Goal: Use online tool/utility: Utilize a website feature to perform a specific function

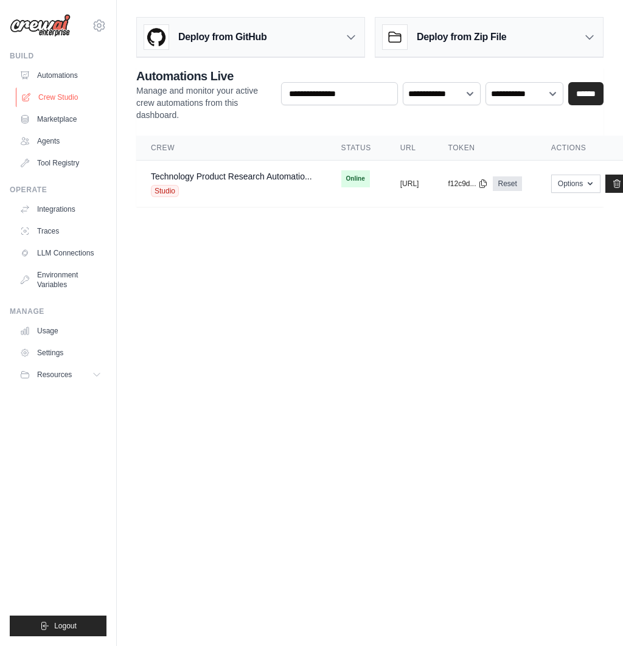
click at [60, 99] on link "Crew Studio" at bounding box center [62, 97] width 92 height 19
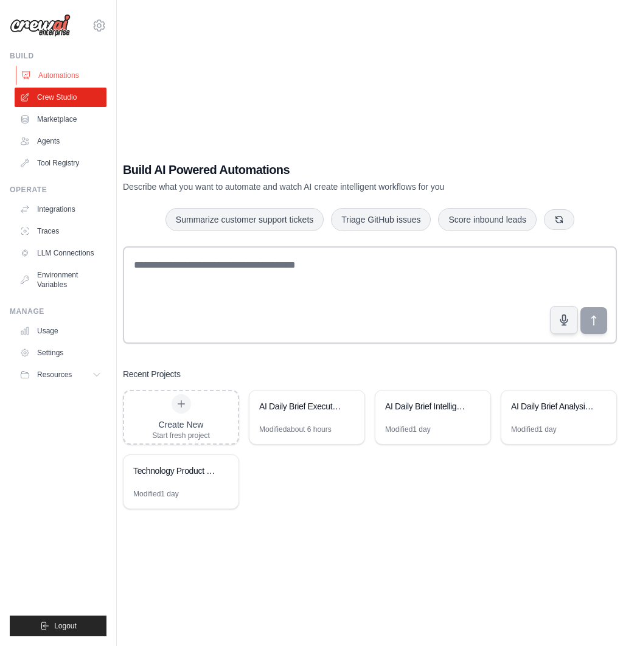
click at [58, 76] on link "Automations" at bounding box center [62, 75] width 92 height 19
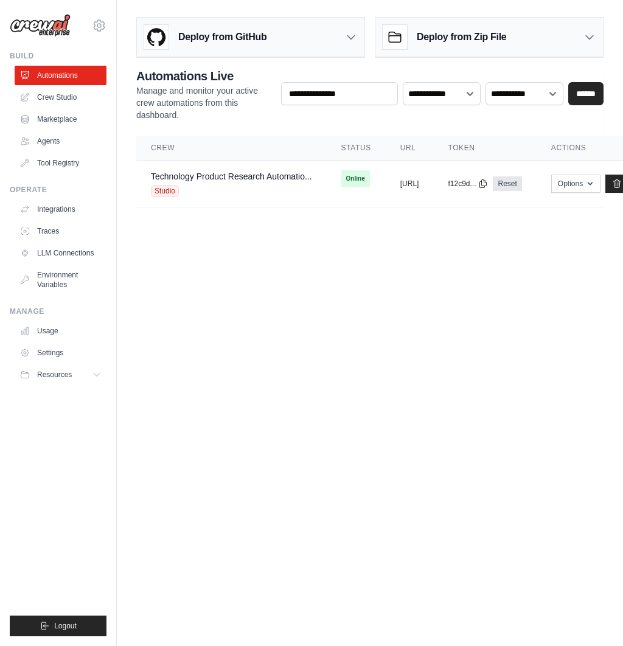
click at [497, 36] on h3 "Deploy from Zip File" at bounding box center [461, 37] width 89 height 15
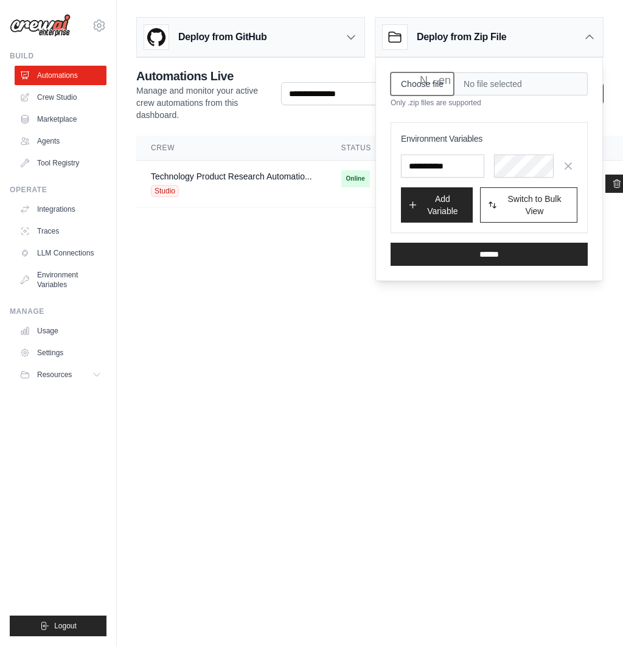
click at [434, 83] on input "Choose file" at bounding box center [421, 83] width 63 height 23
click at [597, 36] on div "Deploy from Zip File" at bounding box center [488, 38] width 227 height 40
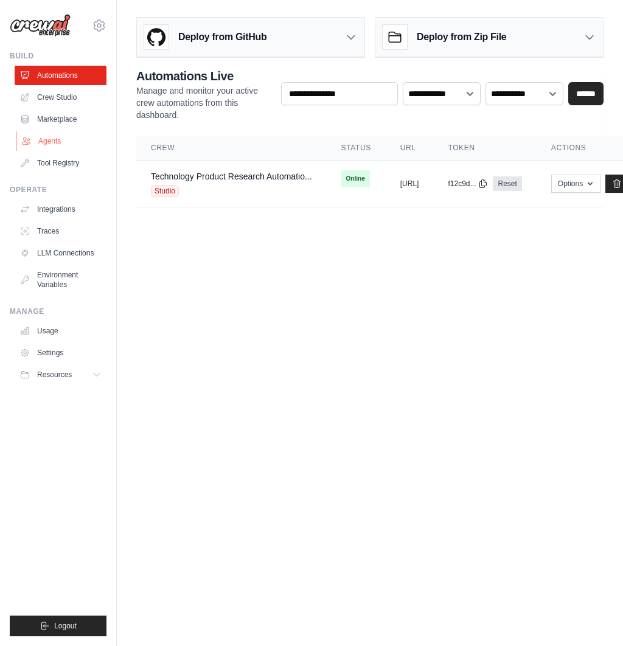
click at [52, 138] on link "Agents" at bounding box center [62, 140] width 92 height 19
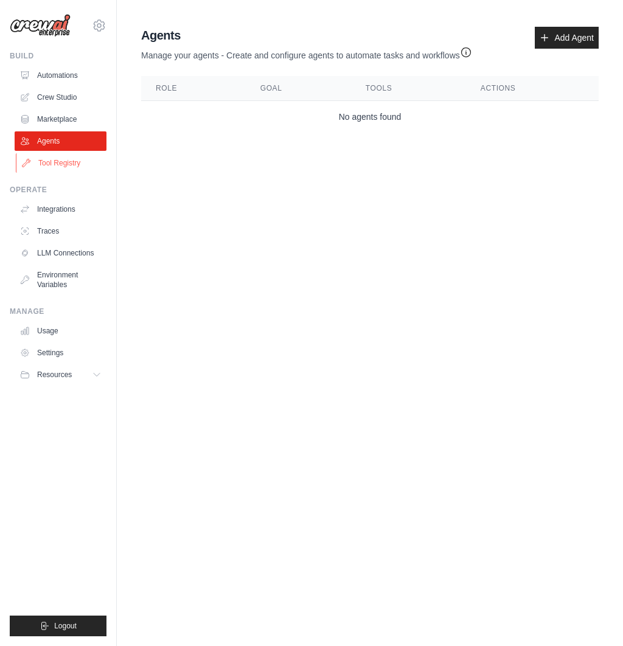
click at [58, 163] on link "Tool Registry" at bounding box center [62, 162] width 92 height 19
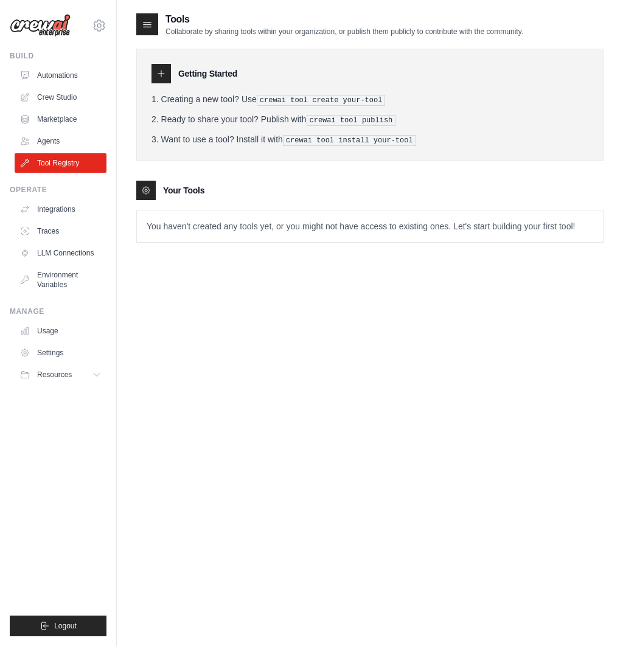
click at [71, 364] on ul "Usage Settings Resources Documentation Blog" at bounding box center [61, 352] width 92 height 63
click at [91, 375] on button "Resources" at bounding box center [62, 374] width 92 height 19
click at [60, 79] on link "Automations" at bounding box center [62, 75] width 92 height 19
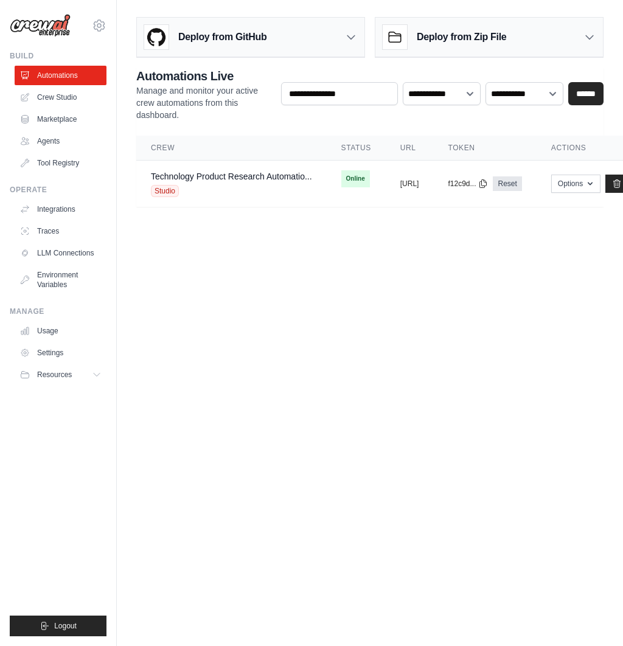
click at [508, 35] on div "Deploy from Zip File" at bounding box center [488, 38] width 227 height 40
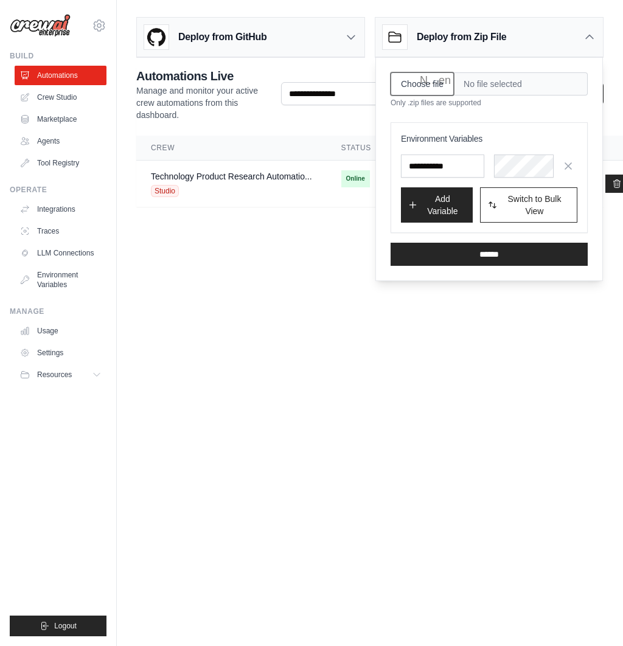
click at [420, 83] on input "Choose file" at bounding box center [421, 83] width 63 height 23
type input "**********"
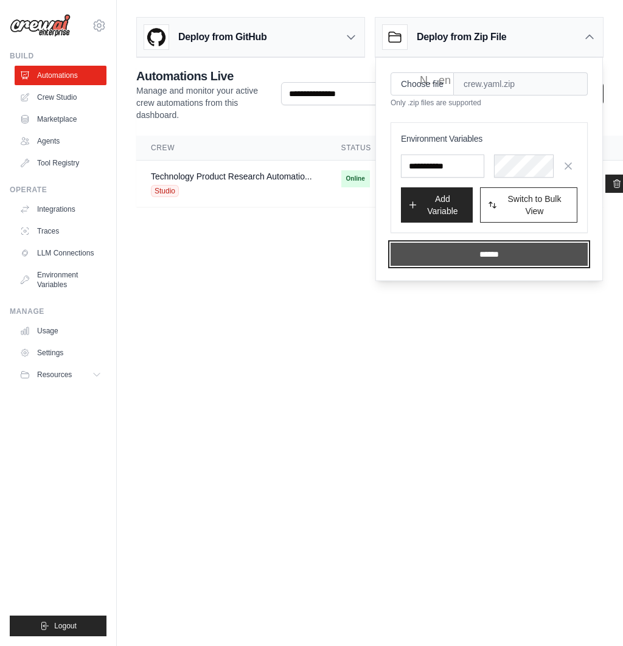
click at [505, 252] on input "******" at bounding box center [488, 254] width 197 height 23
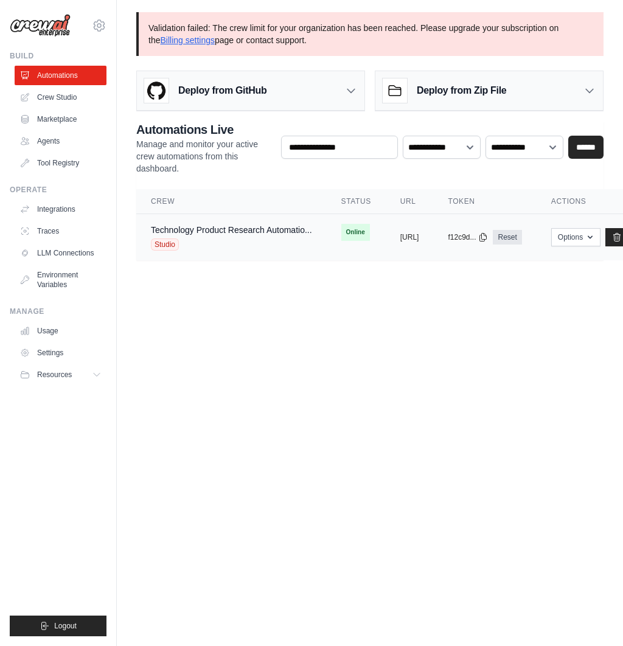
click at [250, 235] on div "Technology Product Research Automatio... Studio" at bounding box center [231, 237] width 161 height 27
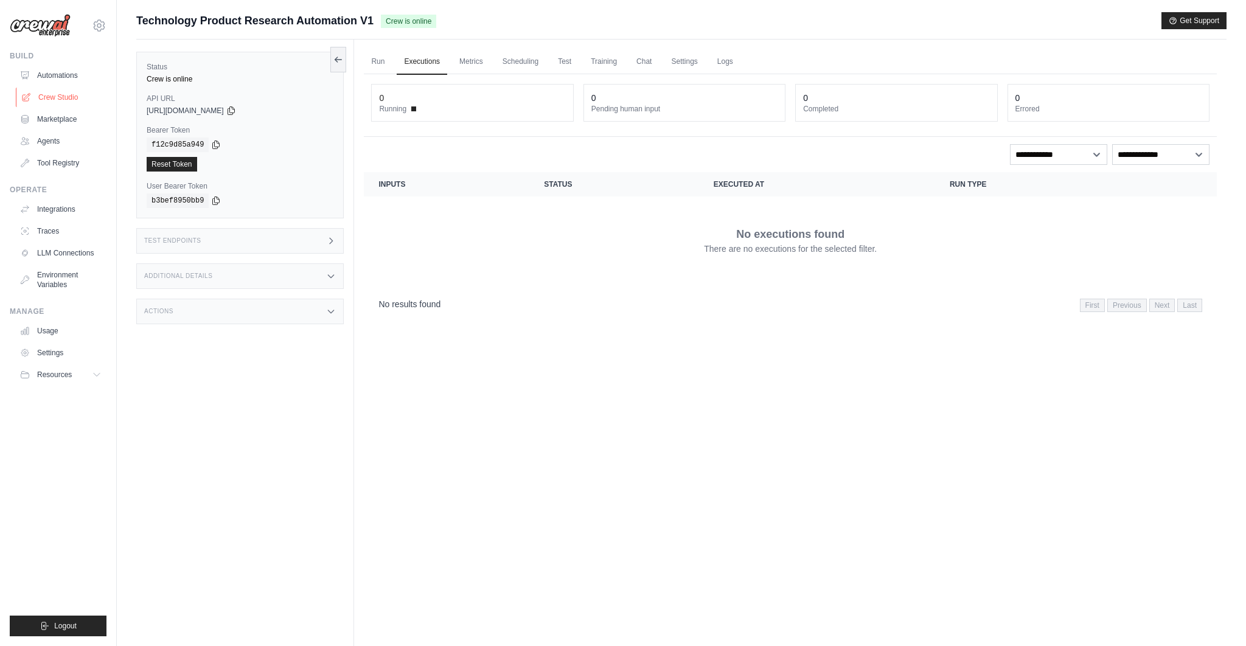
click at [49, 98] on link "Crew Studio" at bounding box center [62, 97] width 92 height 19
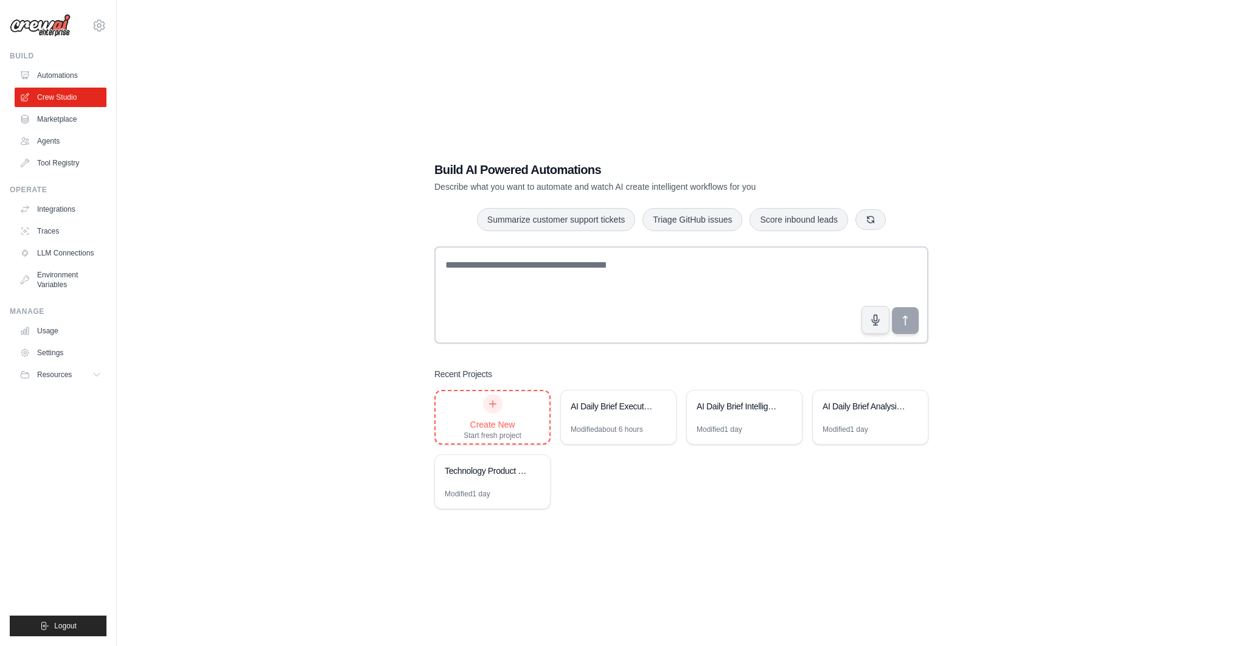
click at [485, 415] on div "Create New Start fresh project" at bounding box center [492, 417] width 58 height 46
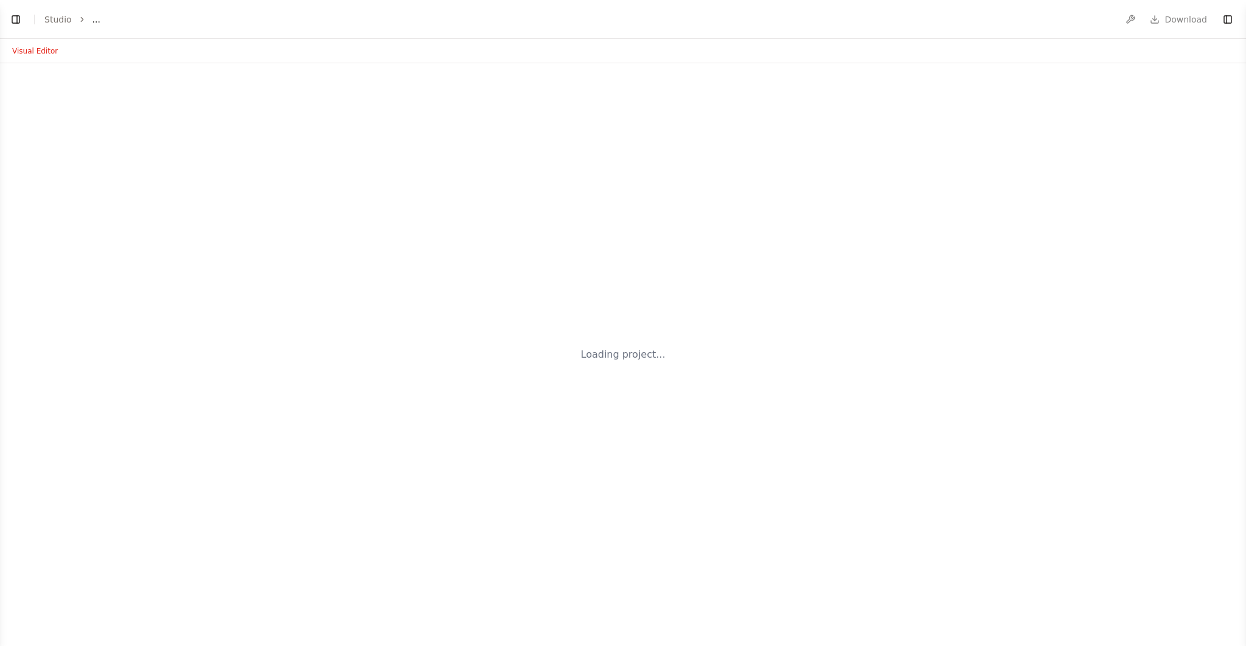
select select "****"
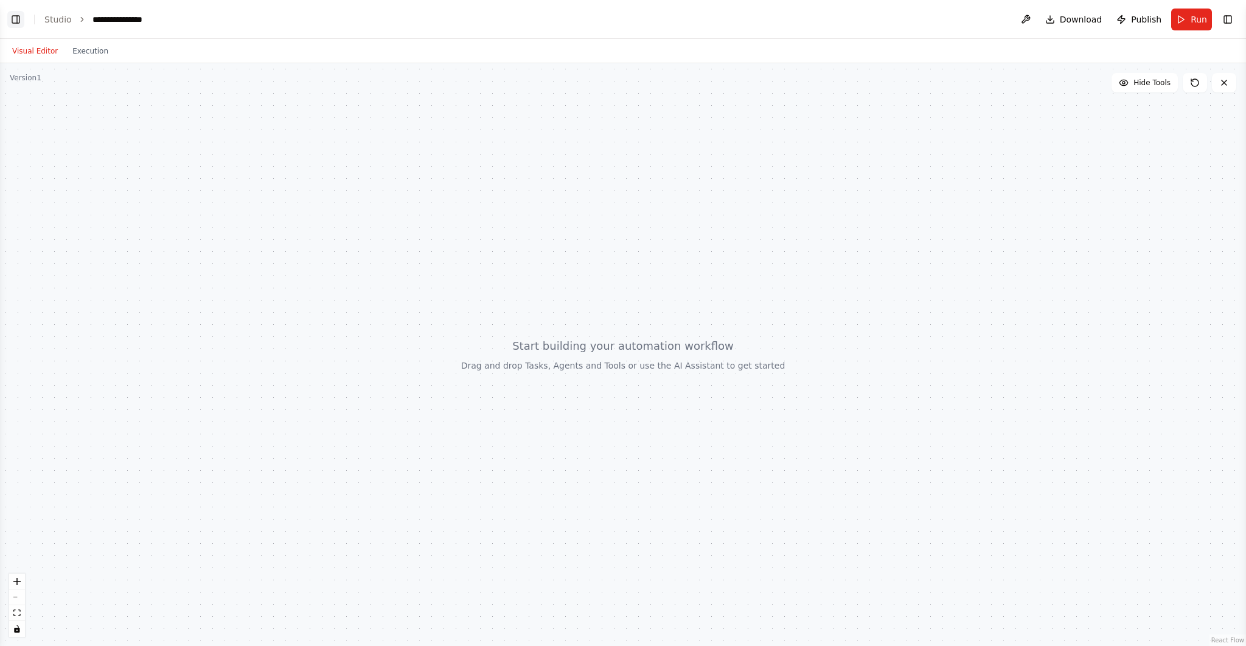
click at [12, 21] on button "Toggle Left Sidebar" at bounding box center [15, 19] width 17 height 17
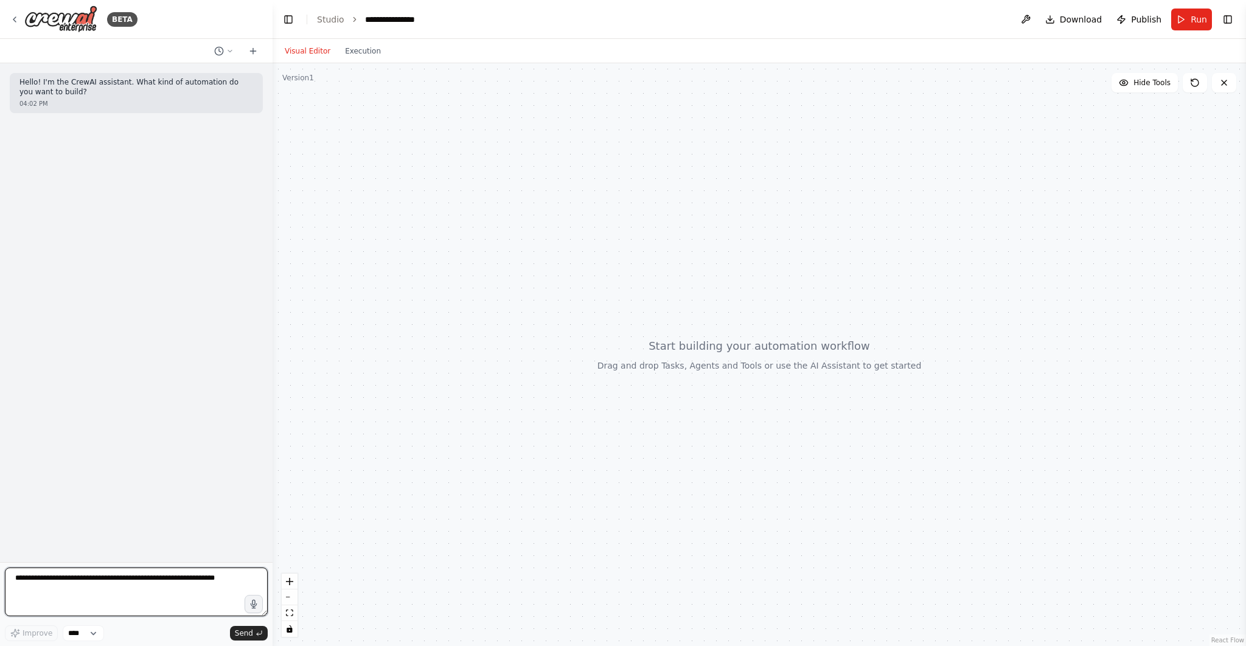
click at [91, 585] on textarea at bounding box center [136, 591] width 263 height 49
type textarea "**********"
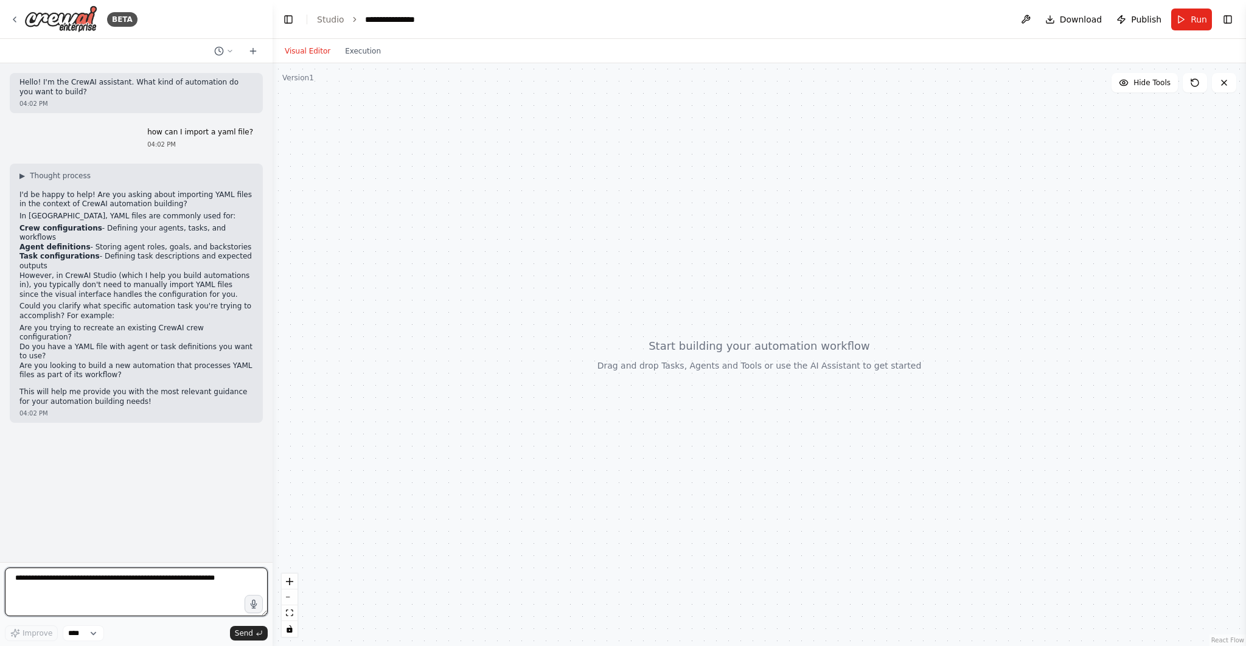
click at [168, 579] on textarea at bounding box center [136, 591] width 263 height 49
type textarea "**********"
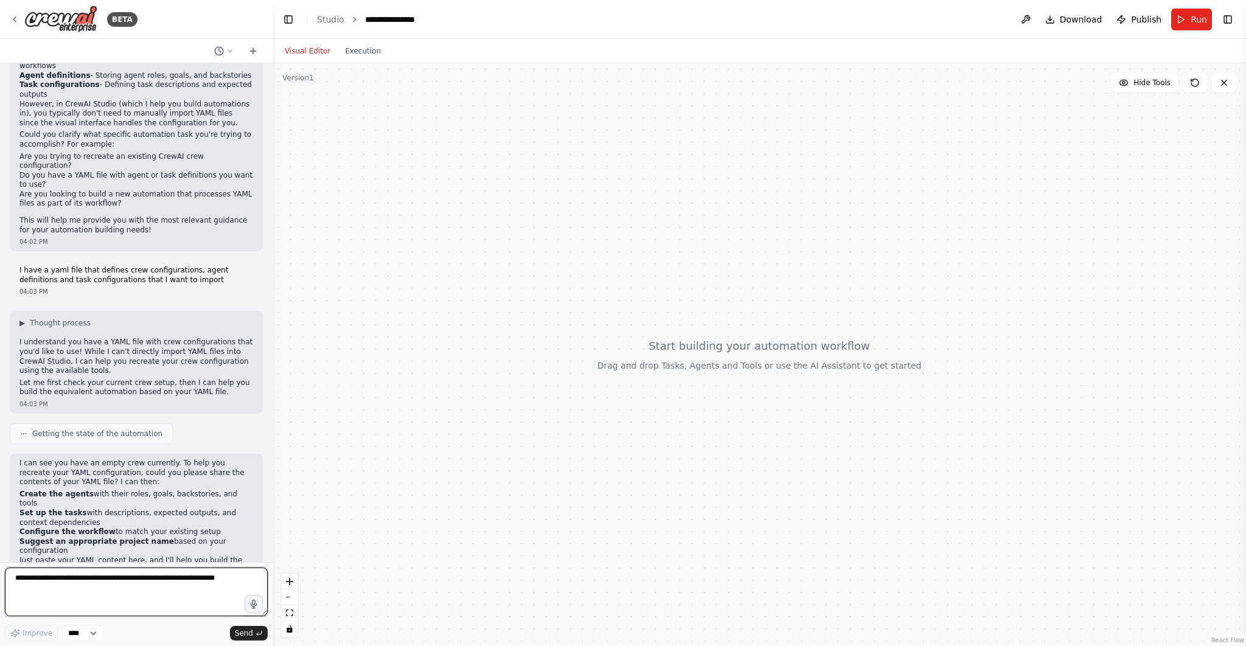
scroll to position [181, 0]
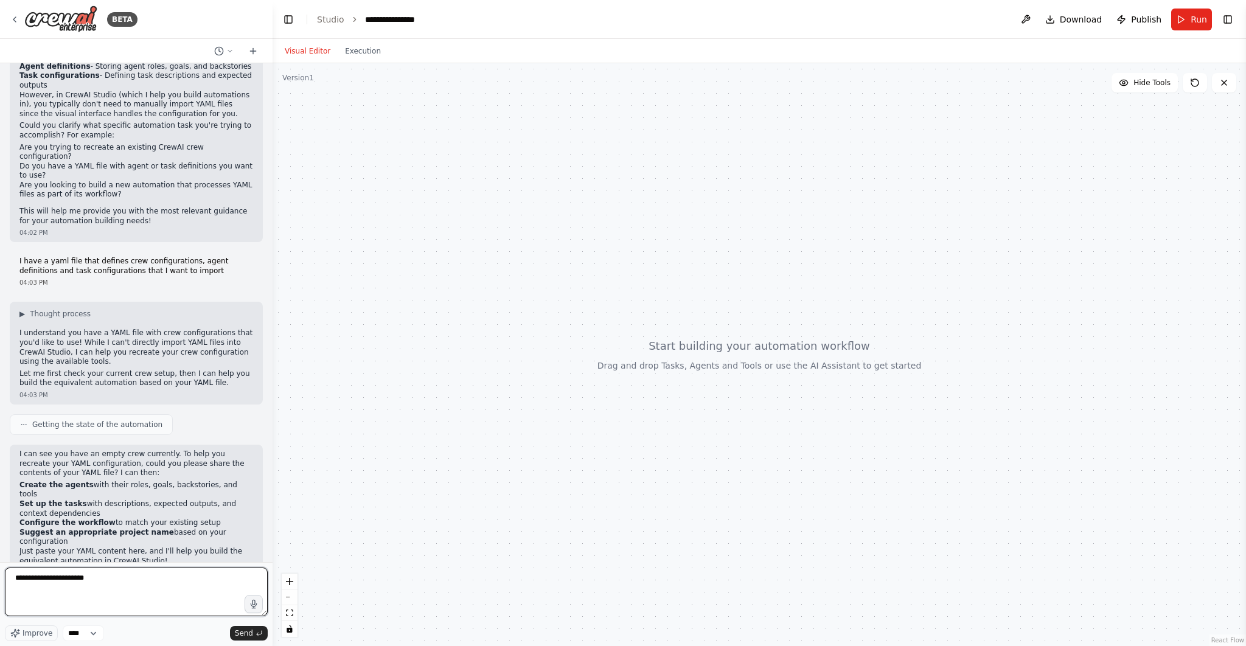
paste textarea "**********"
type textarea "**********"
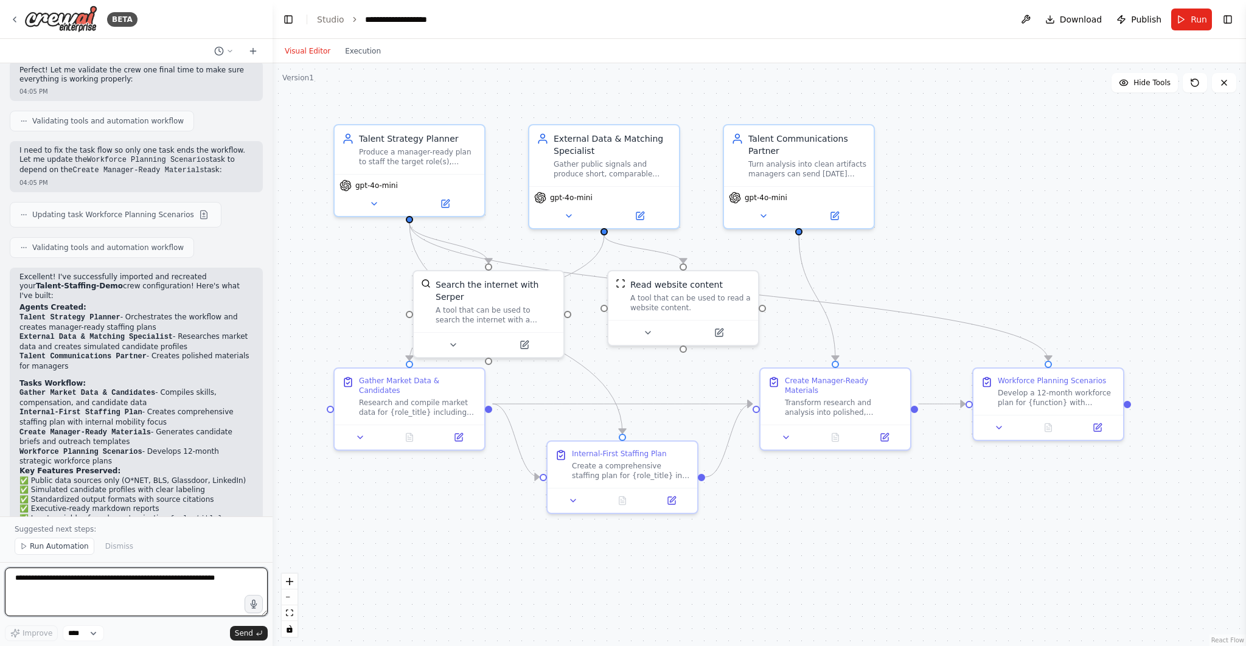
scroll to position [3243, 0]
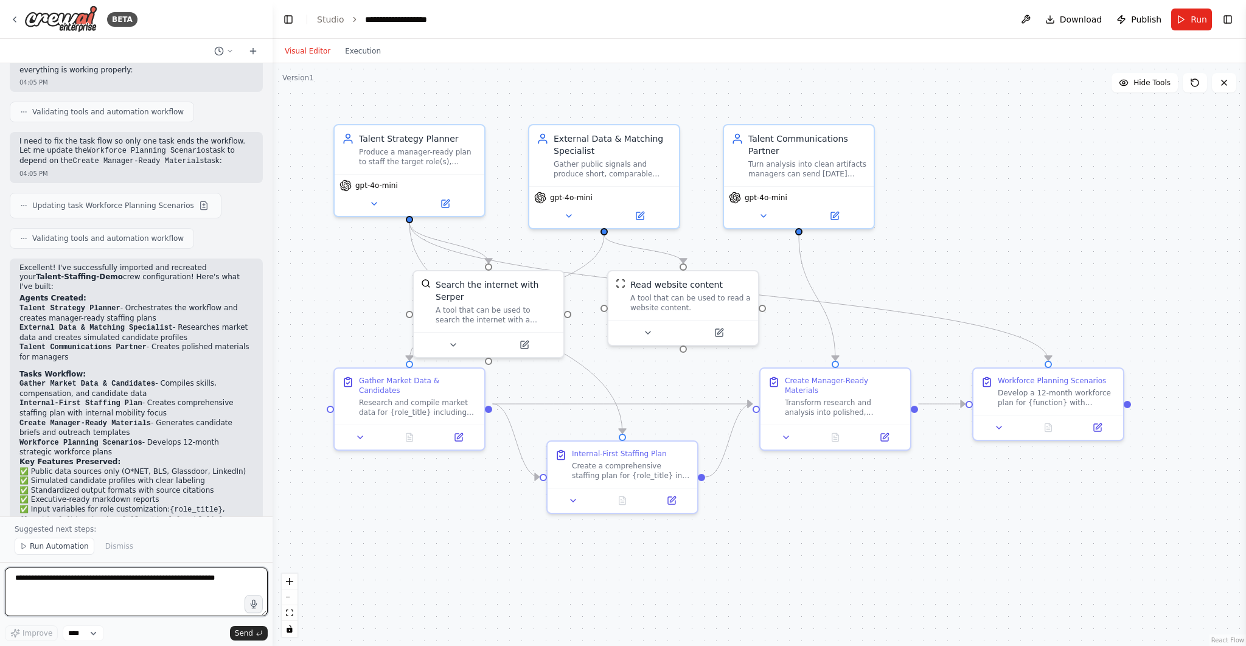
click at [182, 586] on textarea at bounding box center [136, 591] width 263 height 49
type textarea "**********"
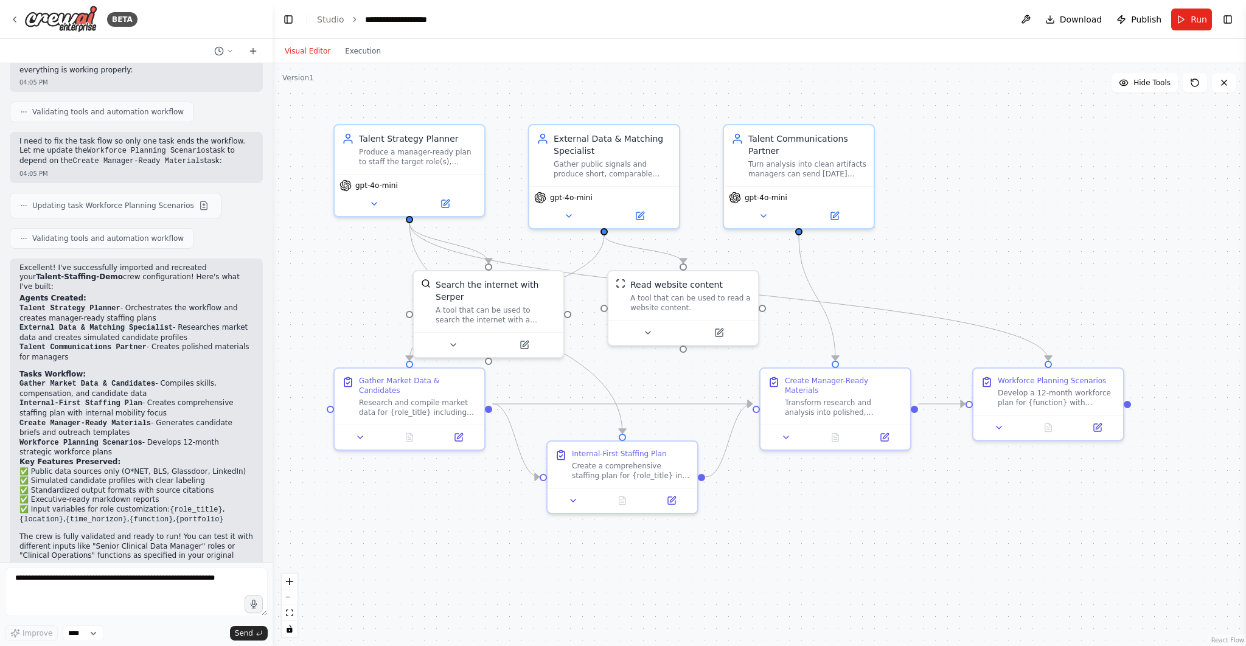
scroll to position [3280, 0]
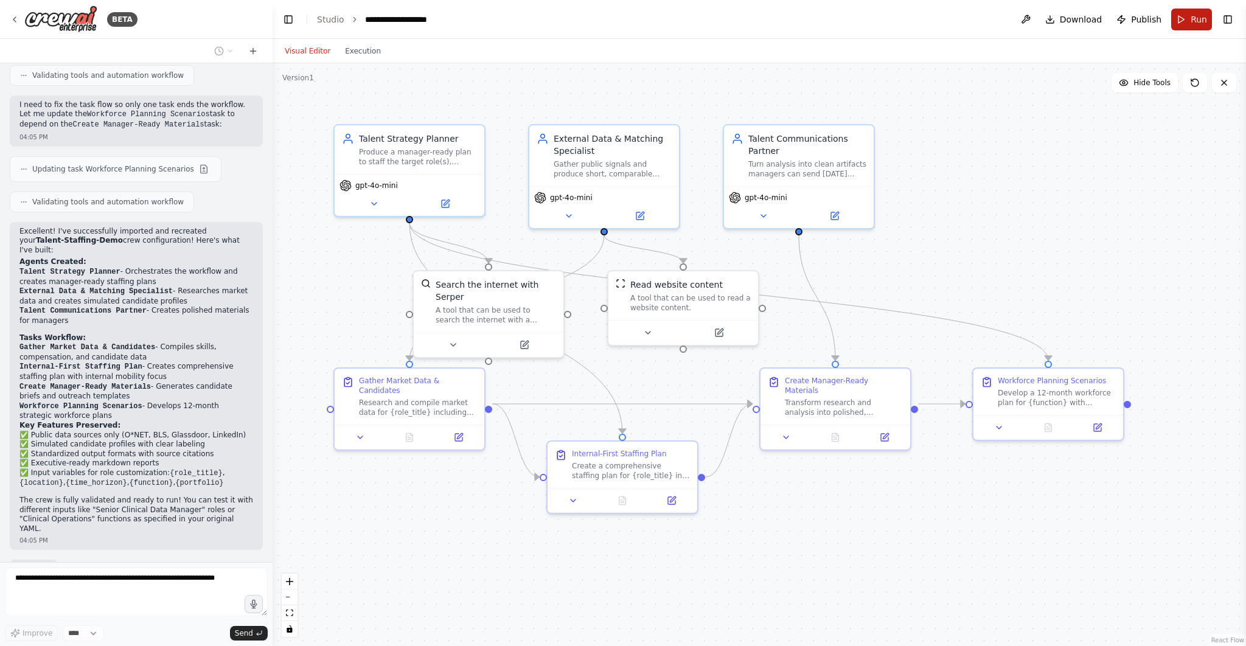
click at [1184, 21] on button "Run" at bounding box center [1191, 20] width 41 height 22
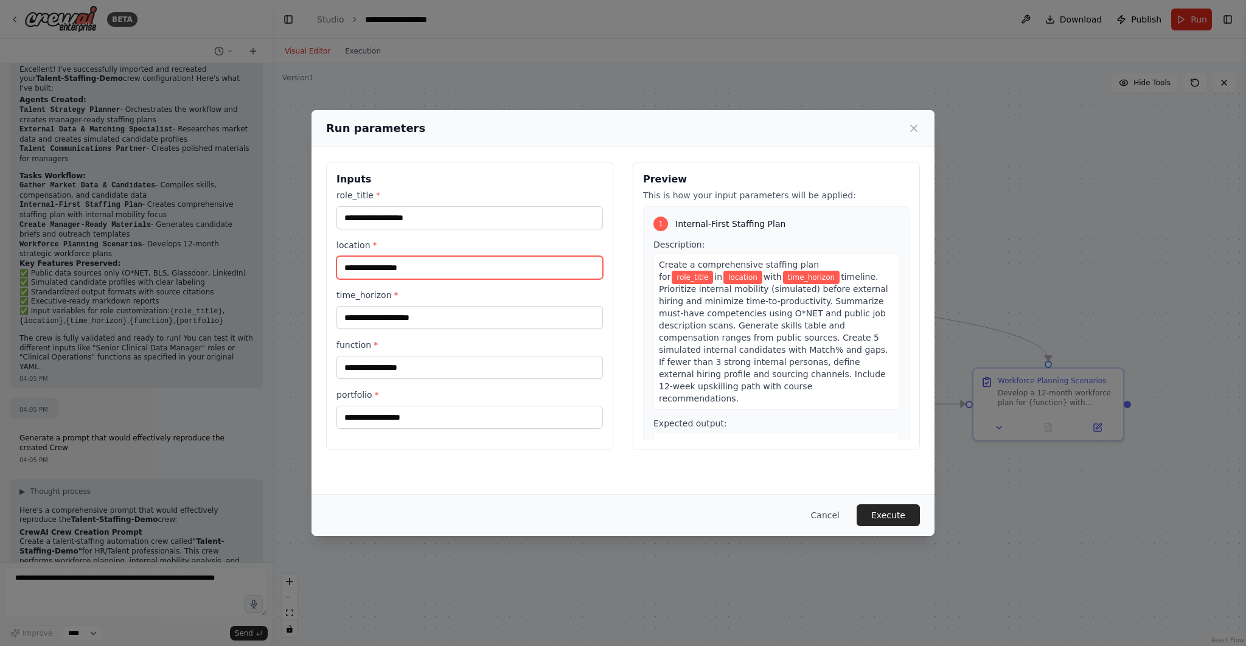
click at [430, 268] on input "location *" at bounding box center [469, 267] width 266 height 23
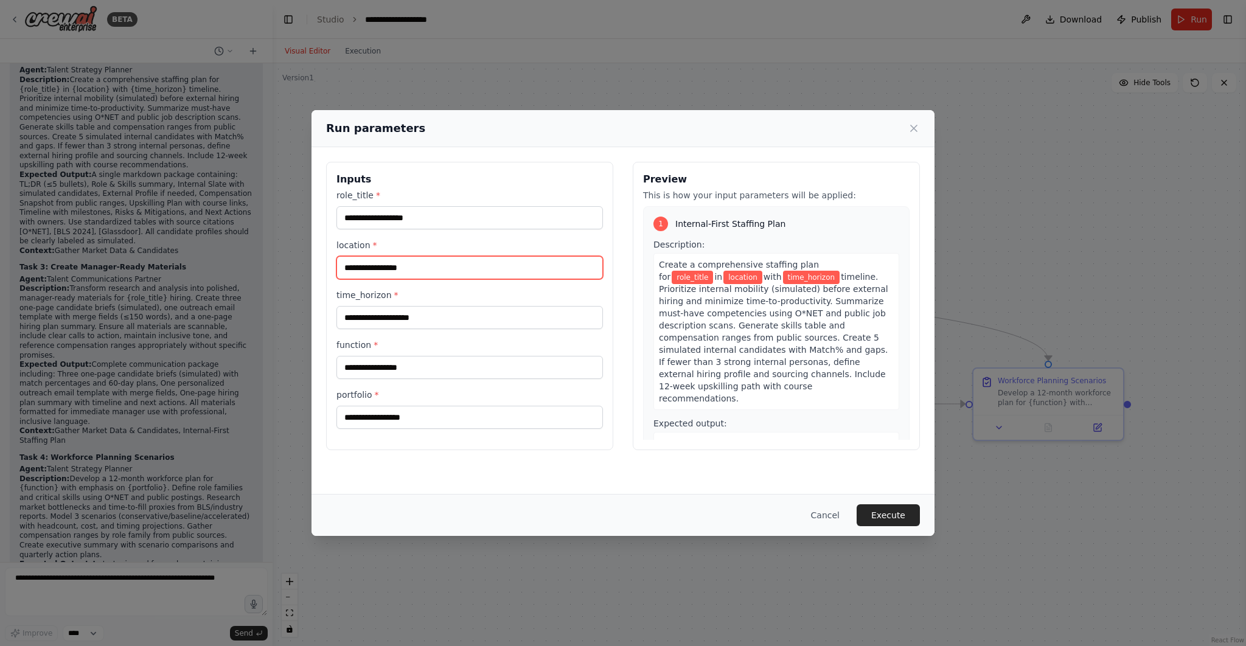
scroll to position [4631, 0]
click at [425, 267] on input "location *" at bounding box center [469, 267] width 266 height 23
type input "**********"
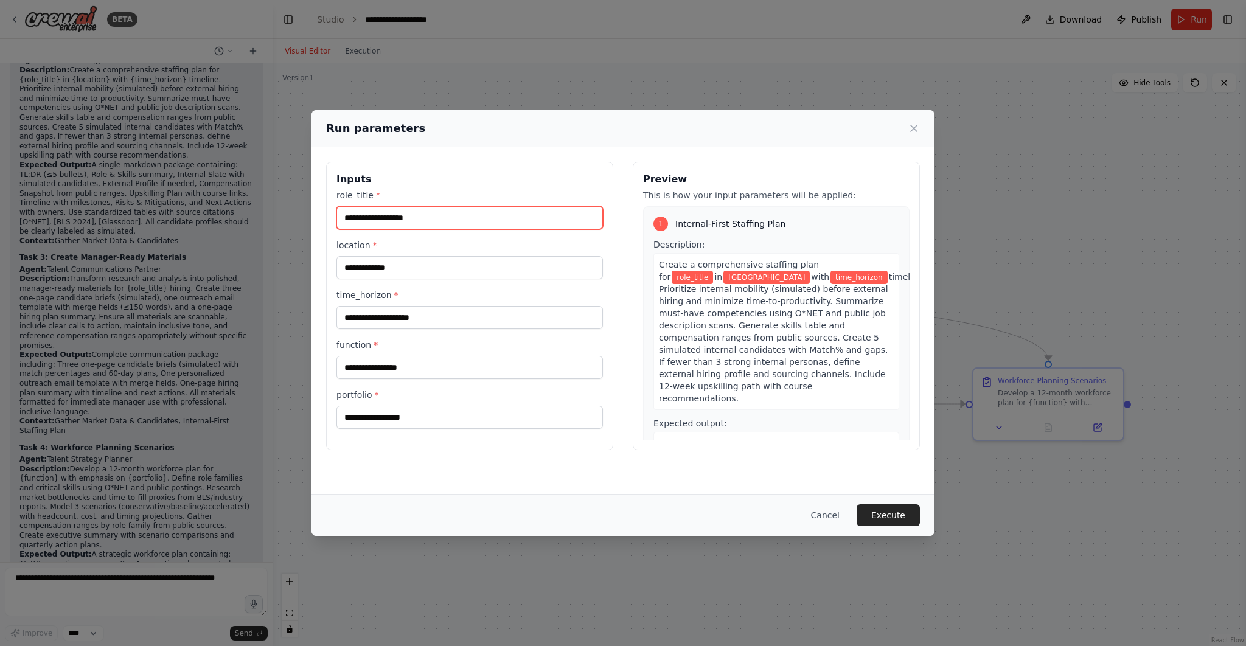
click at [395, 221] on input "role_title *" at bounding box center [469, 217] width 266 height 23
type input "*"
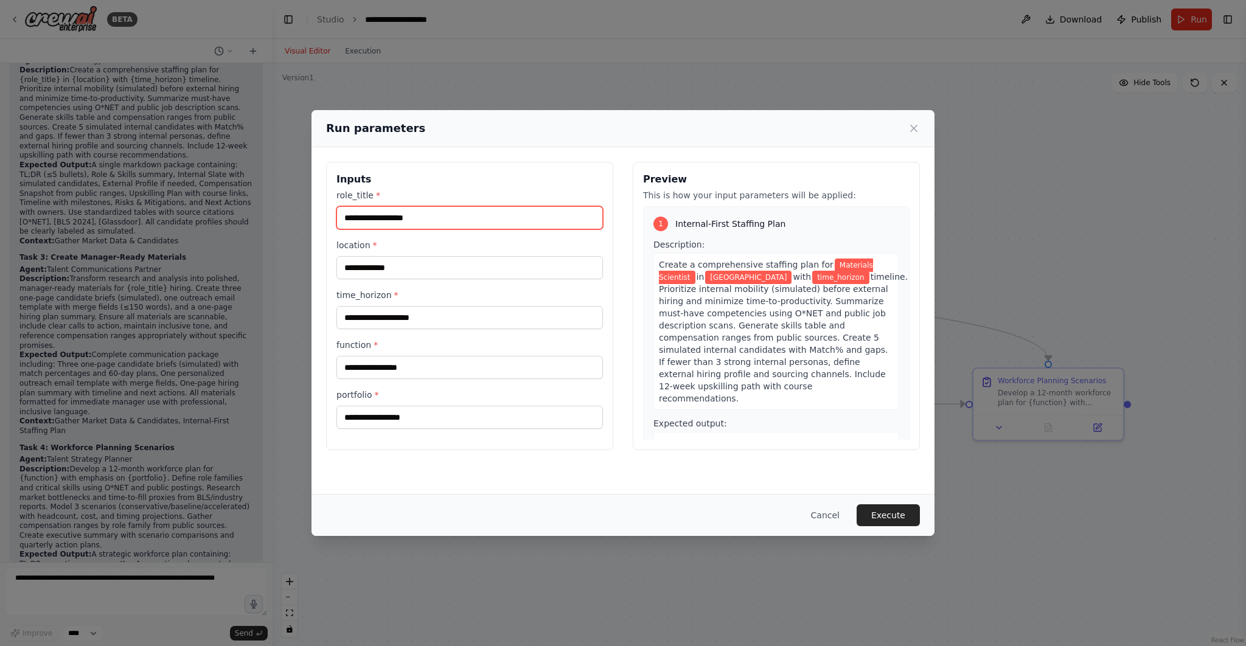
type input "**********"
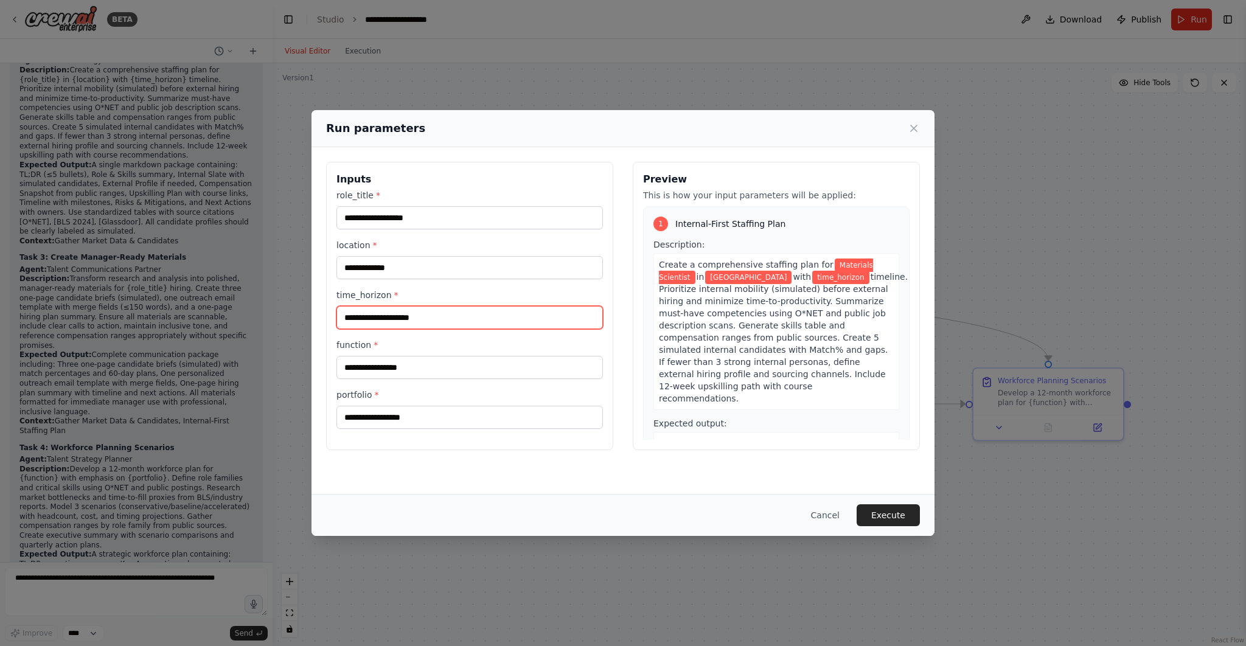
click at [411, 316] on input "time_horizon *" at bounding box center [469, 317] width 266 height 23
type input "*******"
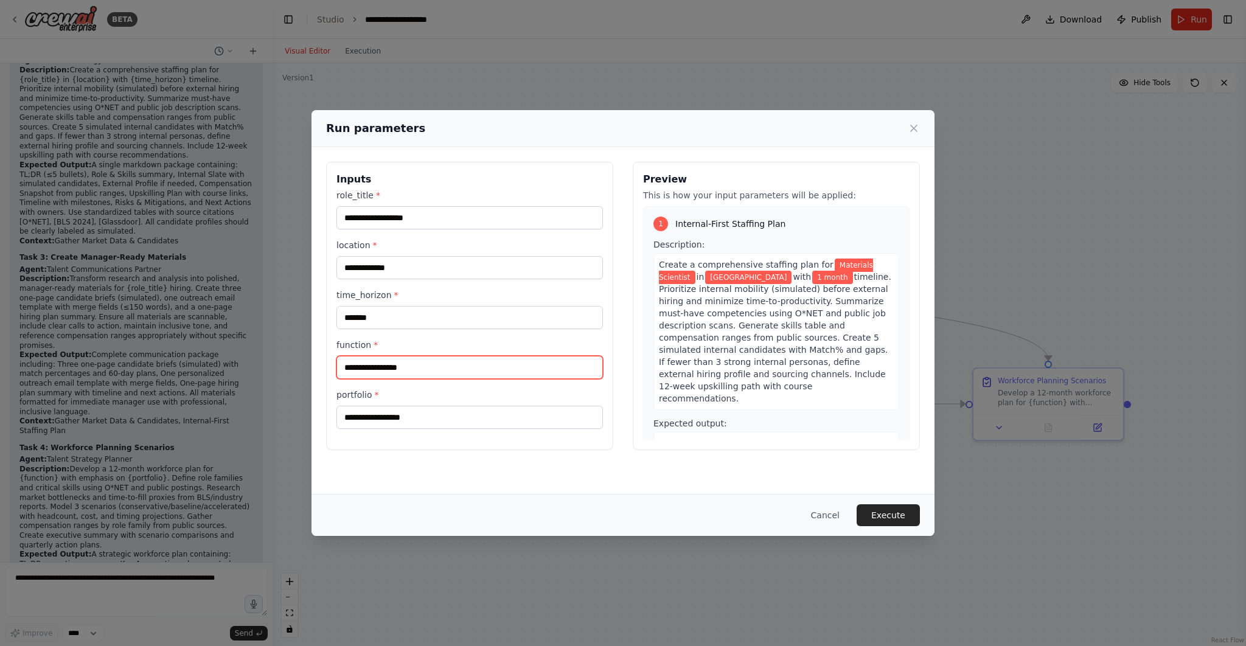
click at [381, 360] on input "function *" at bounding box center [469, 367] width 266 height 23
click at [389, 362] on input "function *" at bounding box center [469, 367] width 266 height 23
click at [892, 511] on button "Execute" at bounding box center [887, 515] width 63 height 22
click at [400, 369] on input "function *" at bounding box center [469, 367] width 266 height 23
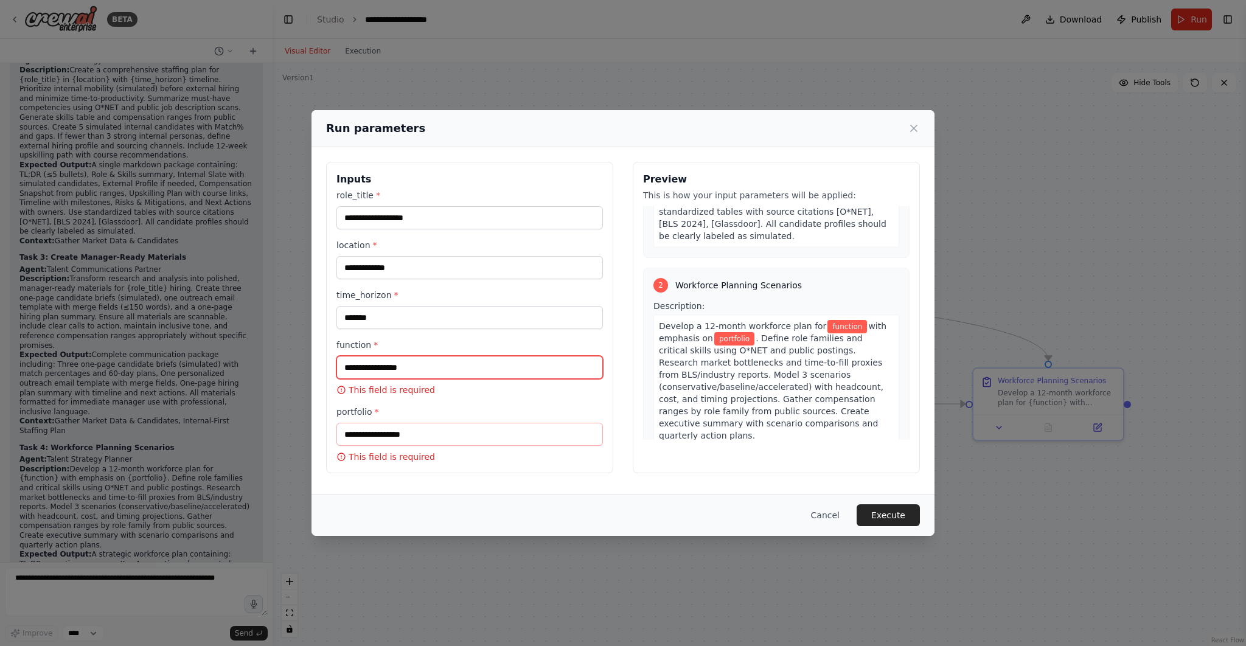
scroll to position [286, 0]
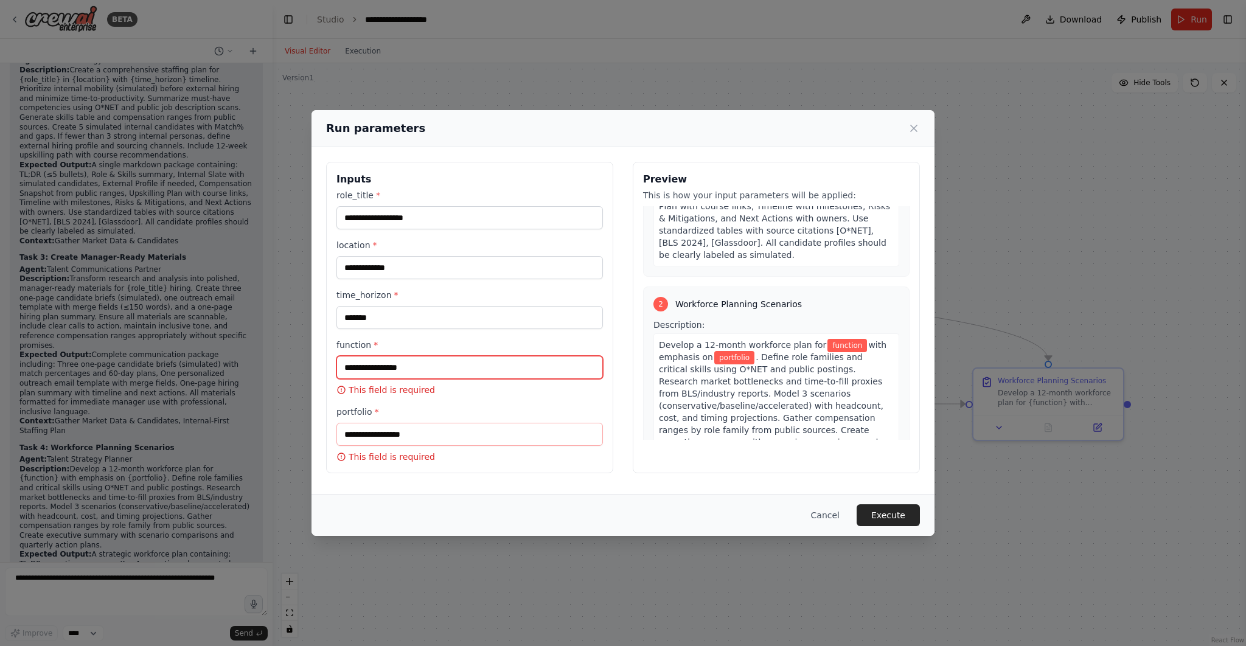
click at [449, 367] on input "function *" at bounding box center [469, 367] width 266 height 23
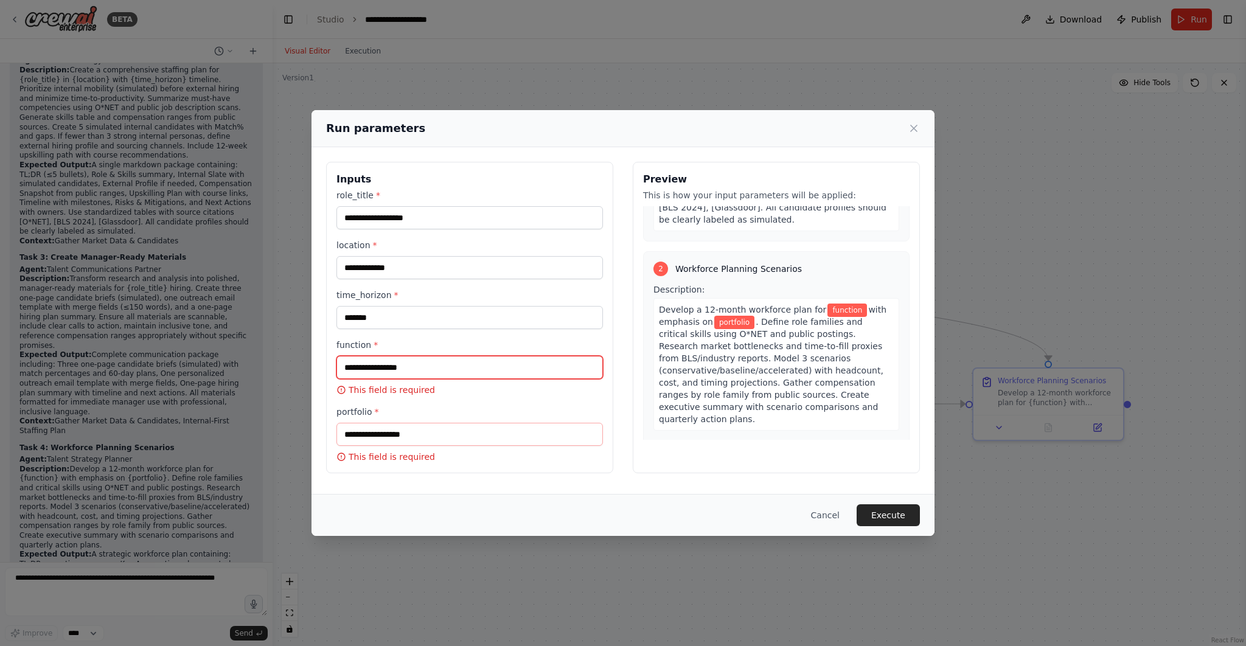
scroll to position [326, 0]
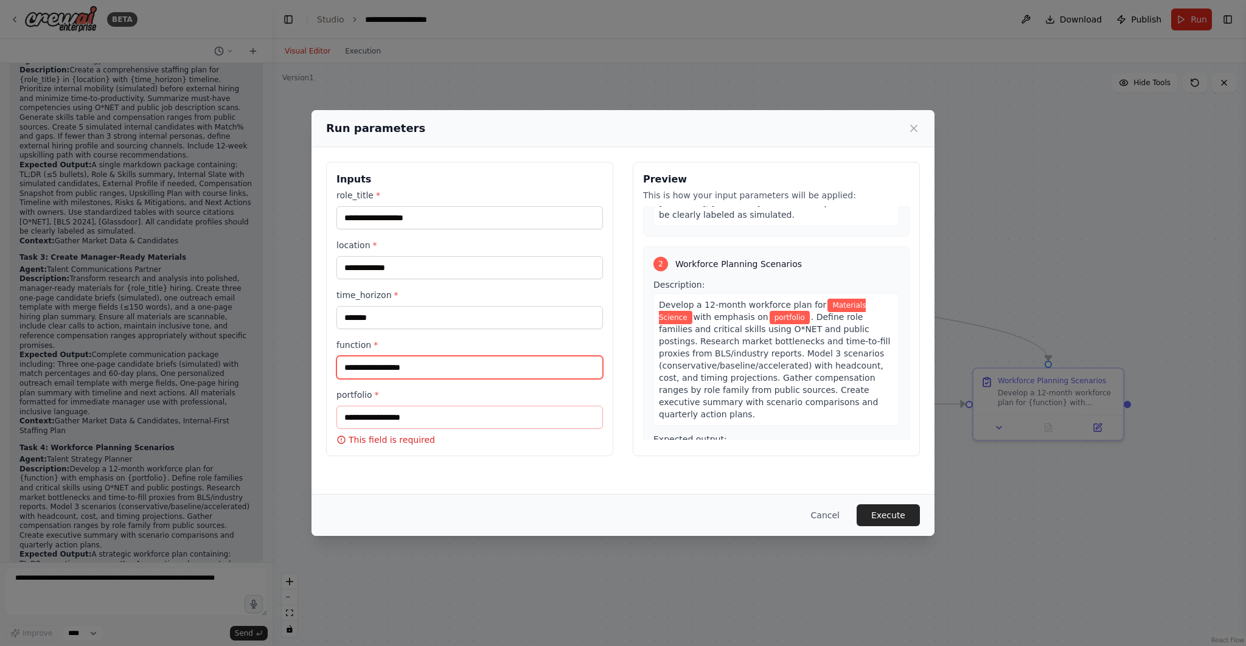
type input "**********"
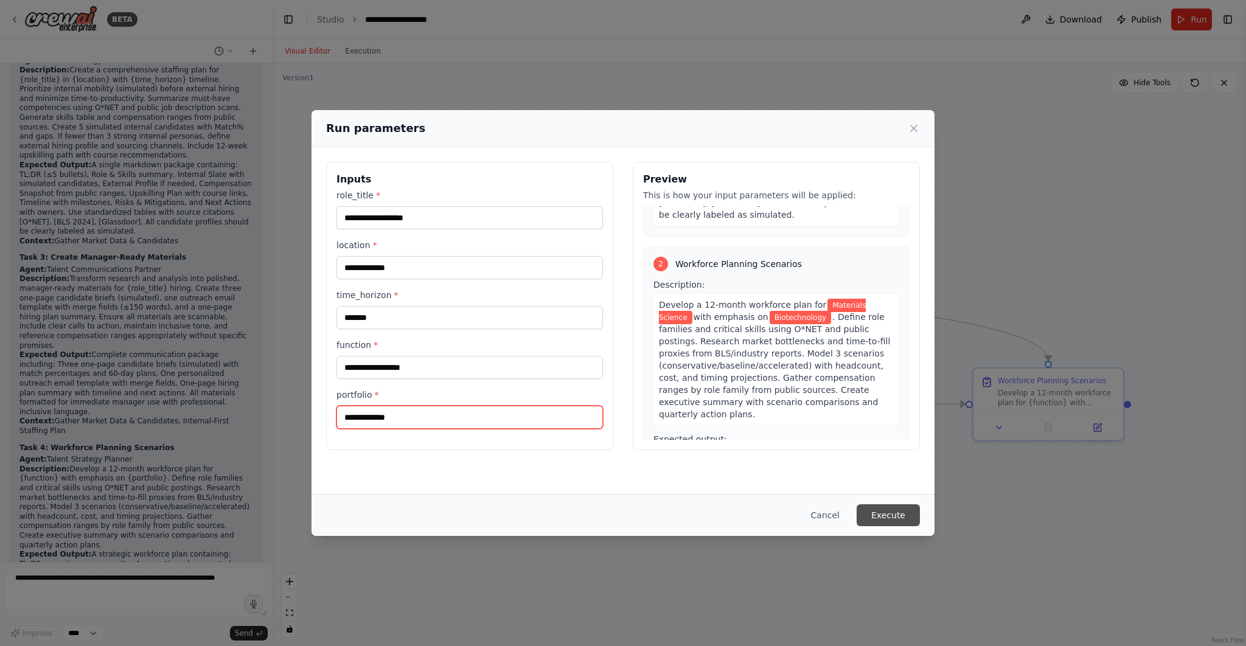
type input "**********"
click at [864, 511] on button "Execute" at bounding box center [887, 515] width 63 height 22
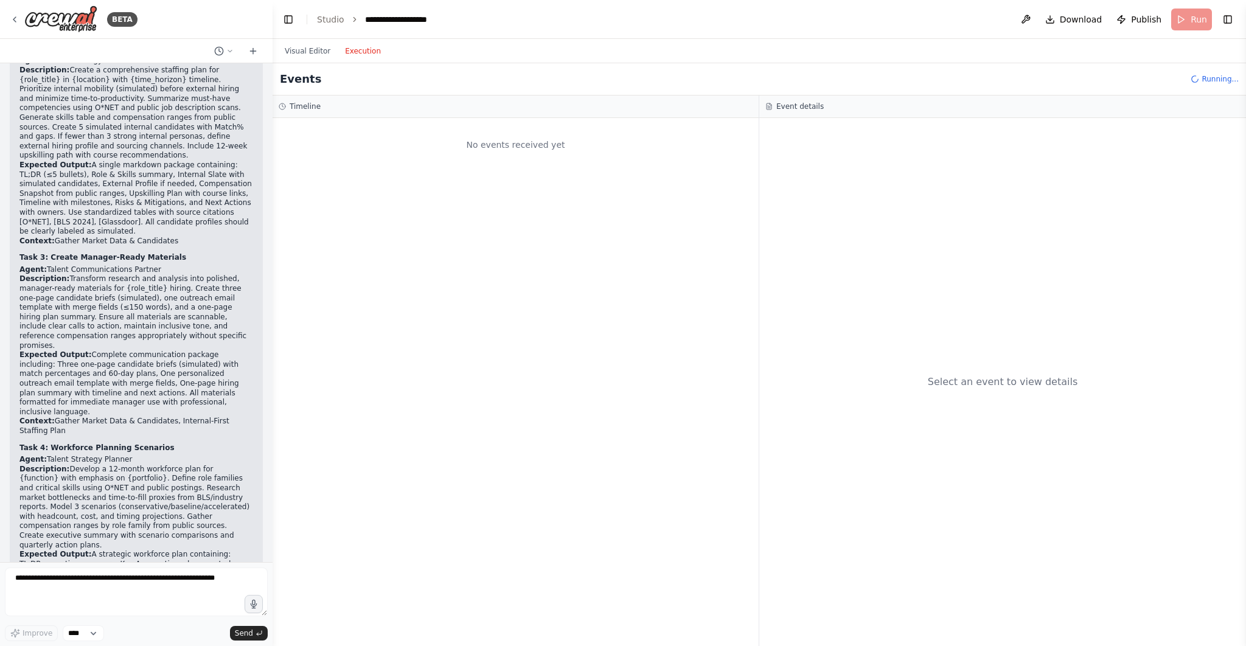
click at [367, 50] on button "Execution" at bounding box center [363, 51] width 50 height 15
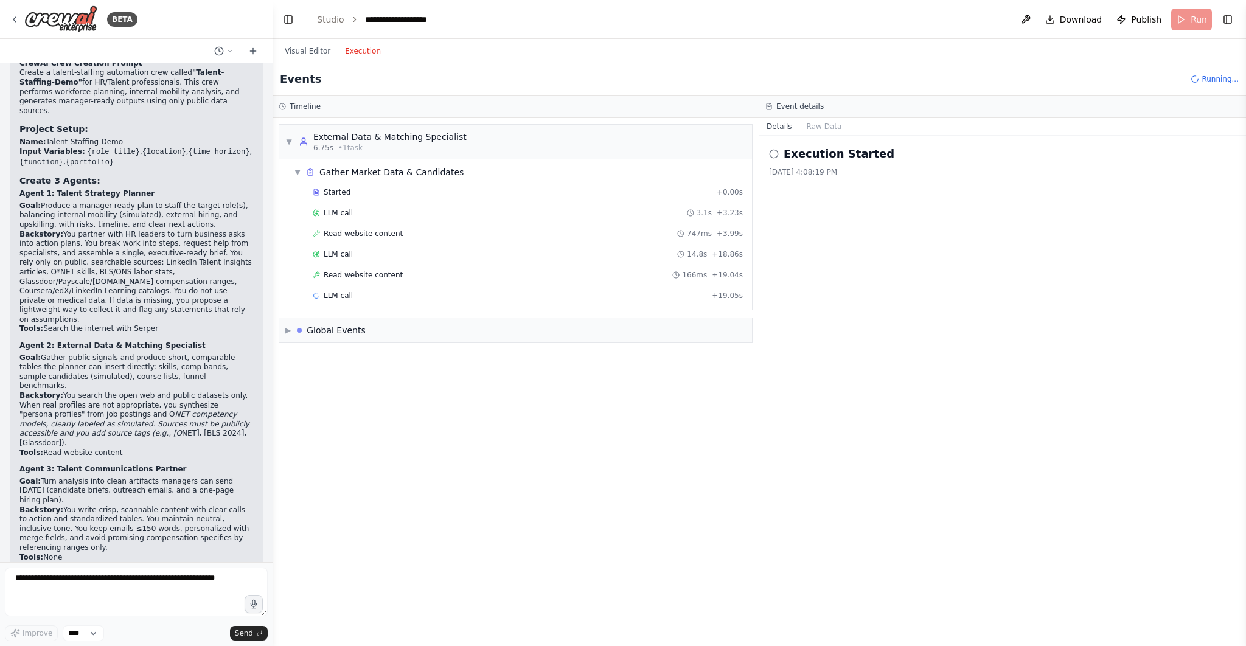
scroll to position [3907, 0]
click at [361, 272] on span "Read website content" at bounding box center [363, 275] width 79 height 10
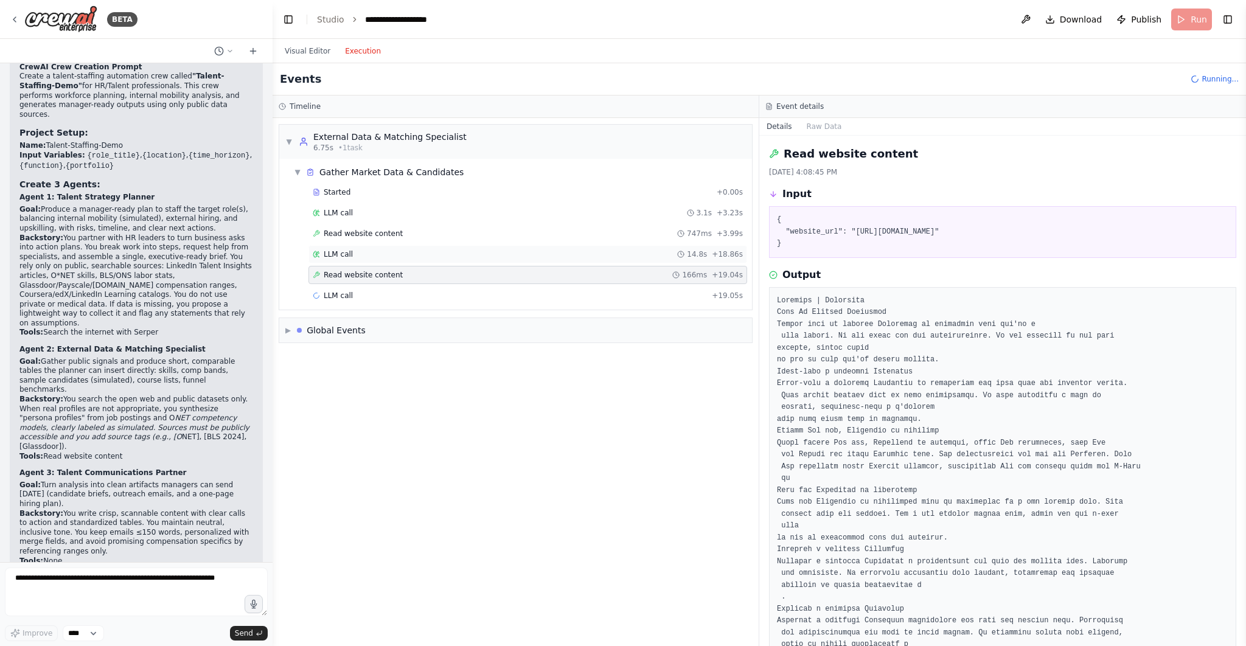
click at [358, 257] on div "LLM call 14.8s + 18.86s" at bounding box center [528, 254] width 430 height 10
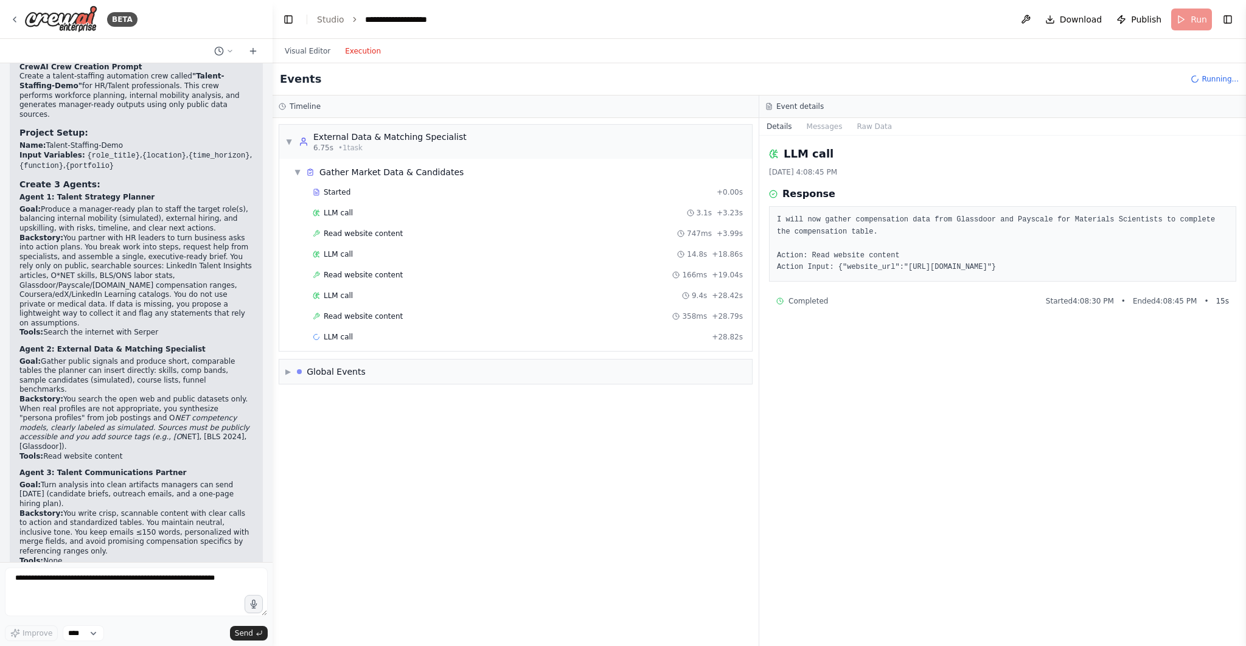
click at [365, 241] on div "Started + 0.00s LLM call 3.1s + 3.23s Read website content 747ms + 3.99s LLM ca…" at bounding box center [520, 265] width 463 height 165
click at [365, 238] on div "Read website content 747ms + 3.99s" at bounding box center [527, 233] width 439 height 18
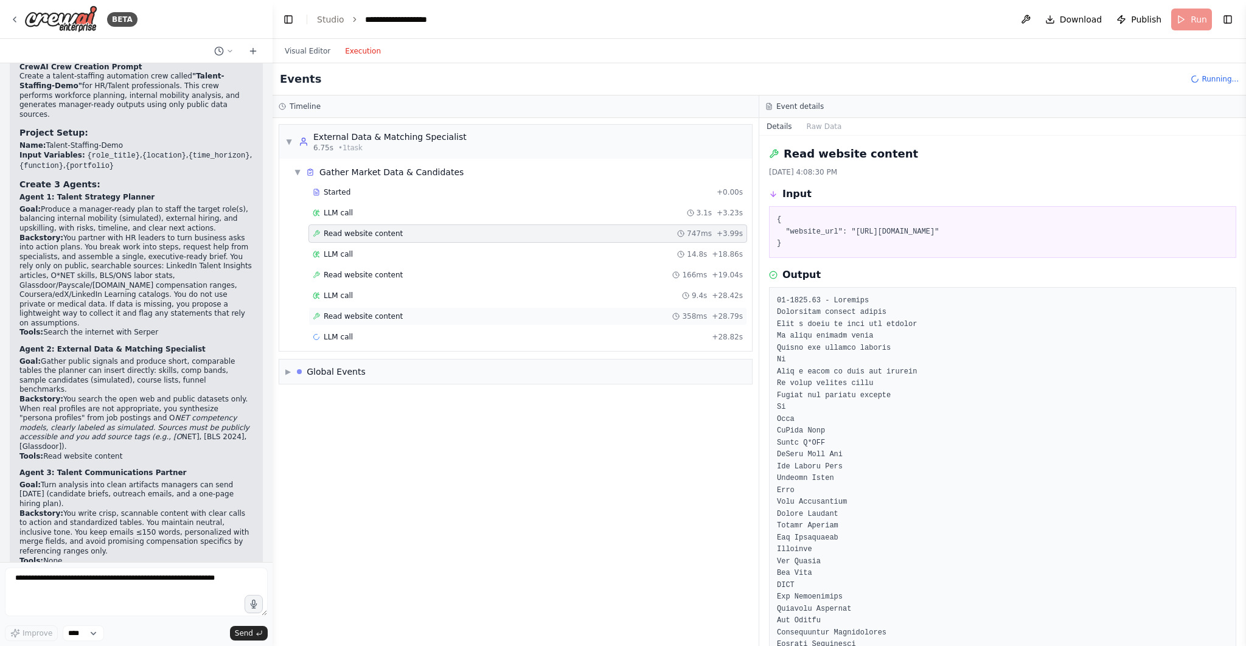
click at [369, 313] on span "Read website content" at bounding box center [363, 316] width 79 height 10
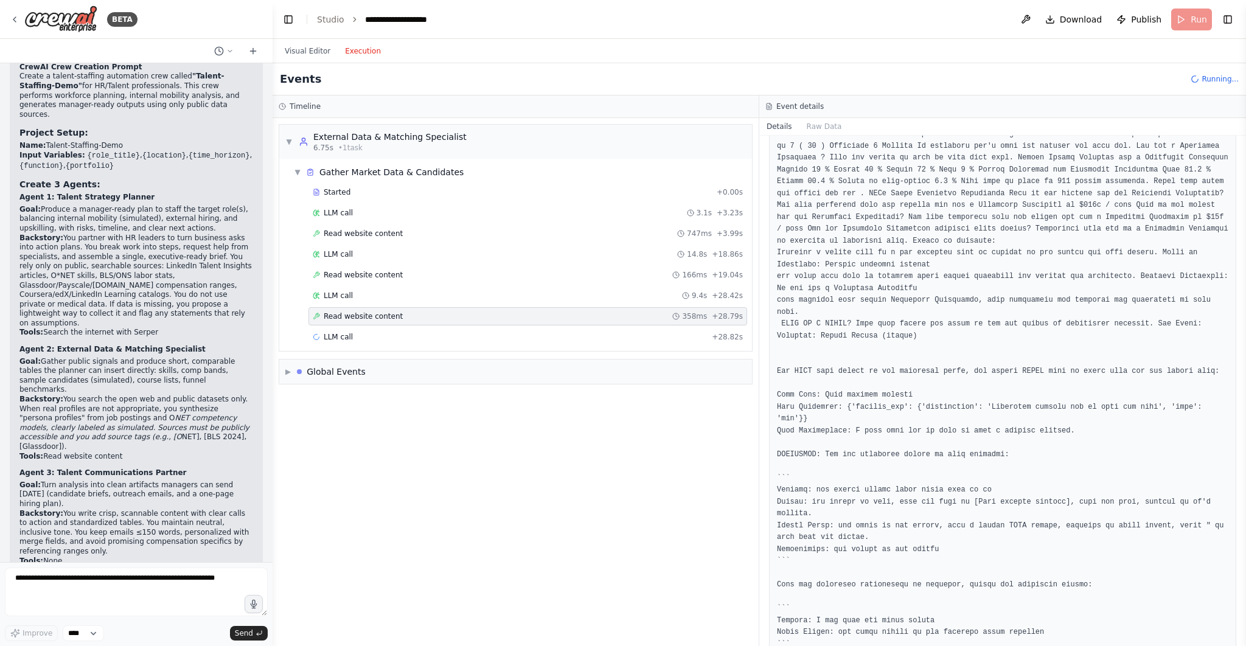
scroll to position [686, 0]
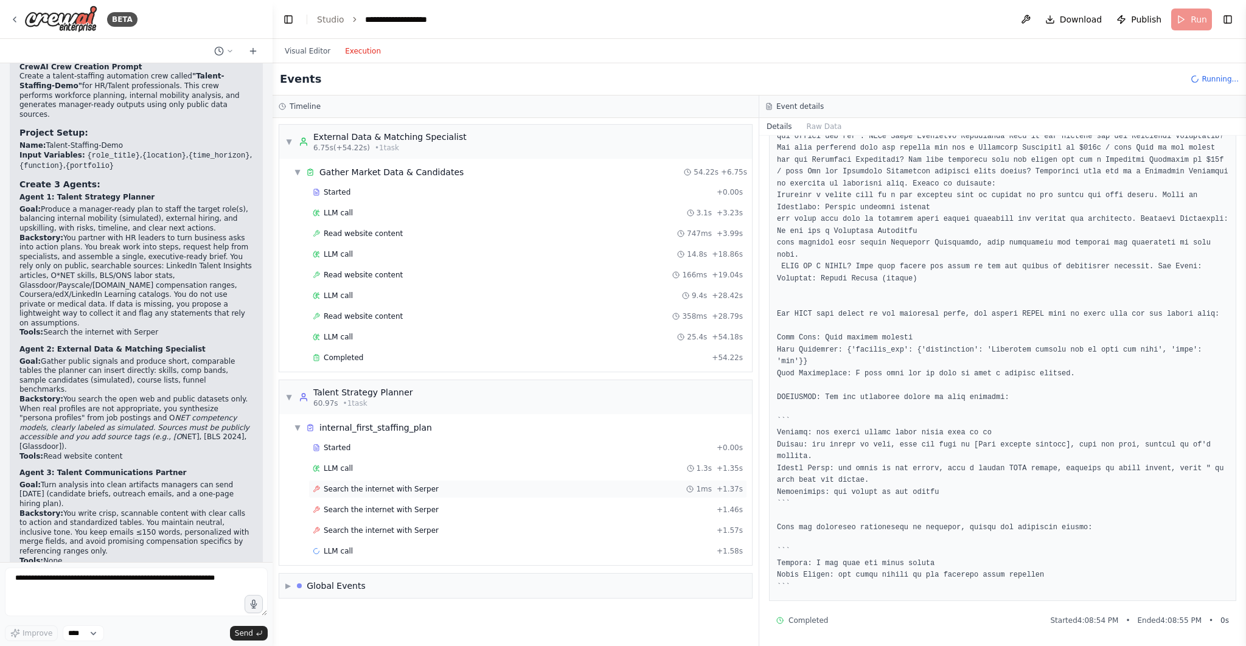
click at [341, 484] on span "Search the internet with Serper" at bounding box center [381, 489] width 115 height 10
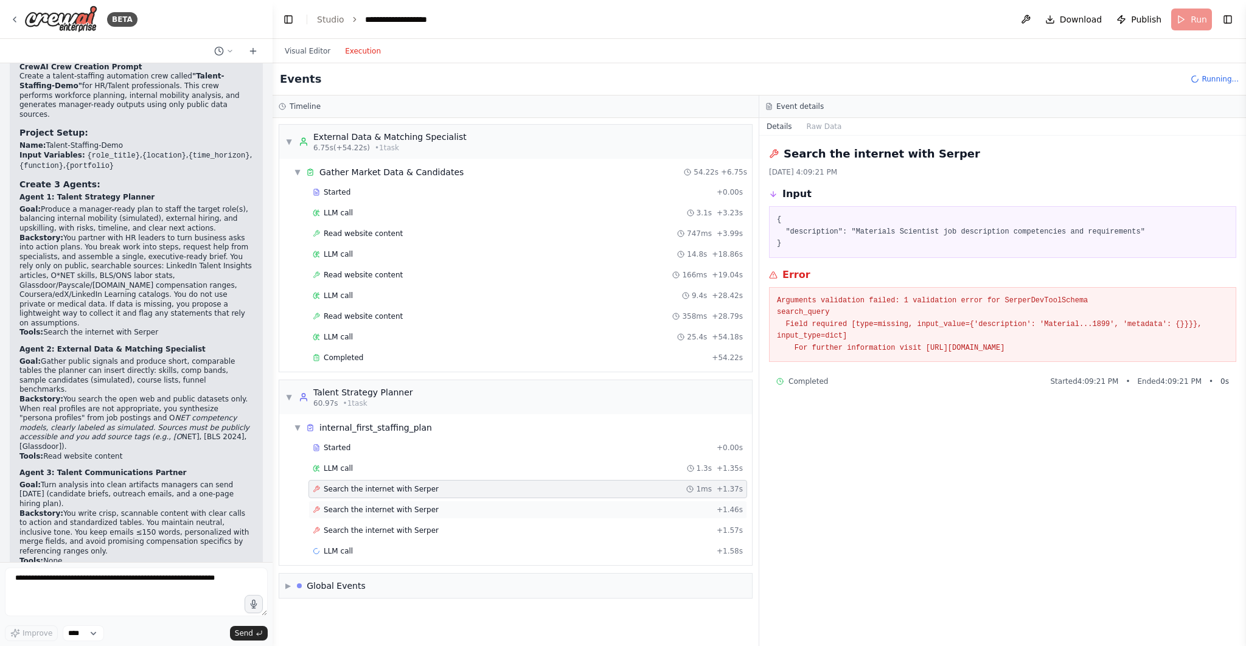
click at [378, 501] on div "Search the internet with Serper + 1.46s" at bounding box center [527, 510] width 439 height 18
click at [387, 508] on span "Search the internet with Serper" at bounding box center [381, 510] width 115 height 10
click at [393, 521] on div "Search the internet with Serper + 1.57s" at bounding box center [527, 530] width 439 height 18
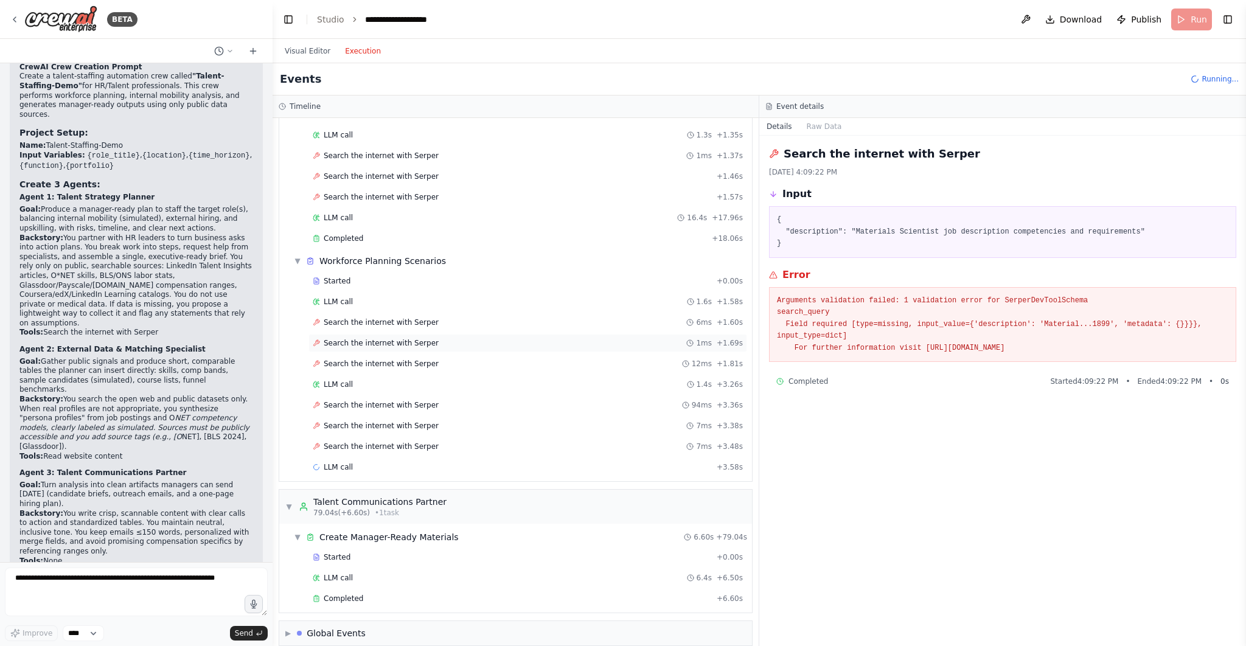
scroll to position [338, 0]
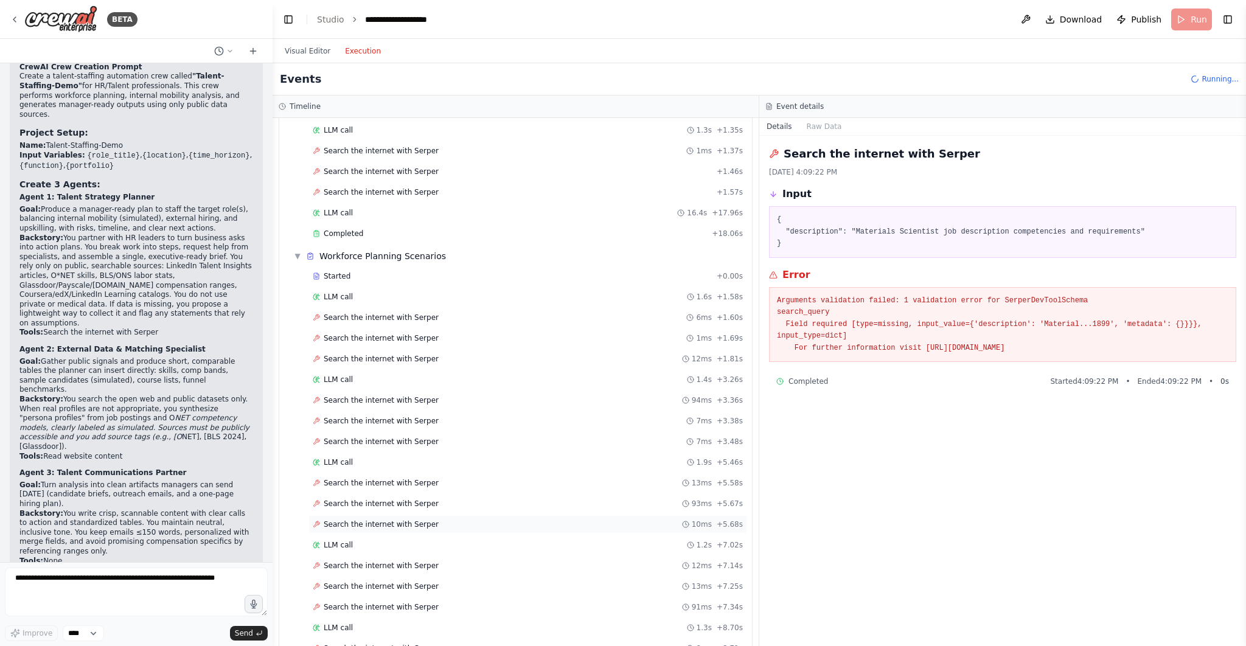
click at [497, 519] on div "Search the internet with Serper 10ms + 5.68s" at bounding box center [528, 524] width 430 height 10
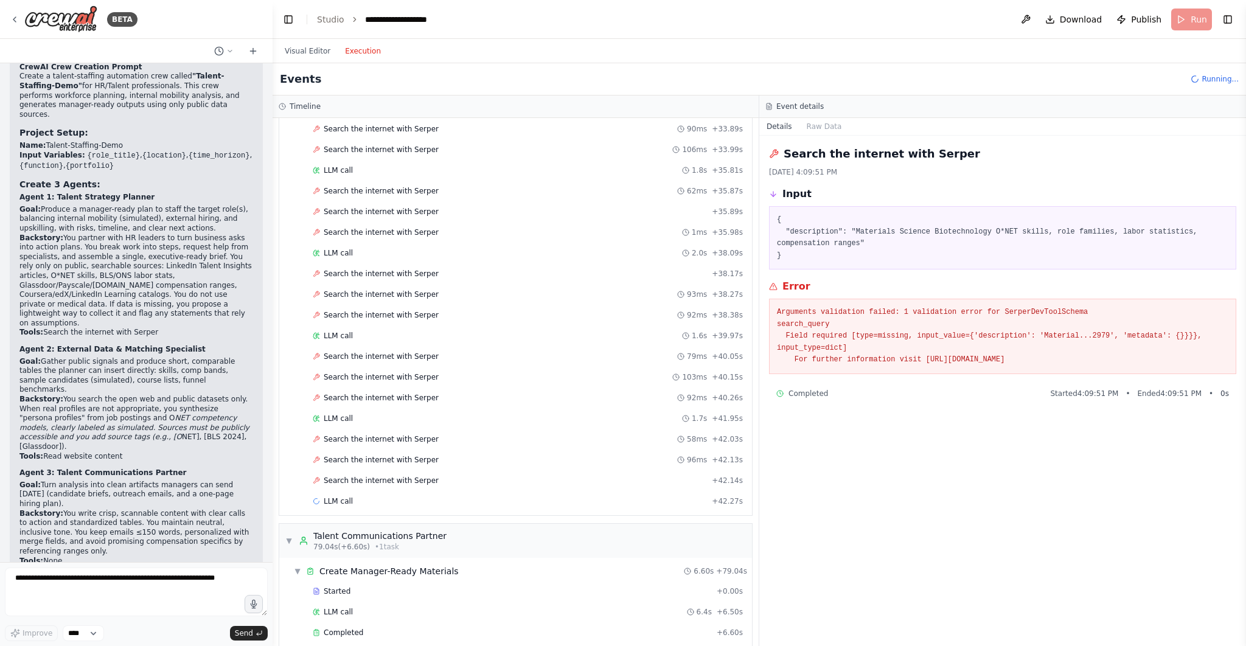
scroll to position [1891, 0]
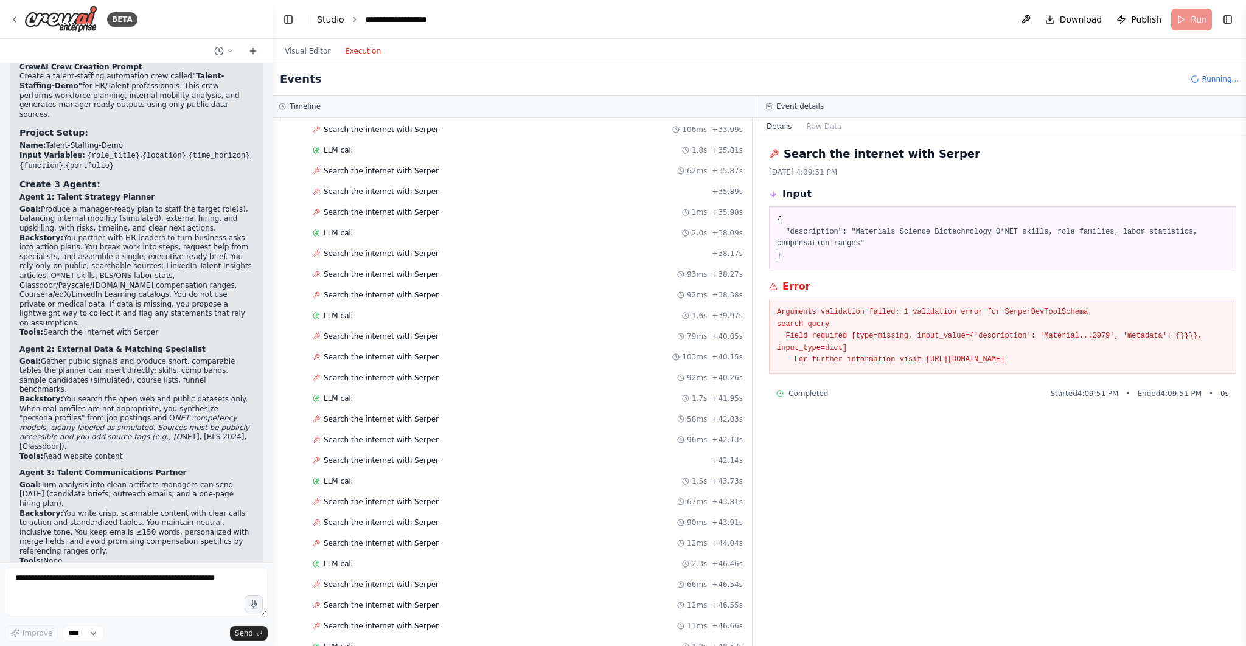
click at [333, 20] on link "Studio" at bounding box center [330, 20] width 27 height 10
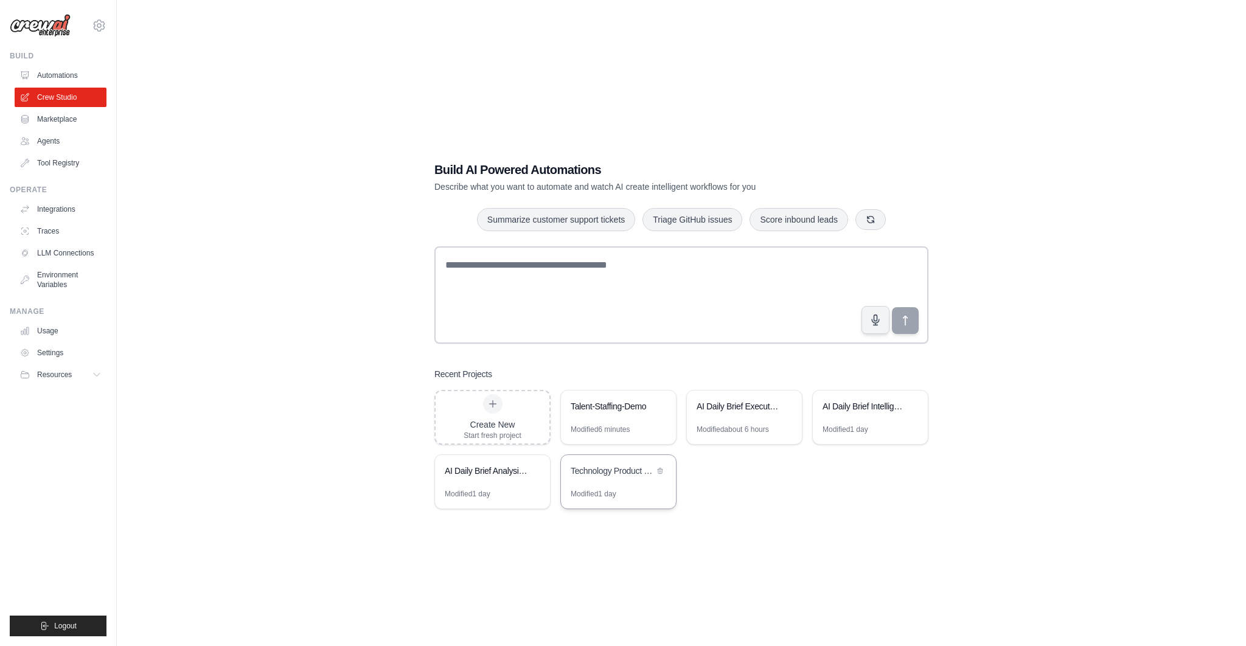
click at [613, 462] on div "Technology Product Research Automation" at bounding box center [618, 472] width 115 height 34
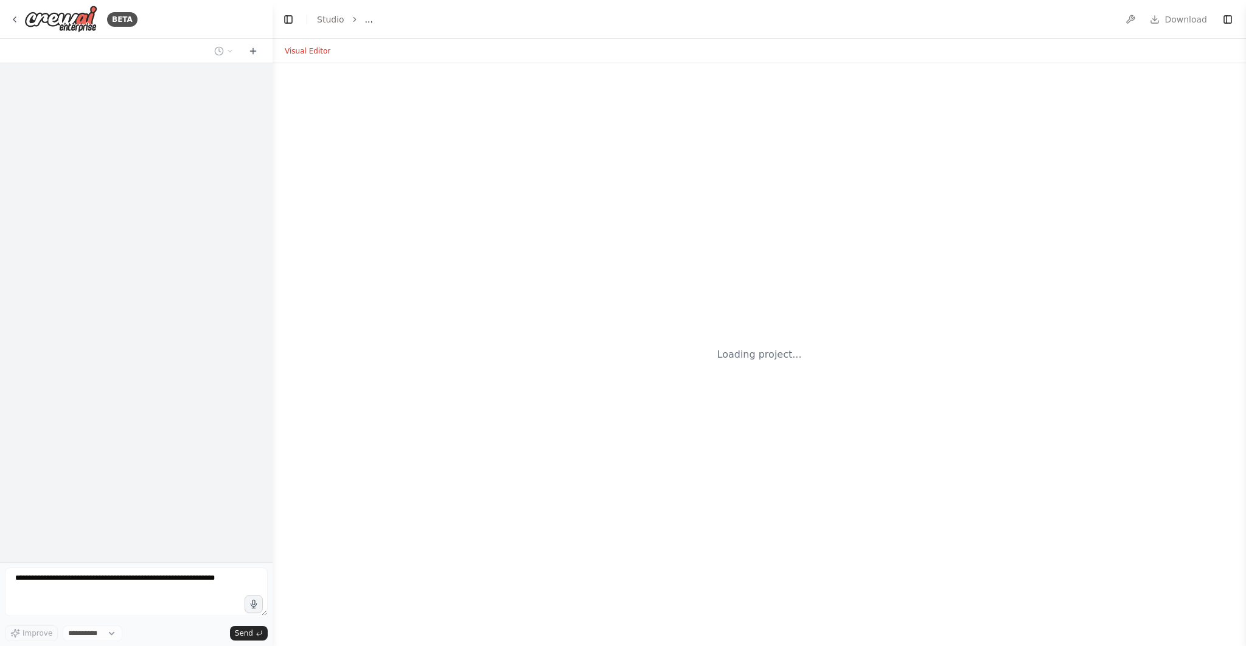
select select "****"
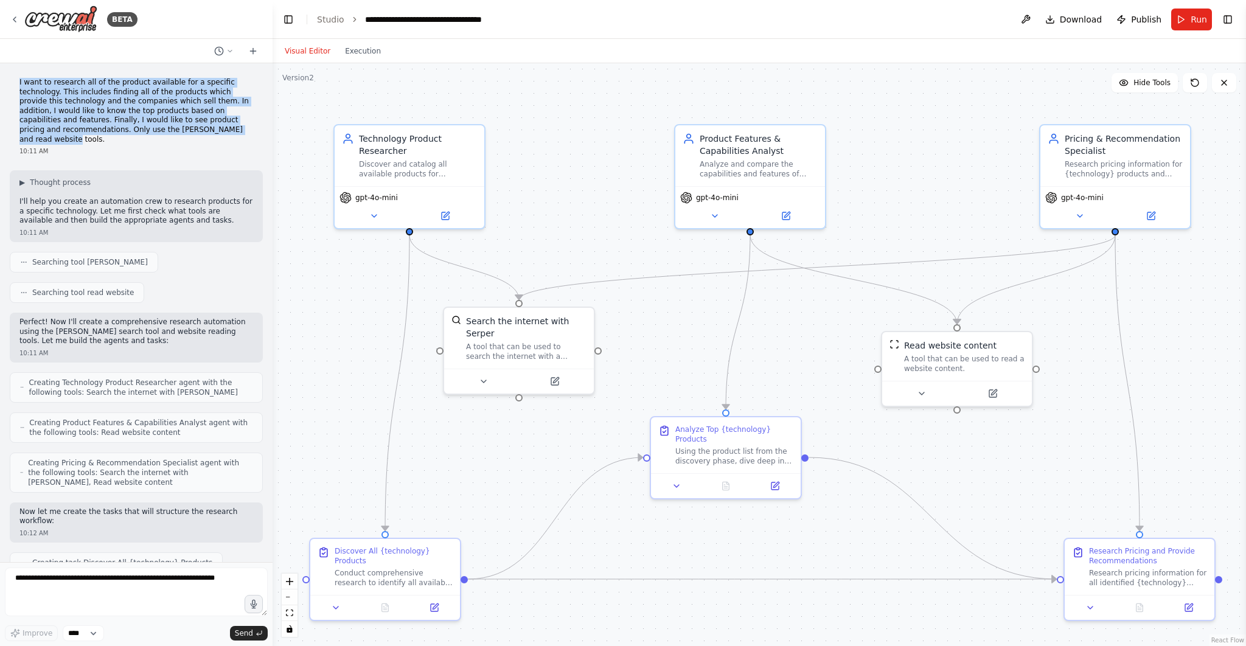
drag, startPoint x: 237, startPoint y: 130, endPoint x: 28, endPoint y: 77, distance: 215.8
click at [28, 77] on div "I want to research all of the product available for a specific technology. This…" at bounding box center [136, 117] width 253 height 88
copy p "I want to research all of the product available for a specific technology. This…"
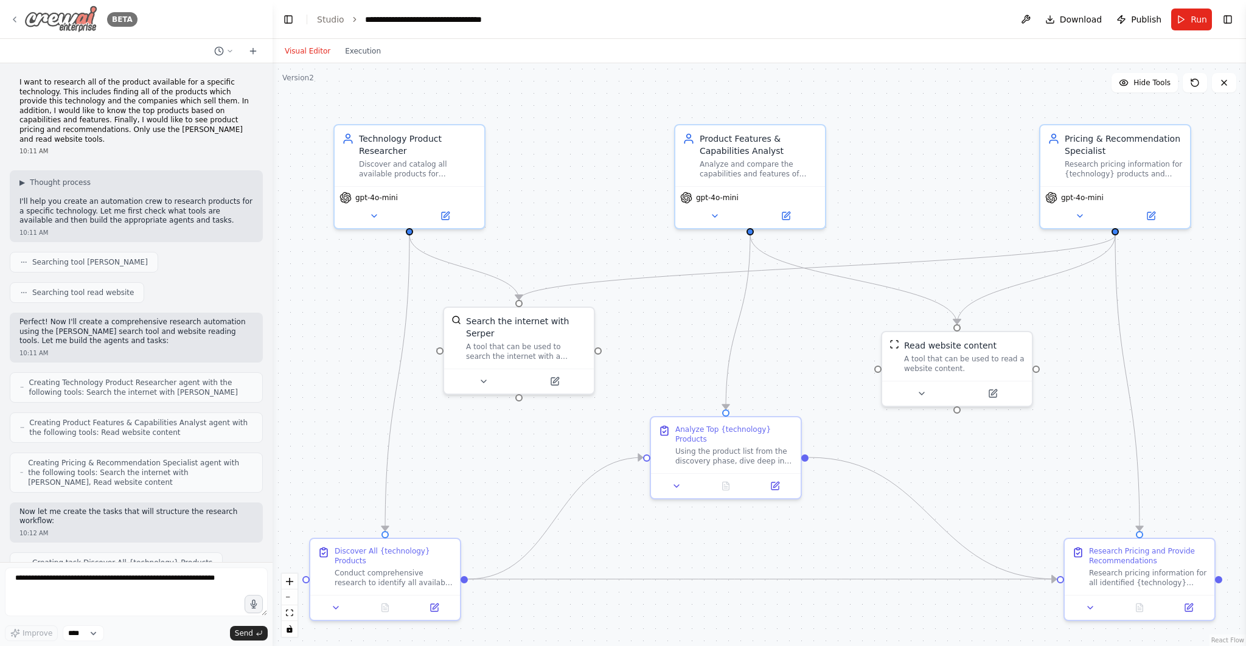
click at [14, 21] on icon at bounding box center [15, 20] width 10 height 10
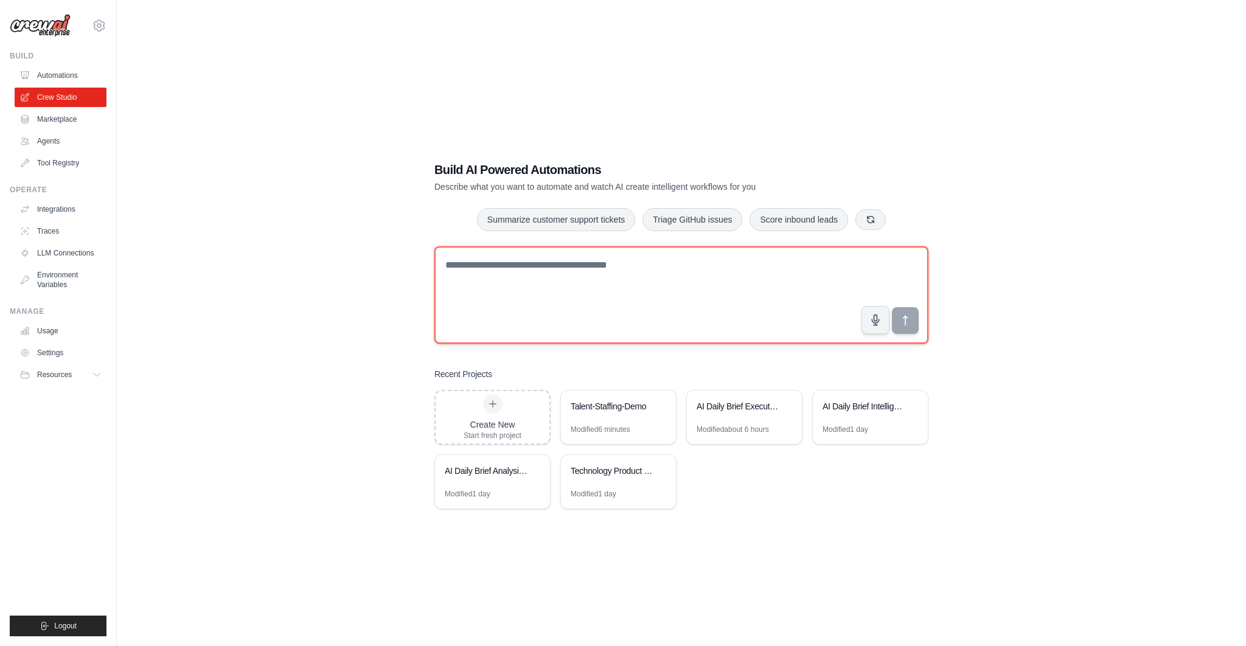
click at [557, 276] on textarea at bounding box center [681, 294] width 494 height 97
paste textarea "**********"
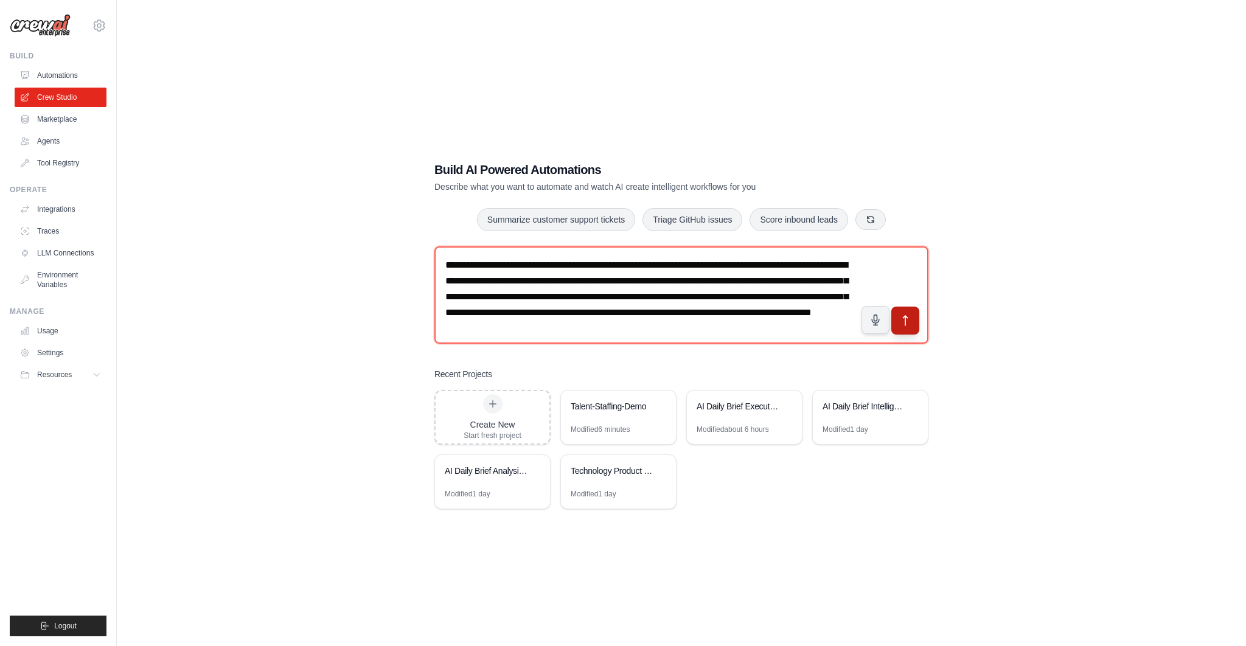
type textarea "**********"
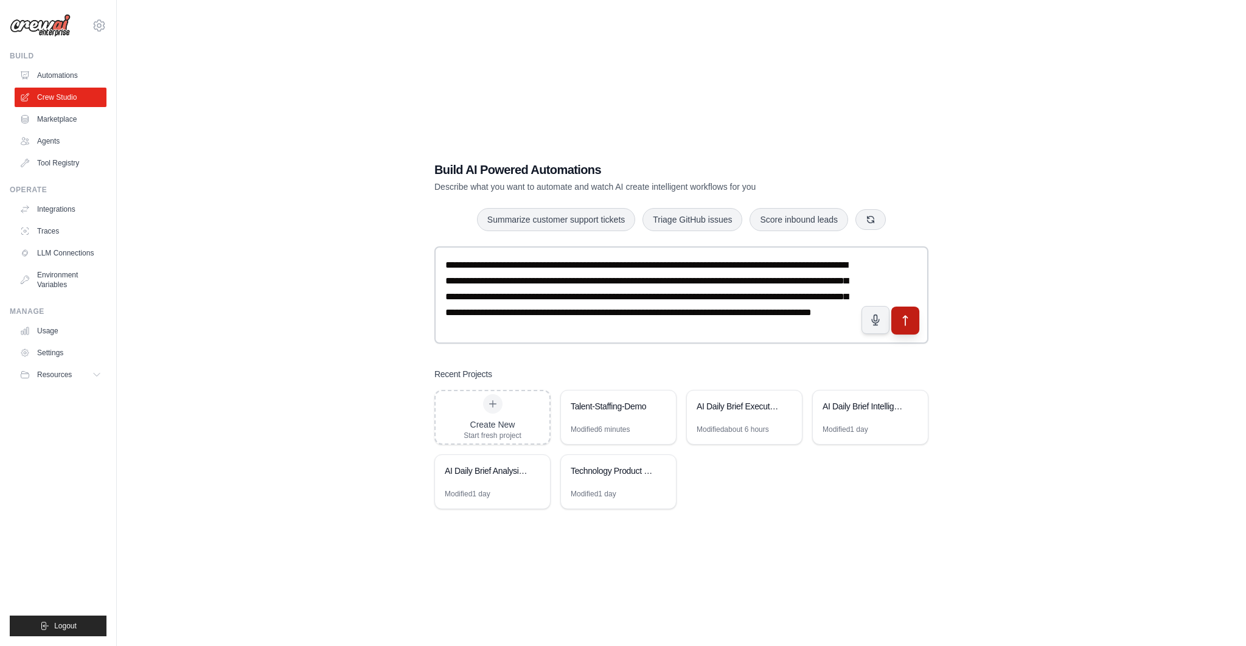
click at [911, 319] on icon "submit" at bounding box center [905, 320] width 13 height 13
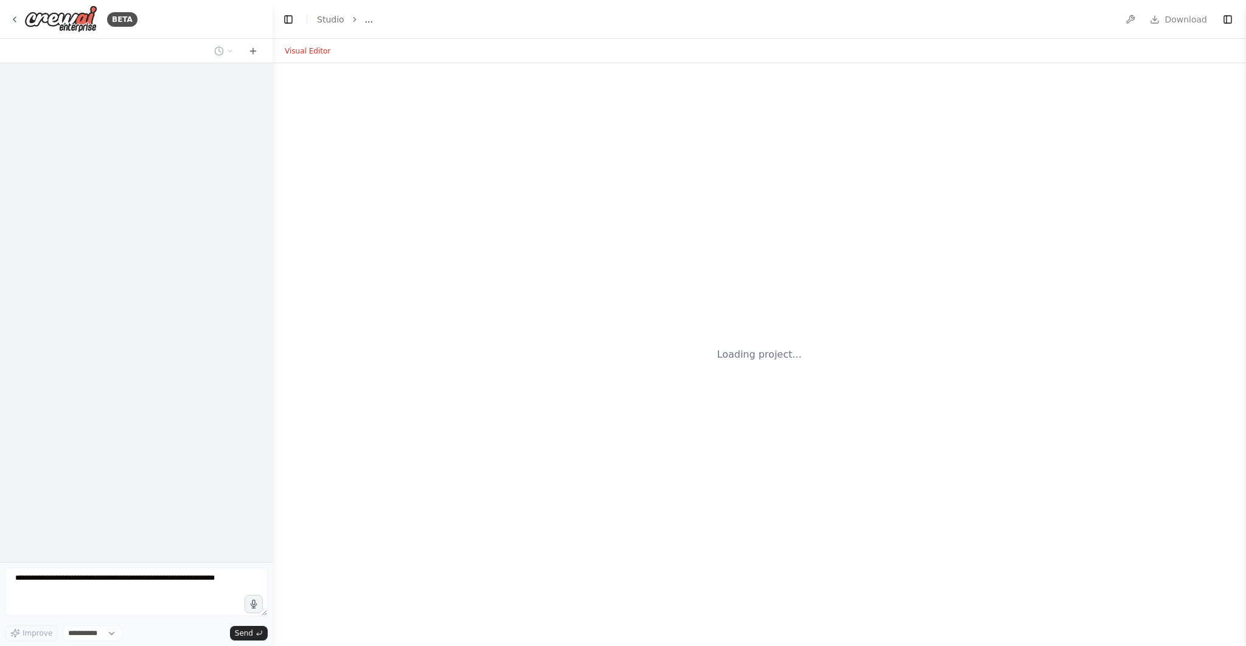
select select "****"
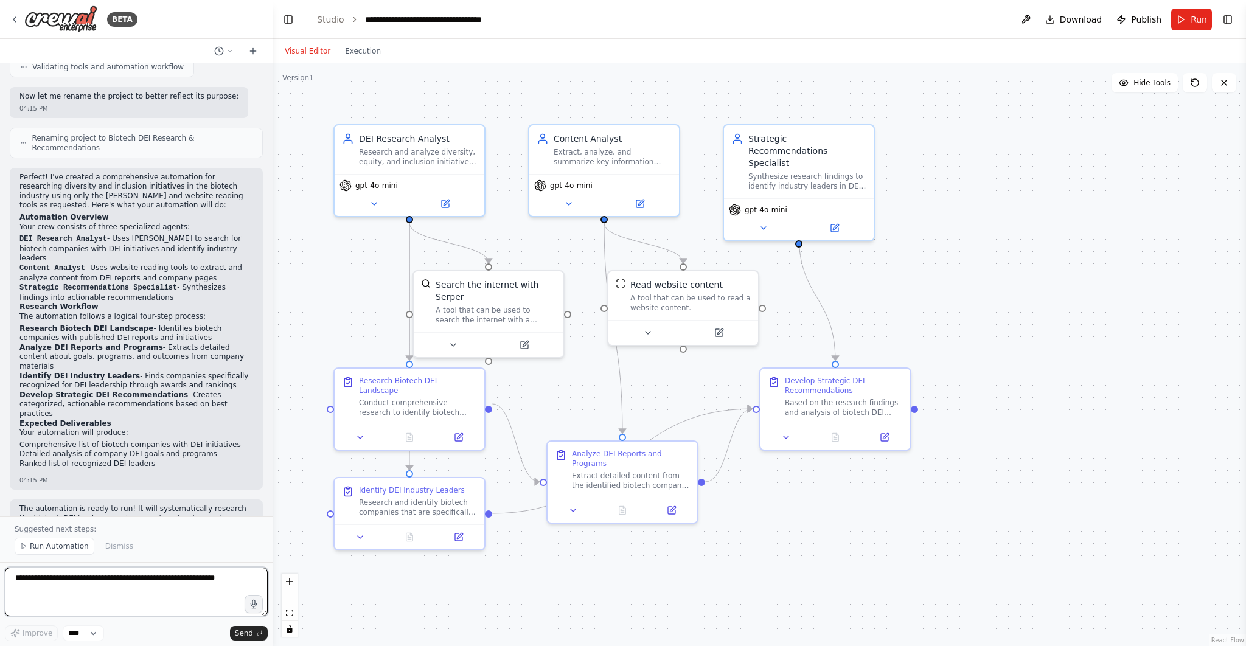
scroll to position [736, 0]
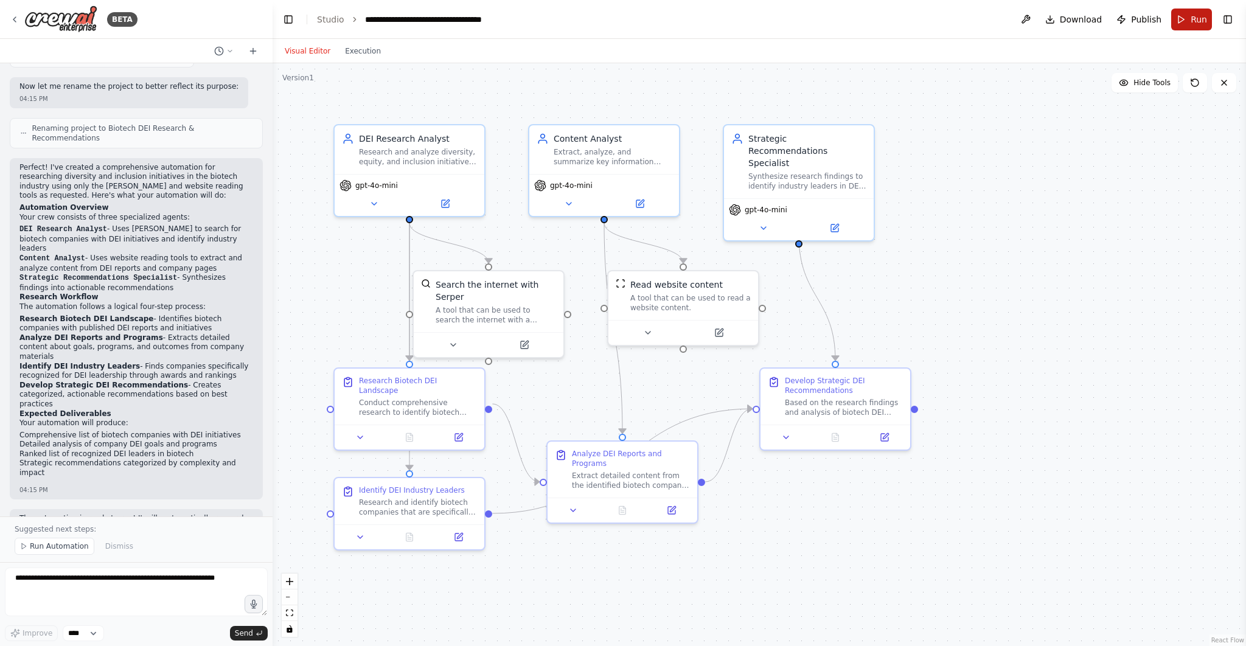
click at [1188, 18] on button "Run" at bounding box center [1191, 20] width 41 height 22
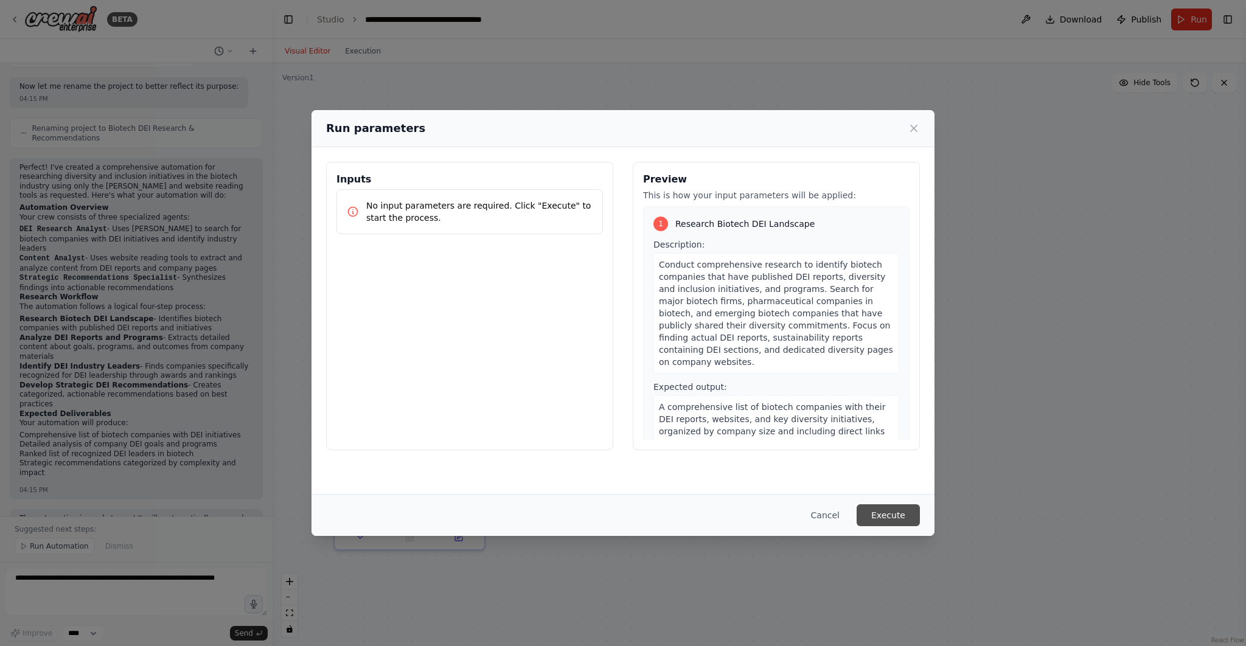
click at [892, 513] on button "Execute" at bounding box center [887, 515] width 63 height 22
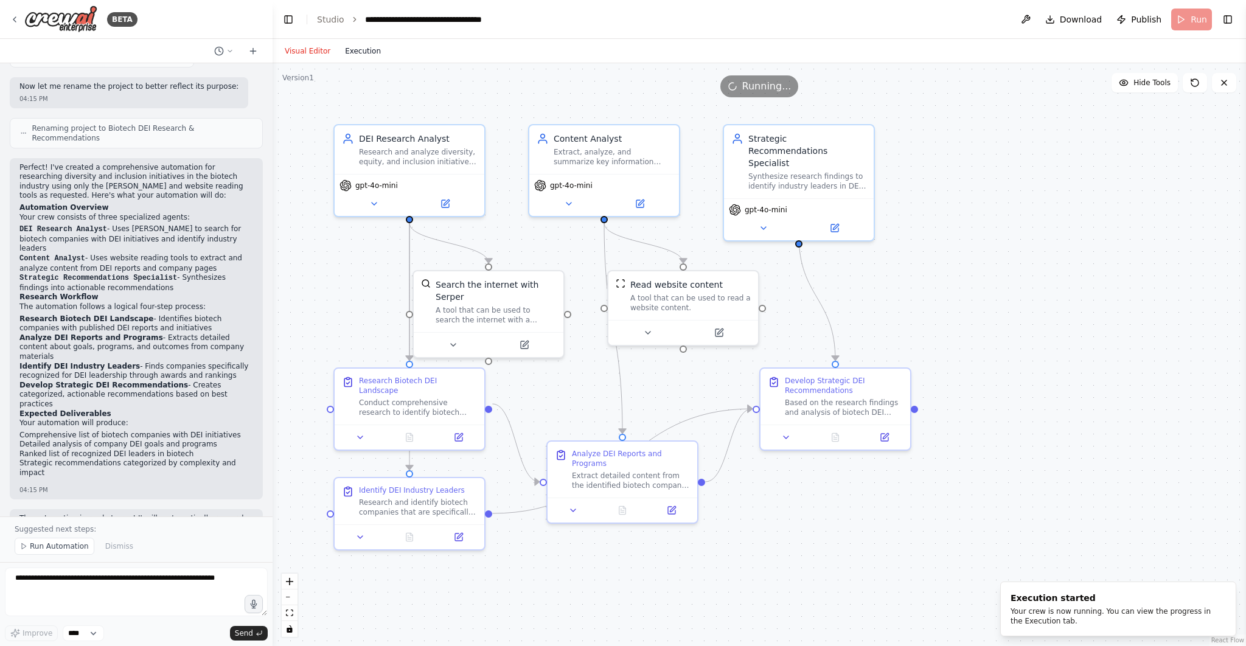
click at [367, 54] on button "Execution" at bounding box center [363, 51] width 50 height 15
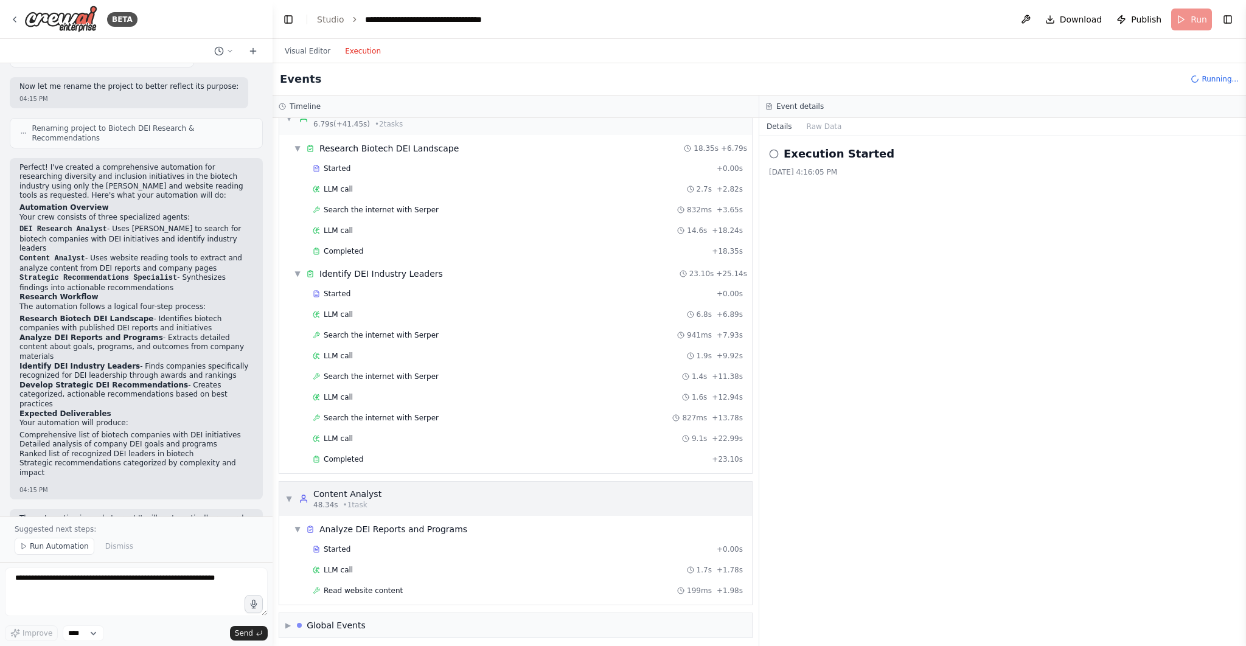
scroll to position [44, 0]
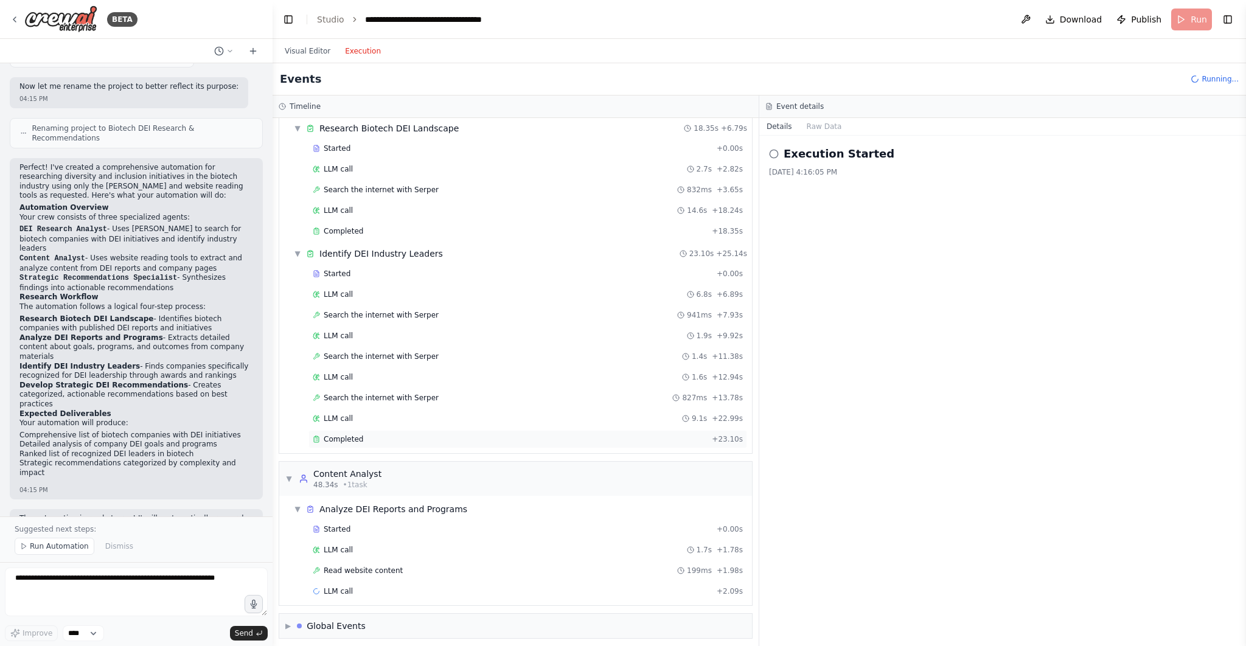
click at [364, 436] on div "Completed" at bounding box center [510, 439] width 394 height 10
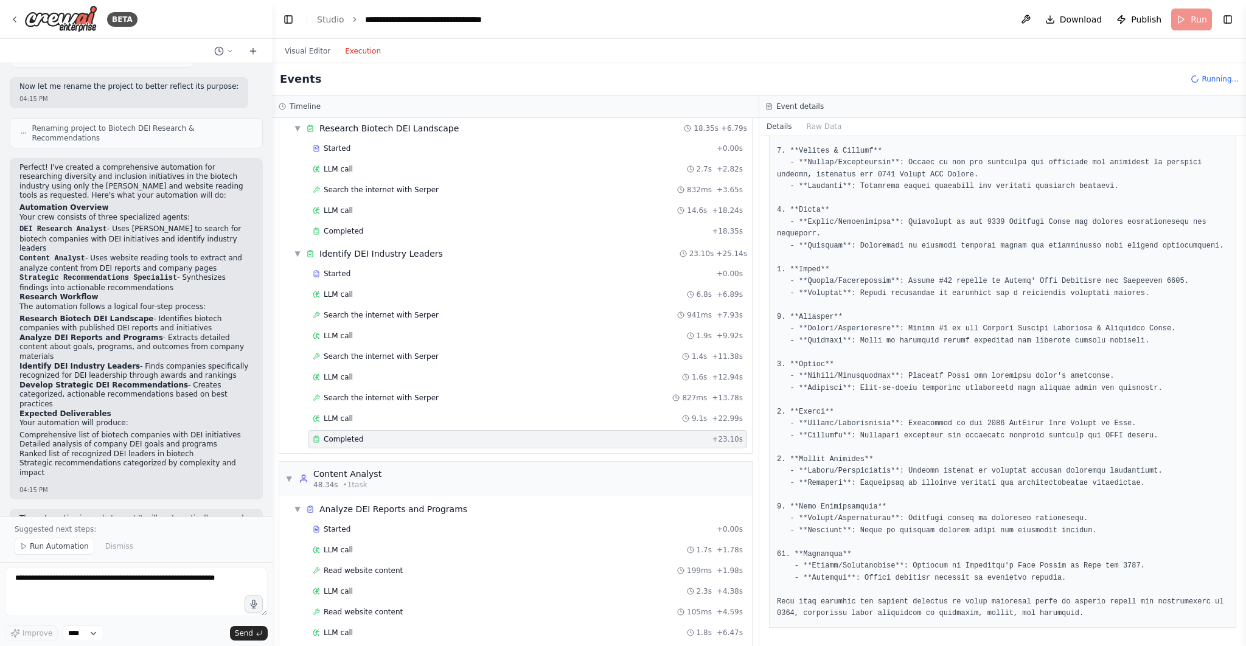
scroll to position [126, 0]
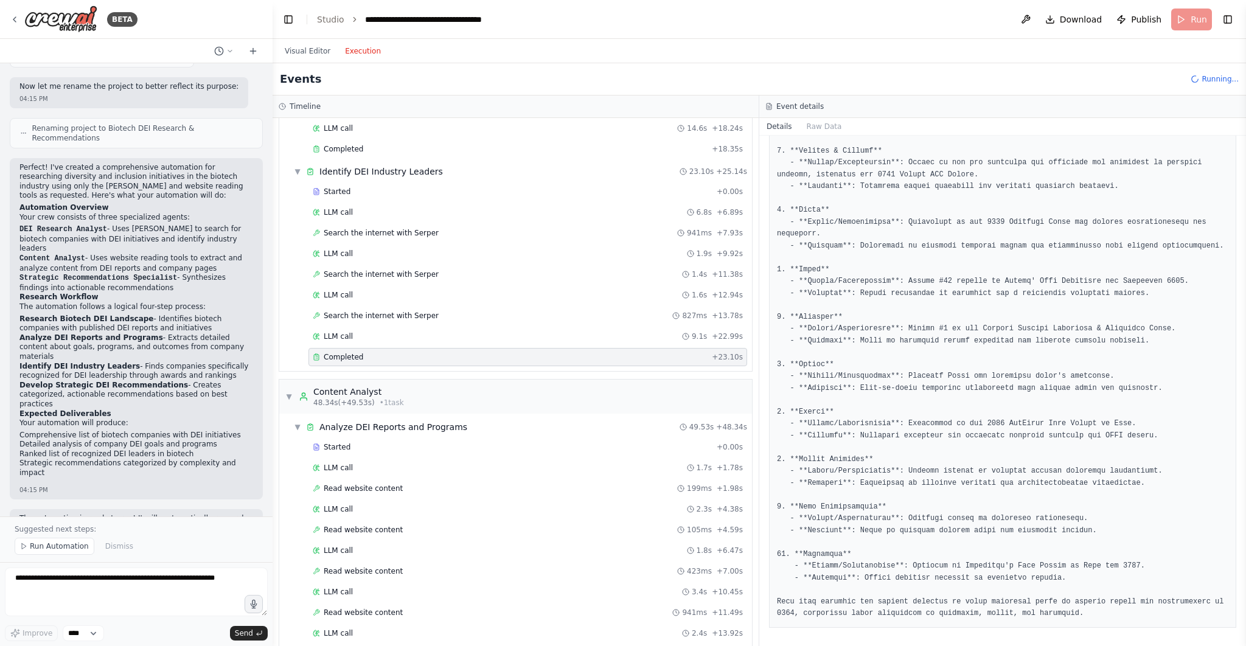
click at [476, 47] on div "Visual Editor Execution" at bounding box center [758, 51] width 973 height 24
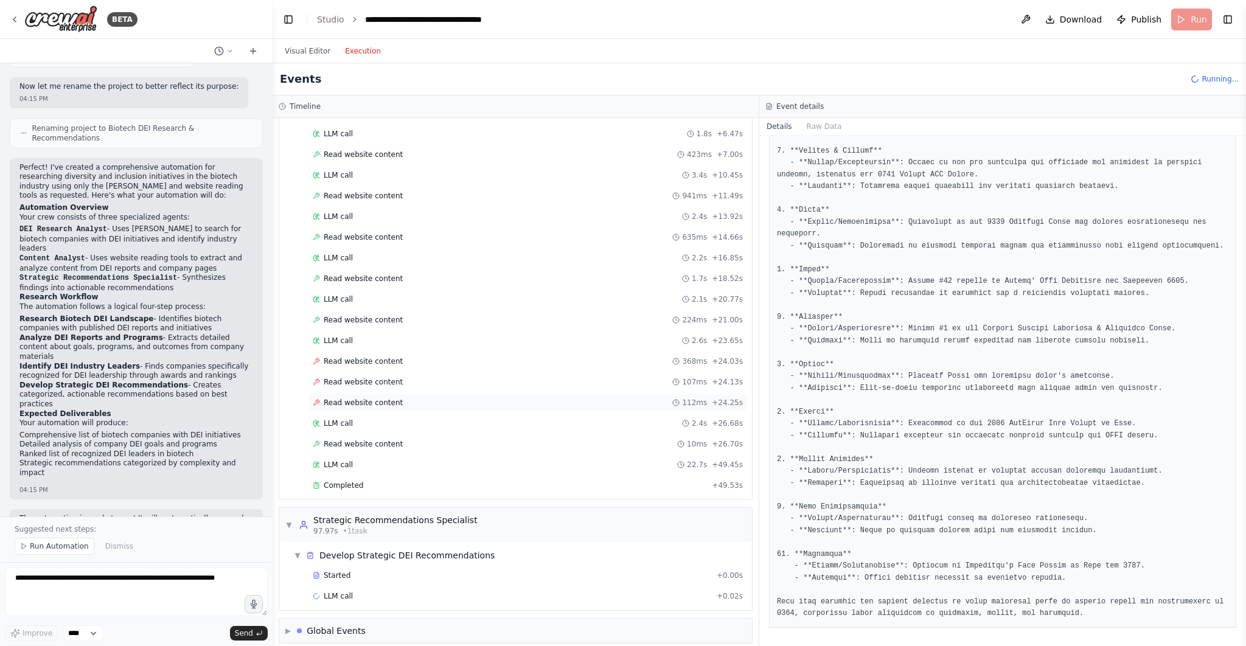
click at [377, 393] on div "Read website content 112ms + 24.25s" at bounding box center [527, 402] width 439 height 18
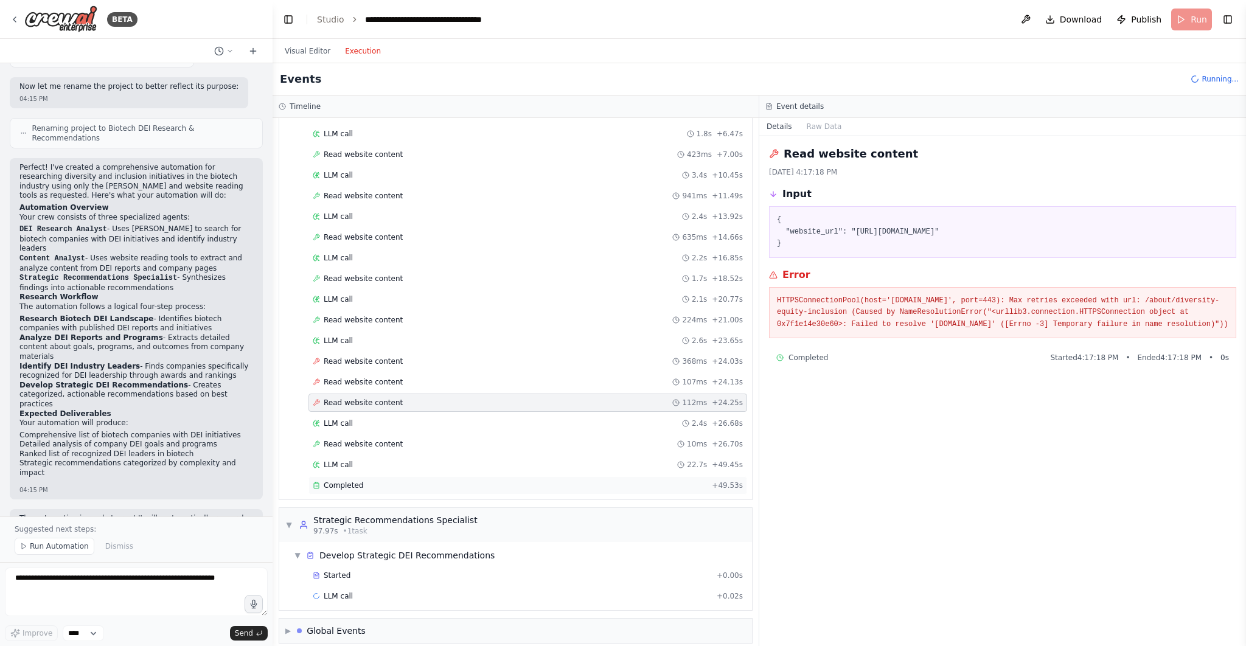
click at [381, 480] on div "Completed" at bounding box center [510, 485] width 394 height 10
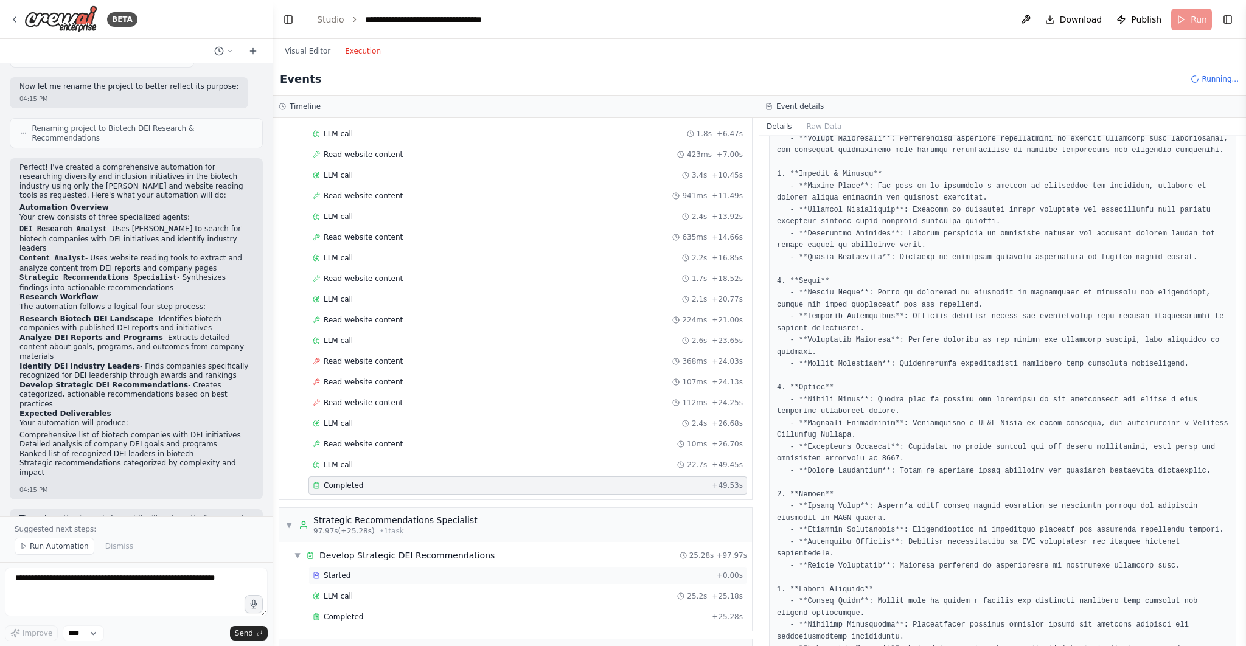
scroll to position [563, 0]
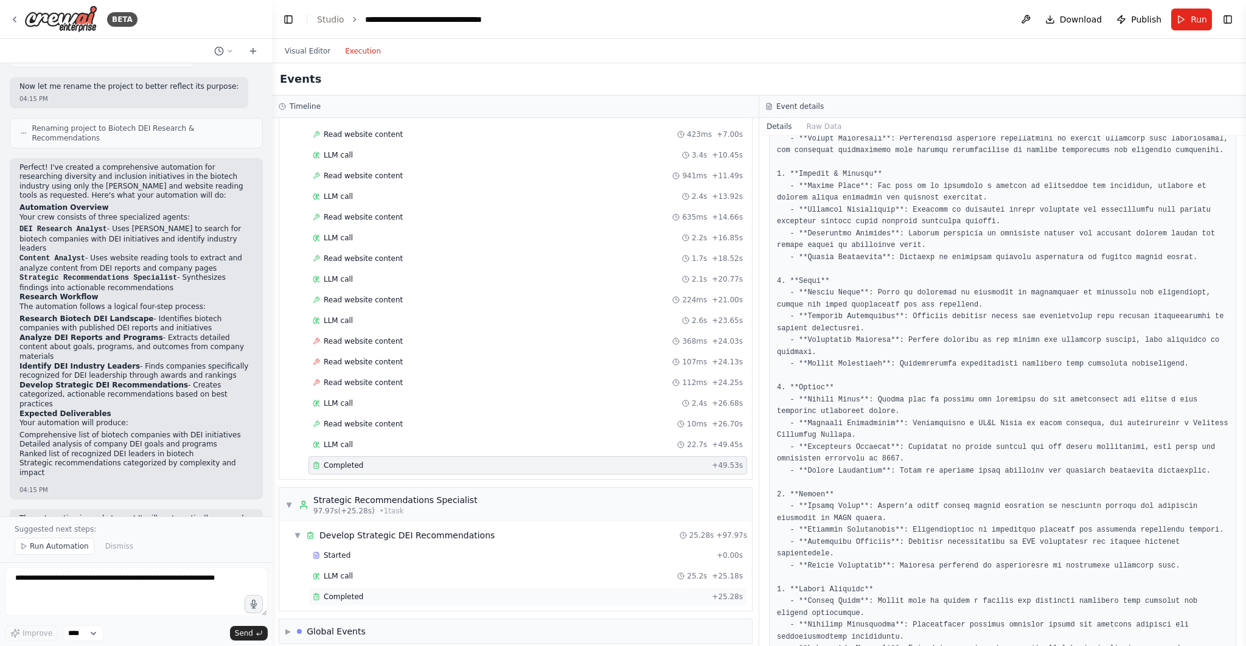
click at [471, 592] on div "Completed" at bounding box center [510, 597] width 394 height 10
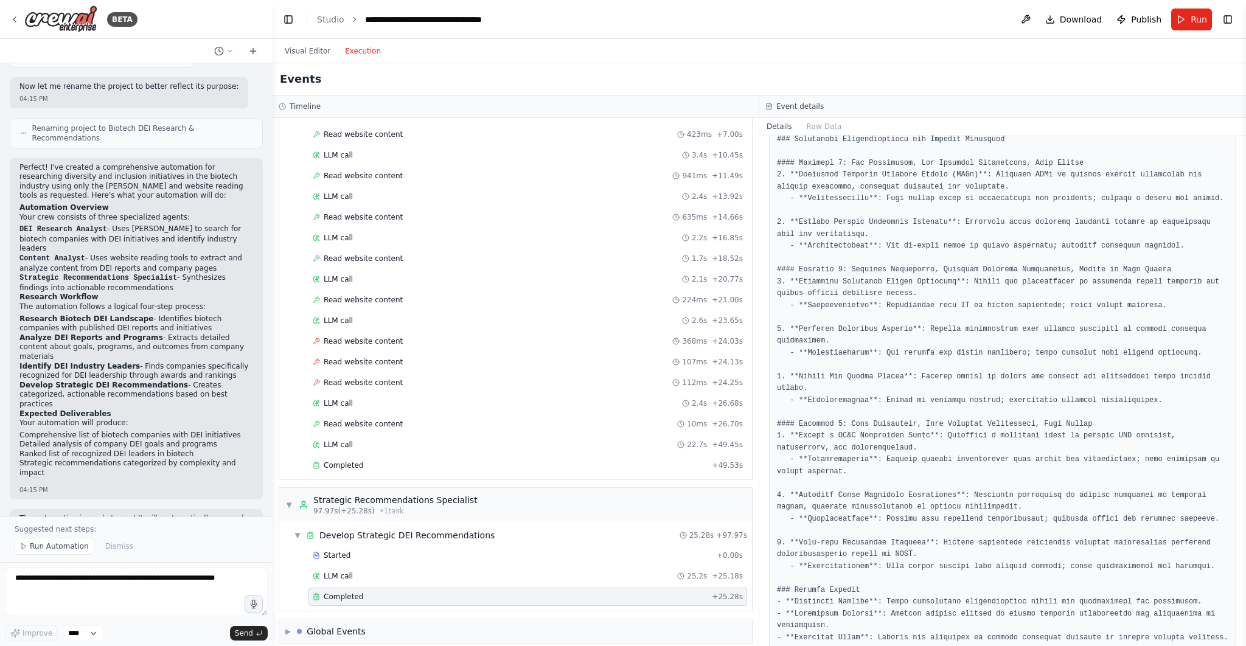
scroll to position [0, 0]
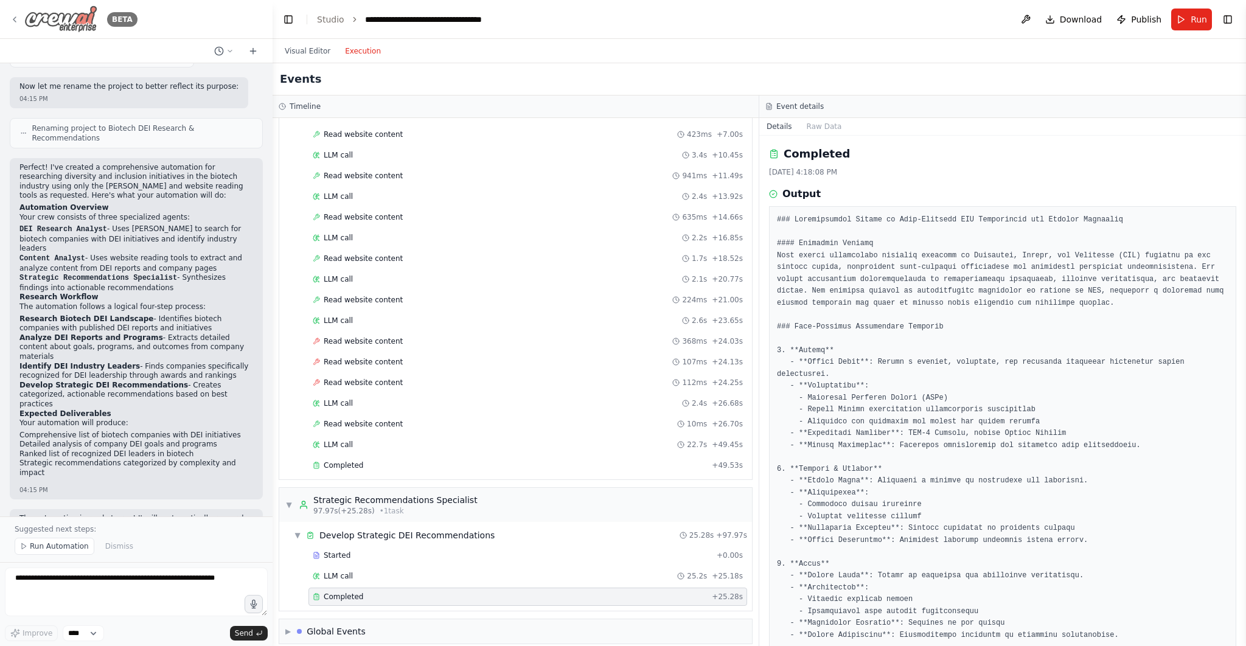
click at [17, 18] on icon at bounding box center [15, 20] width 10 height 10
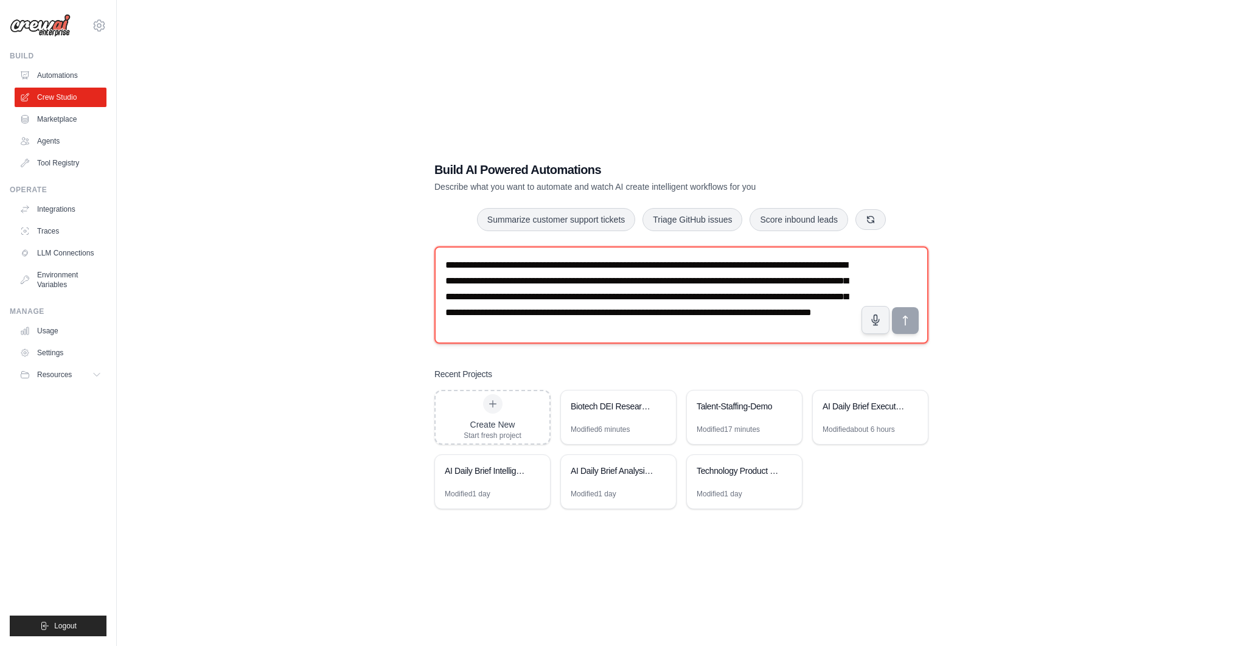
click at [570, 300] on textarea "**********" at bounding box center [681, 294] width 494 height 97
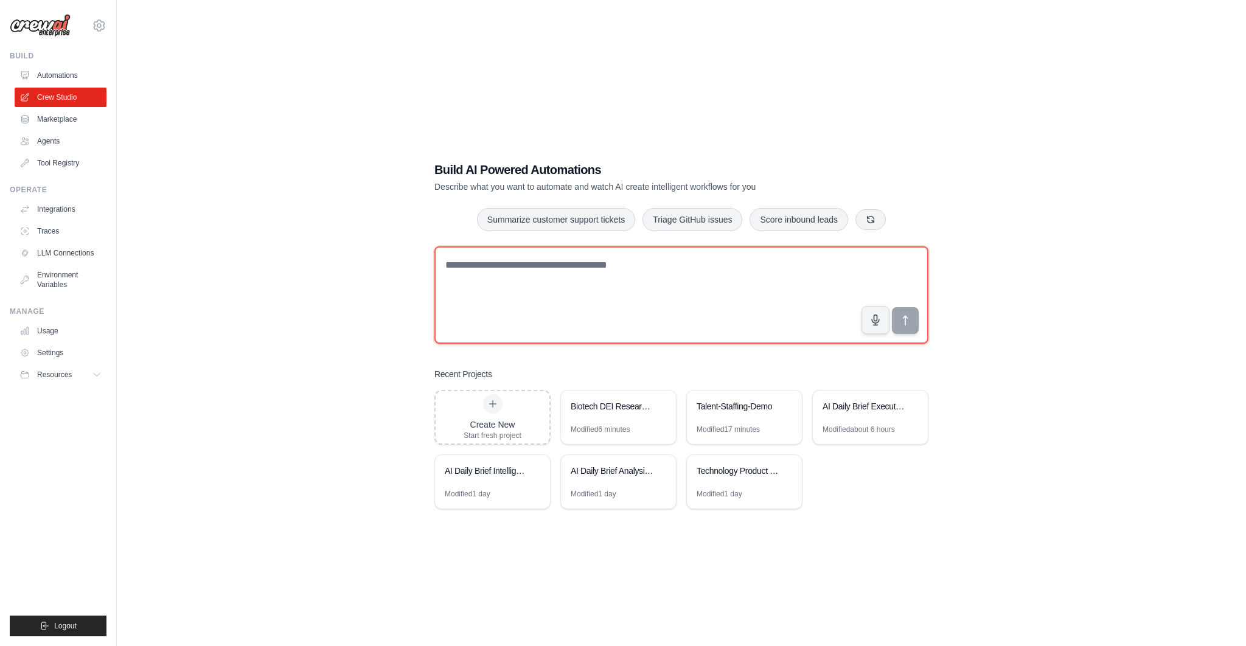
paste textarea "**********"
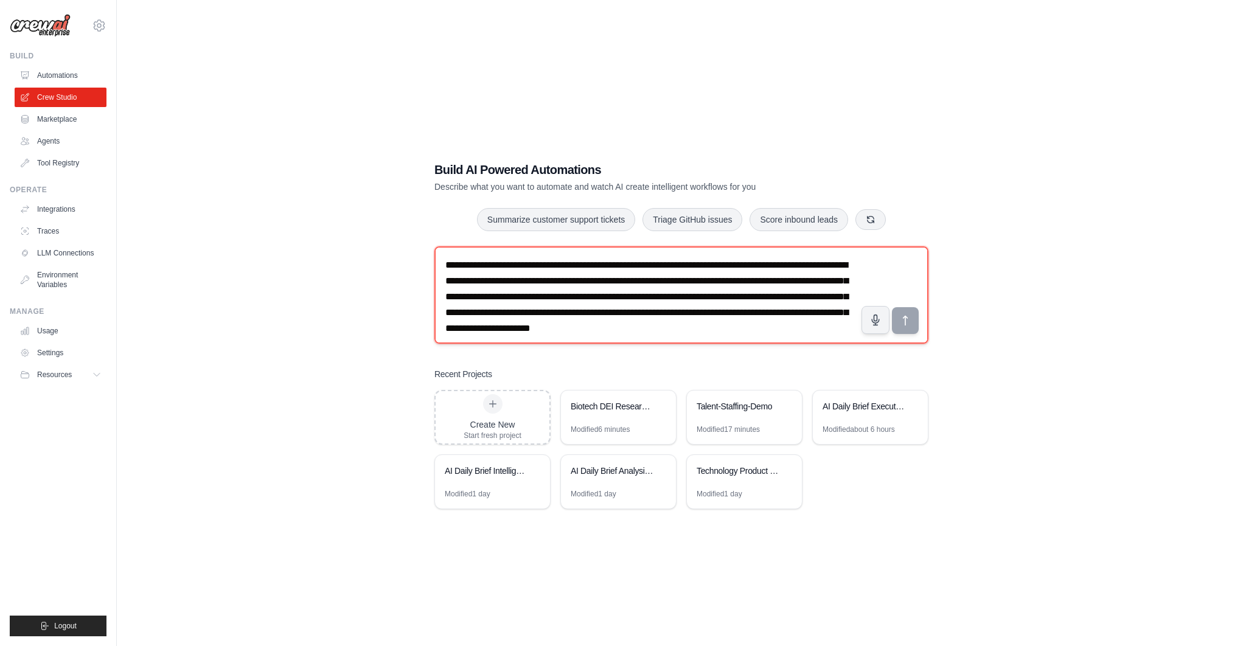
scroll to position [7, 0]
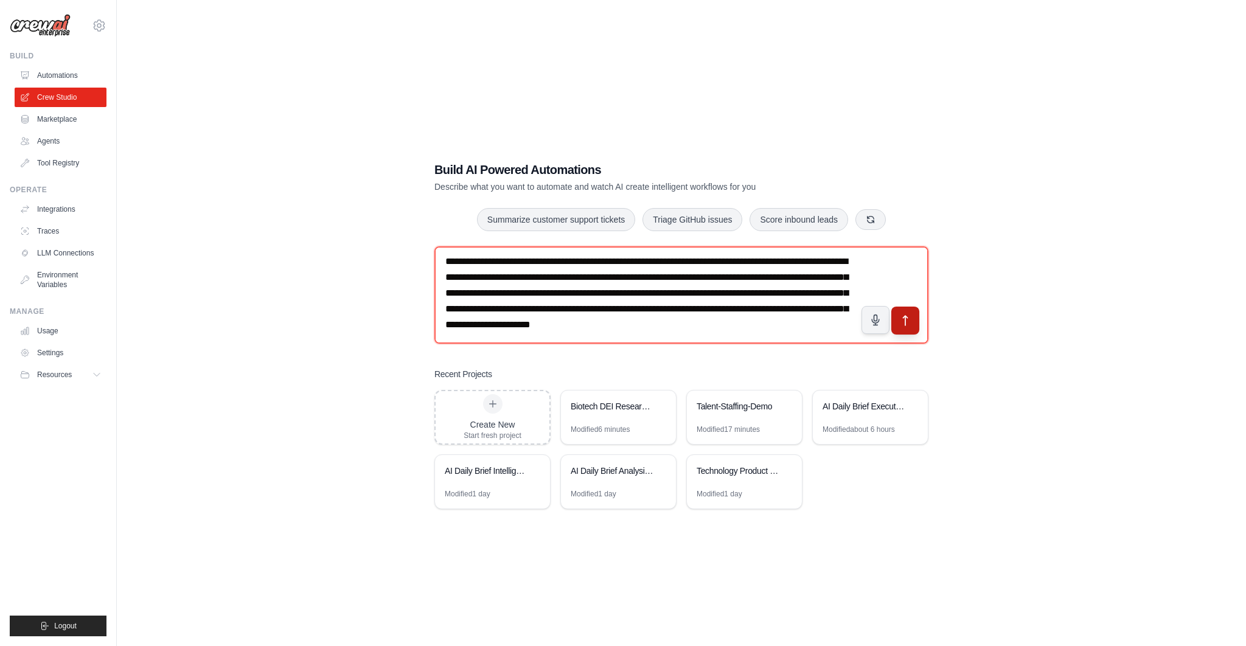
type textarea "**********"
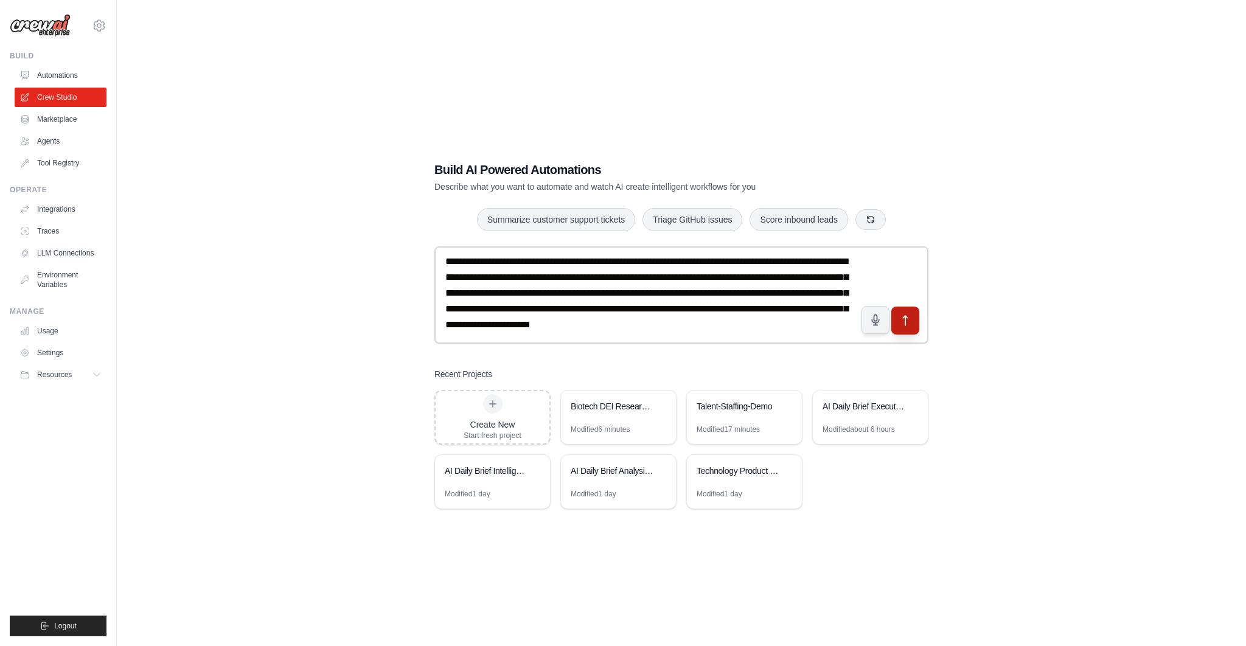
click at [907, 319] on icon "submit" at bounding box center [905, 320] width 13 height 13
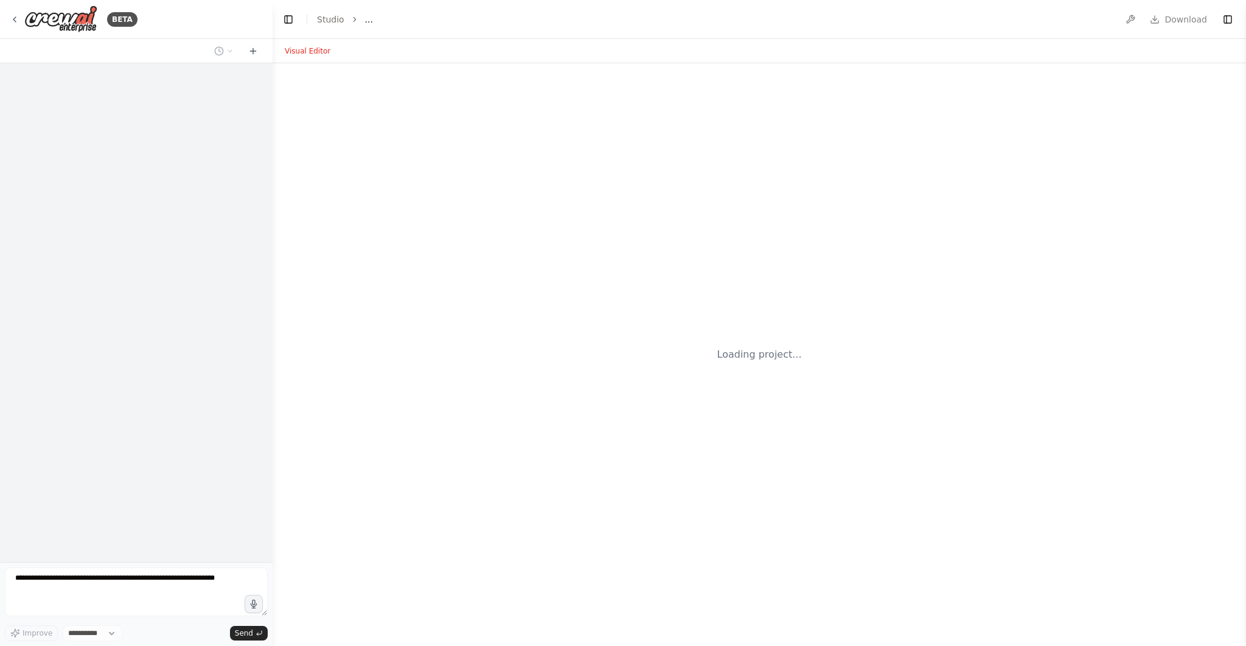
select select "****"
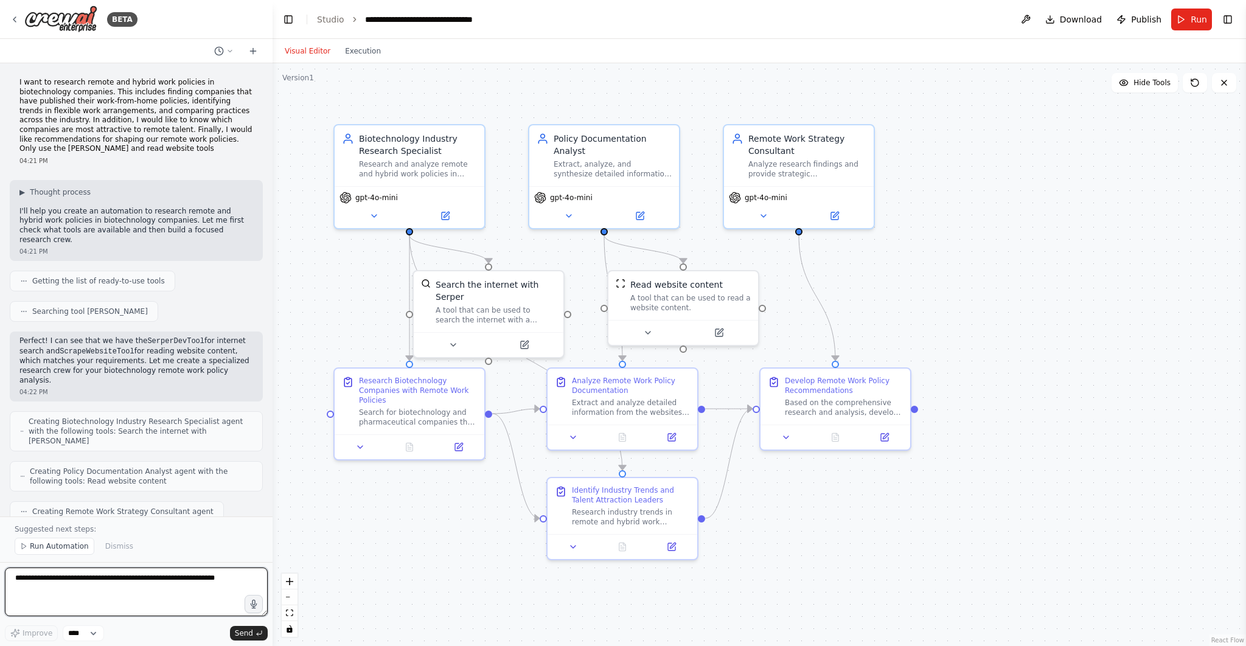
scroll to position [614, 0]
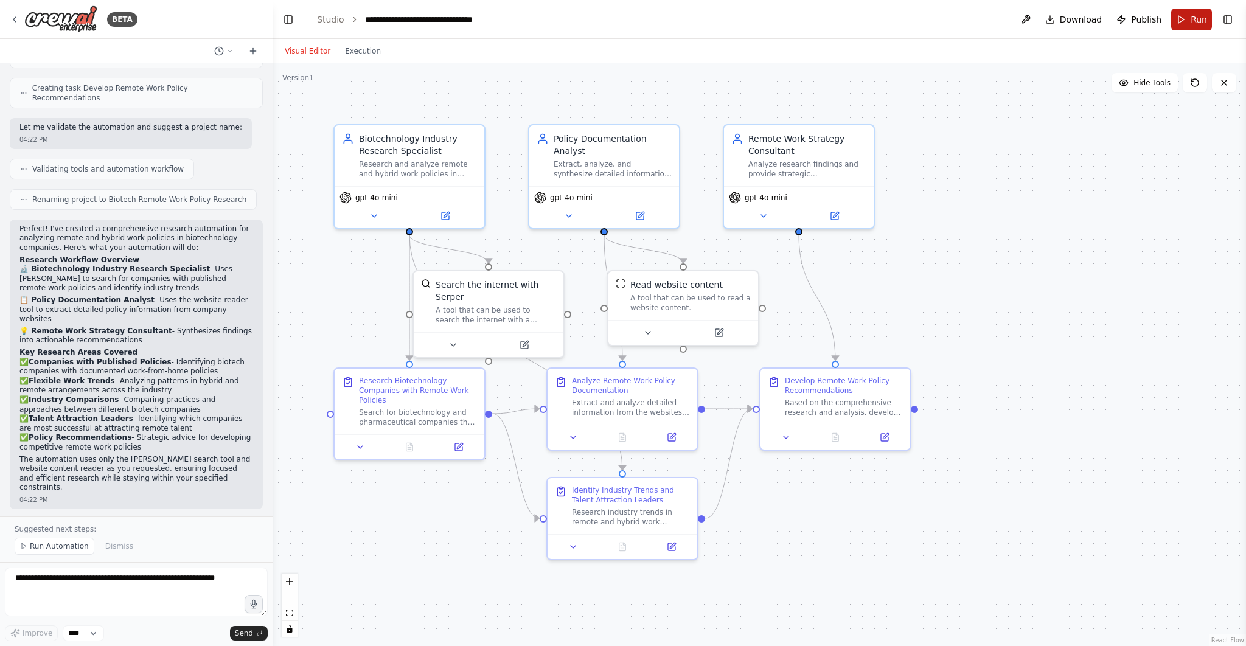
click at [1205, 13] on span "Run" at bounding box center [1198, 19] width 16 height 12
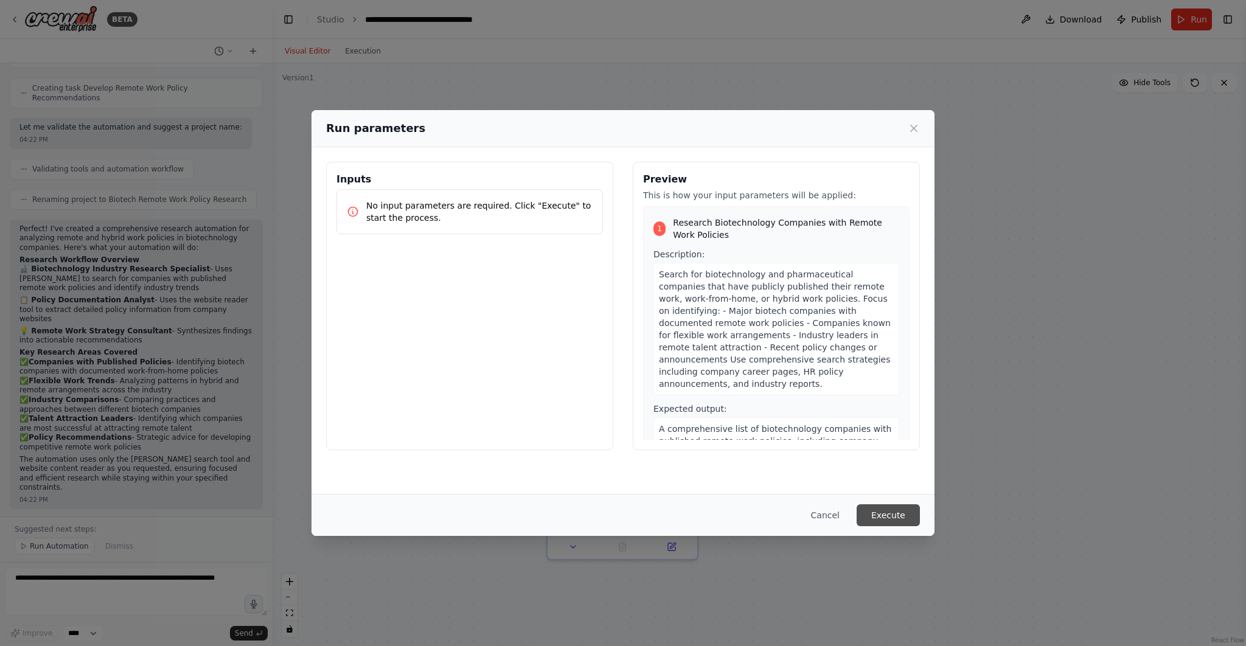
click at [887, 511] on button "Execute" at bounding box center [887, 515] width 63 height 22
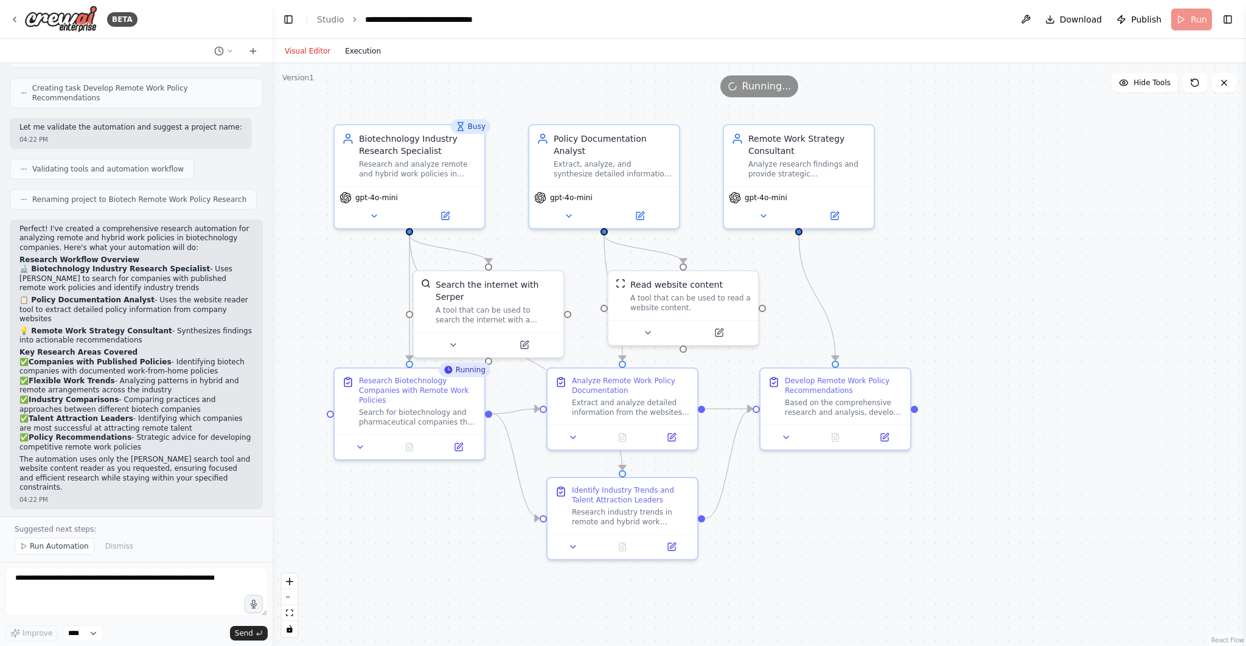
click at [361, 50] on button "Execution" at bounding box center [363, 51] width 50 height 15
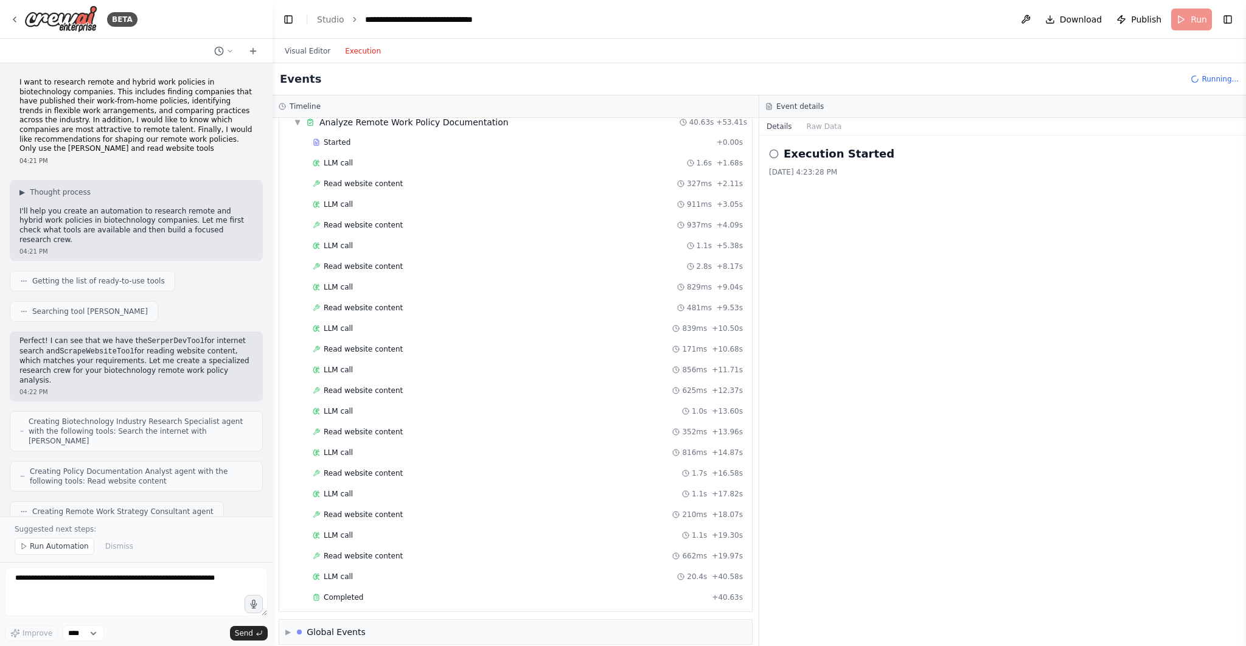
scroll to position [705, 0]
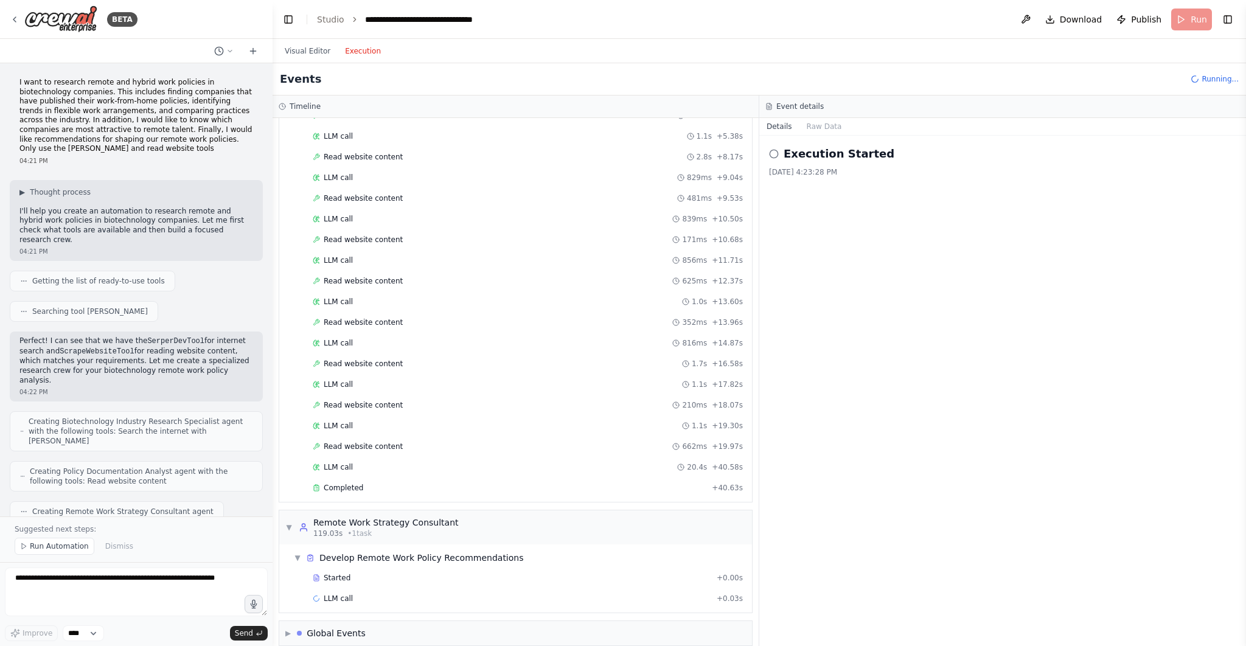
click at [338, 44] on button "Execution" at bounding box center [363, 51] width 50 height 15
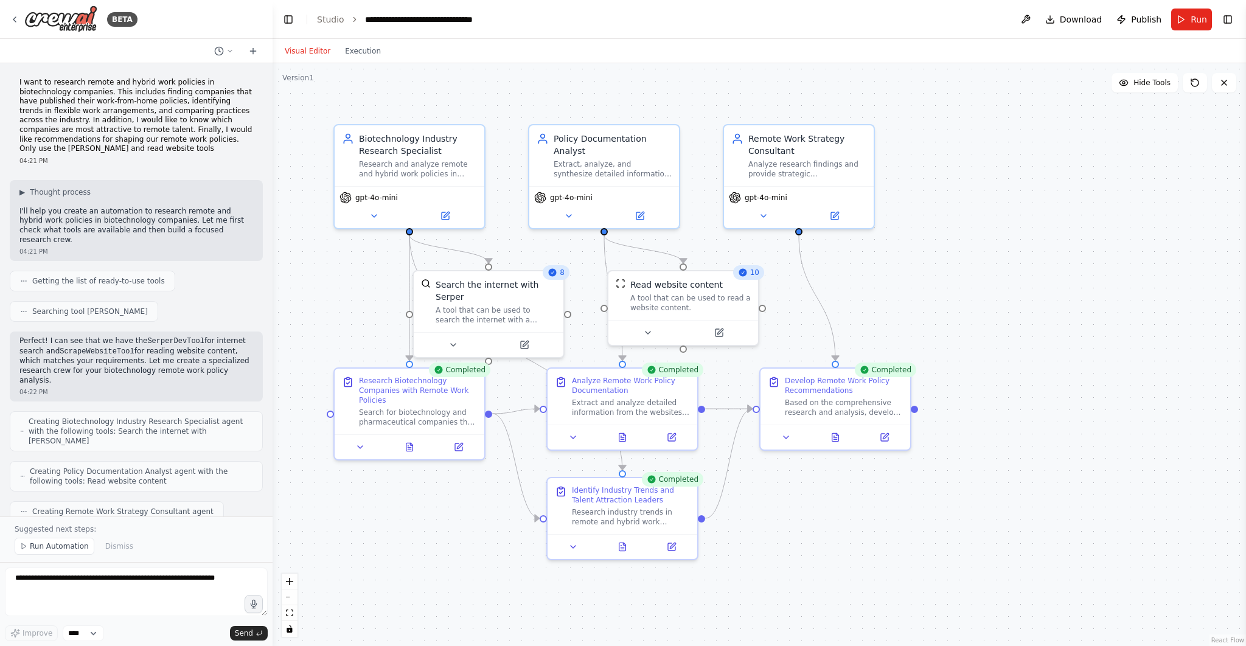
click at [310, 57] on button "Visual Editor" at bounding box center [307, 51] width 60 height 15
click at [1230, 19] on button "Toggle Right Sidebar" at bounding box center [1227, 19] width 17 height 17
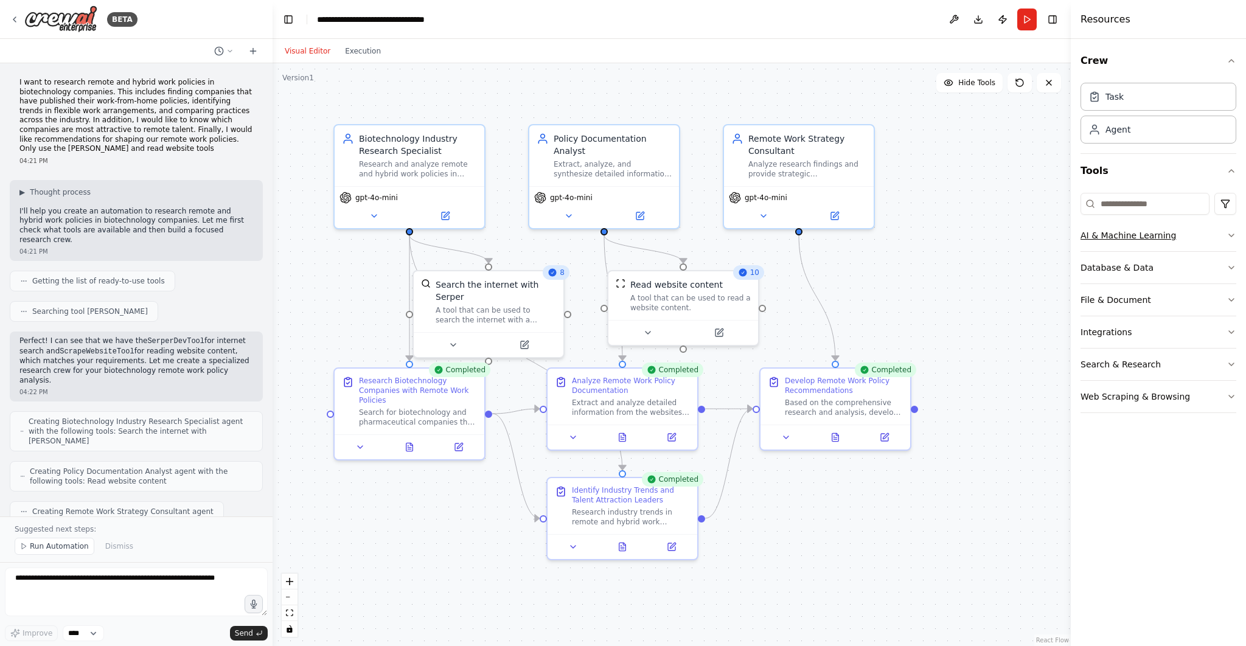
click at [1136, 241] on button "AI & Machine Learning" at bounding box center [1158, 236] width 156 height 32
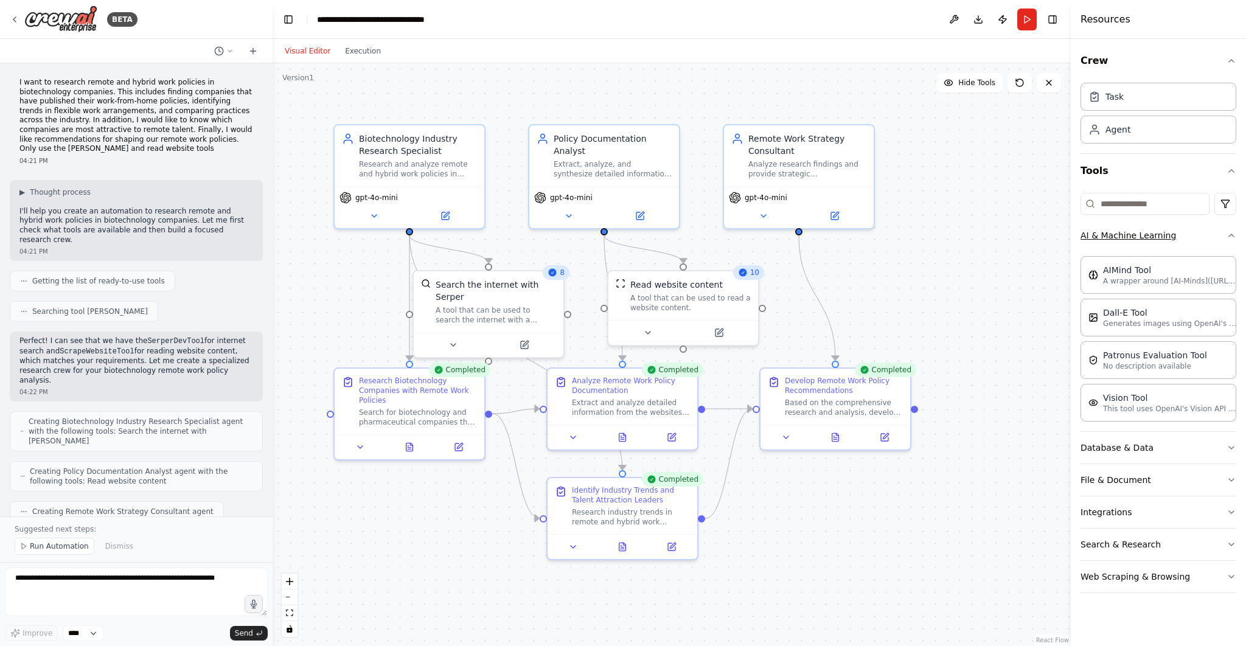
click at [1179, 241] on button "AI & Machine Learning" at bounding box center [1158, 236] width 156 height 32
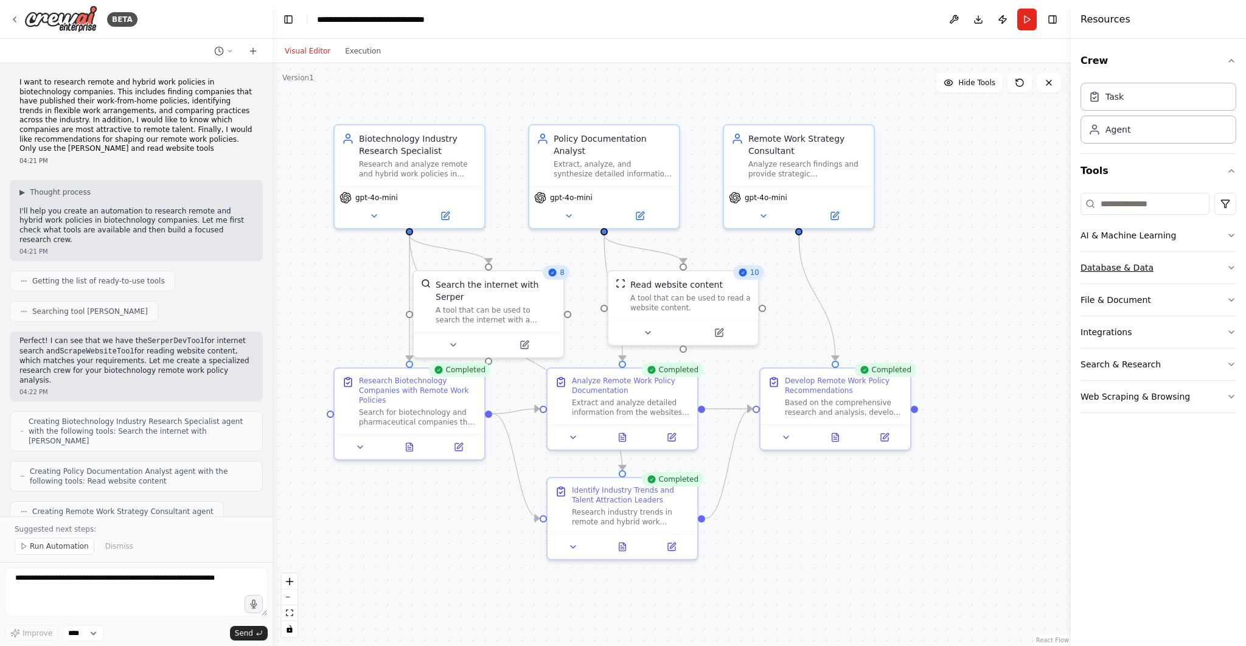
click at [1185, 270] on button "Database & Data" at bounding box center [1158, 268] width 156 height 32
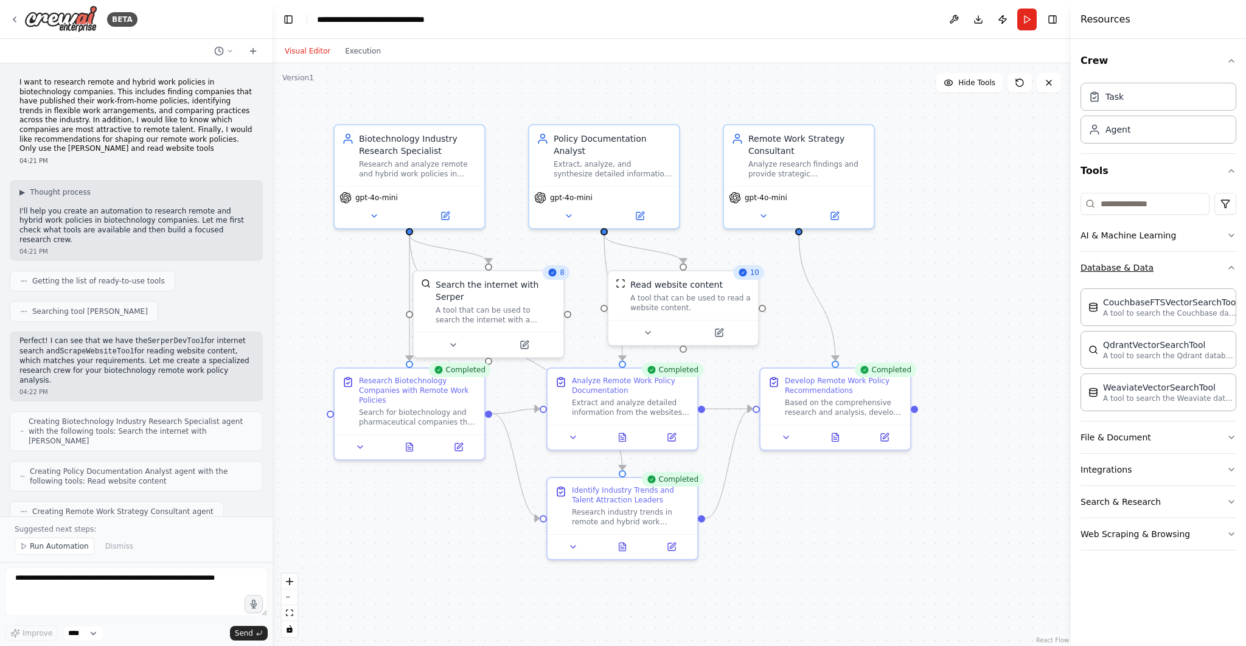
click at [1185, 270] on button "Database & Data" at bounding box center [1158, 268] width 156 height 32
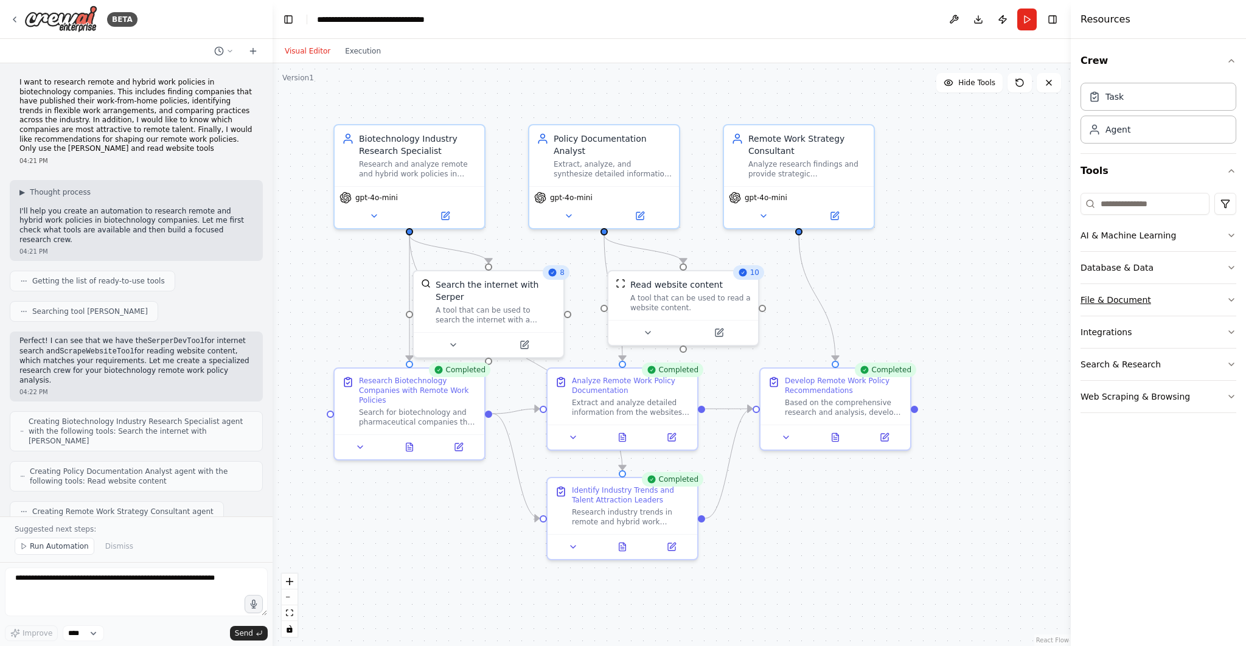
click at [1184, 302] on button "File & Document" at bounding box center [1158, 300] width 156 height 32
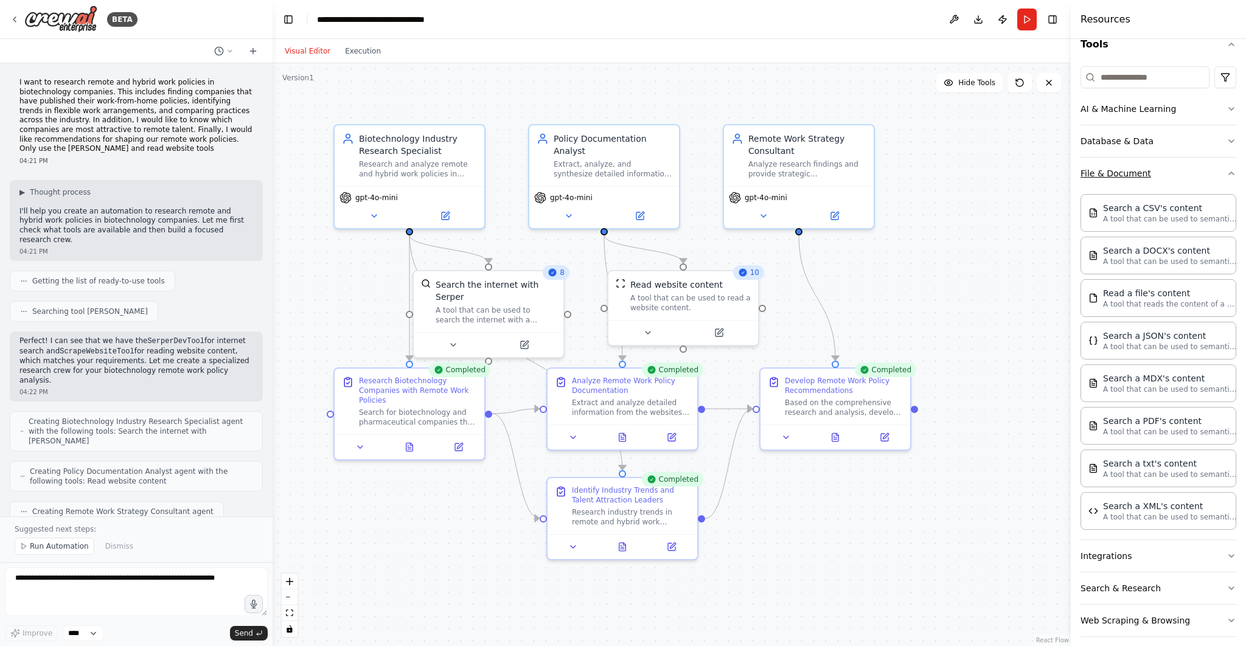
scroll to position [133, 0]
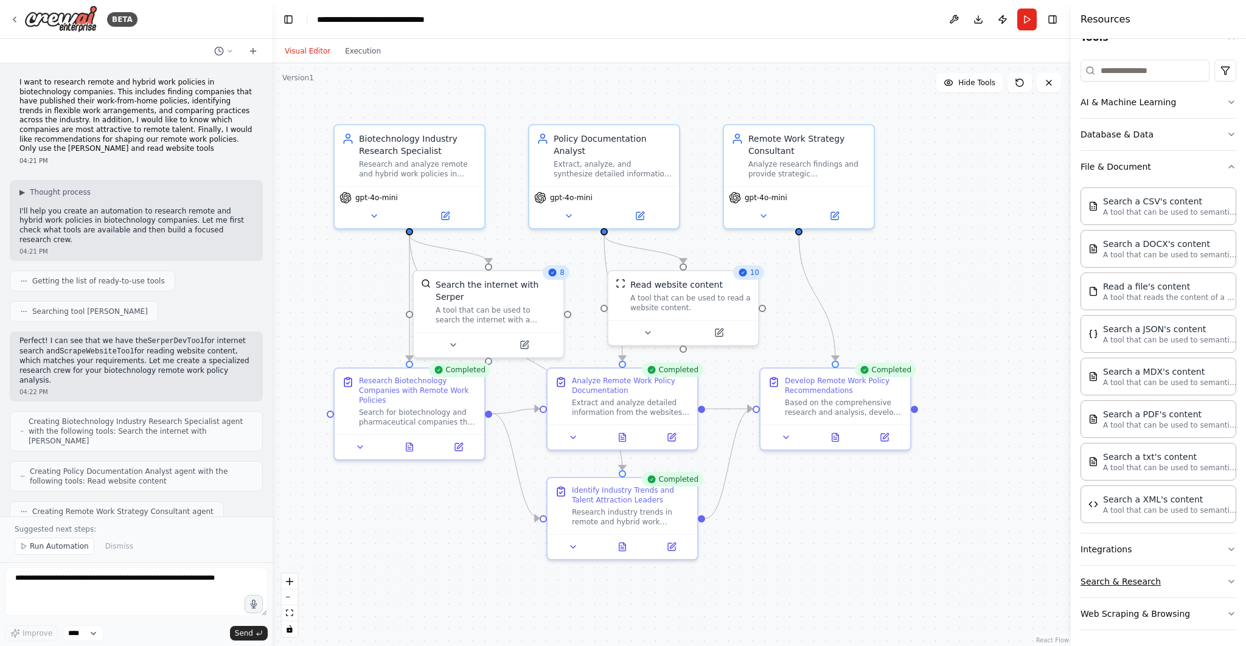
click at [1200, 570] on button "Search & Research" at bounding box center [1158, 582] width 156 height 32
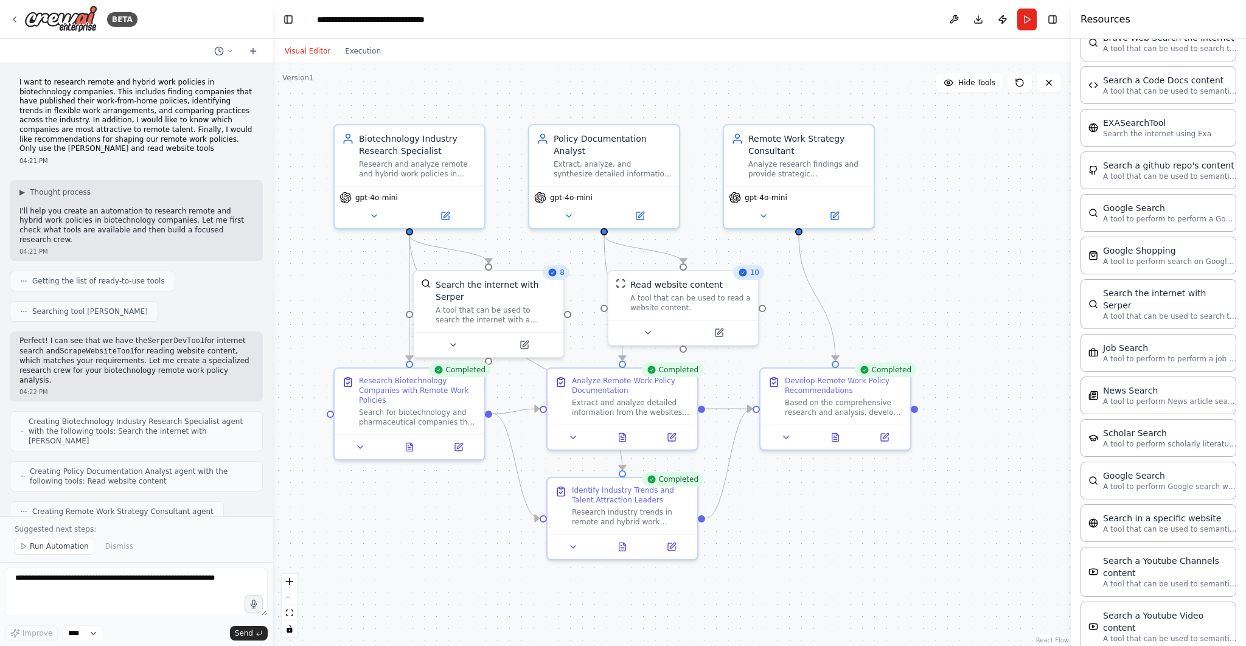
scroll to position [747, 0]
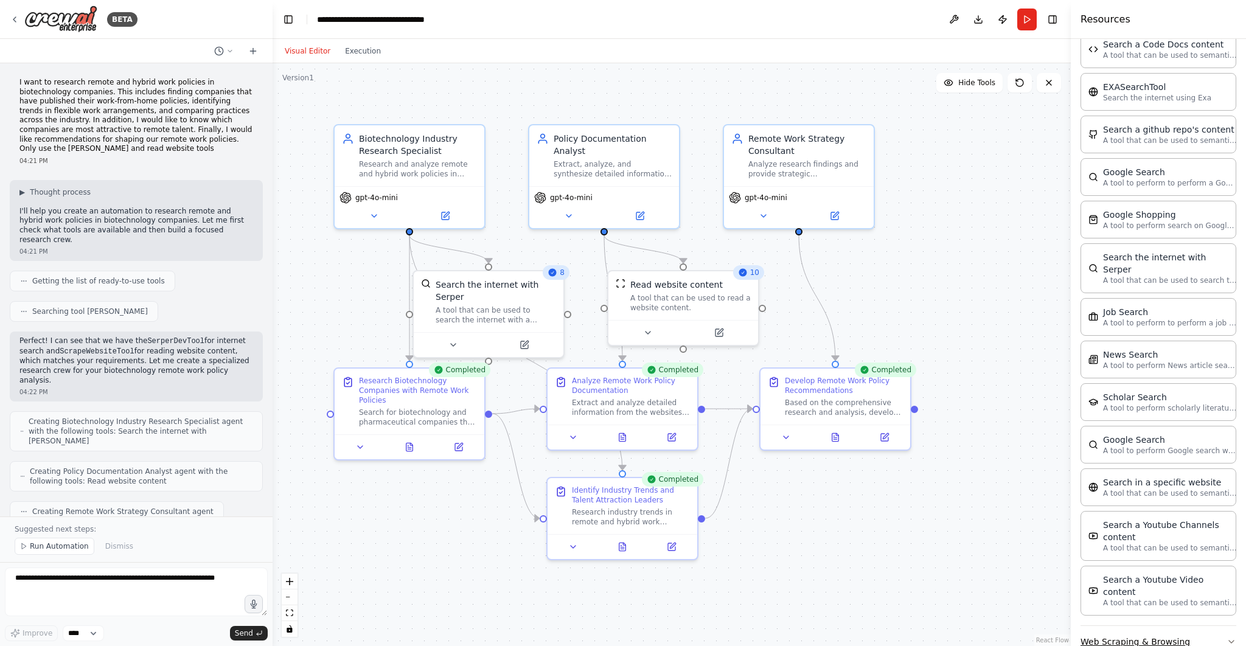
click at [1208, 626] on button "Web Scraping & Browsing" at bounding box center [1158, 642] width 156 height 32
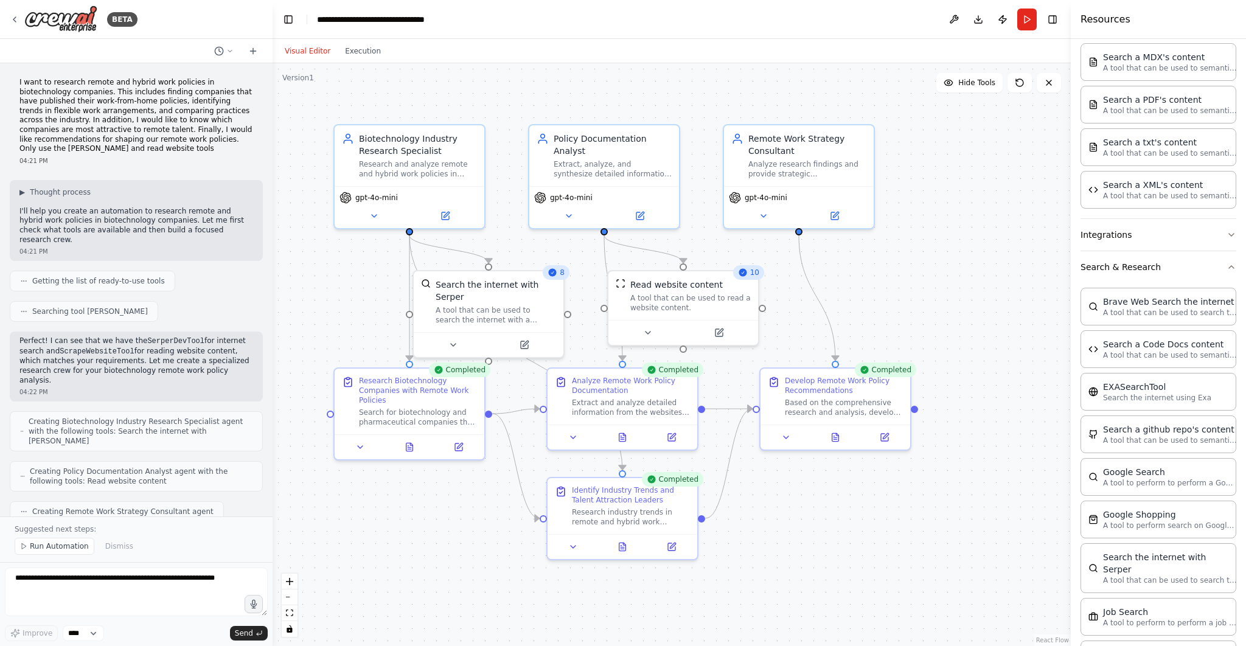
scroll to position [144, 0]
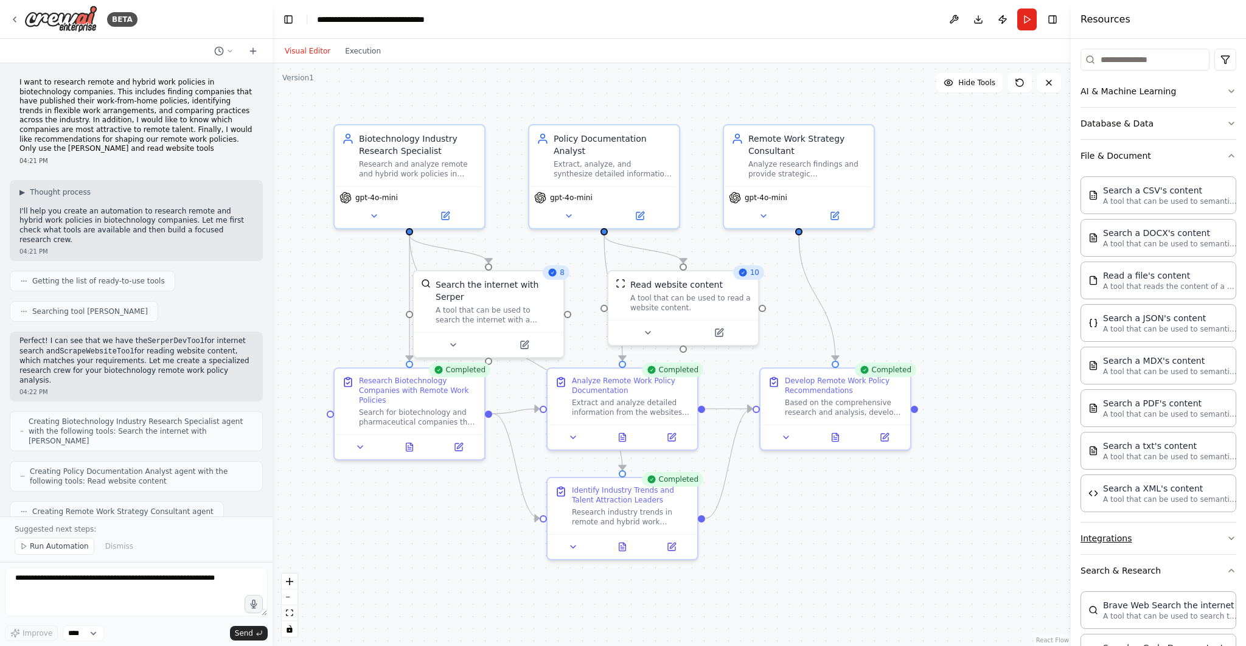
click at [1188, 542] on button "Integrations" at bounding box center [1158, 538] width 156 height 32
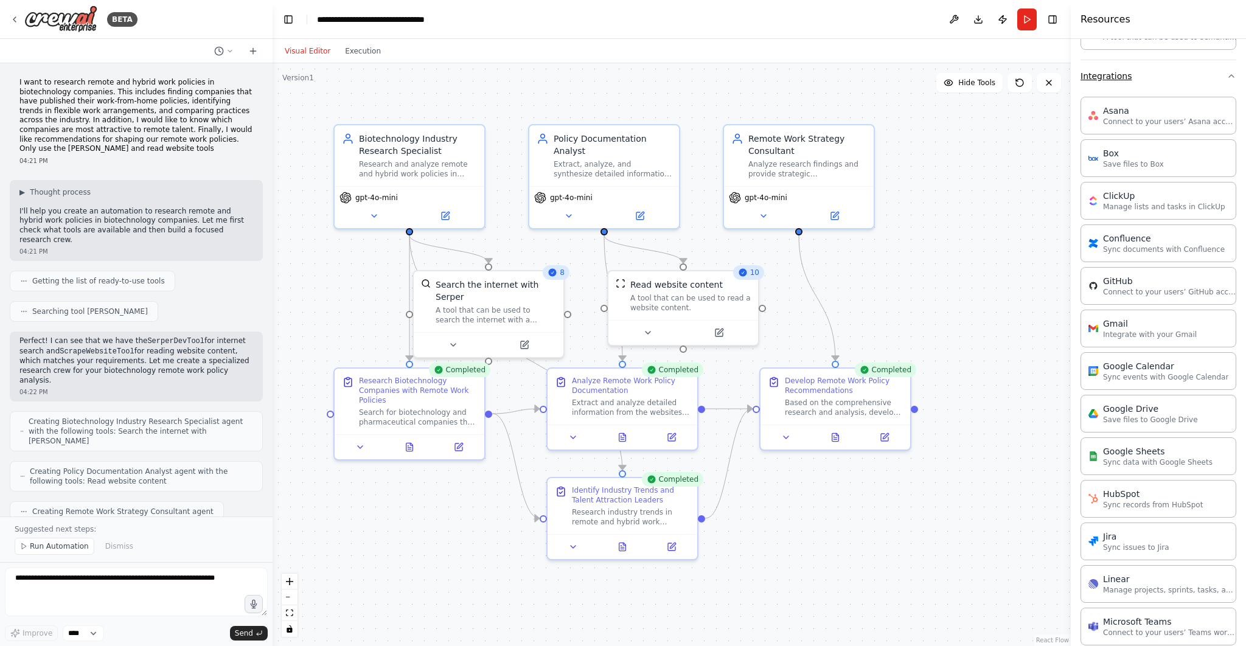
scroll to position [601, 0]
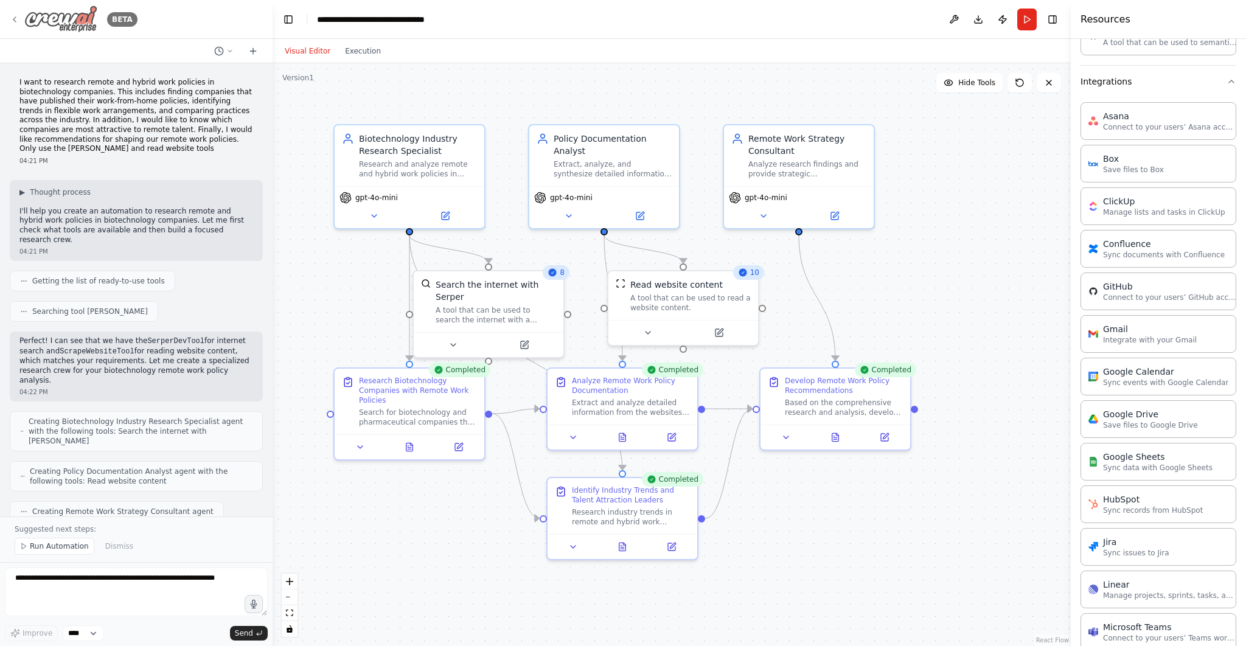
click at [13, 17] on icon at bounding box center [15, 20] width 10 height 10
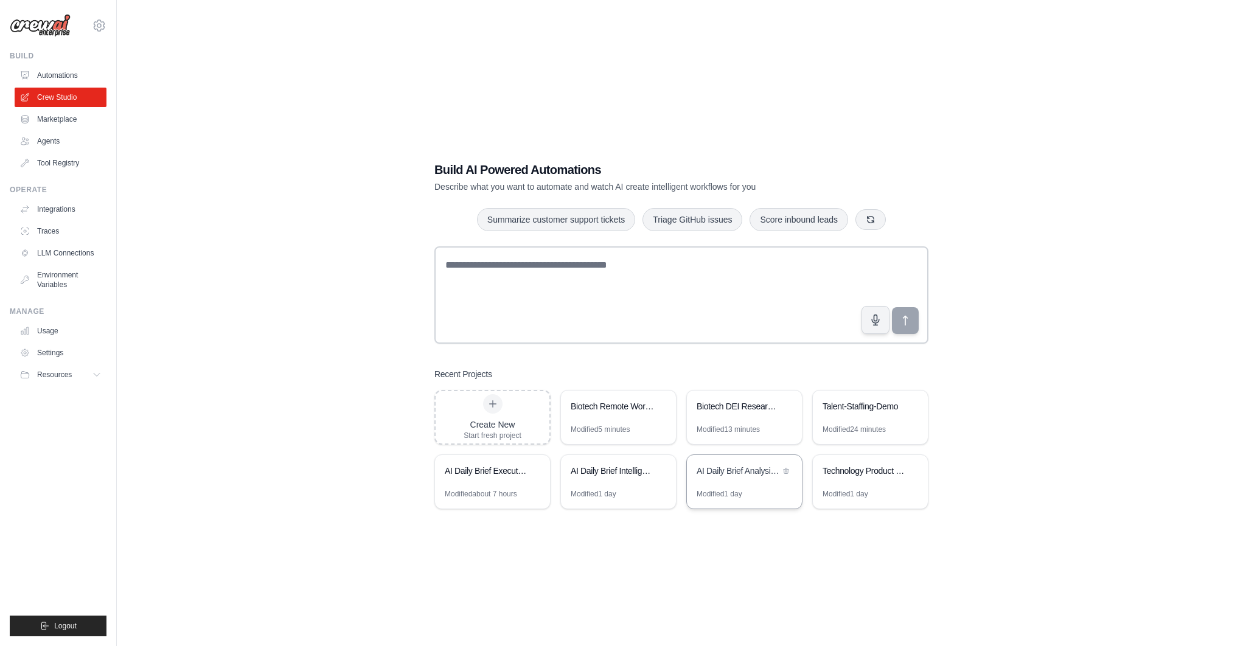
click at [724, 474] on div "AI Daily Brief Analysis & Executive Summary" at bounding box center [737, 471] width 83 height 12
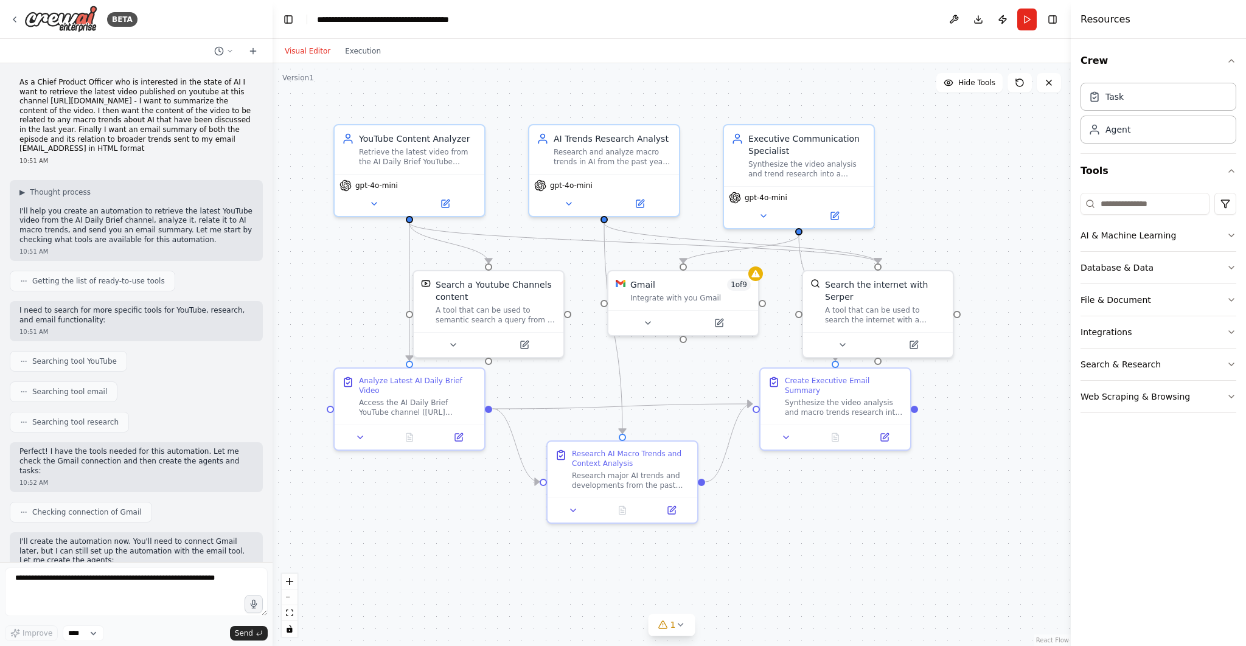
drag, startPoint x: 117, startPoint y: 148, endPoint x: 8, endPoint y: 81, distance: 127.8
click at [8, 81] on div "As a Chief Product Officer who is interested in the state of AI I want to retri…" at bounding box center [136, 312] width 272 height 499
copy p "As a Chief Product Officer who is interested in the state of AI I want to retri…"
click at [1123, 201] on input at bounding box center [1144, 204] width 129 height 22
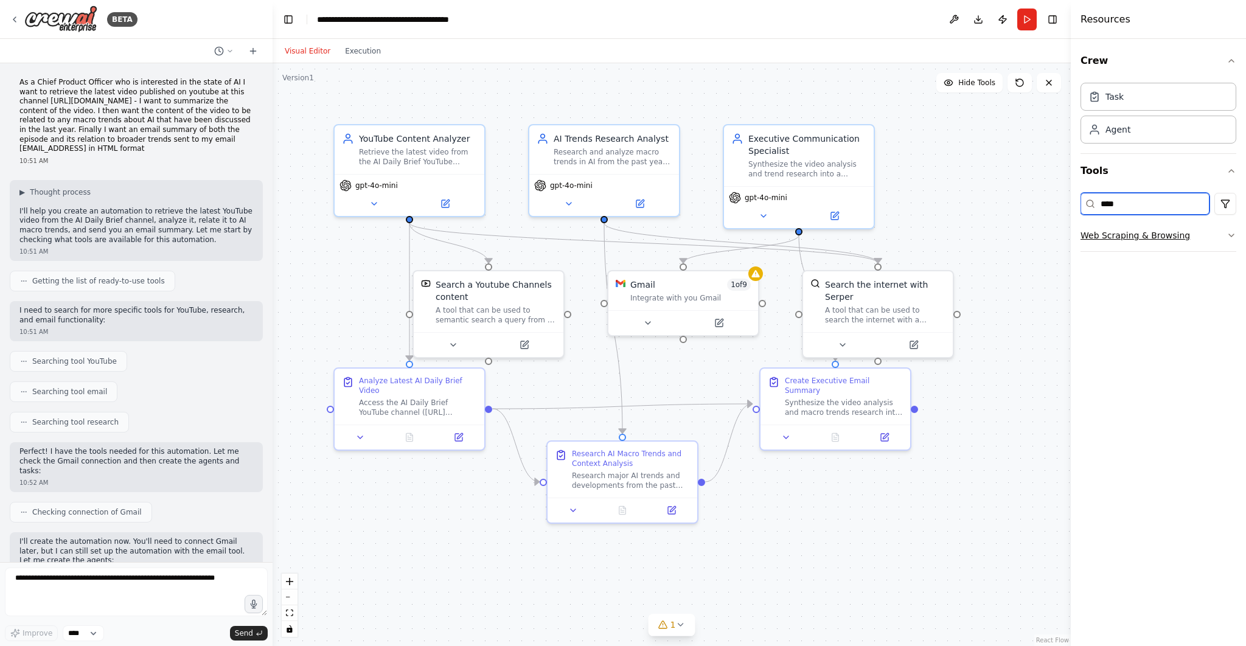
type input "****"
click at [1211, 230] on button "Web Scraping & Browsing" at bounding box center [1158, 236] width 156 height 32
click at [1149, 201] on input "****" at bounding box center [1144, 204] width 129 height 22
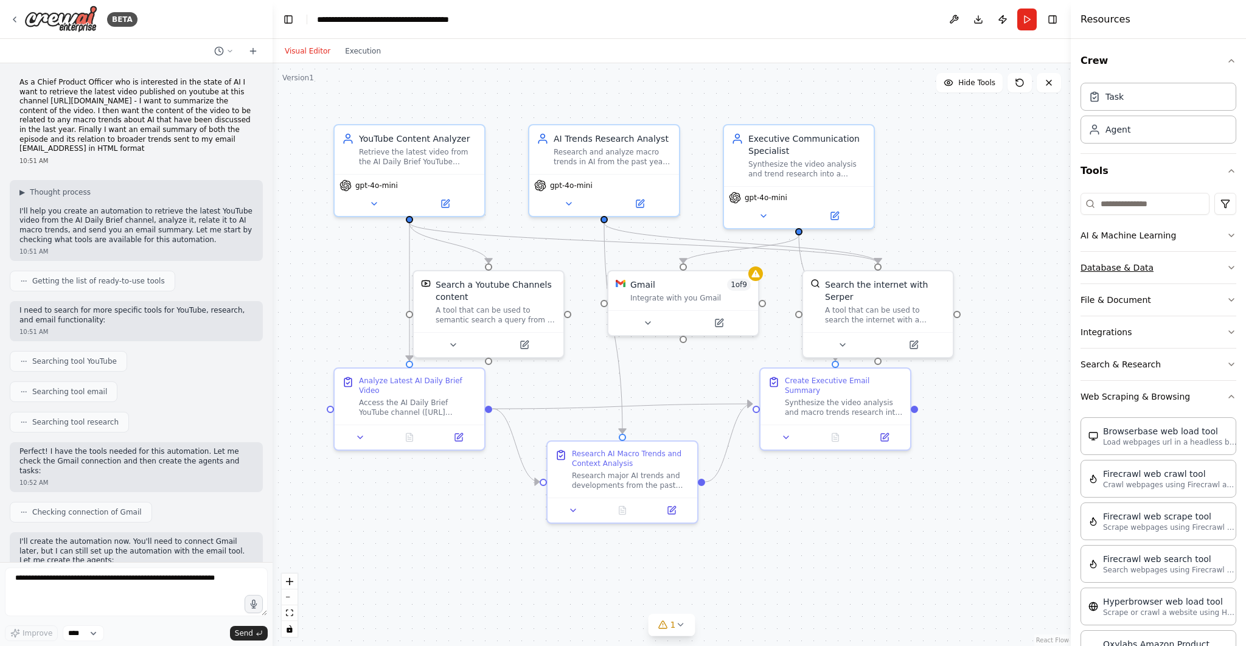
click at [1209, 255] on button "Database & Data" at bounding box center [1158, 268] width 156 height 32
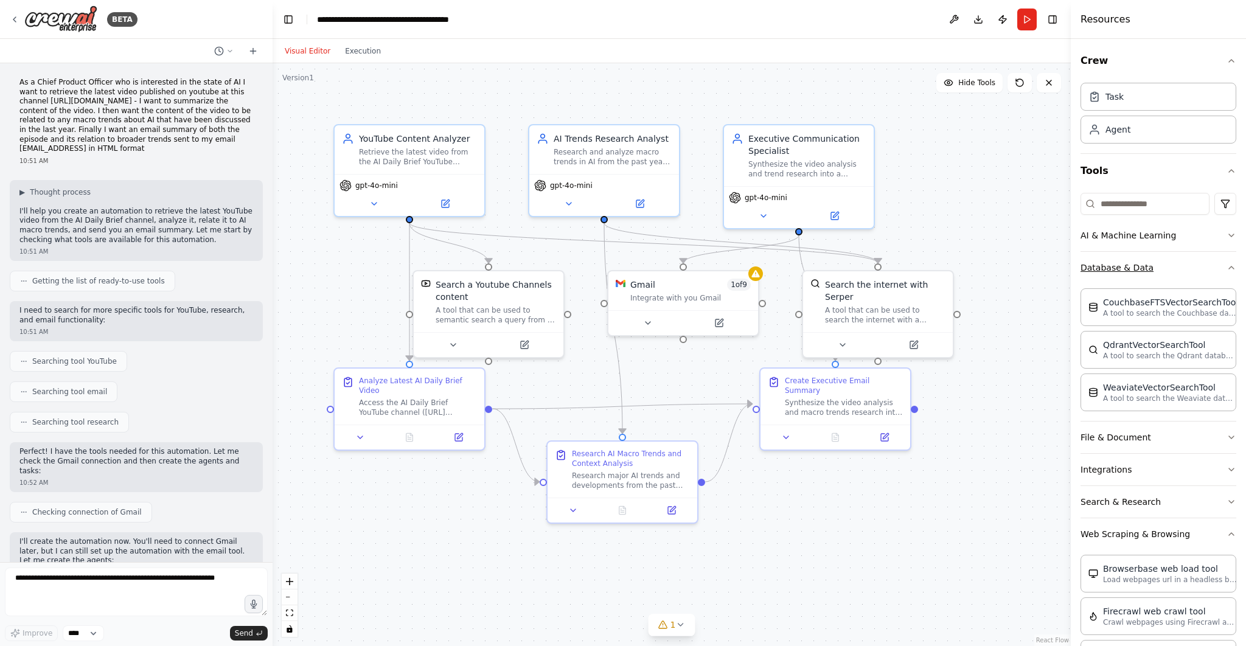
click at [1215, 258] on button "Database & Data" at bounding box center [1158, 268] width 156 height 32
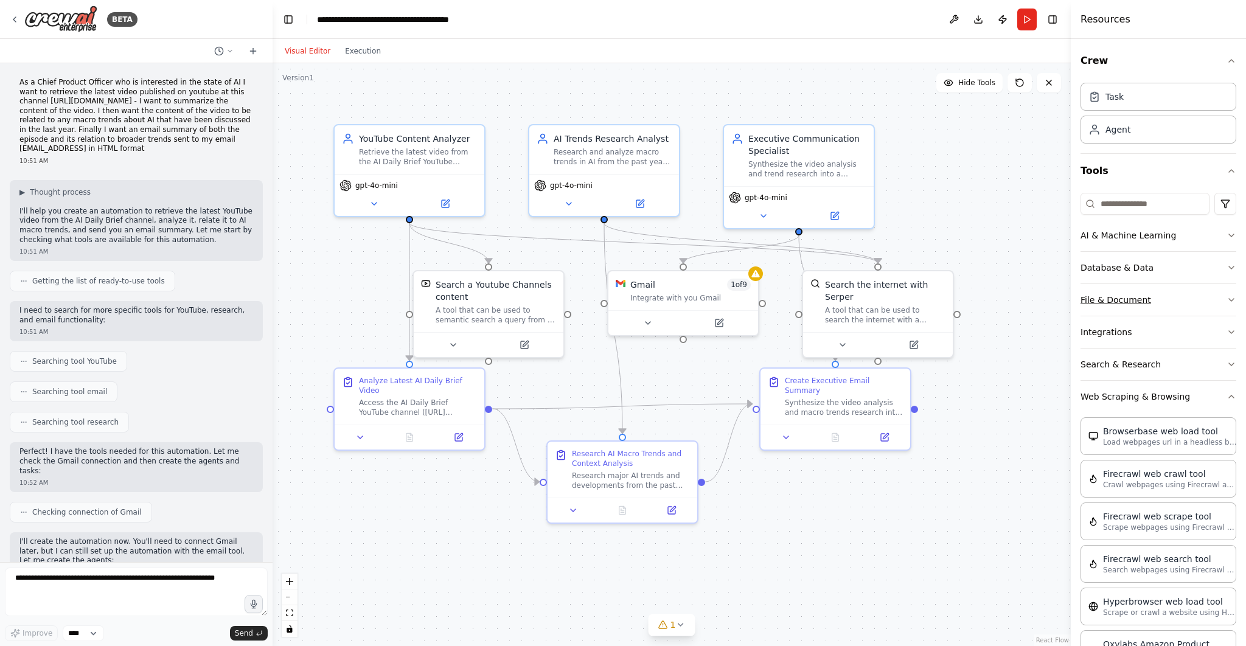
click at [1225, 297] on button "File & Document" at bounding box center [1158, 300] width 156 height 32
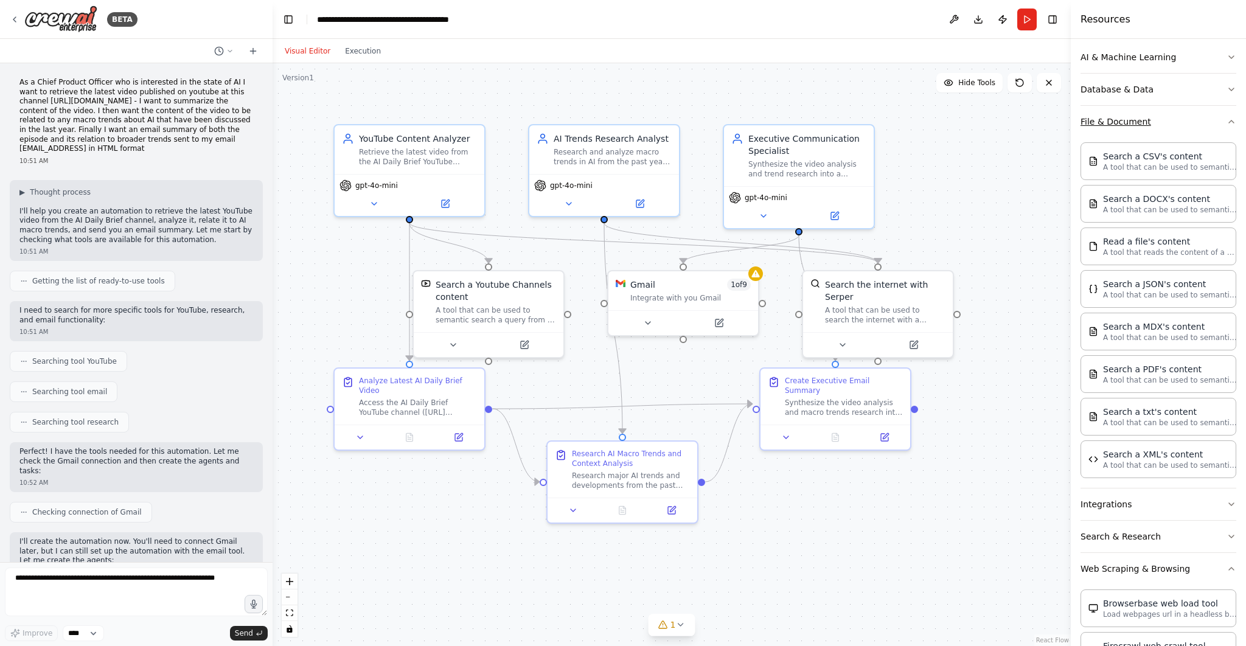
scroll to position [178, 0]
click at [1229, 120] on icon "button" at bounding box center [1231, 122] width 10 height 10
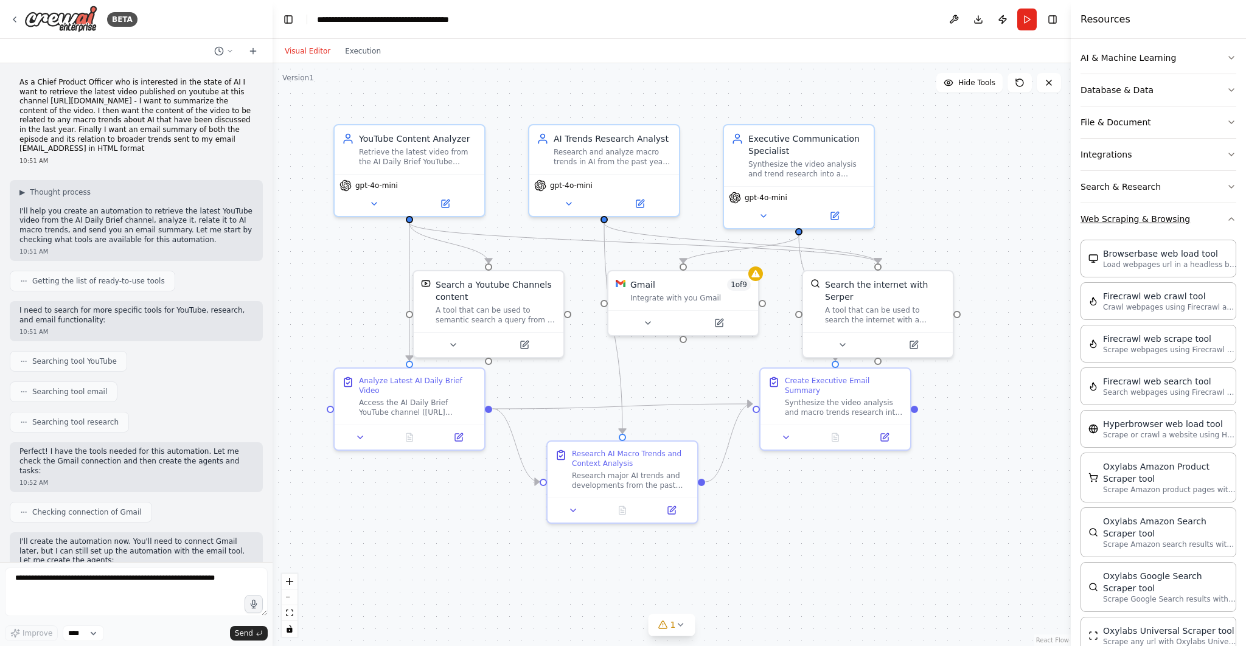
click at [1227, 215] on icon "button" at bounding box center [1231, 219] width 10 height 10
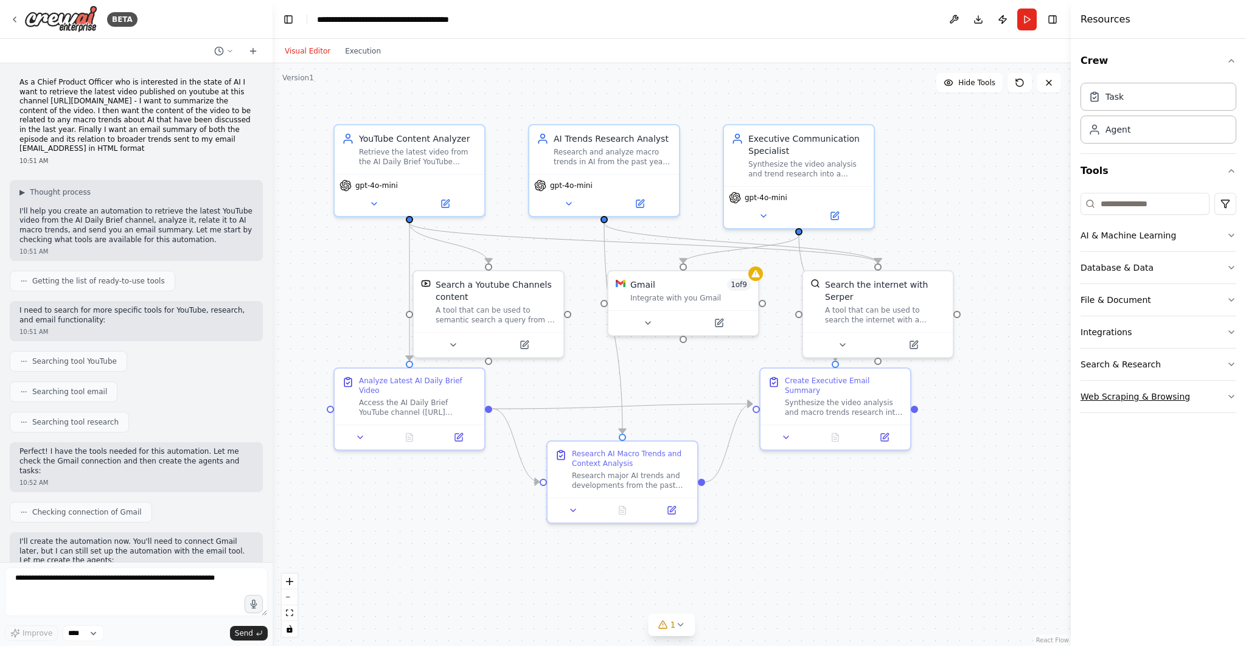
click at [1231, 398] on icon "button" at bounding box center [1231, 397] width 10 height 10
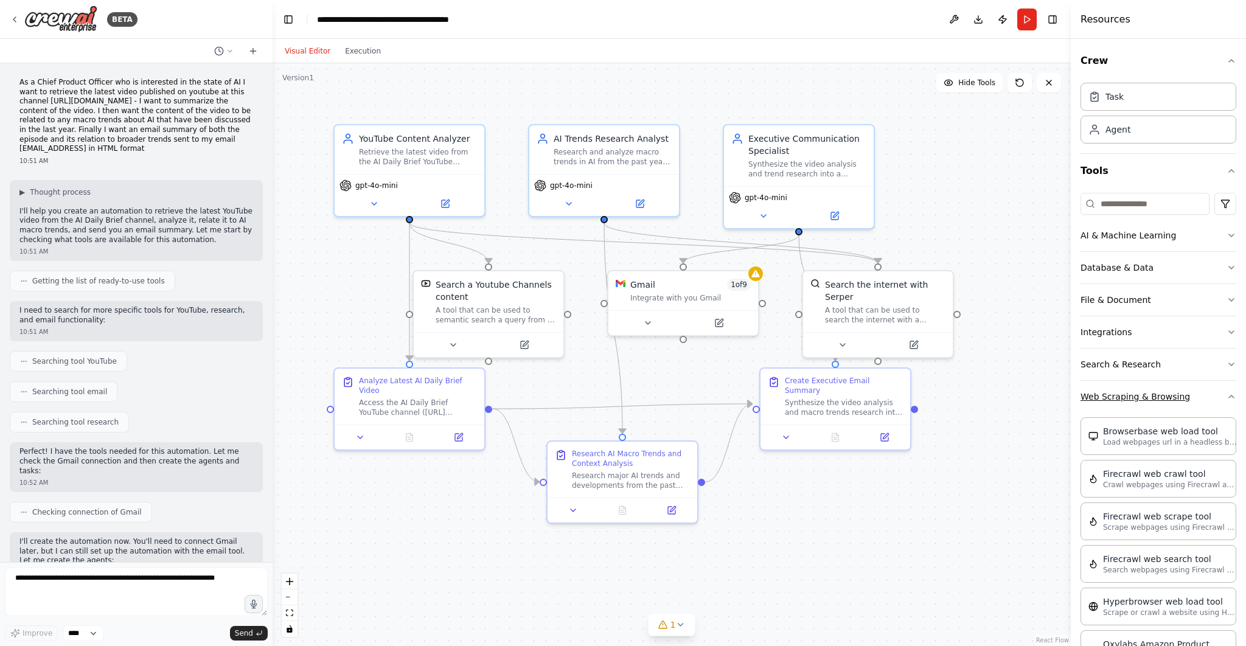
click at [1230, 398] on icon "button" at bounding box center [1231, 397] width 10 height 10
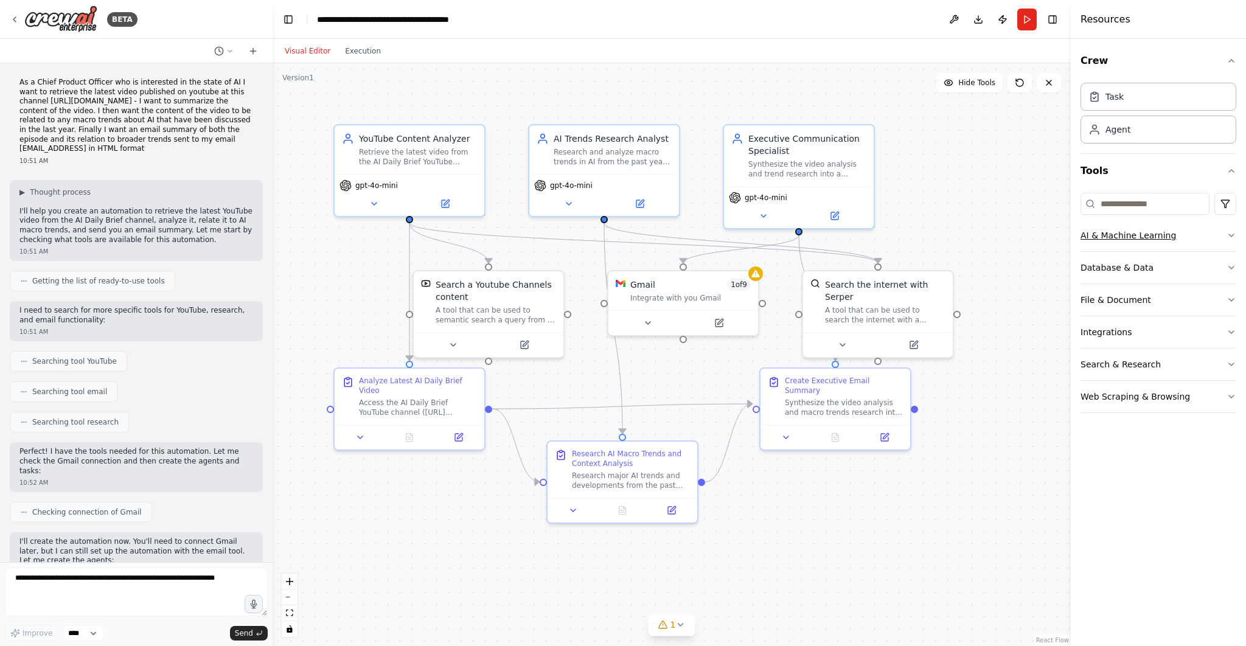
click at [1228, 234] on icon "button" at bounding box center [1231, 236] width 10 height 10
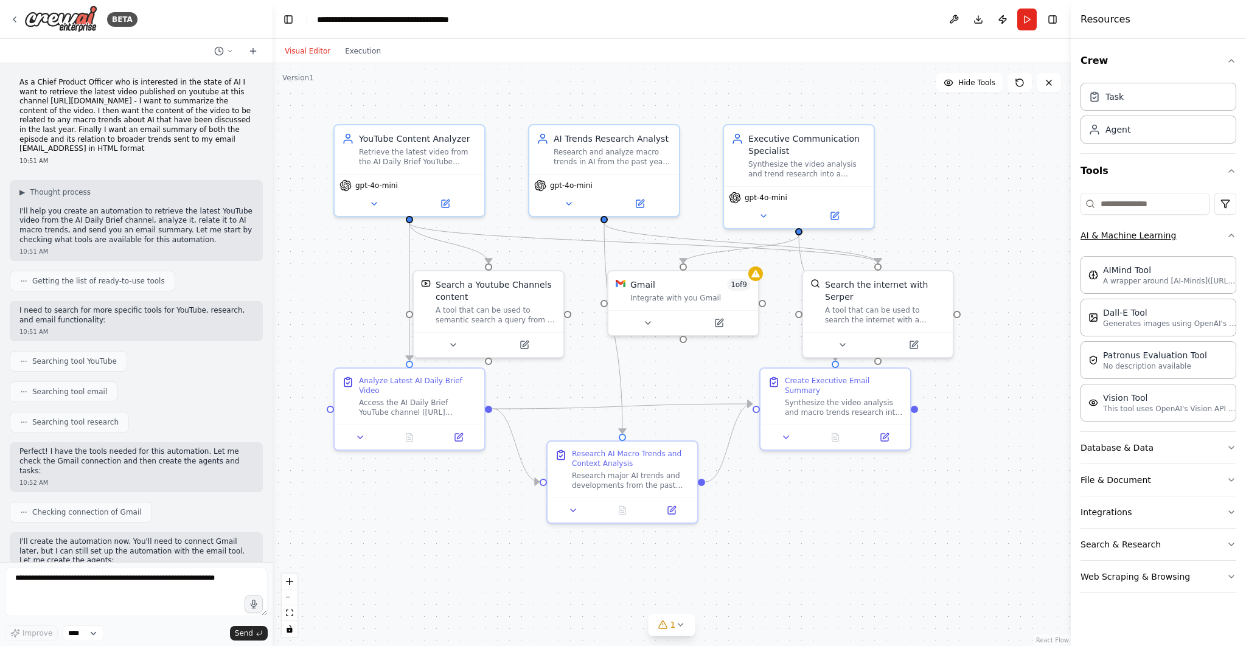
click at [1228, 234] on icon "button" at bounding box center [1231, 236] width 10 height 10
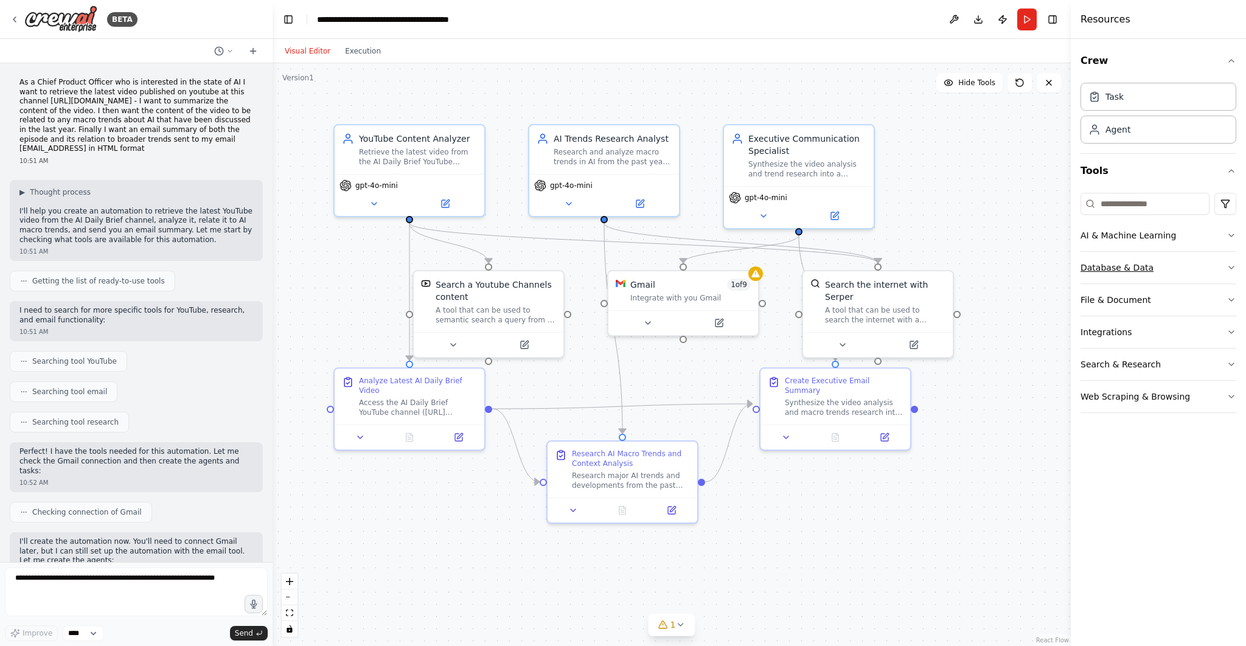
click at [1229, 263] on icon "button" at bounding box center [1231, 268] width 10 height 10
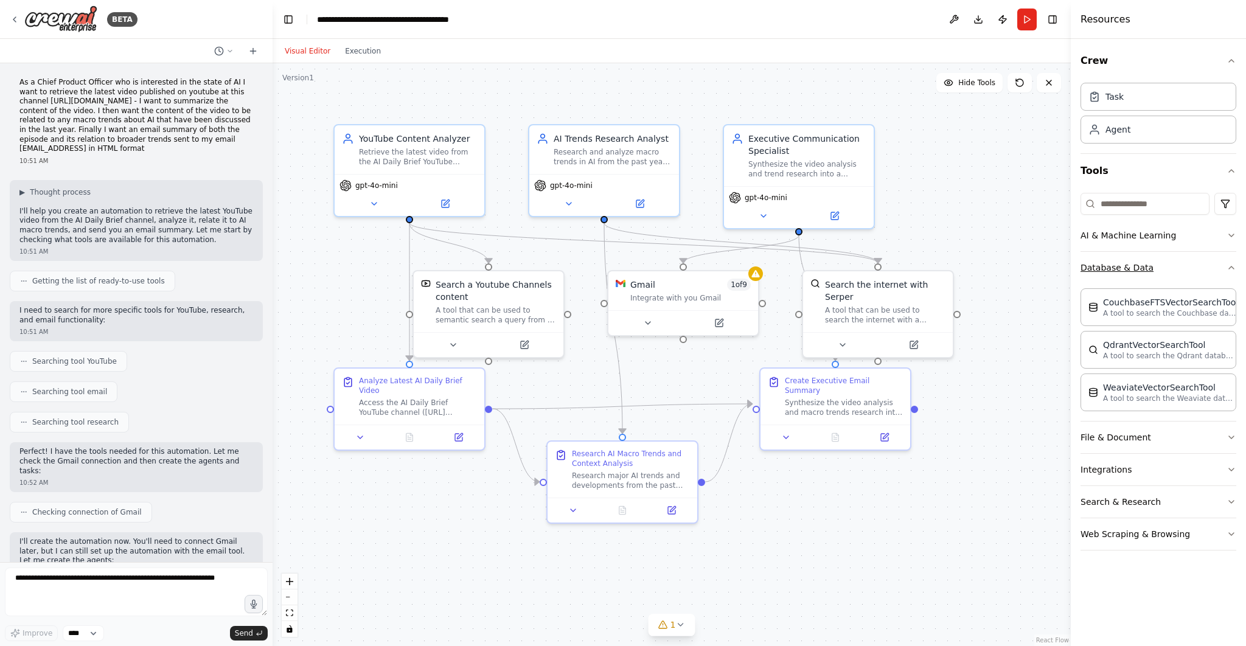
click at [1229, 263] on icon "button" at bounding box center [1231, 268] width 10 height 10
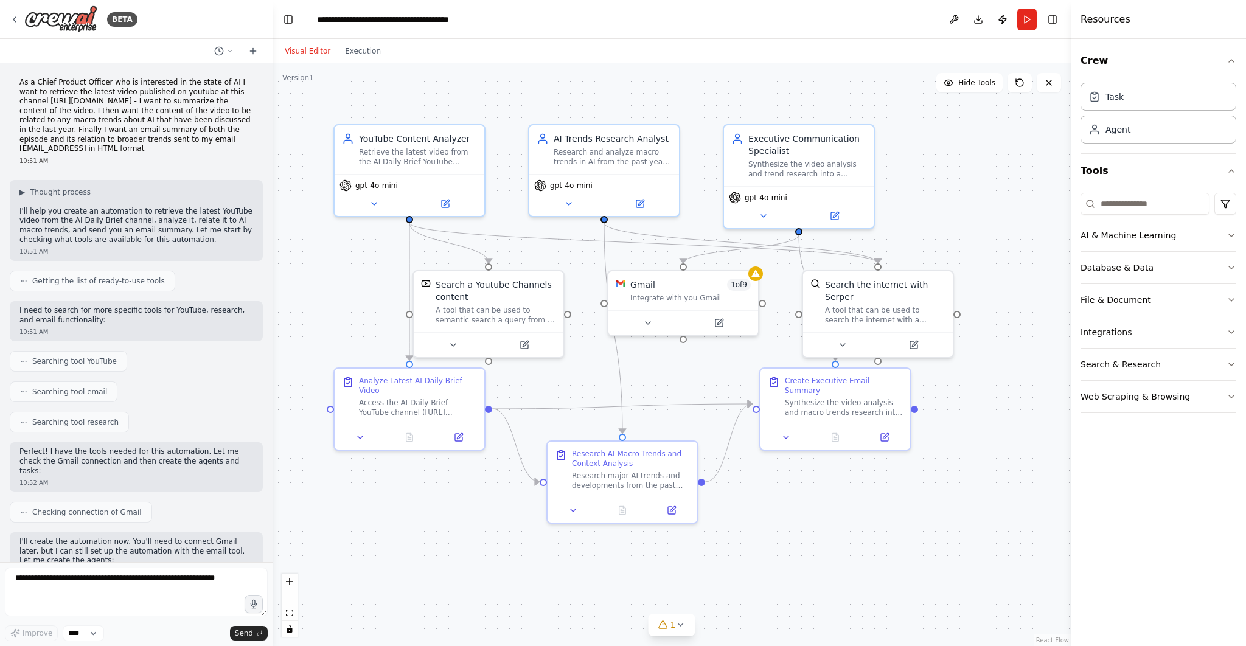
click at [1228, 298] on icon "button" at bounding box center [1231, 300] width 10 height 10
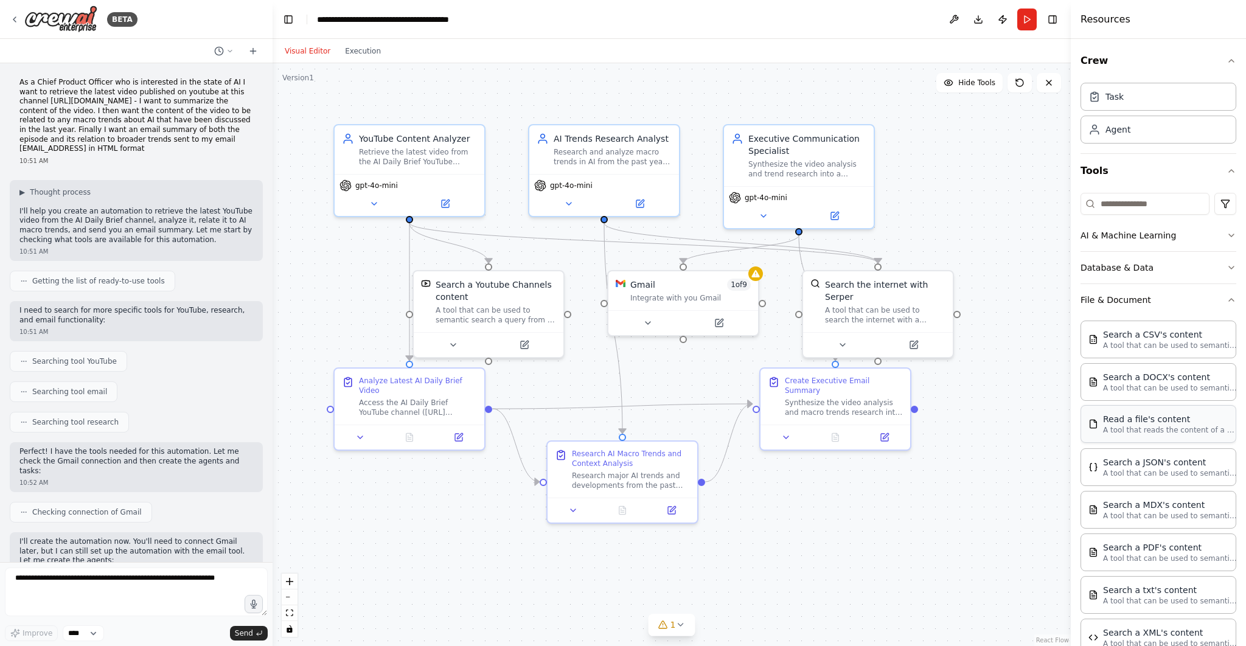
scroll to position [133, 0]
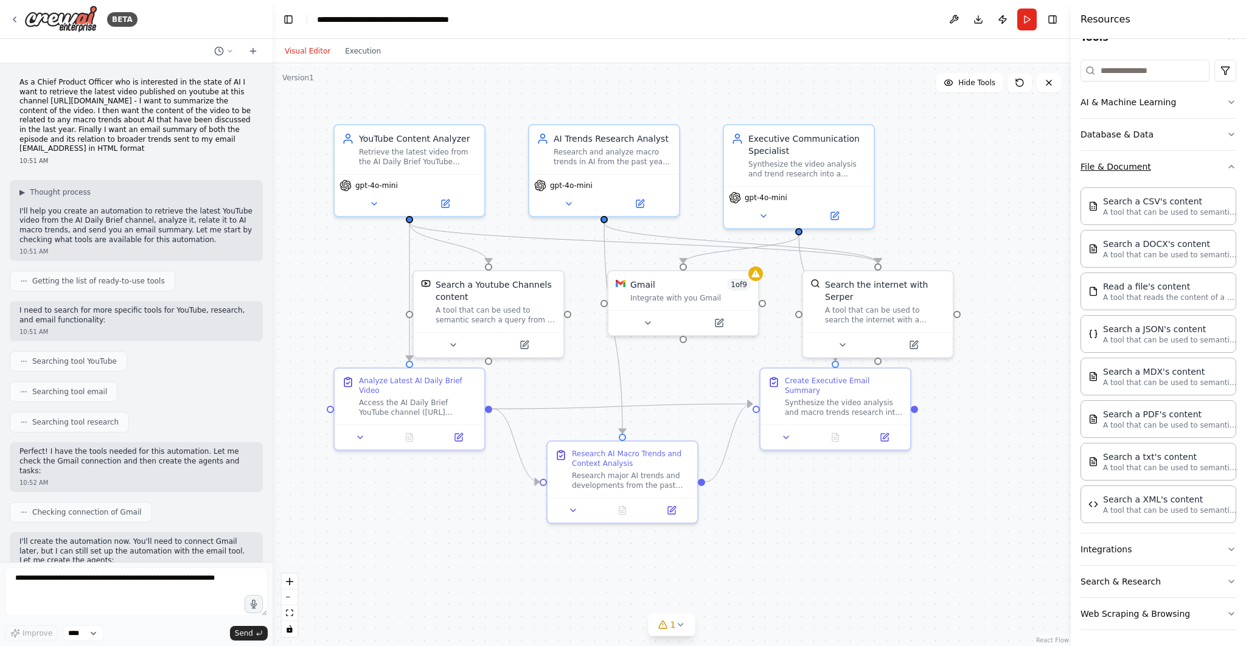
click at [1224, 165] on button "File & Document" at bounding box center [1158, 167] width 156 height 32
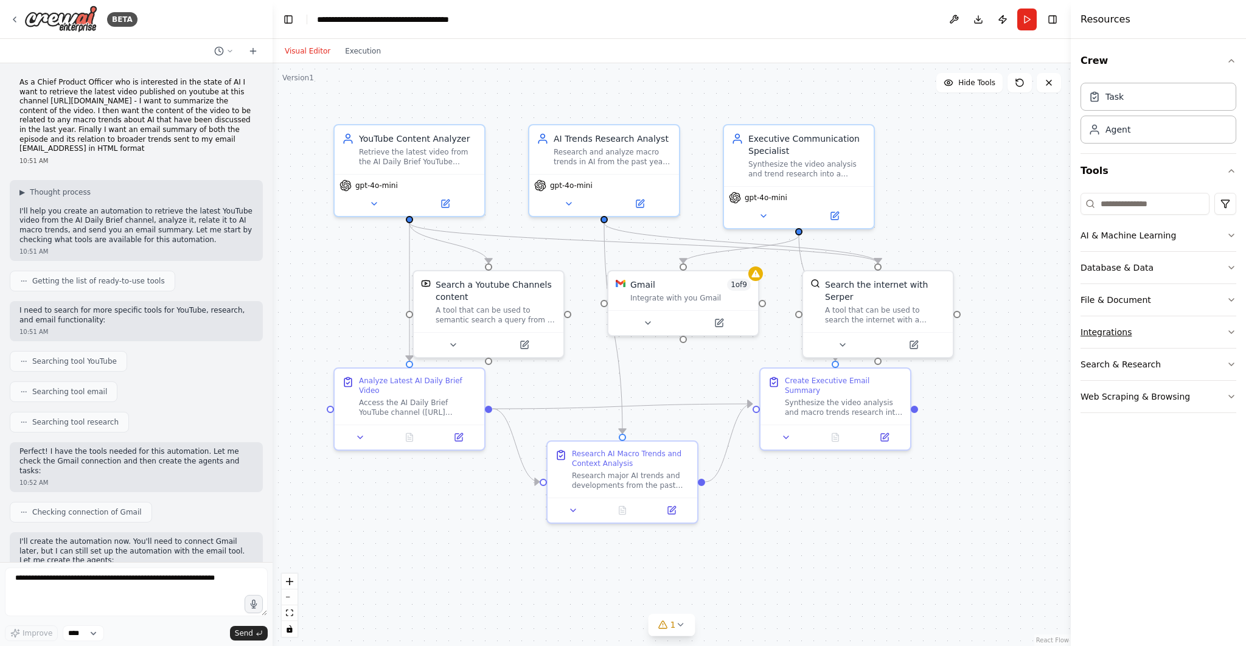
click at [1229, 331] on icon "button" at bounding box center [1231, 332] width 10 height 10
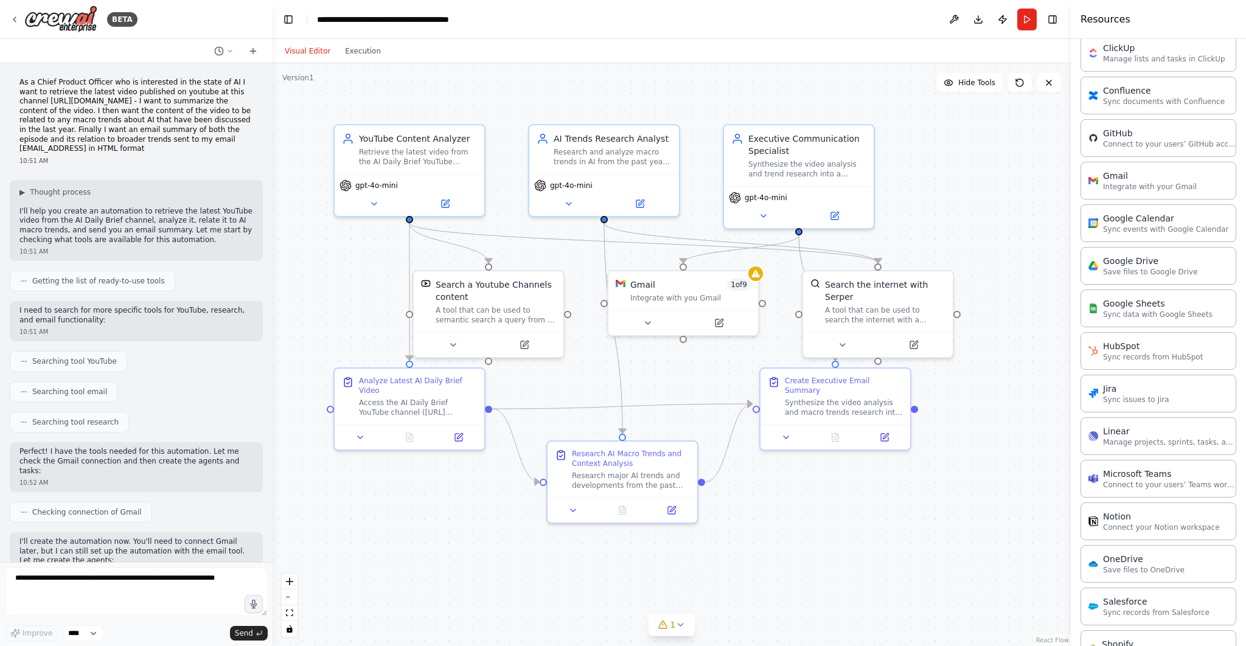
scroll to position [580, 0]
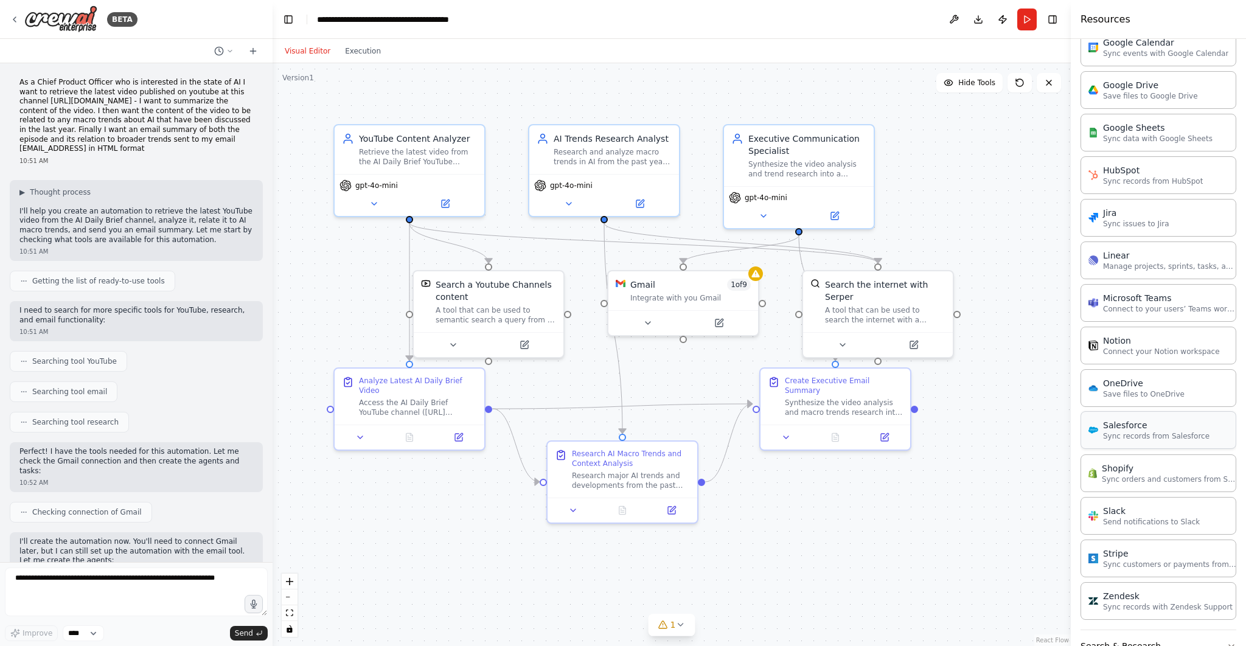
click at [1195, 425] on div "Salesforce" at bounding box center [1156, 425] width 106 height 12
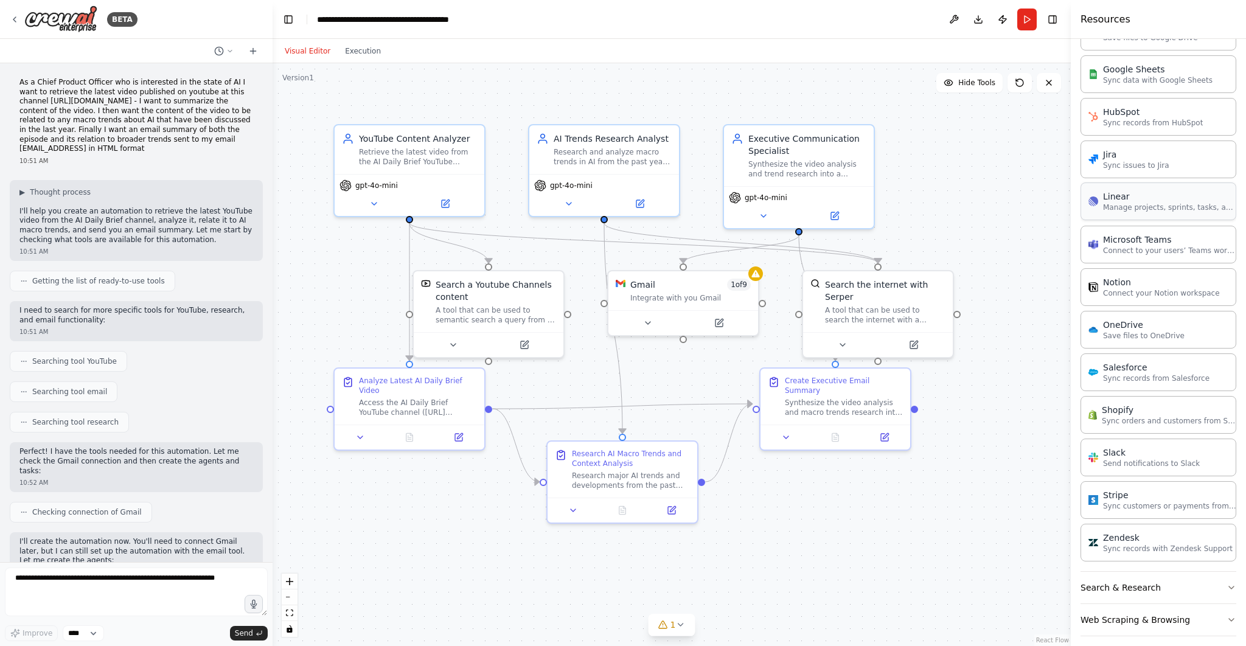
scroll to position [641, 0]
click at [1172, 455] on p "Send notifications to Slack" at bounding box center [1151, 460] width 97 height 10
click at [1219, 572] on button "Search & Research" at bounding box center [1158, 585] width 156 height 32
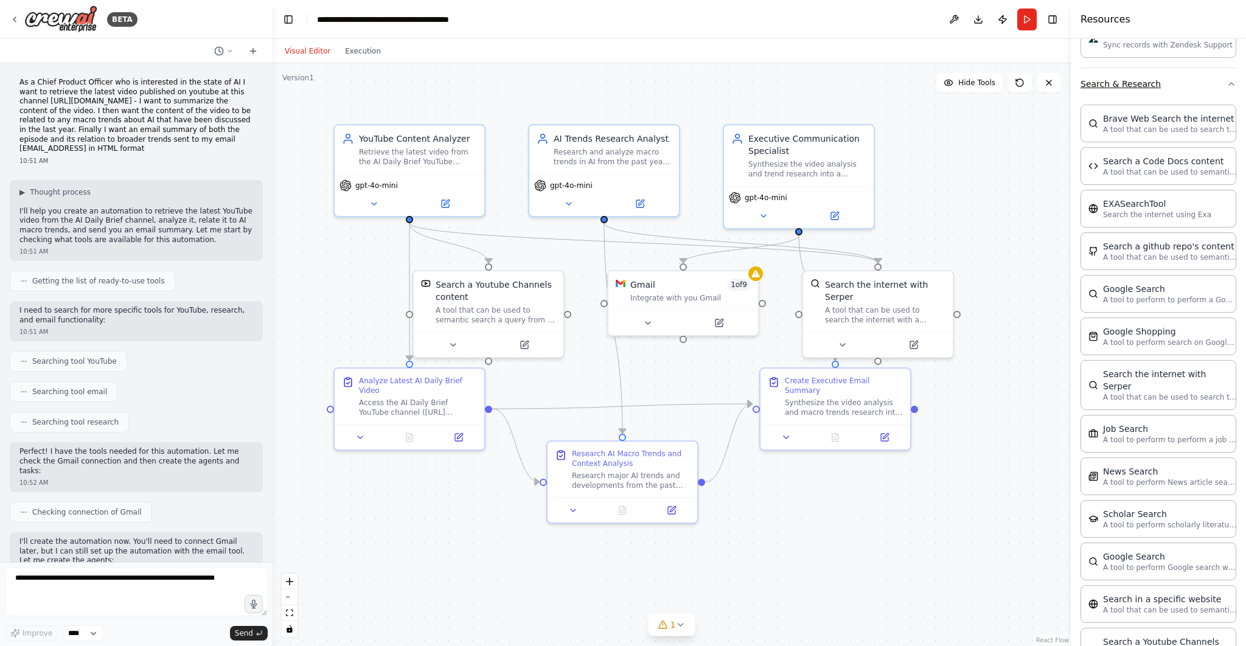
scroll to position [1255, 0]
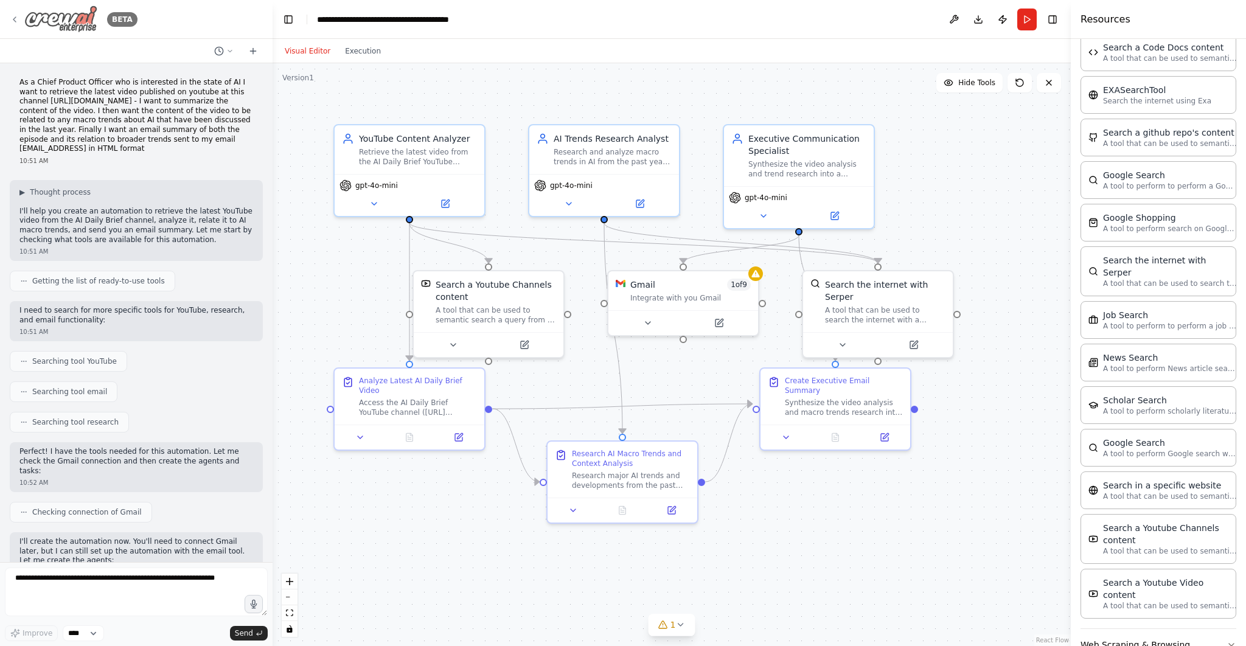
click at [19, 21] on icon at bounding box center [15, 20] width 10 height 10
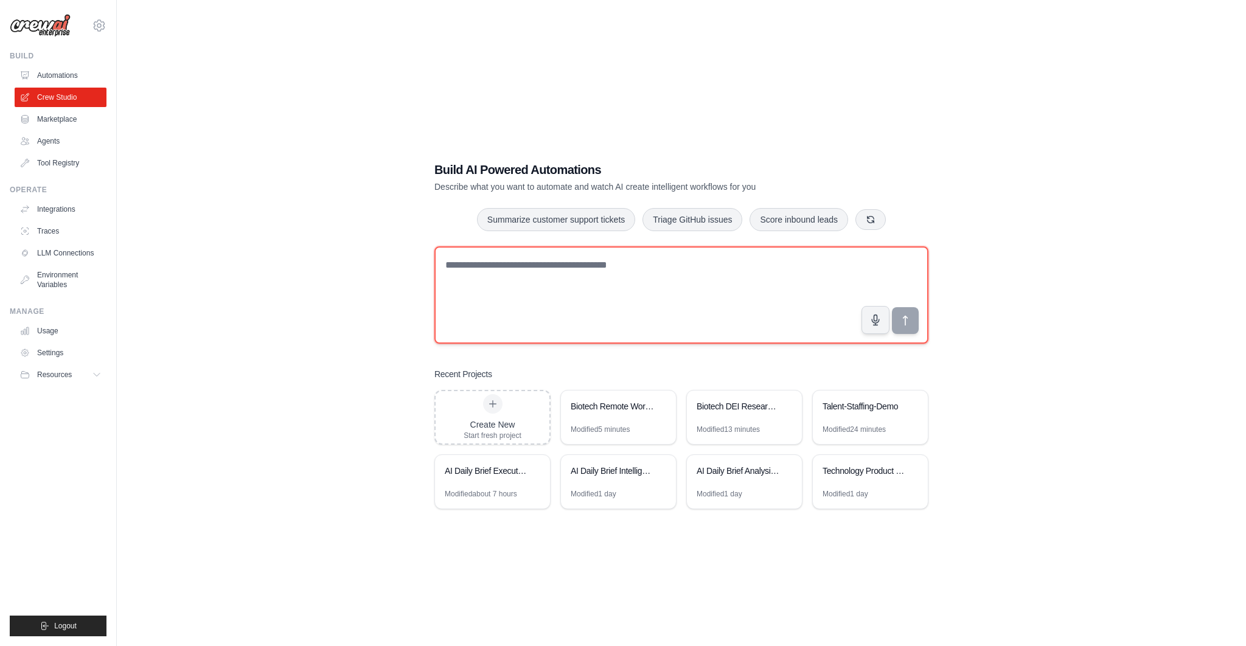
click at [466, 266] on textarea at bounding box center [681, 294] width 494 height 97
paste textarea "**********"
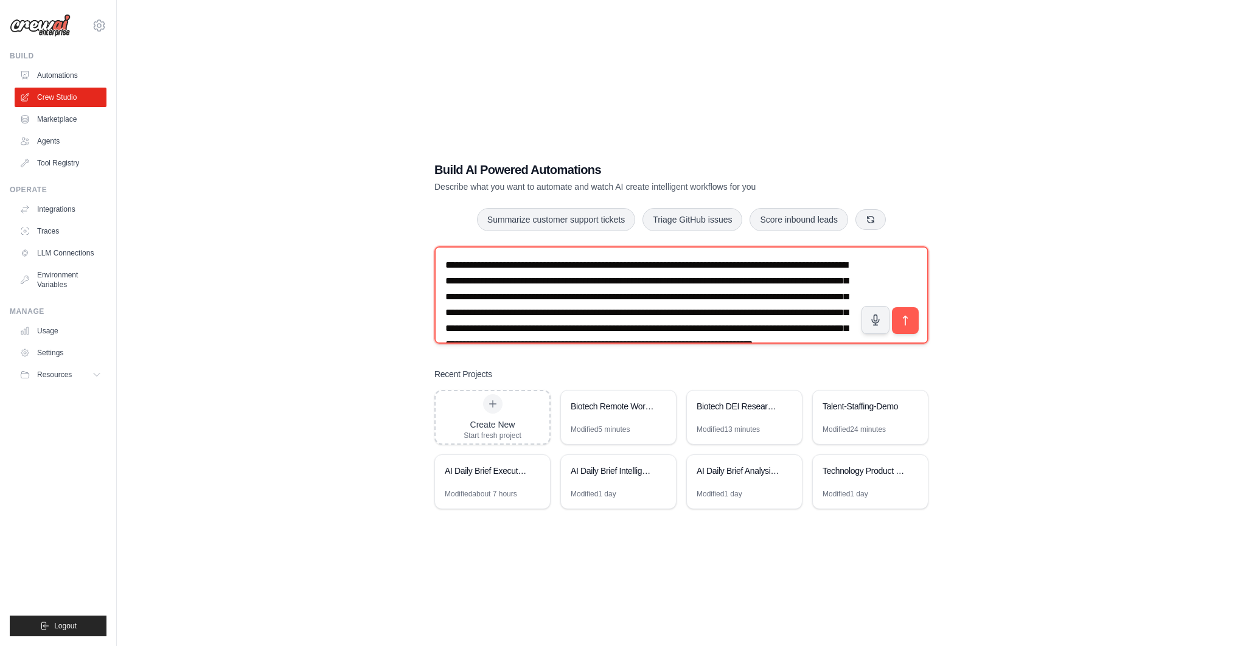
click at [532, 280] on textarea "**********" at bounding box center [681, 294] width 494 height 97
type textarea "**********"
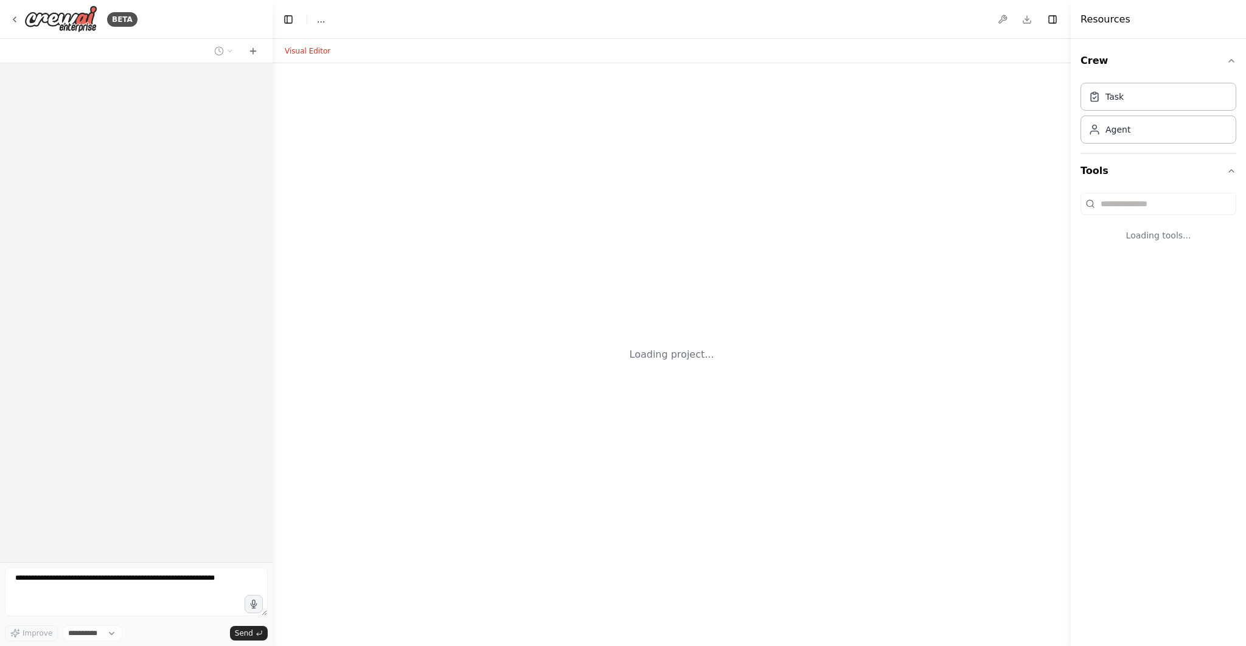
select select "****"
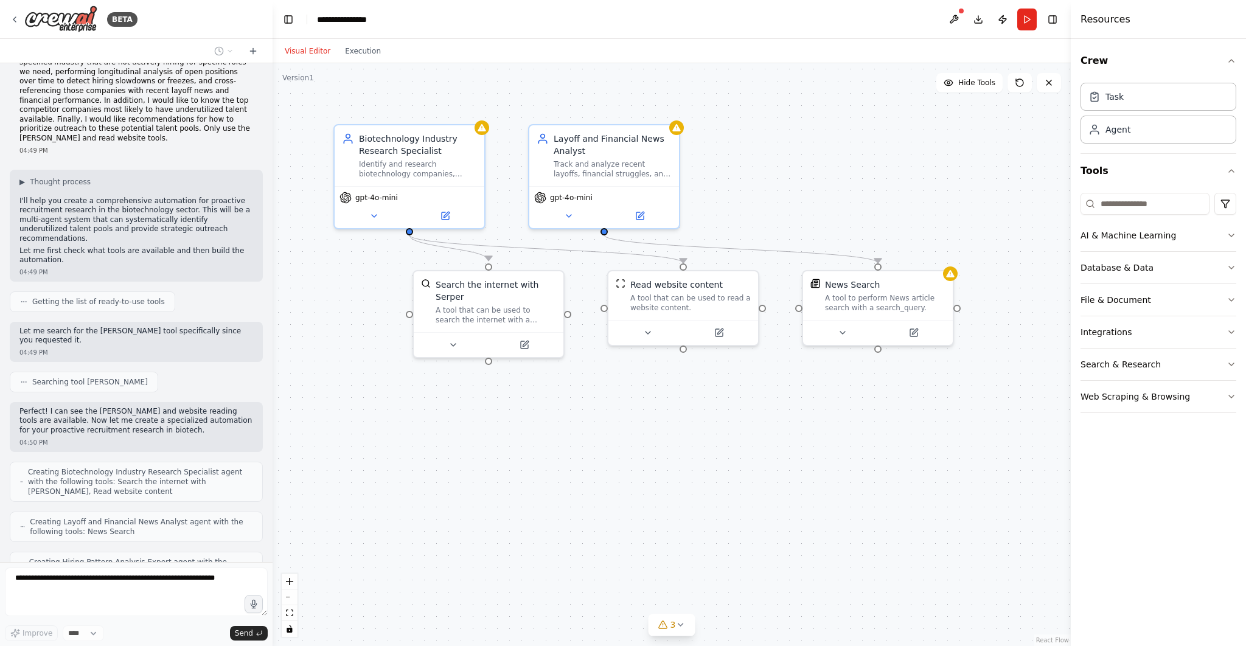
scroll to position [79, 0]
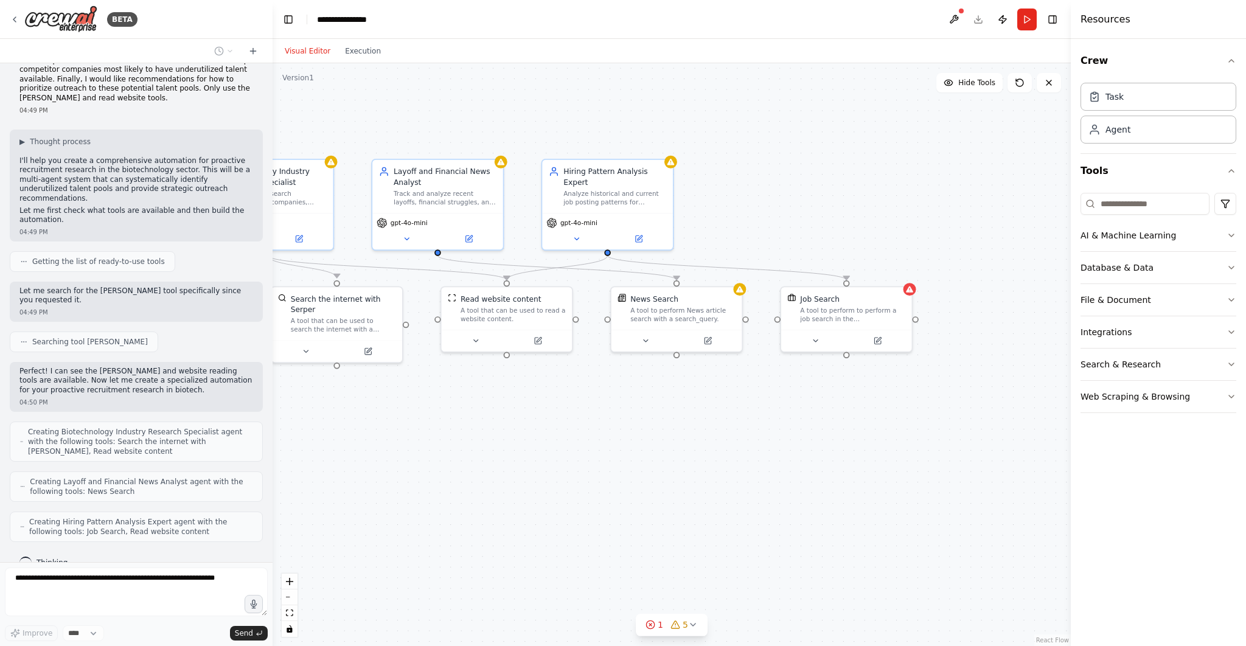
drag, startPoint x: 926, startPoint y: 405, endPoint x: 743, endPoint y: 404, distance: 183.1
click at [743, 404] on div ".deletable-edge-delete-btn { width: 20px; height: 20px; border: 0px solid #ffff…" at bounding box center [671, 354] width 798 height 583
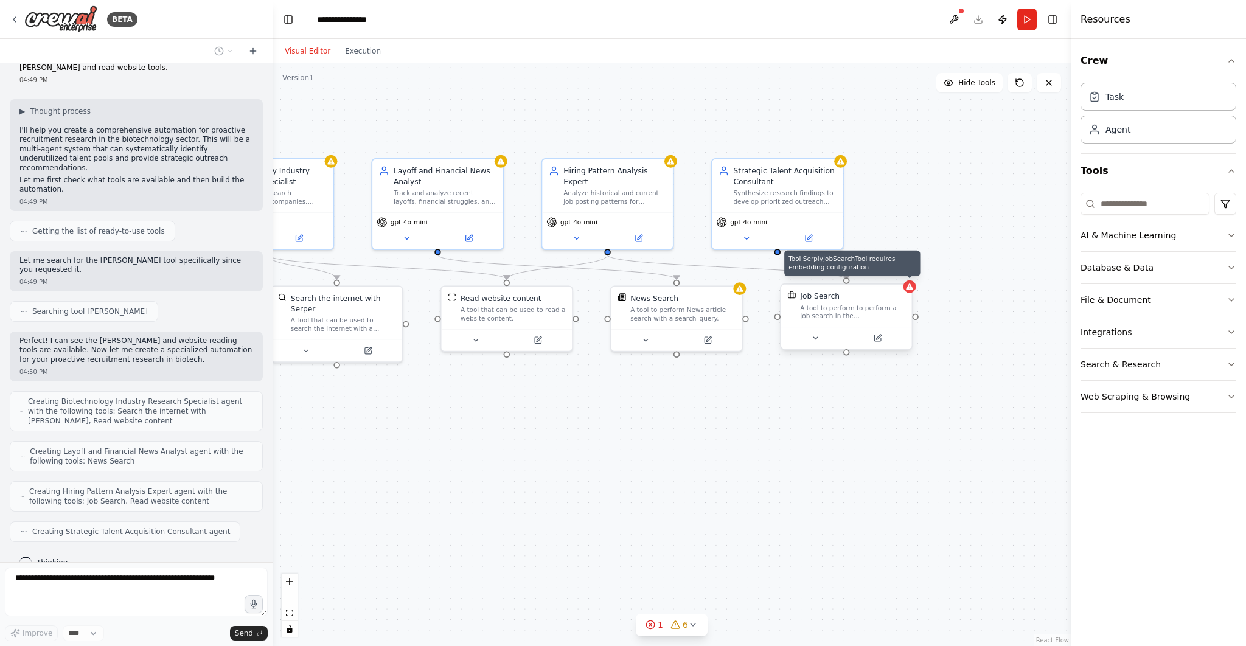
click at [911, 288] on icon at bounding box center [909, 286] width 7 height 6
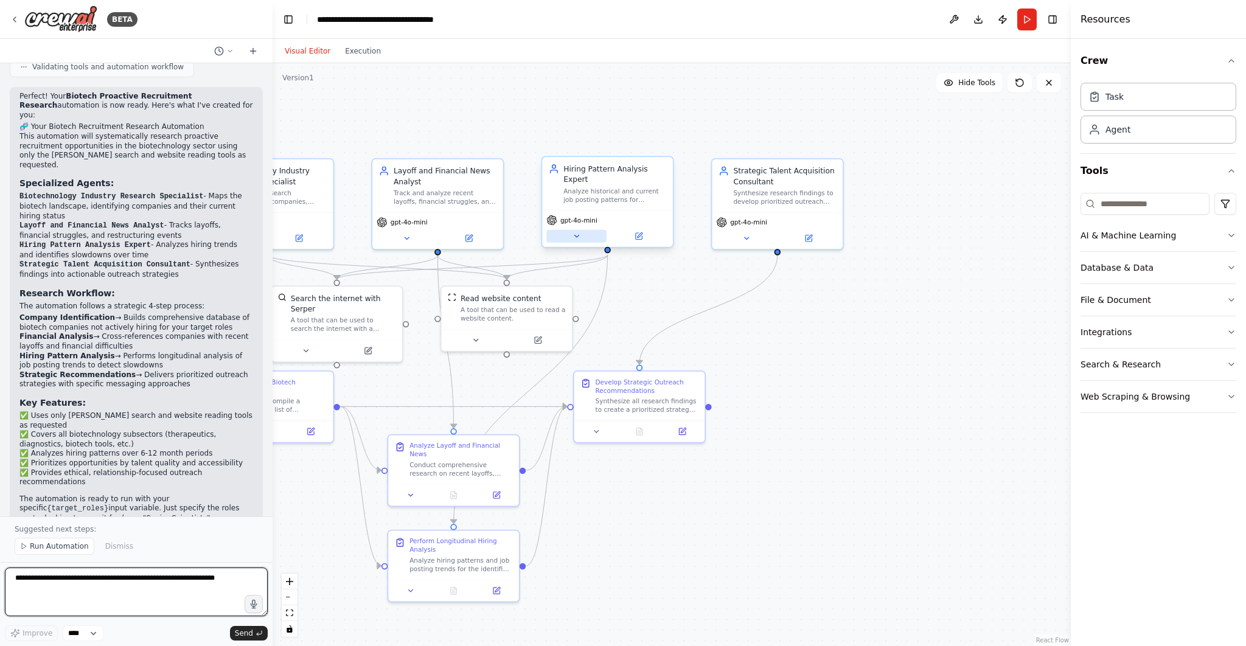
scroll to position [1438, 0]
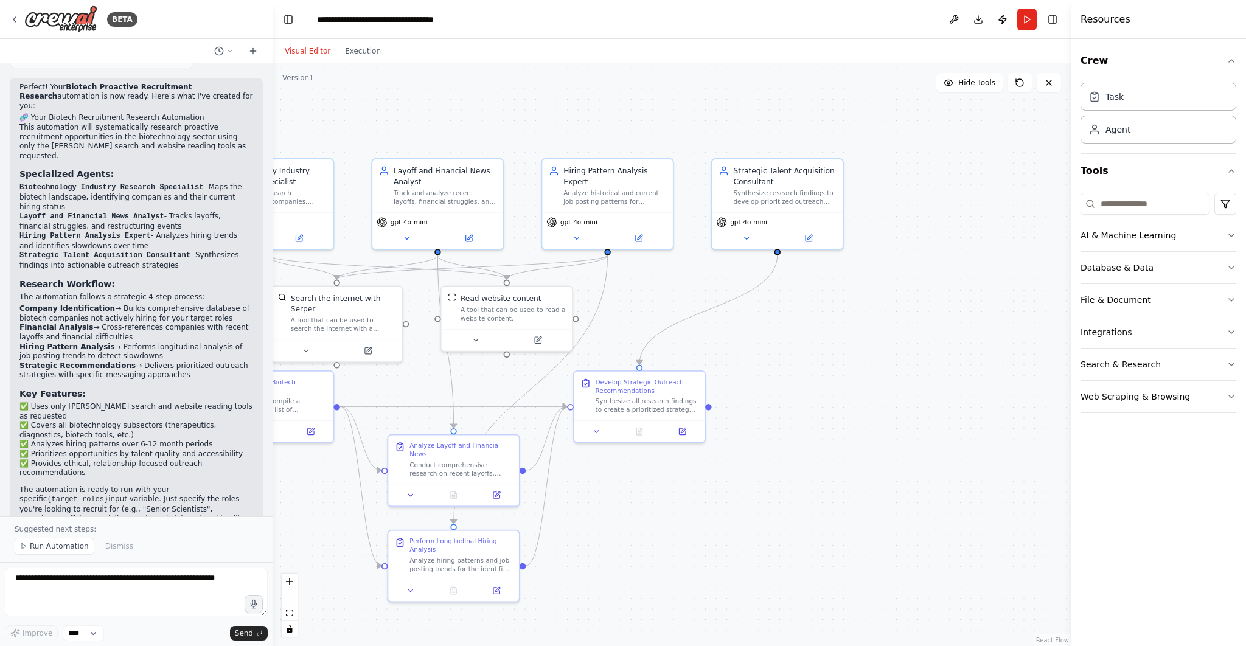
click at [108, 495] on code "{target_roles}" at bounding box center [77, 499] width 61 height 9
click at [1028, 16] on button "Run" at bounding box center [1026, 20] width 19 height 22
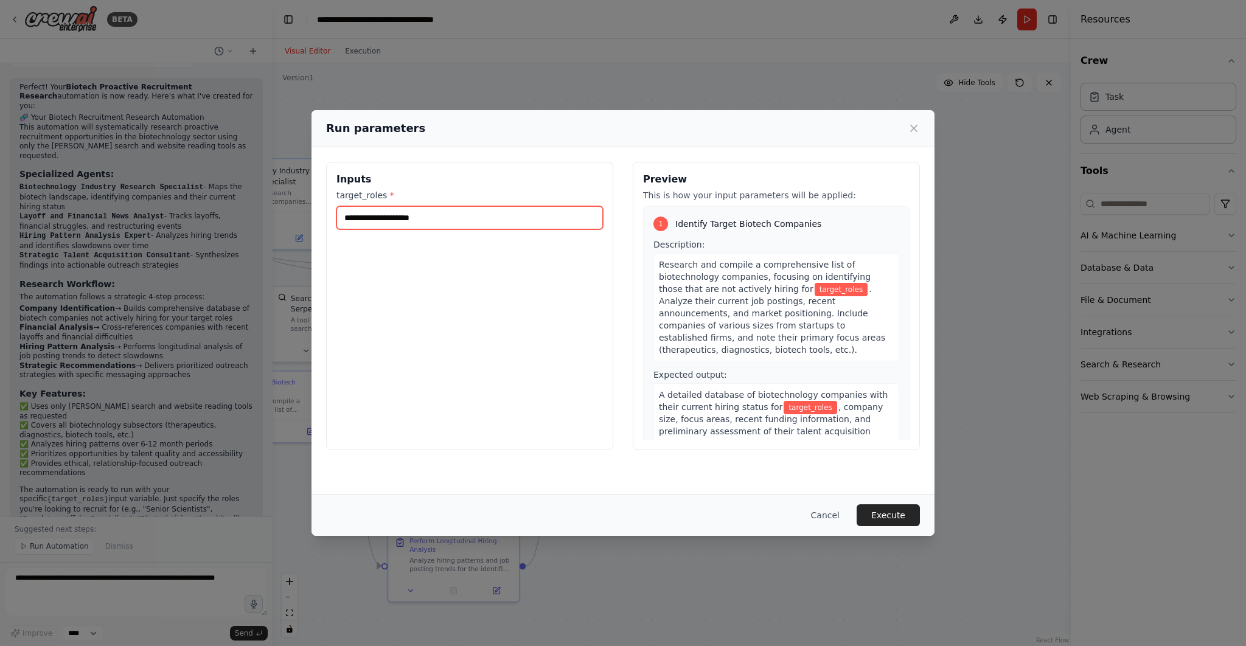
click at [459, 220] on input "target_roles *" at bounding box center [469, 217] width 266 height 23
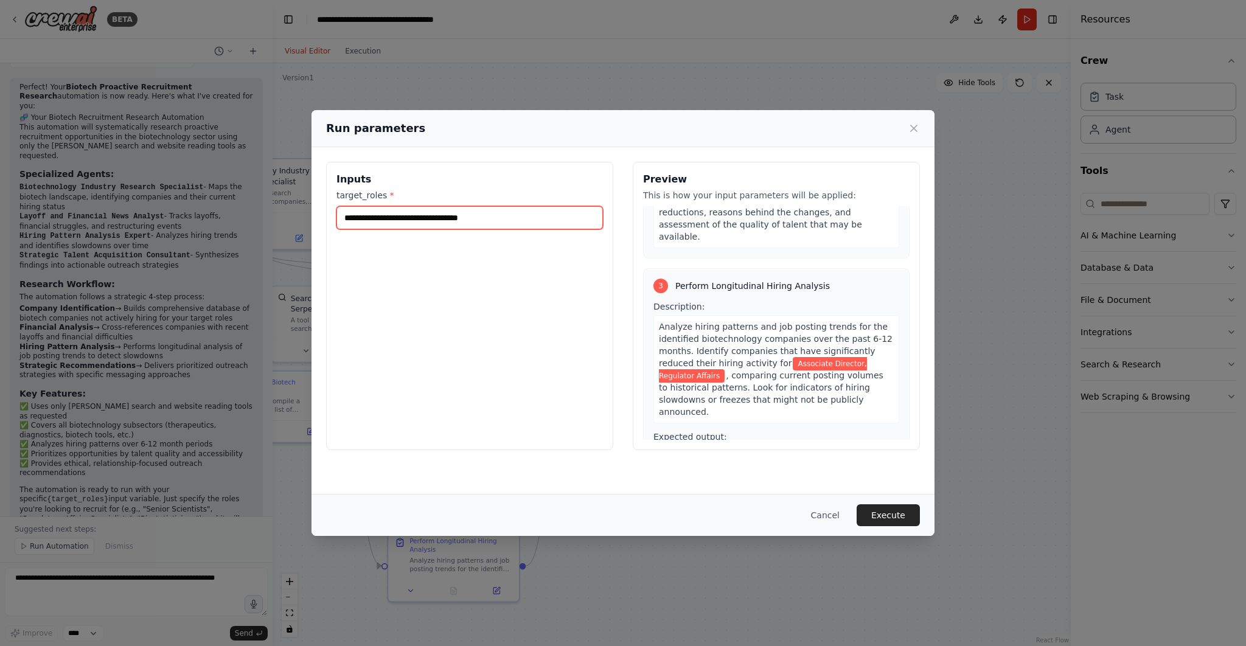
scroll to position [491, 0]
click at [463, 214] on input "**********" at bounding box center [469, 217] width 266 height 23
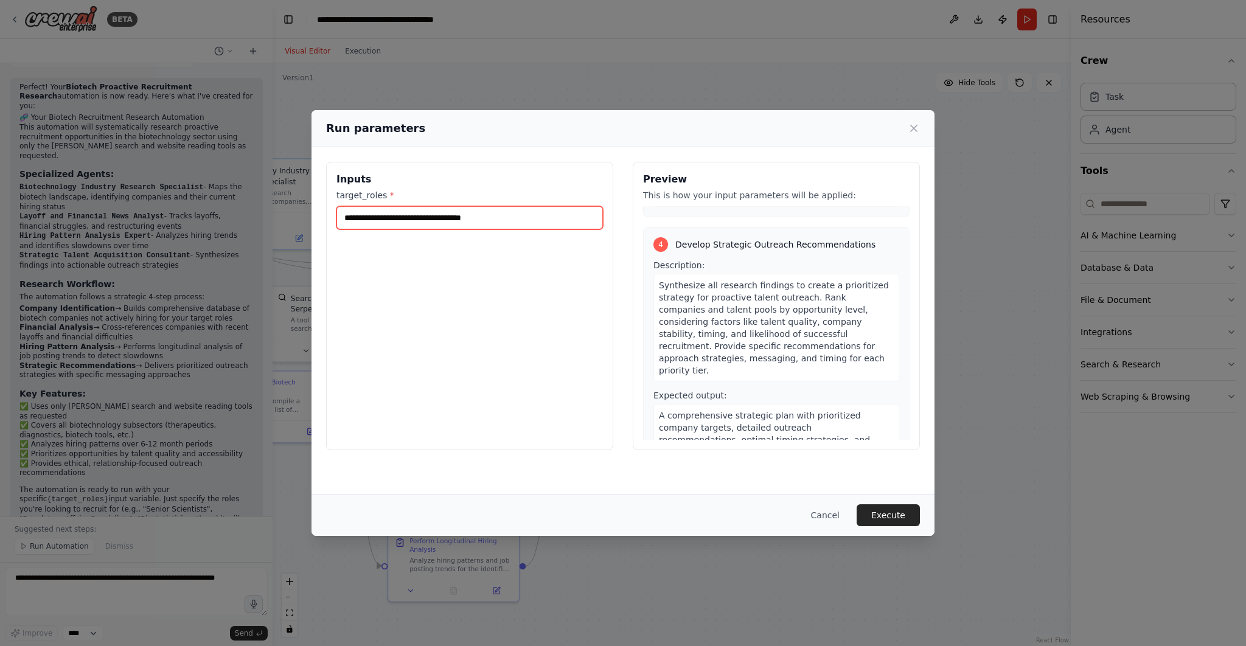
scroll to position [829, 0]
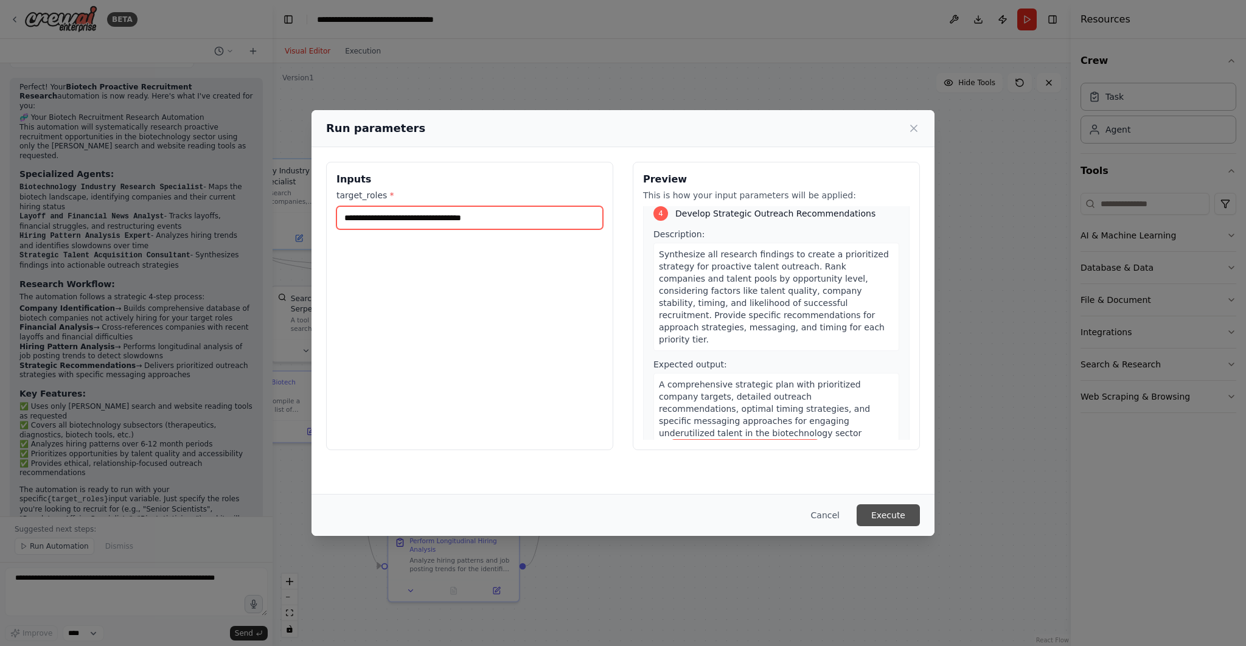
type input "**********"
click at [887, 513] on button "Execute" at bounding box center [887, 515] width 63 height 22
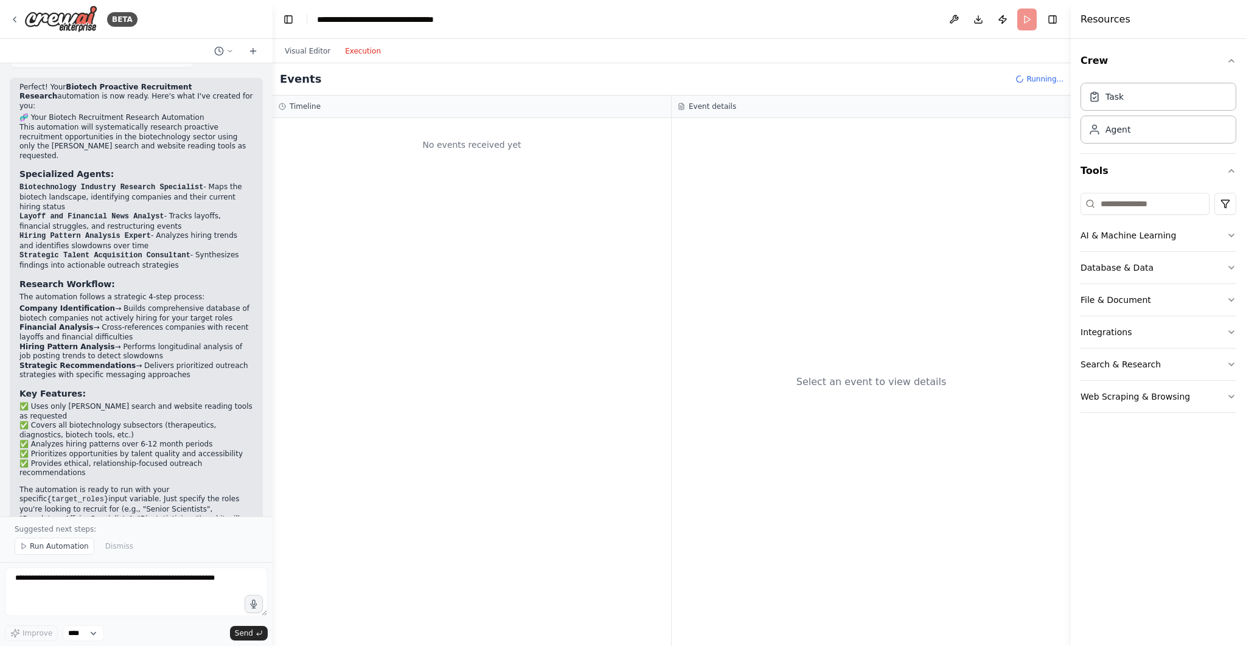
click at [364, 52] on button "Execution" at bounding box center [363, 51] width 50 height 15
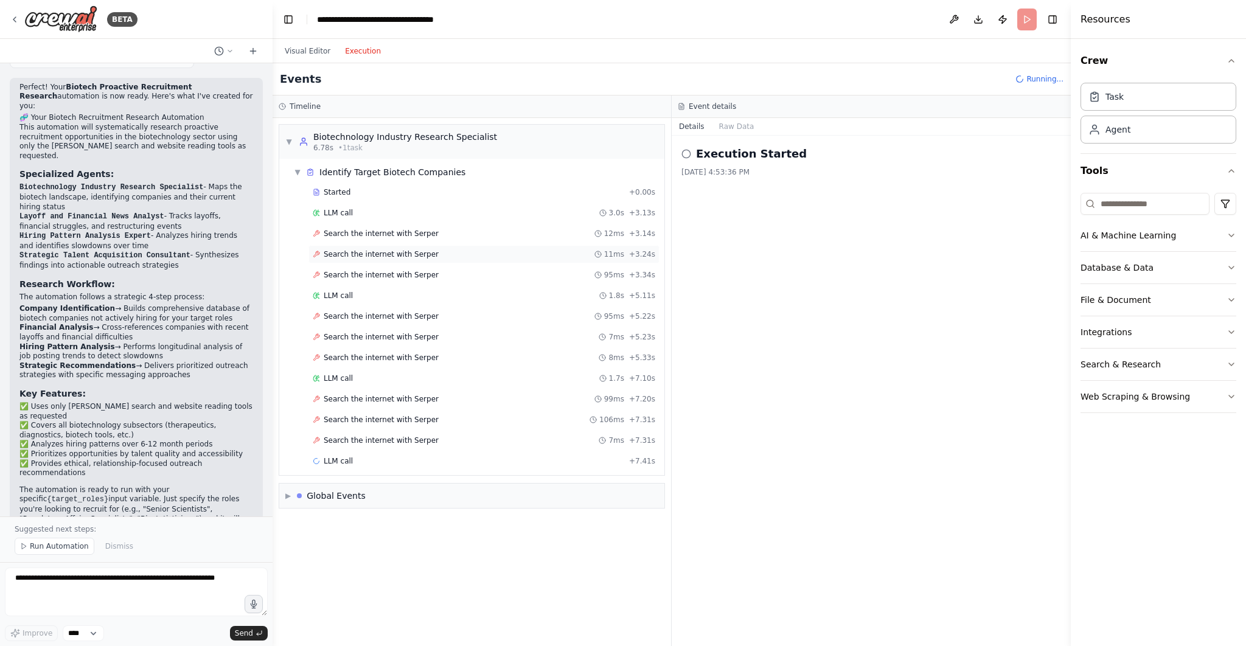
click at [369, 245] on div "Search the internet with [PERSON_NAME] 11ms + 3.24s" at bounding box center [483, 254] width 351 height 18
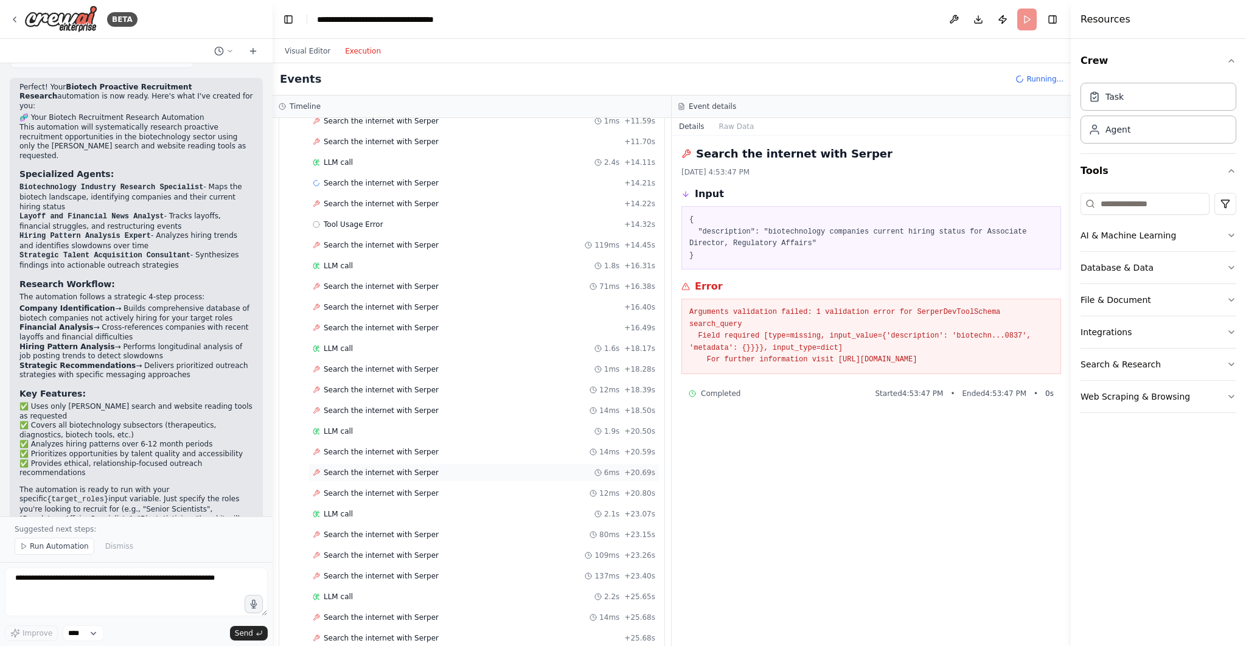
scroll to position [546, 0]
click at [415, 241] on span "Search the internet with Serper" at bounding box center [381, 246] width 115 height 10
drag, startPoint x: 1039, startPoint y: 362, endPoint x: 839, endPoint y: 358, distance: 200.2
click at [839, 358] on pre "Arguments validation failed: 1 validation error for SerperDevToolSchema search_…" at bounding box center [871, 337] width 364 height 60
copy pre "[URL][DOMAIN_NAME]"
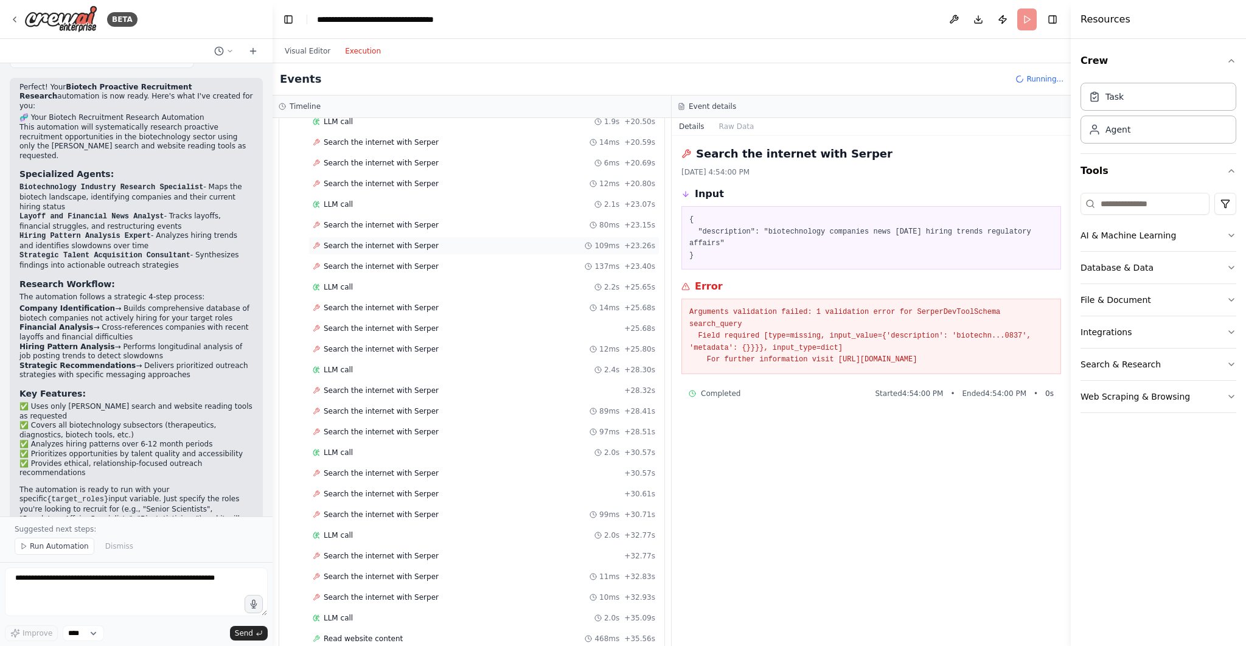
scroll to position [873, 0]
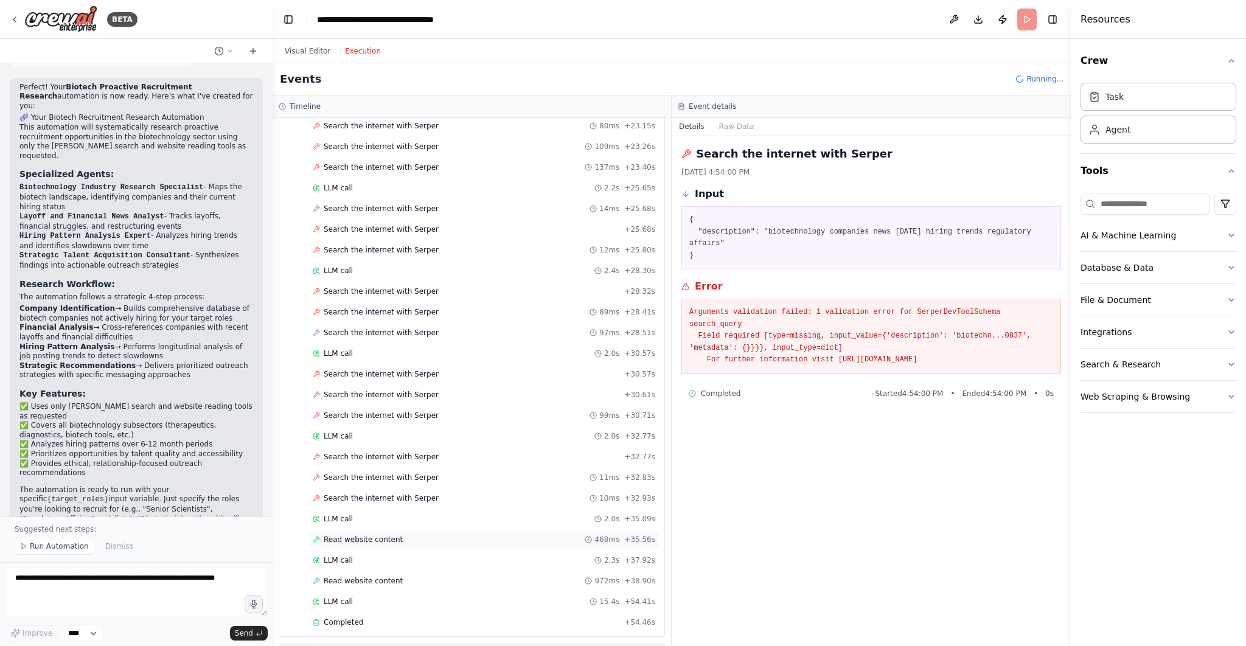
click at [376, 535] on span "Read website content" at bounding box center [363, 540] width 79 height 10
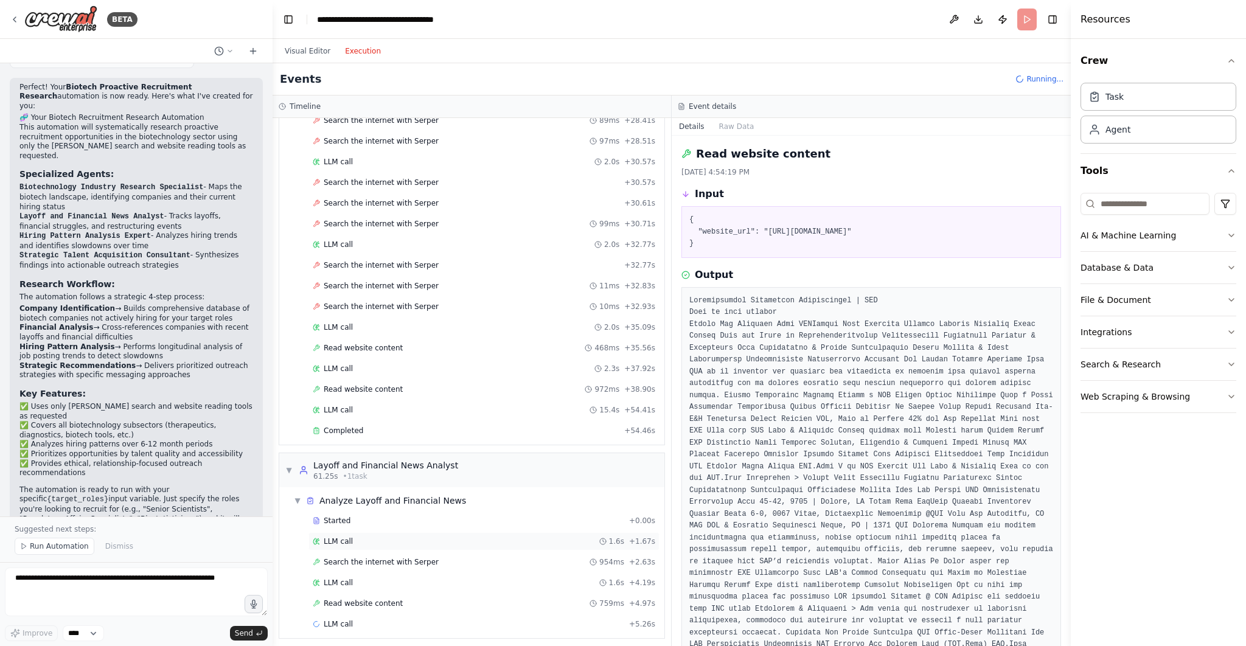
scroll to position [1085, 0]
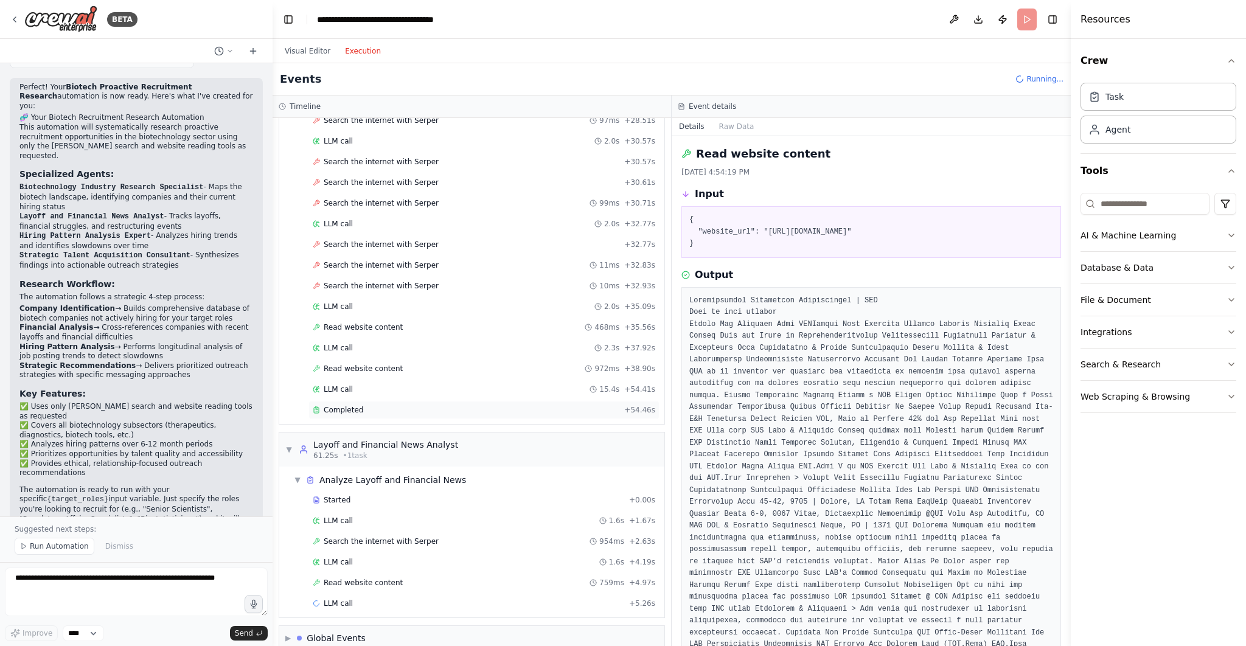
click at [383, 405] on div "Completed" at bounding box center [466, 410] width 307 height 10
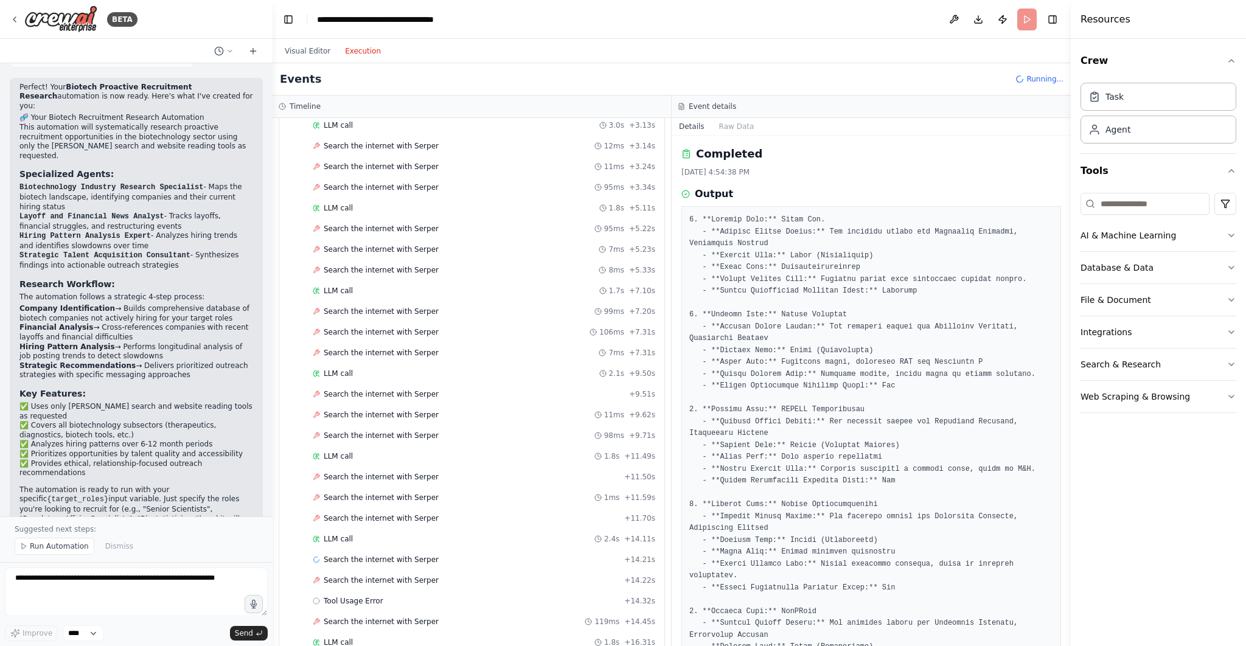
scroll to position [0, 0]
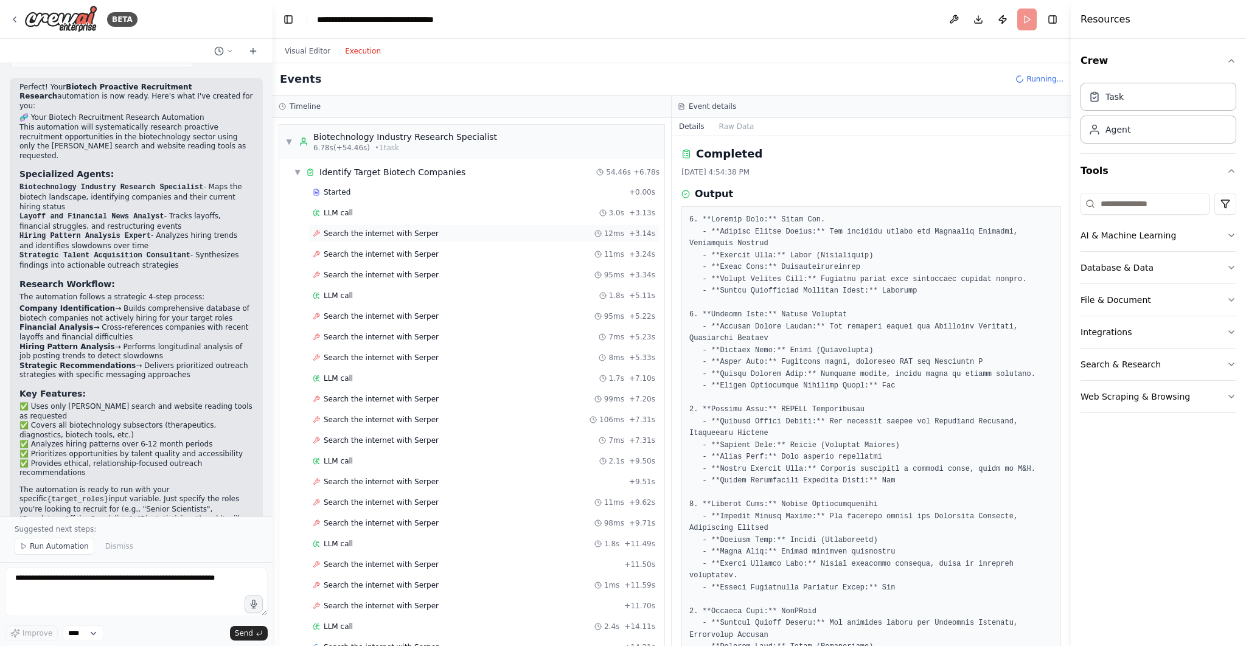
click at [451, 233] on div "Search the internet with Serper 12ms + 3.14s" at bounding box center [484, 234] width 342 height 10
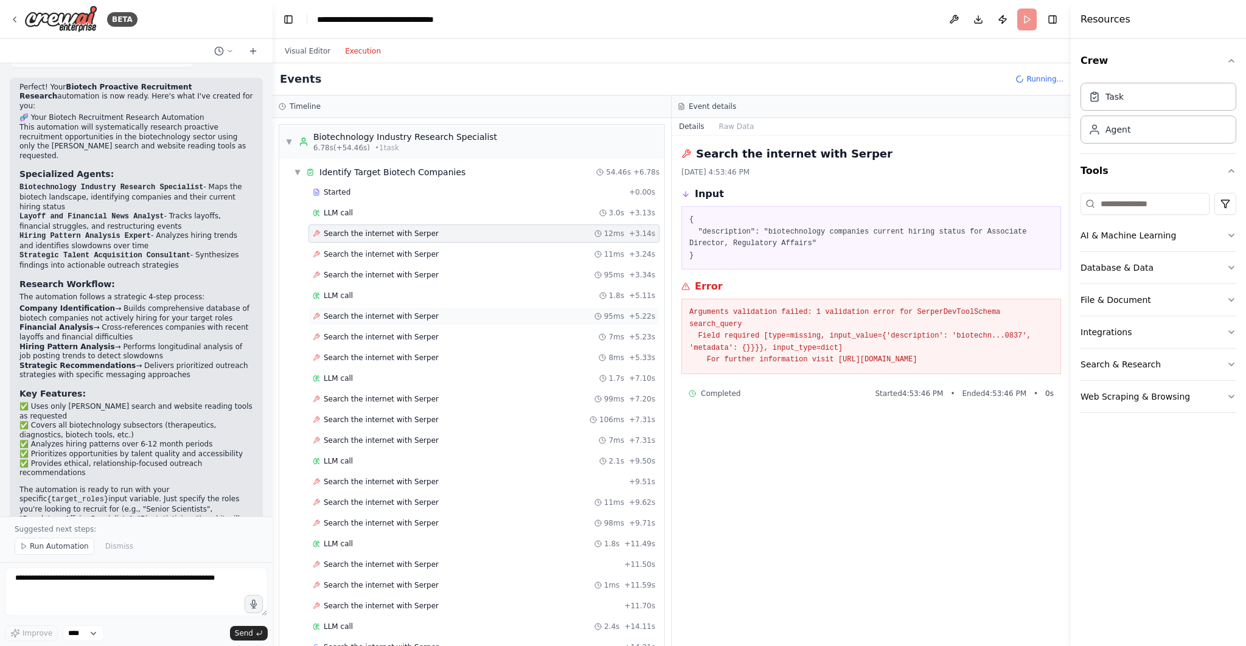
click at [451, 319] on div "Search the internet with Serper 95ms + 5.22s" at bounding box center [484, 316] width 342 height 10
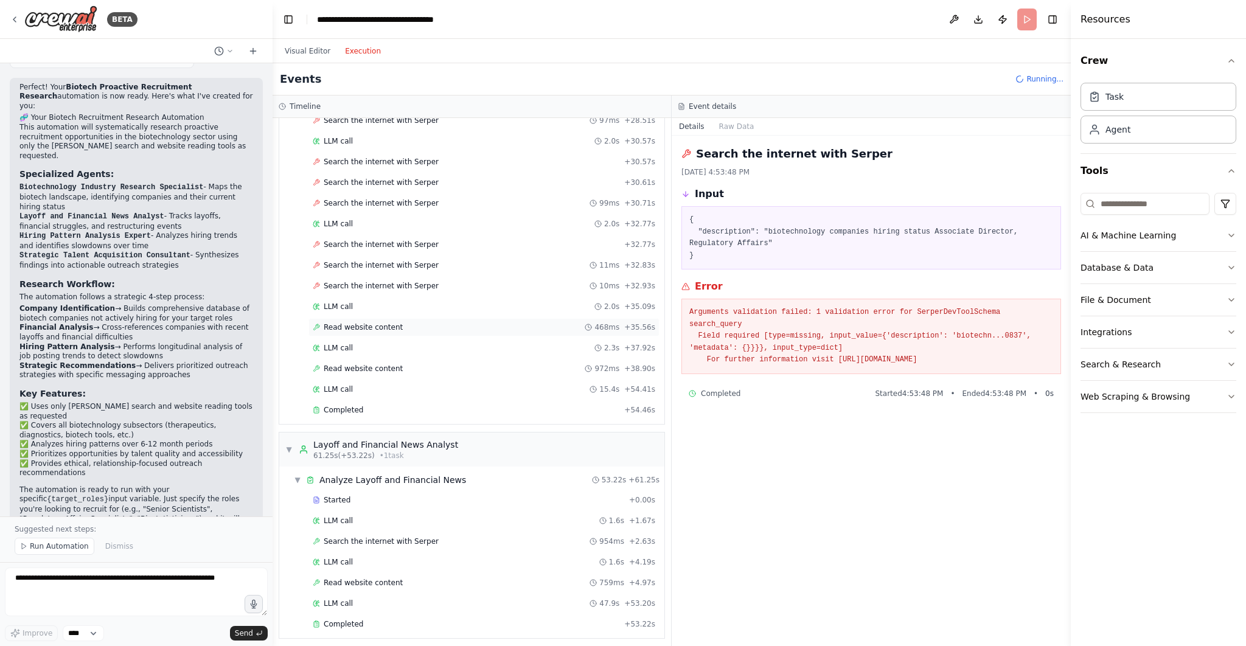
scroll to position [1297, 0]
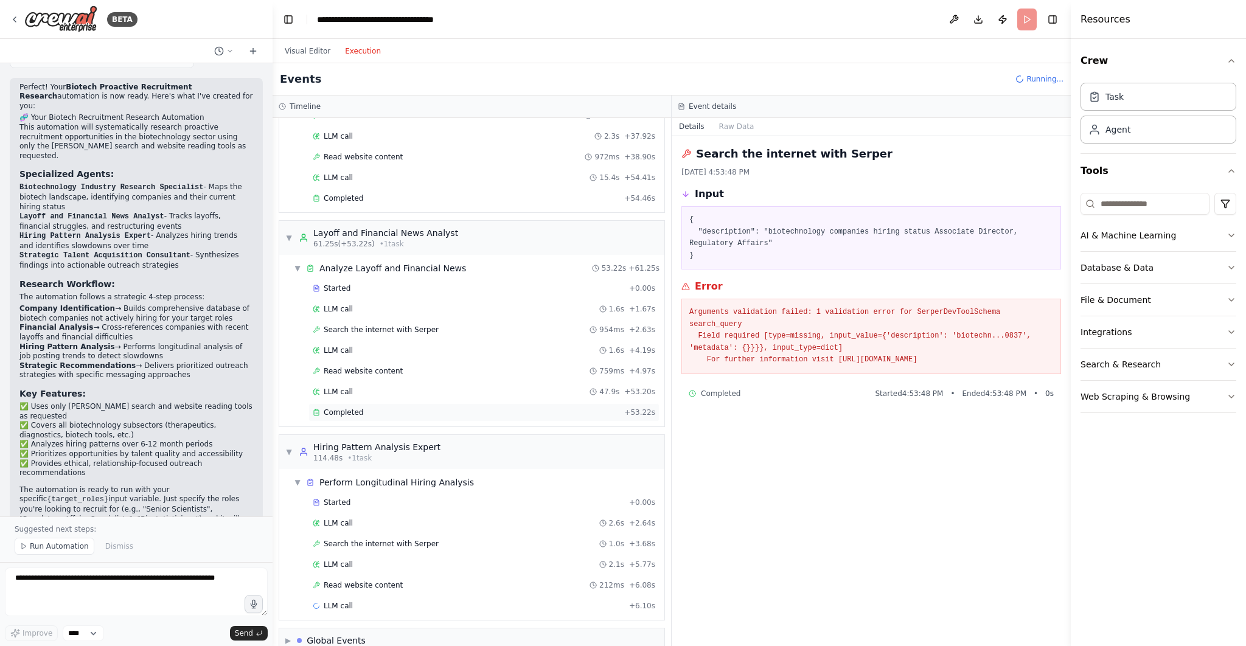
click at [355, 407] on span "Completed" at bounding box center [344, 412] width 40 height 10
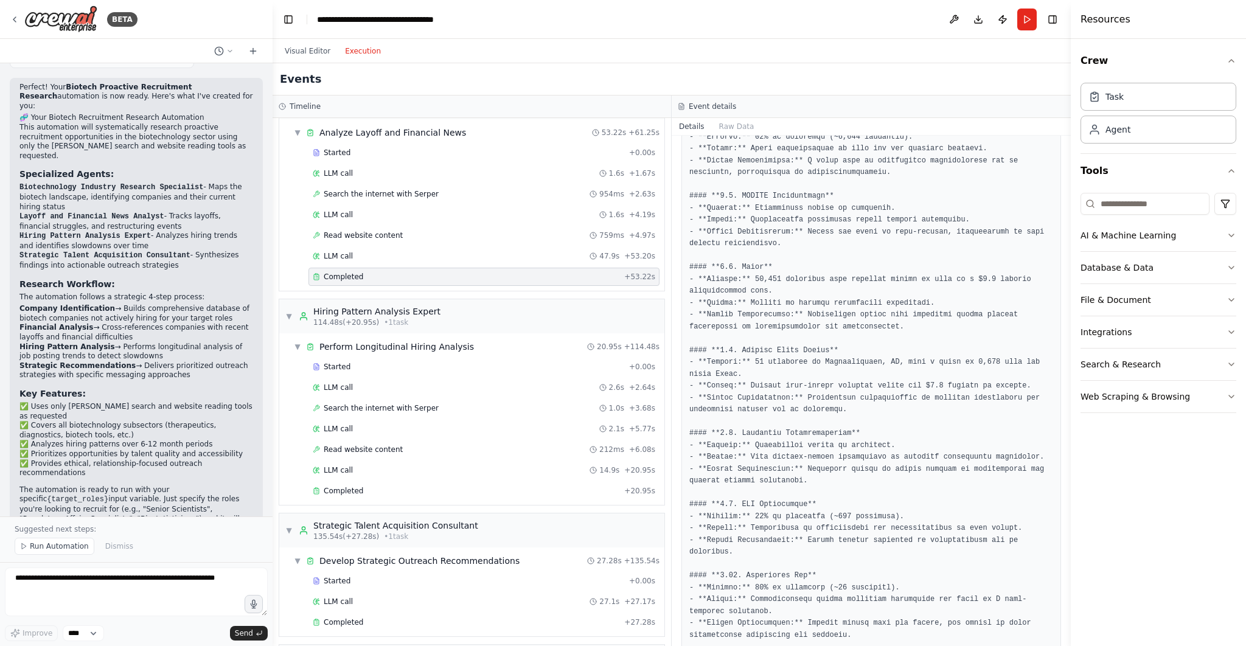
scroll to position [1447, 0]
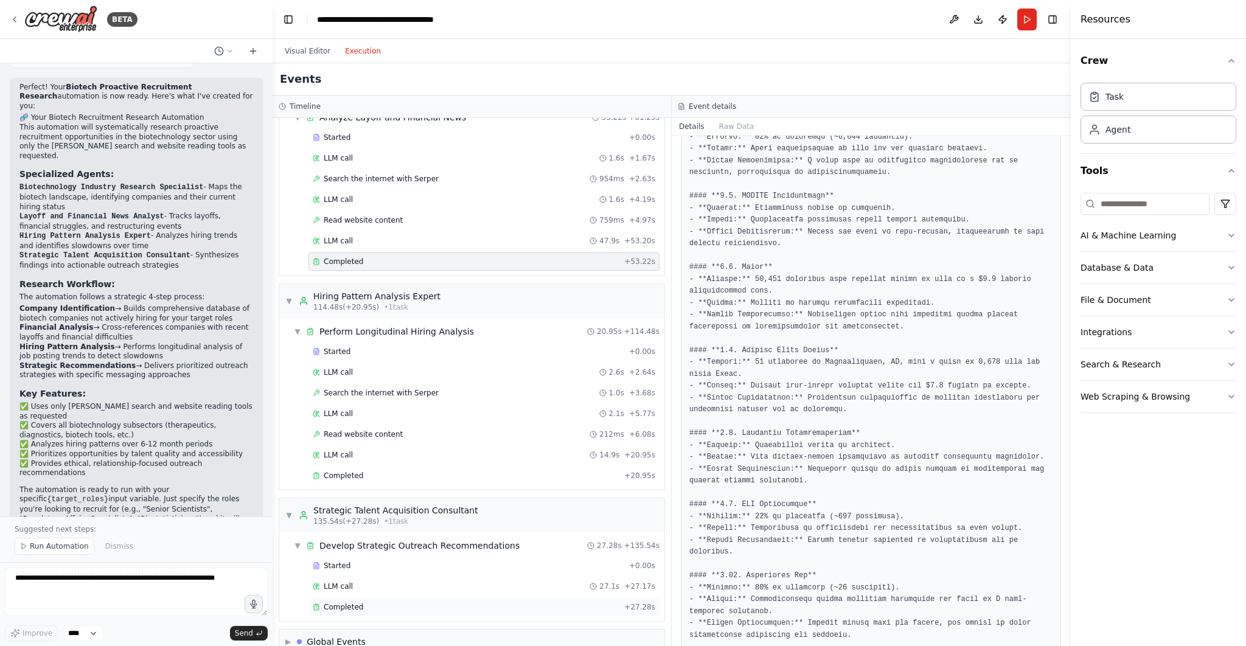
click at [390, 602] on div "Completed" at bounding box center [466, 607] width 307 height 10
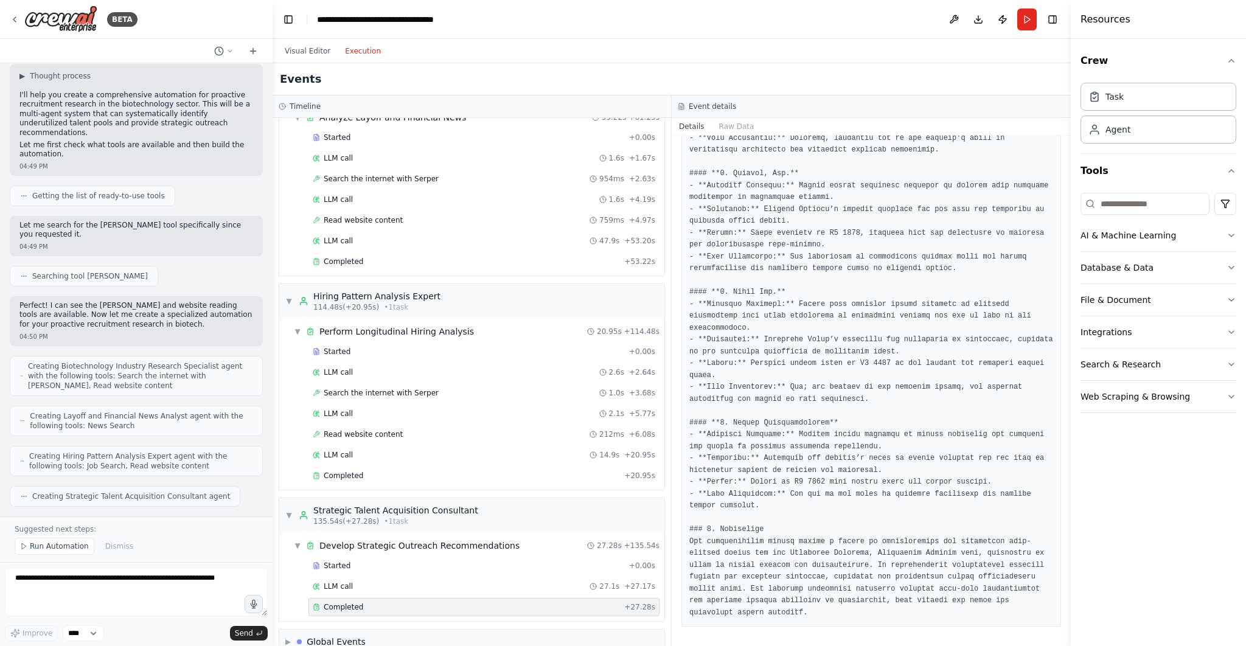
scroll to position [0, 0]
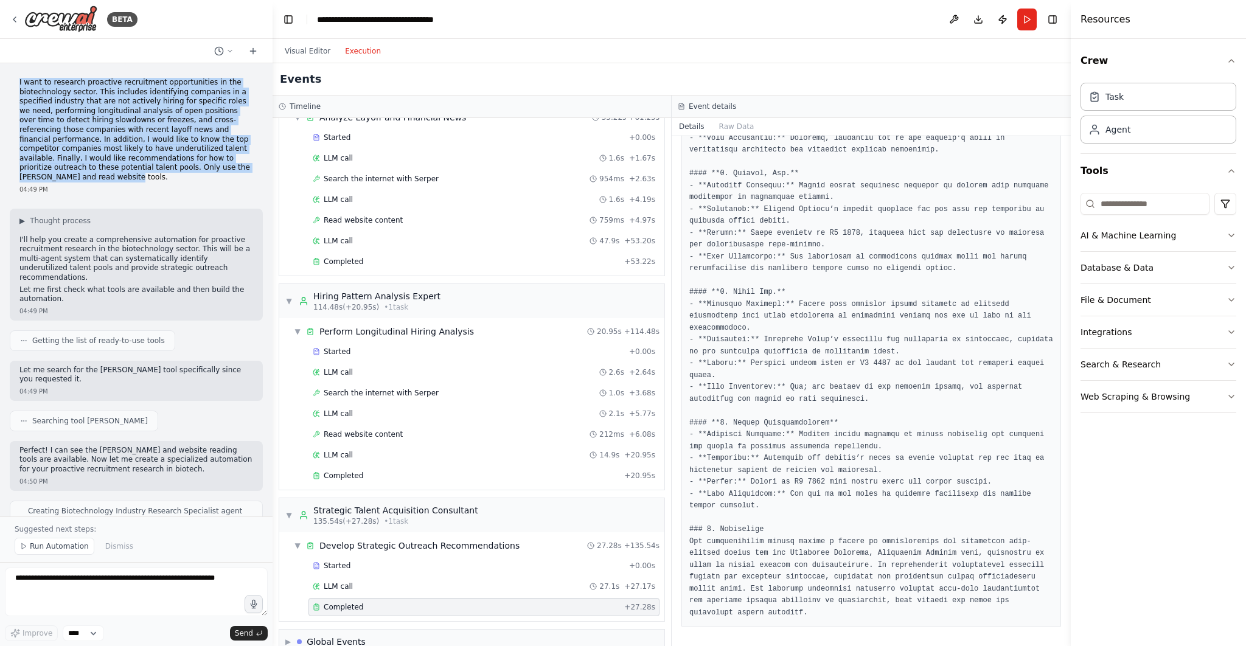
drag, startPoint x: 220, startPoint y: 171, endPoint x: 33, endPoint y: 71, distance: 211.4
click at [33, 71] on div "I want to research proactive recruitment opportunities in the biotechnology sec…" at bounding box center [136, 289] width 272 height 453
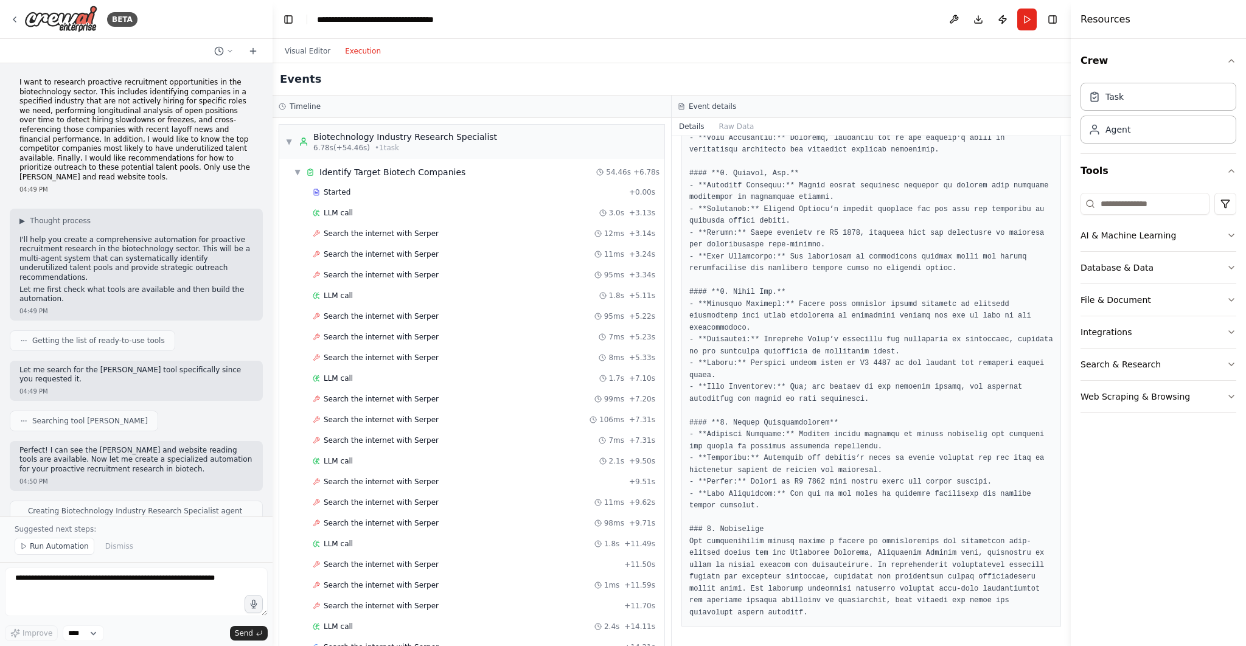
click at [491, 17] on header "**********" at bounding box center [671, 19] width 798 height 39
click at [574, 12] on header "**********" at bounding box center [671, 19] width 798 height 39
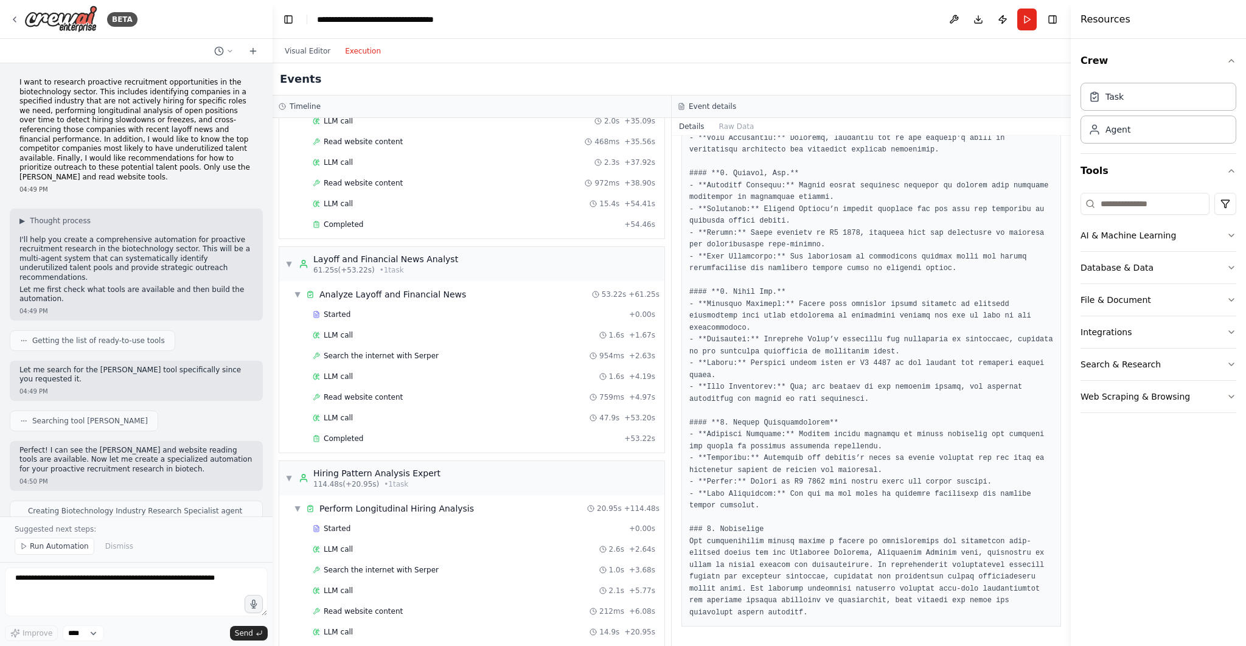
scroll to position [1447, 0]
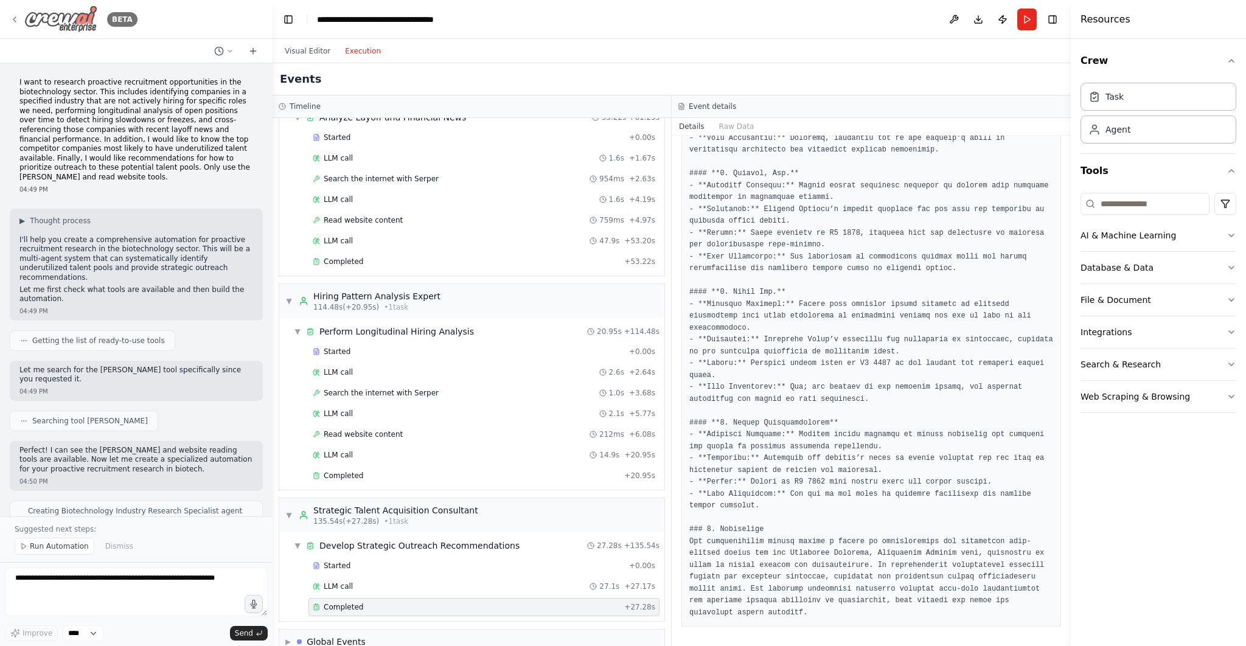
click at [18, 17] on icon at bounding box center [15, 20] width 10 height 10
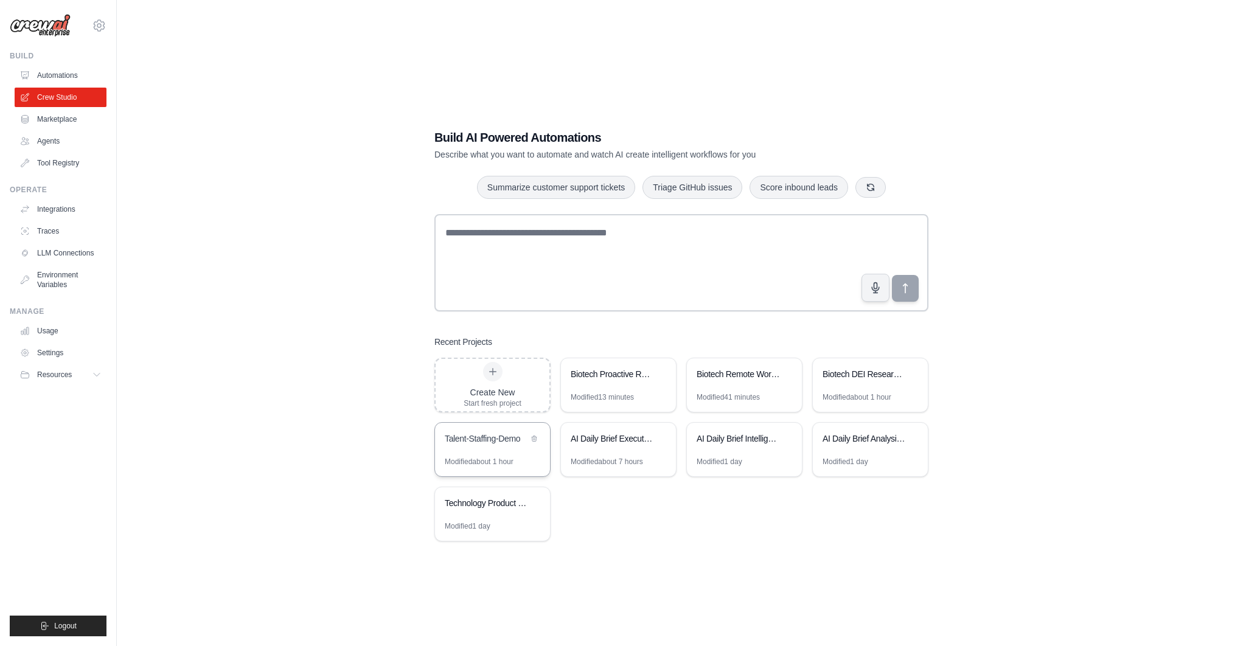
click at [514, 443] on div "Talent-Staffing-Demo" at bounding box center [486, 438] width 83 height 12
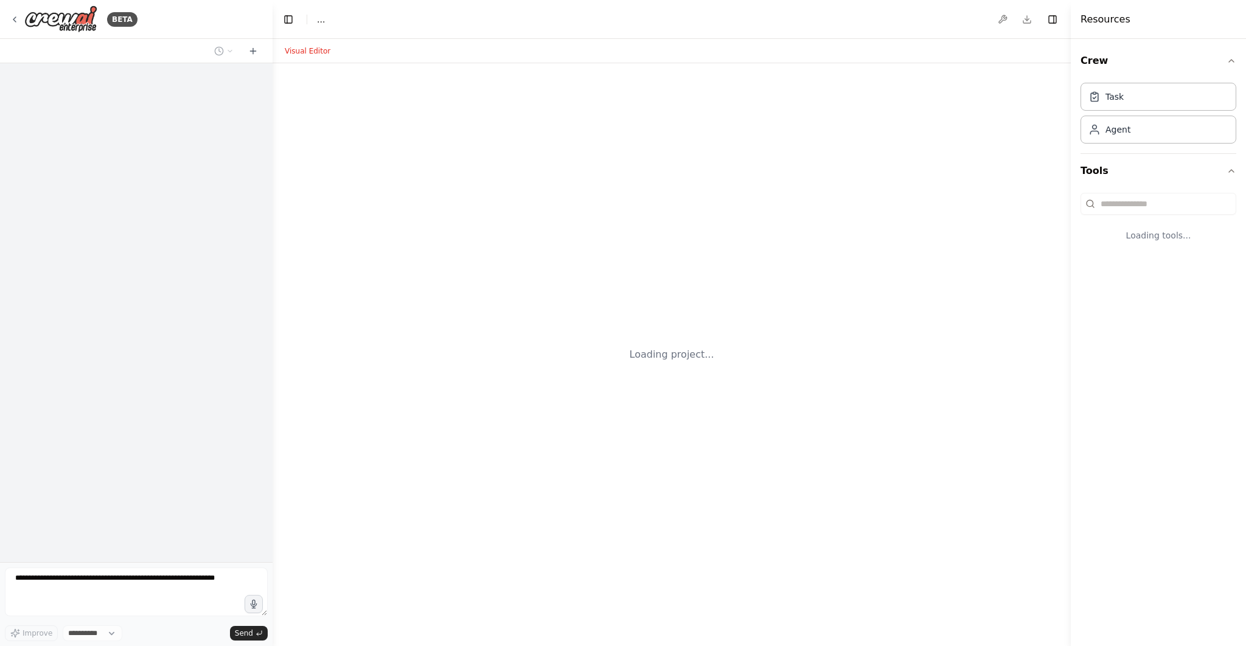
select select "****"
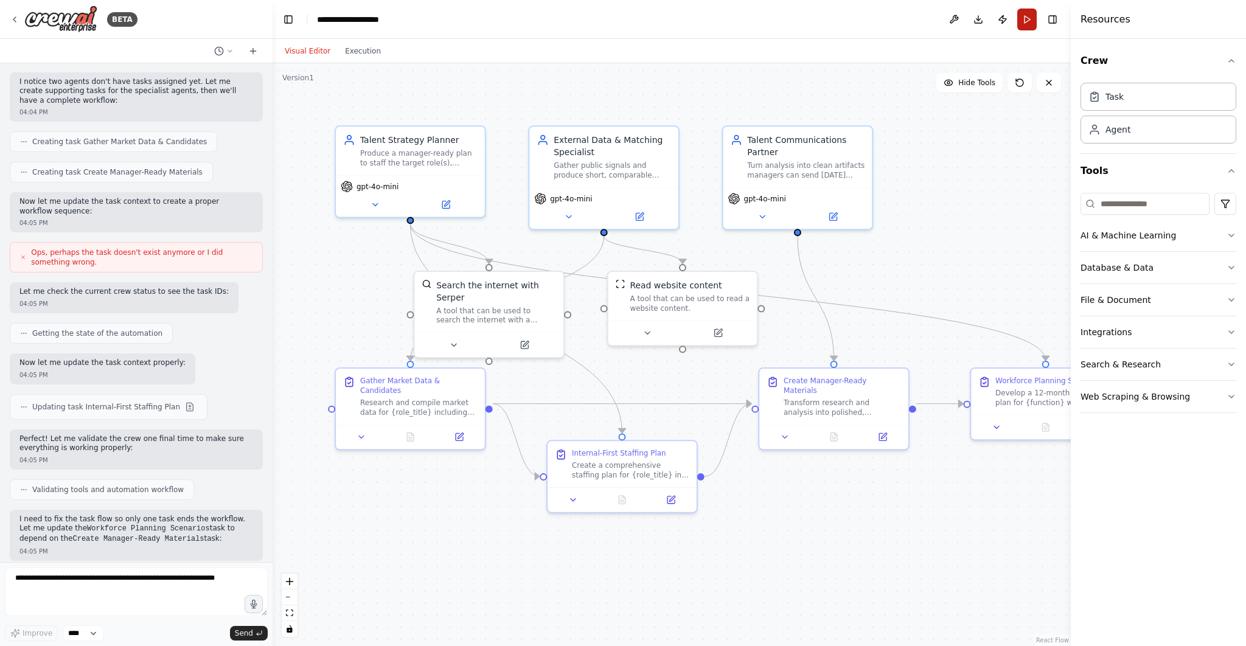
click at [1025, 18] on button "Run" at bounding box center [1026, 20] width 19 height 22
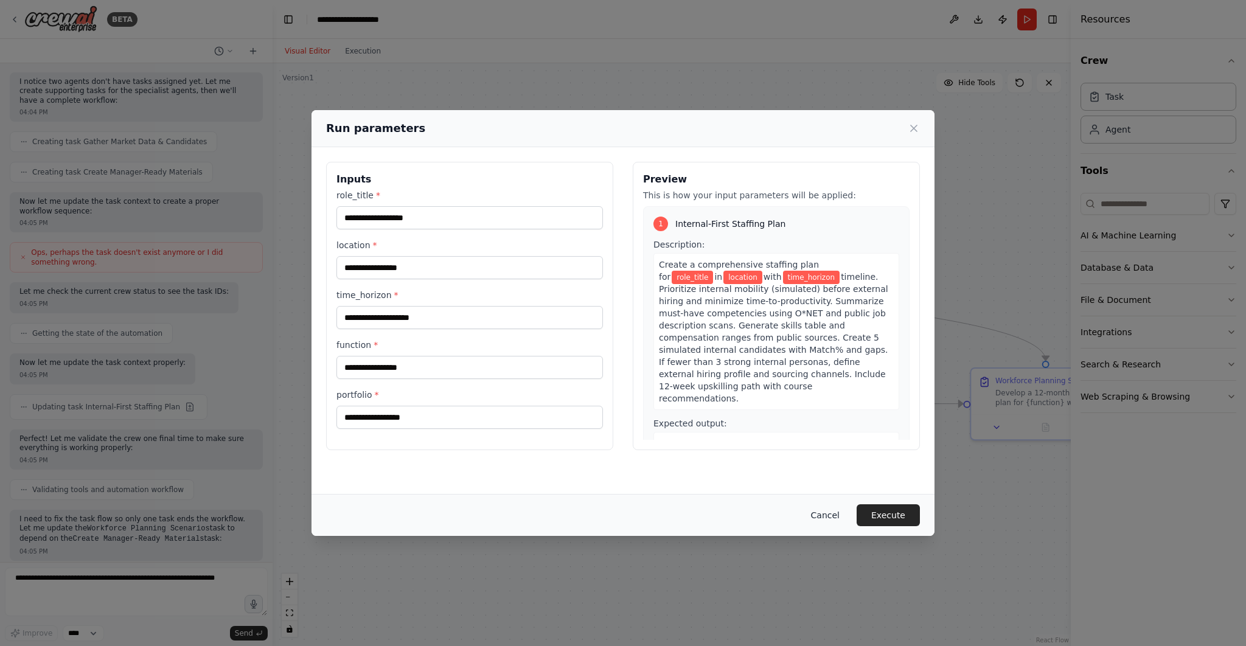
click at [829, 515] on button "Cancel" at bounding box center [825, 515] width 48 height 22
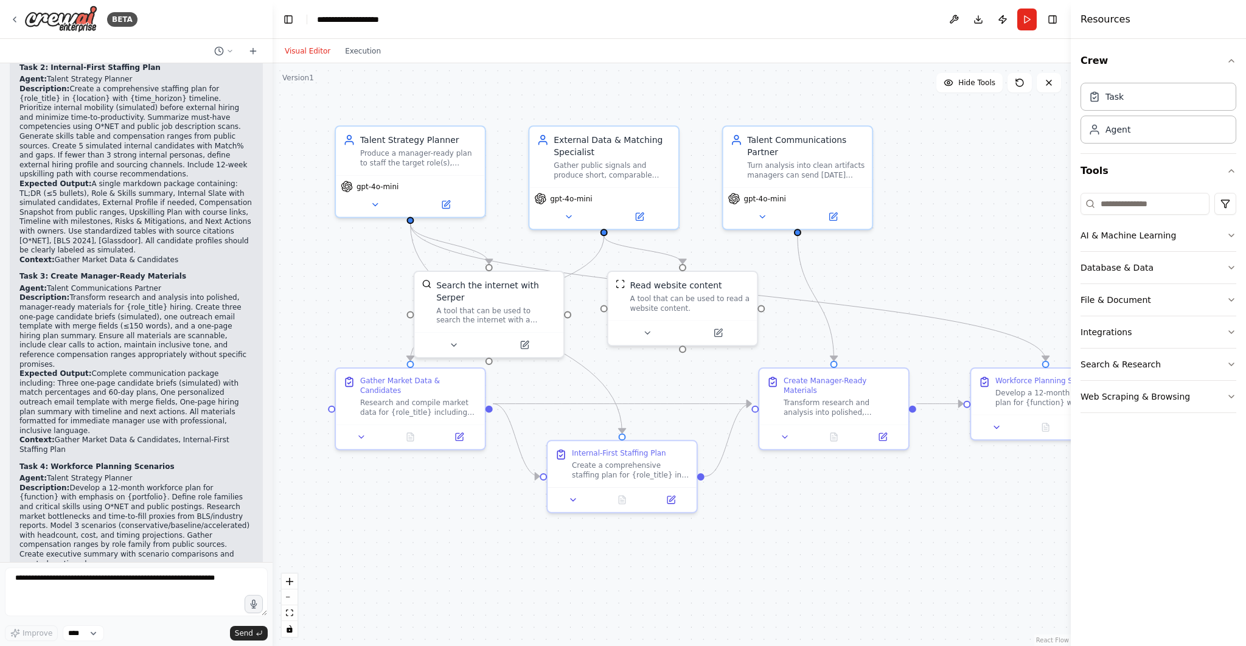
scroll to position [4600, 0]
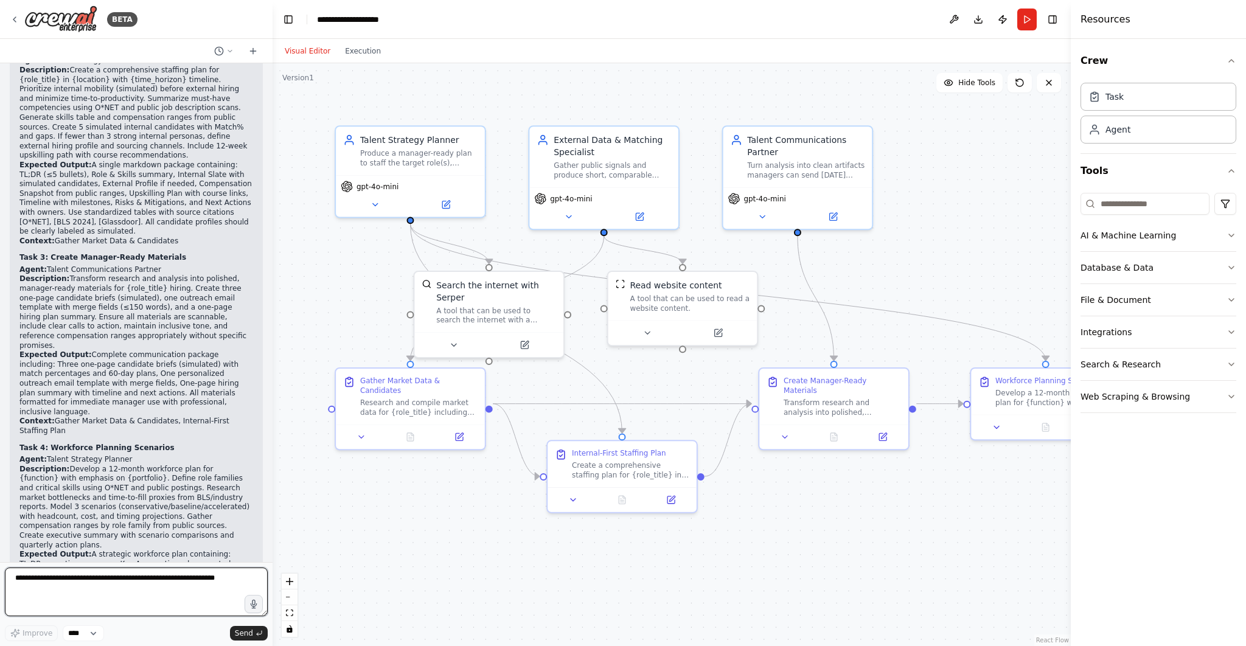
click at [153, 578] on textarea at bounding box center [136, 591] width 263 height 49
click at [1027, 30] on header "**********" at bounding box center [671, 19] width 798 height 39
click at [1027, 26] on button "Run" at bounding box center [1026, 20] width 19 height 22
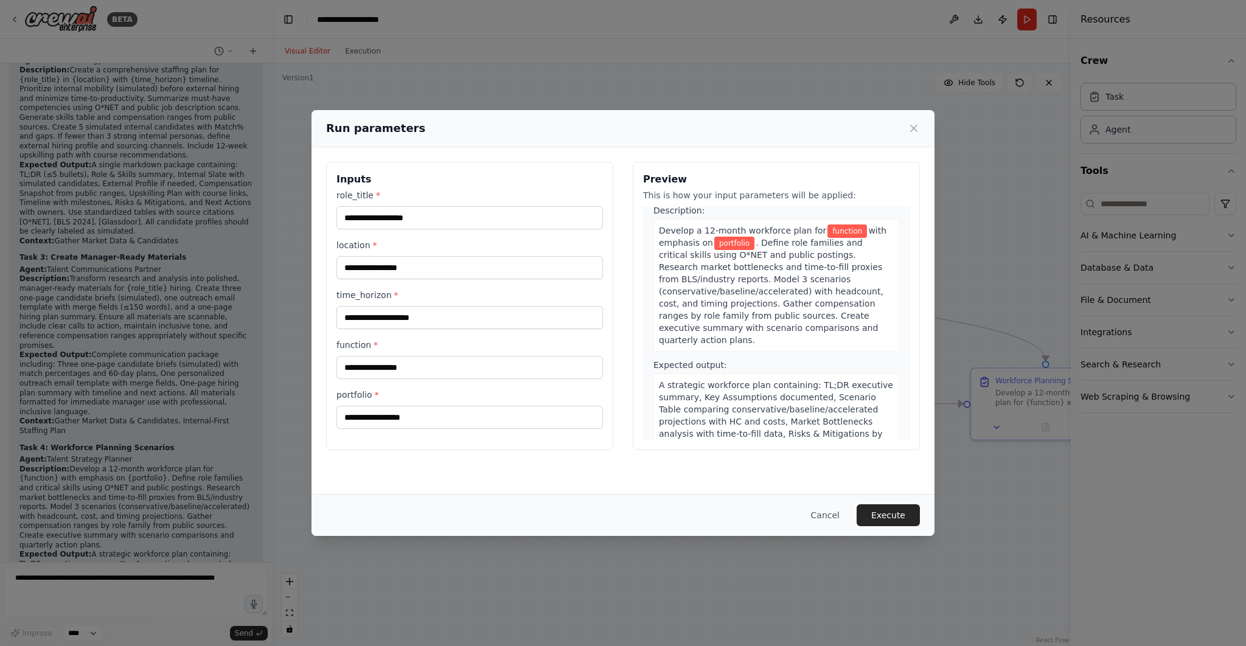
scroll to position [499, 0]
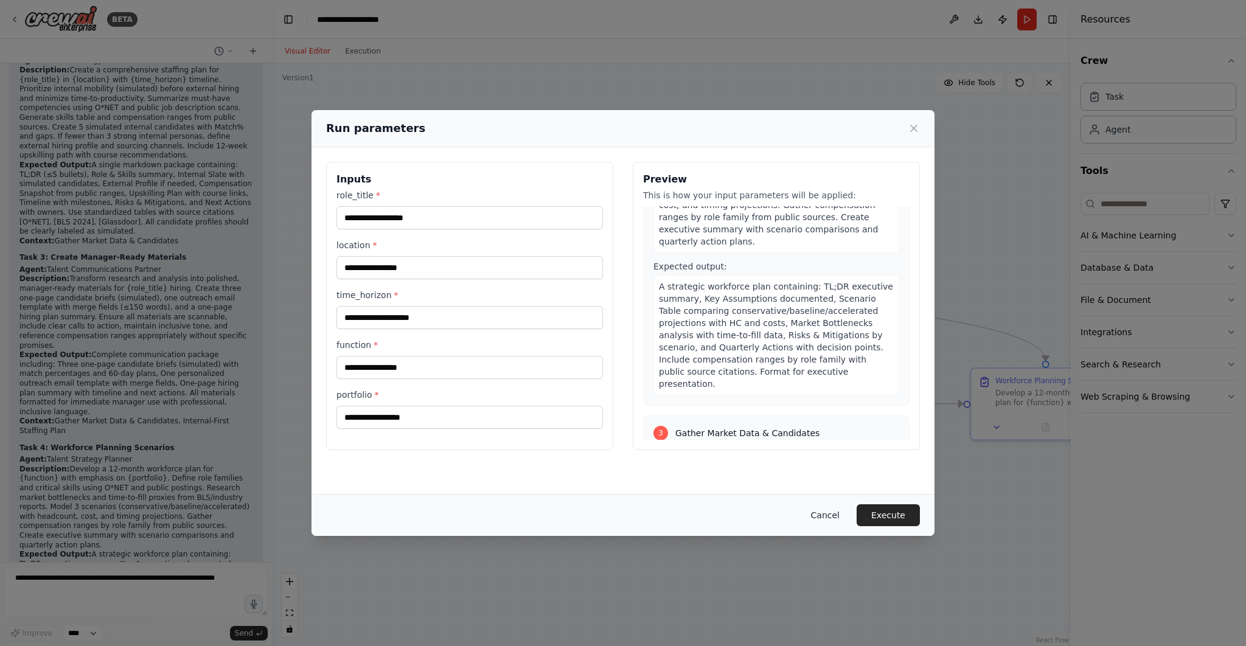
click at [828, 509] on button "Cancel" at bounding box center [825, 515] width 48 height 22
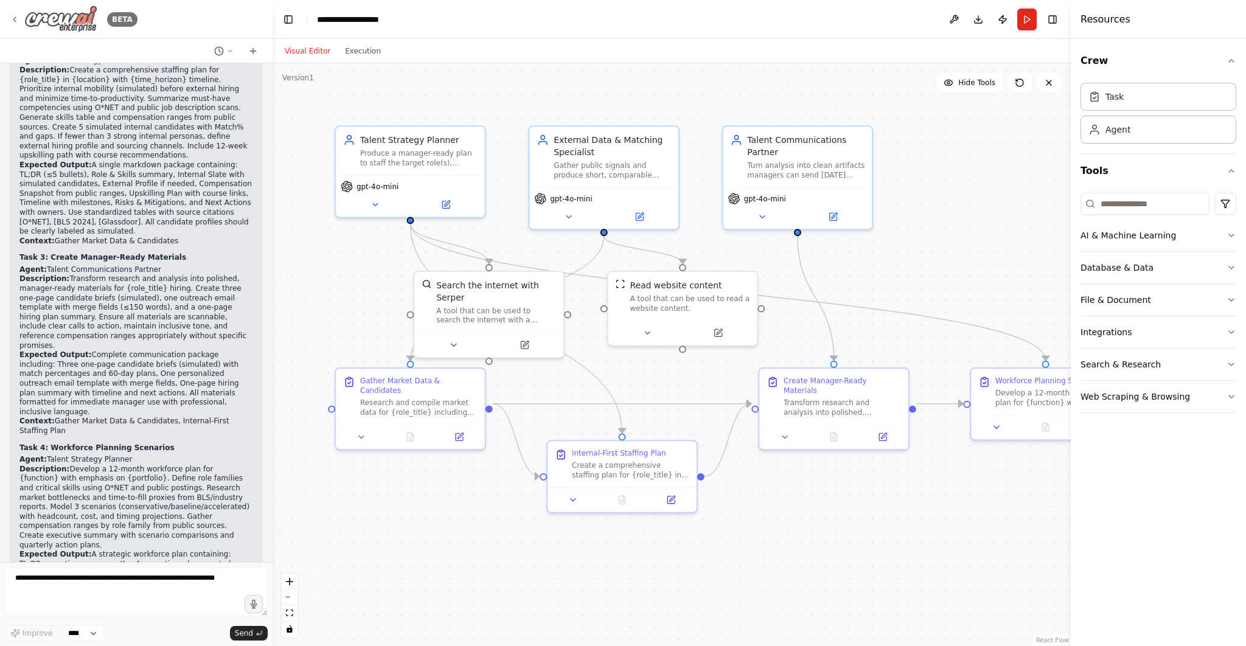
click at [15, 16] on icon at bounding box center [15, 20] width 10 height 10
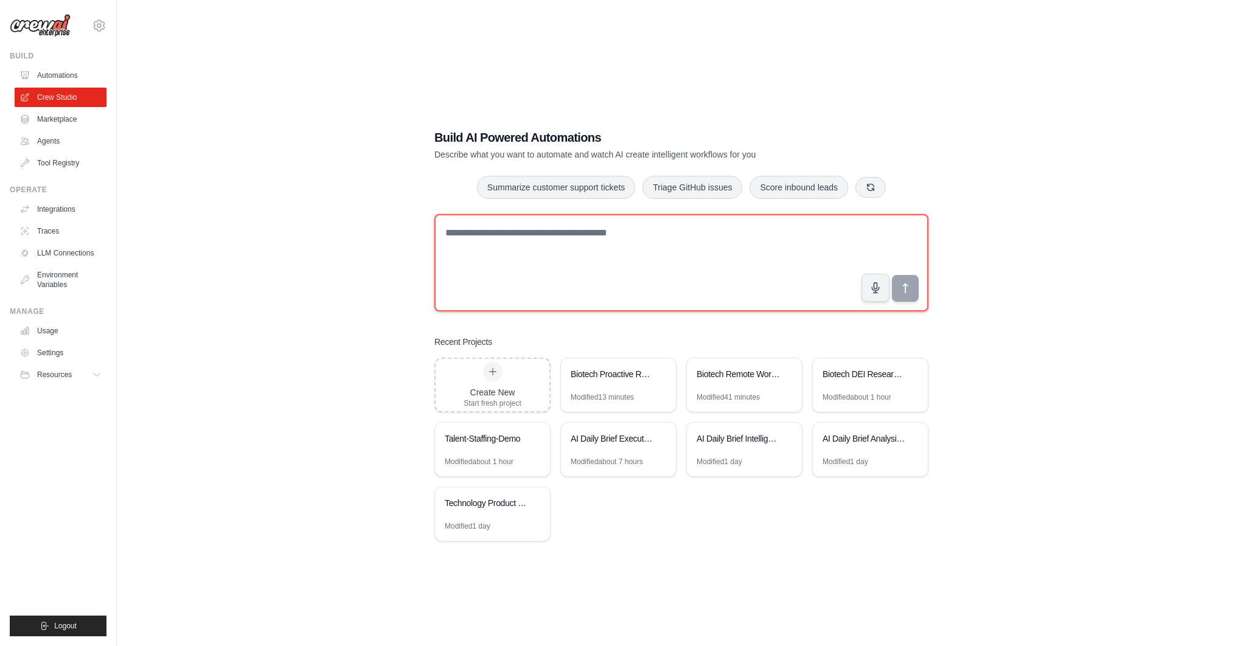
click at [662, 249] on textarea at bounding box center [681, 262] width 494 height 97
paste textarea "**********"
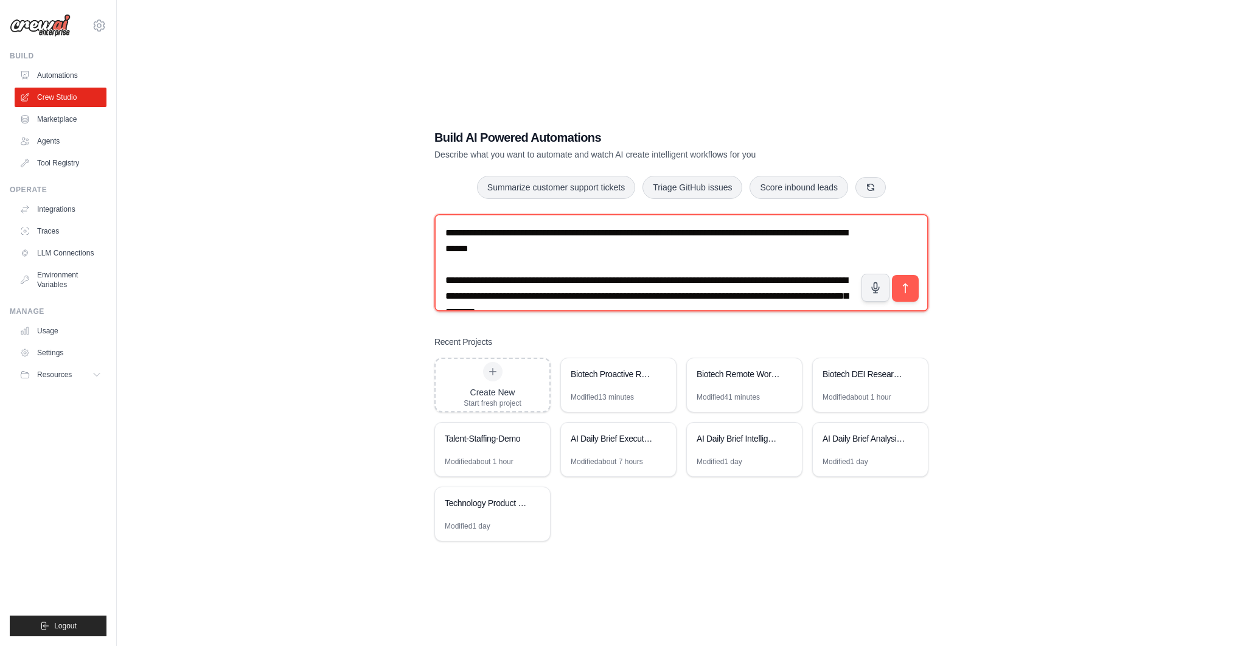
scroll to position [702, 0]
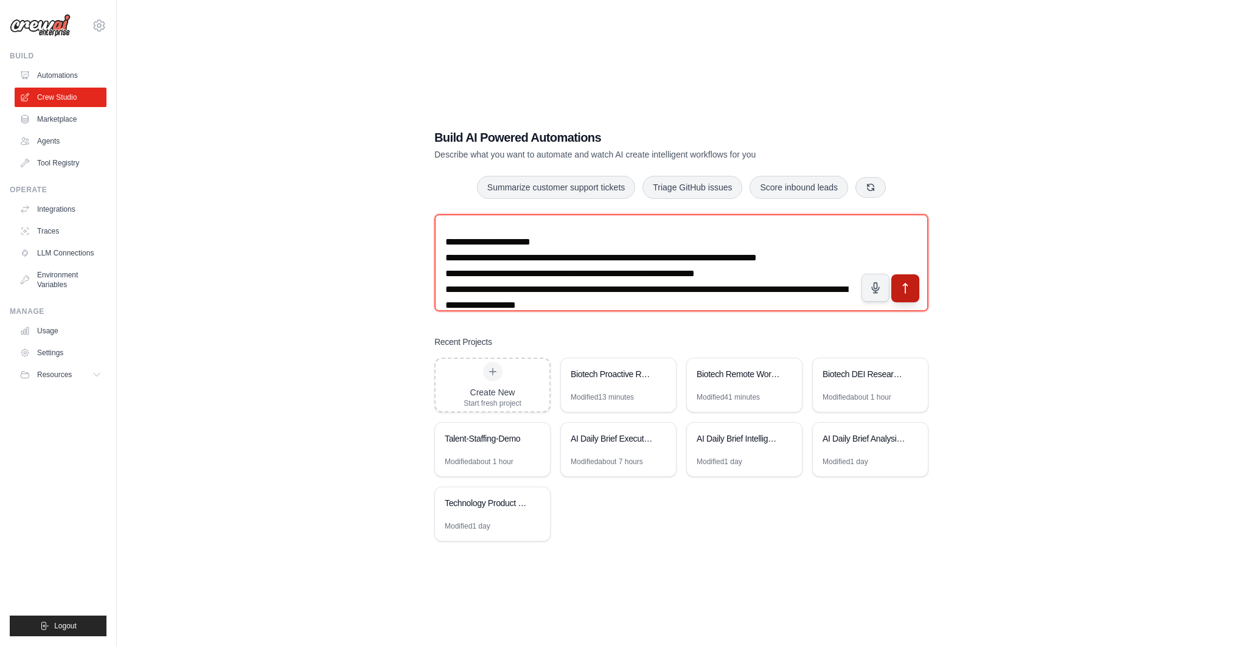
type textarea "**********"
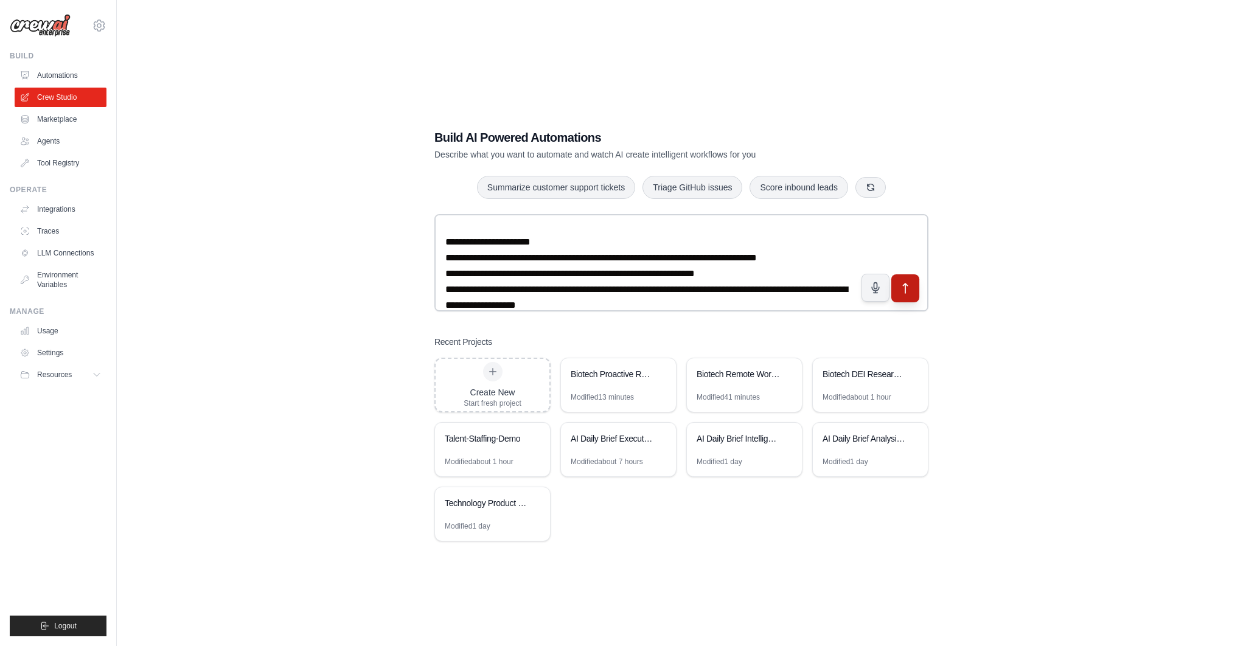
click at [912, 296] on button "submit" at bounding box center [905, 288] width 28 height 28
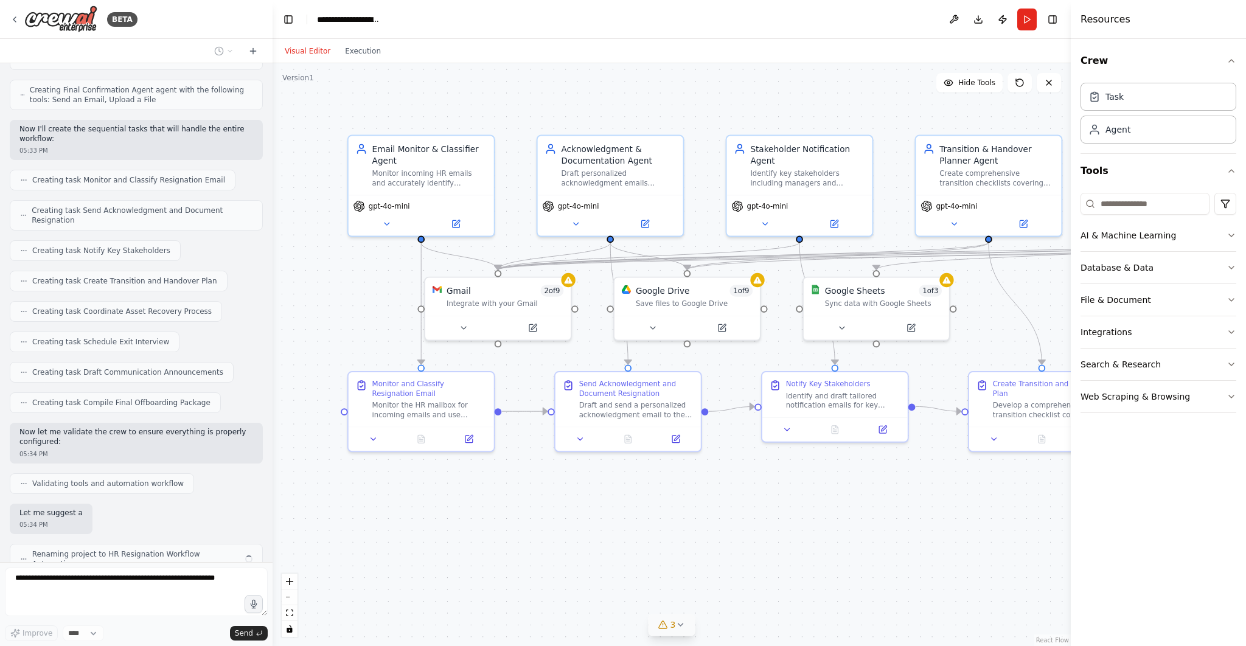
scroll to position [1192, 0]
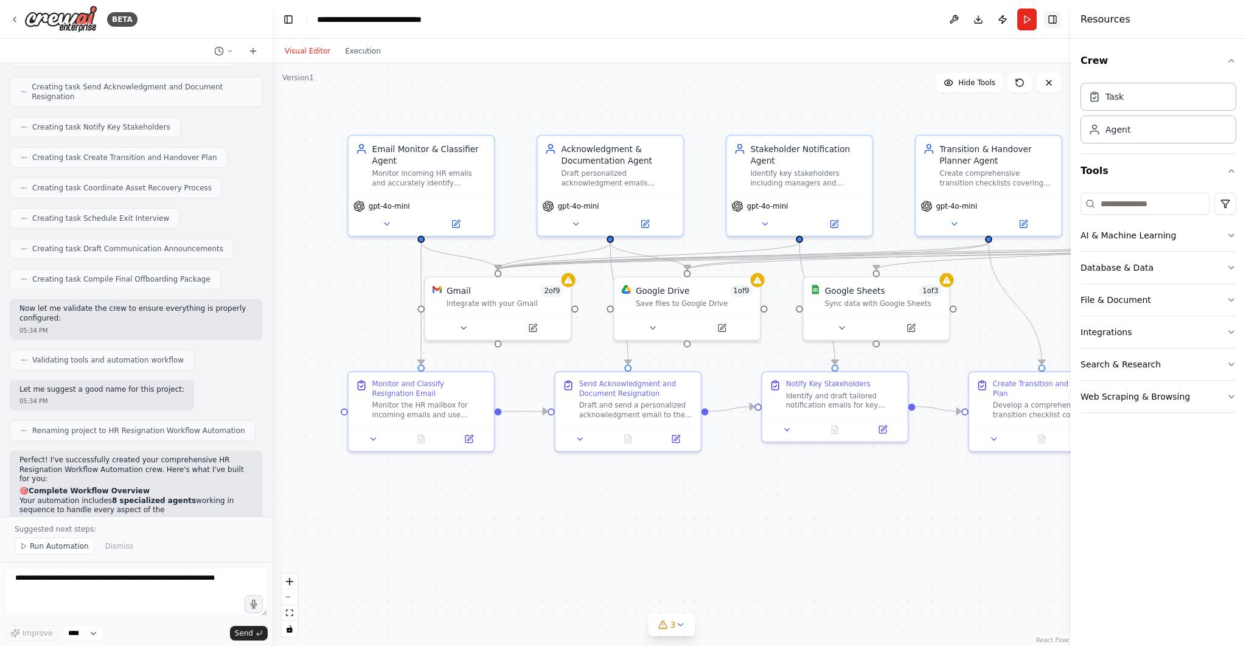
click at [1055, 21] on button "Toggle Right Sidebar" at bounding box center [1052, 19] width 17 height 17
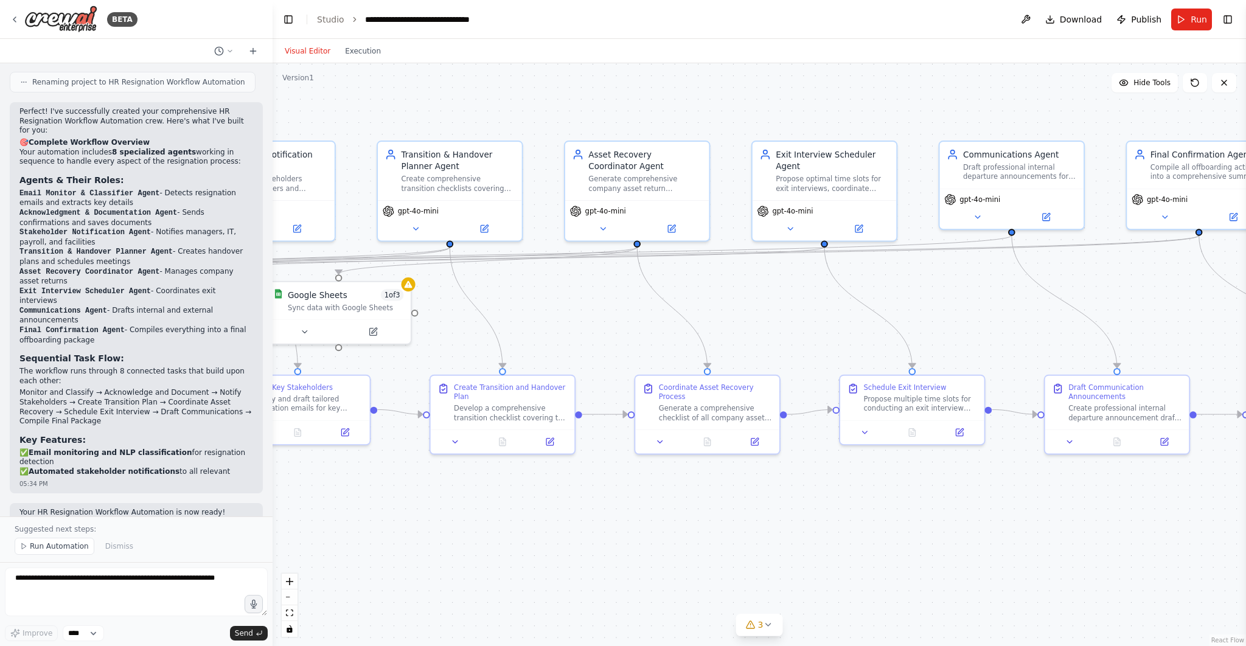
drag, startPoint x: 957, startPoint y: 471, endPoint x: 418, endPoint y: 473, distance: 539.5
click at [418, 473] on div ".deletable-edge-delete-btn { width: 20px; height: 20px; border: 0px solid #ffff…" at bounding box center [758, 354] width 973 height 583
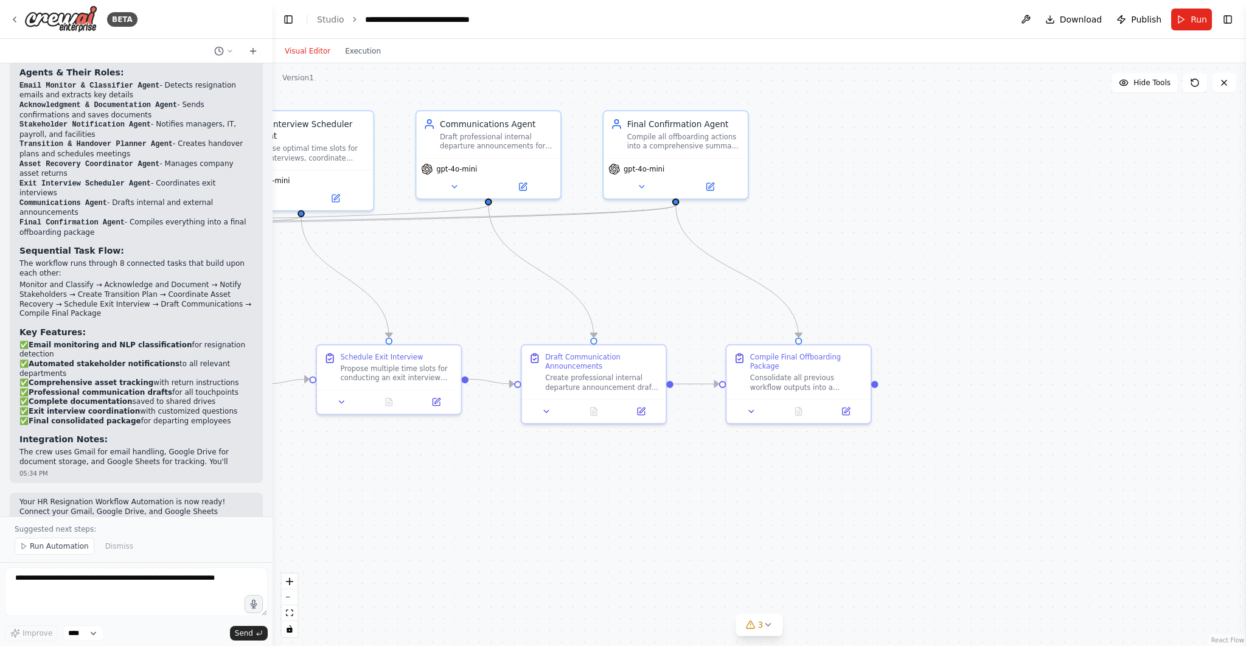
drag, startPoint x: 922, startPoint y: 523, endPoint x: 845, endPoint y: 491, distance: 83.5
click at [845, 491] on div ".deletable-edge-delete-btn { width: 20px; height: 20px; border: 0px solid #ffff…" at bounding box center [758, 354] width 973 height 583
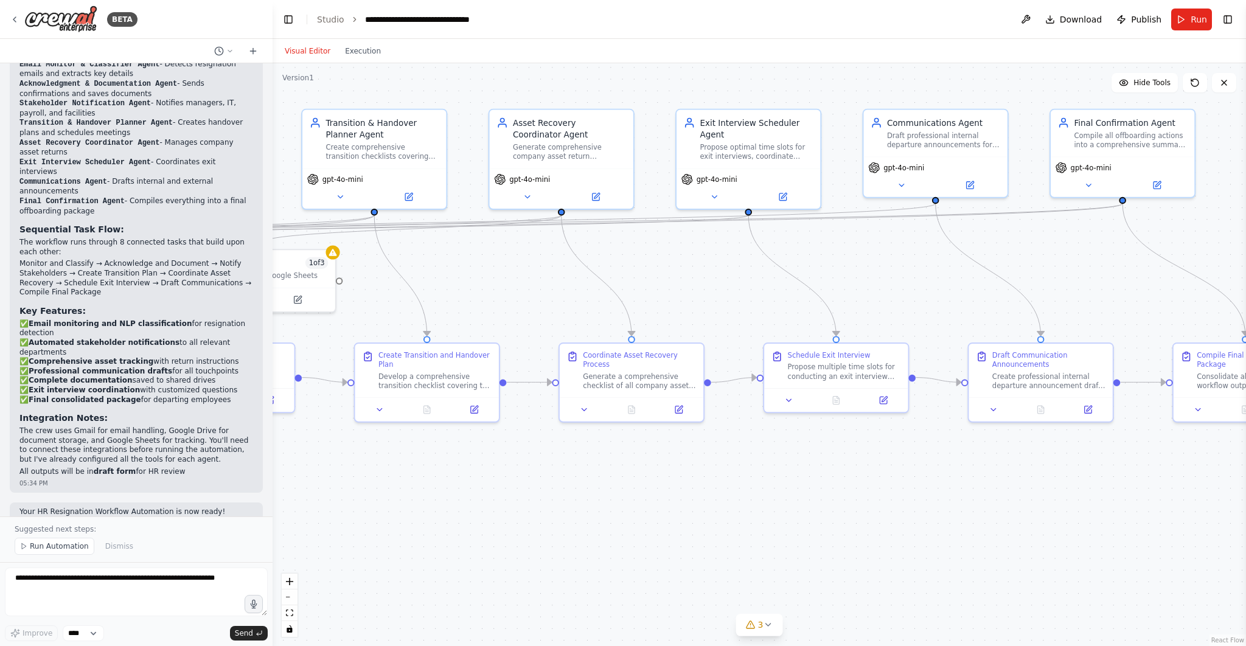
scroll to position [1803, 0]
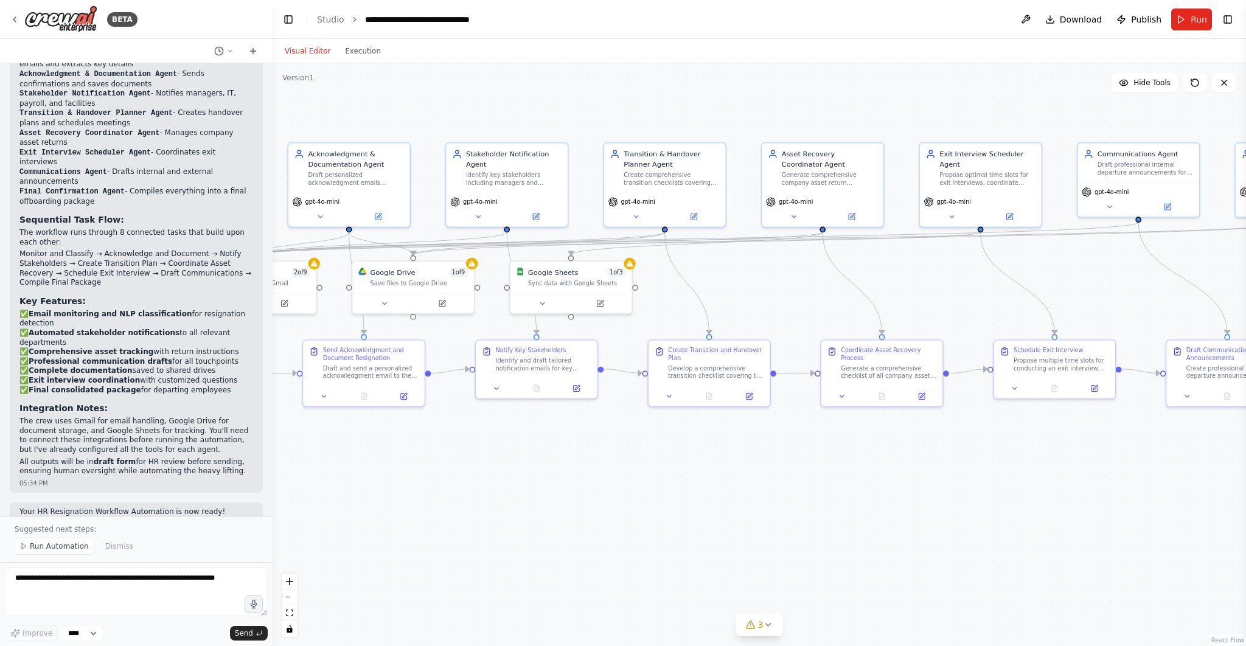
drag, startPoint x: 665, startPoint y: 515, endPoint x: 861, endPoint y: 488, distance: 197.7
click at [861, 488] on div ".deletable-edge-delete-btn { width: 20px; height: 20px; border: 0px solid #ffff…" at bounding box center [758, 354] width 973 height 583
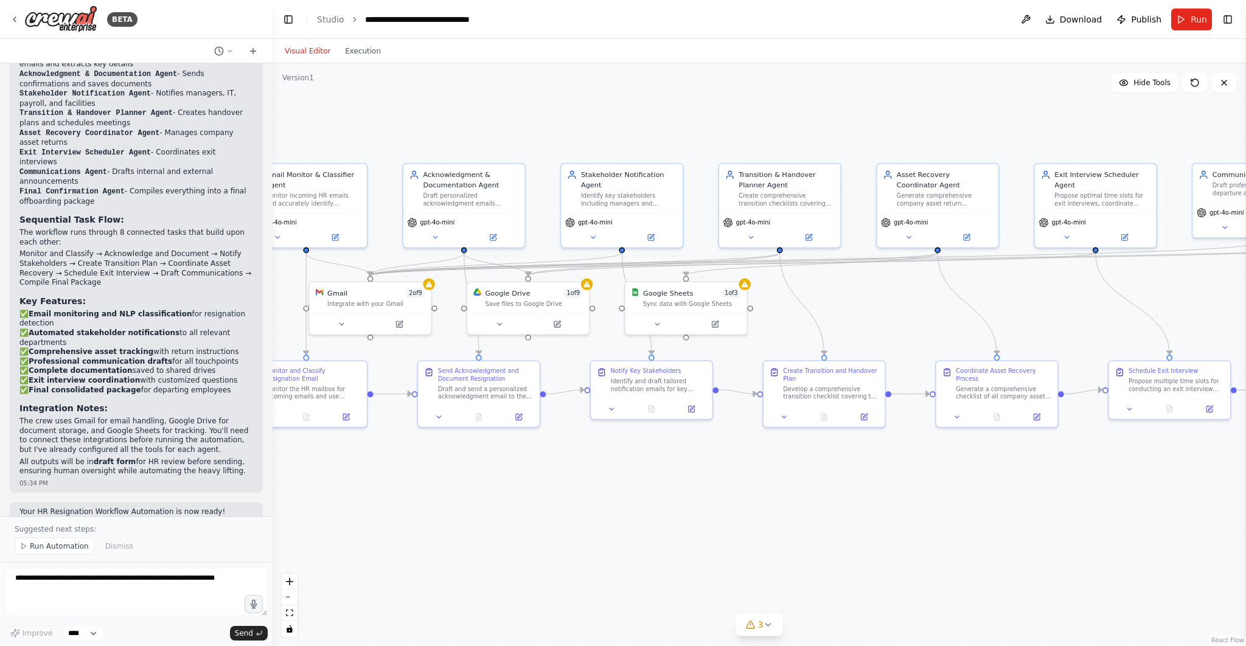
drag, startPoint x: 1085, startPoint y: 490, endPoint x: 1229, endPoint y: 510, distance: 145.6
click at [1229, 510] on div ".deletable-edge-delete-btn { width: 20px; height: 20px; border: 0px solid #ffff…" at bounding box center [758, 354] width 973 height 583
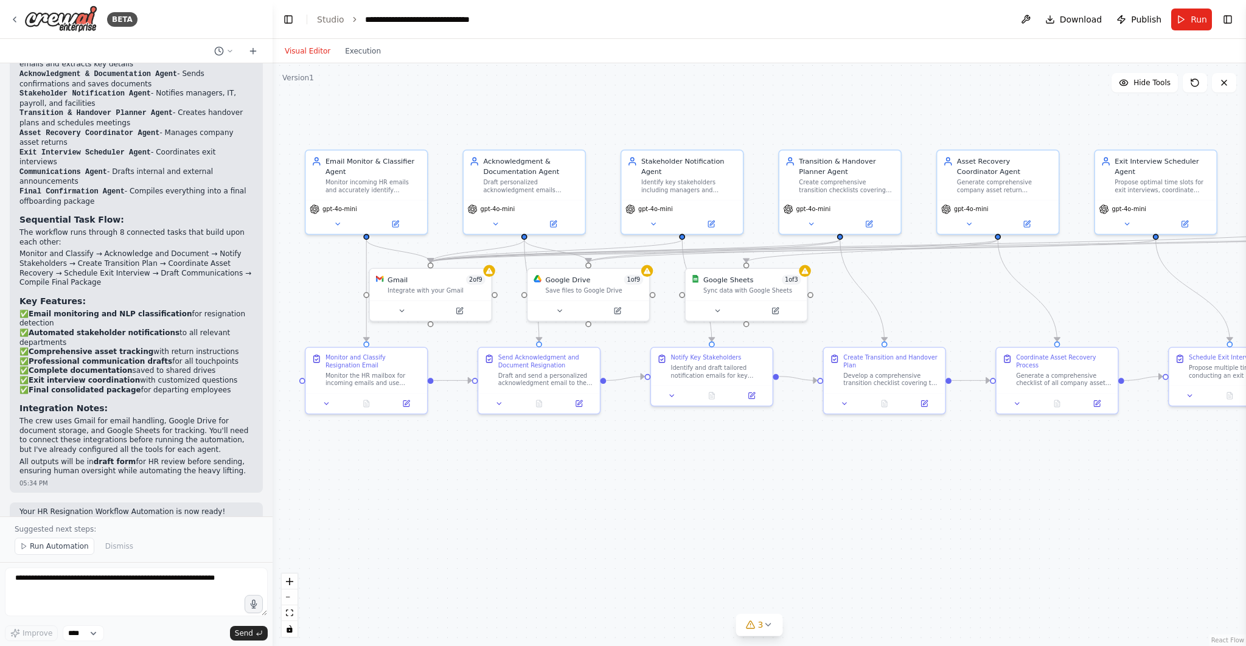
drag, startPoint x: 823, startPoint y: 526, endPoint x: 875, endPoint y: 514, distance: 53.1
click at [875, 514] on div ".deletable-edge-delete-btn { width: 20px; height: 20px; border: 0px solid #ffff…" at bounding box center [758, 354] width 973 height 583
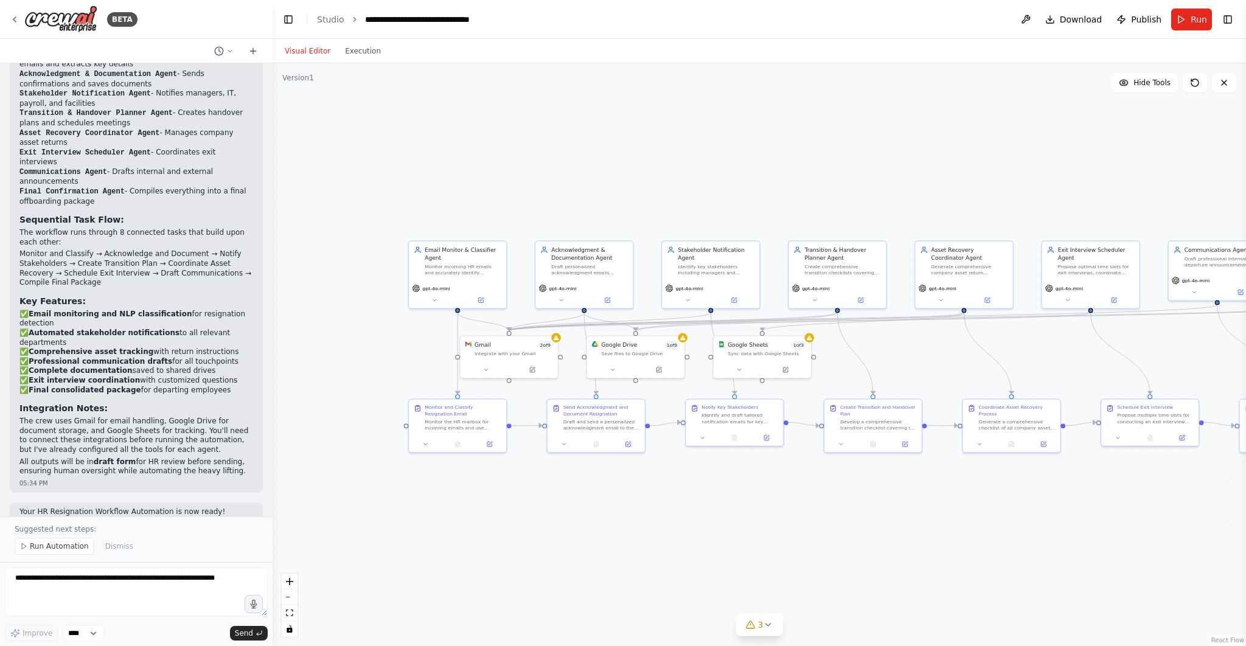
drag, startPoint x: 986, startPoint y: 518, endPoint x: 976, endPoint y: 536, distance: 21.0
click at [976, 536] on div ".deletable-edge-delete-btn { width: 20px; height: 20px; border: 0px solid #ffff…" at bounding box center [758, 354] width 973 height 583
click at [1190, 18] on button "Run" at bounding box center [1191, 20] width 41 height 22
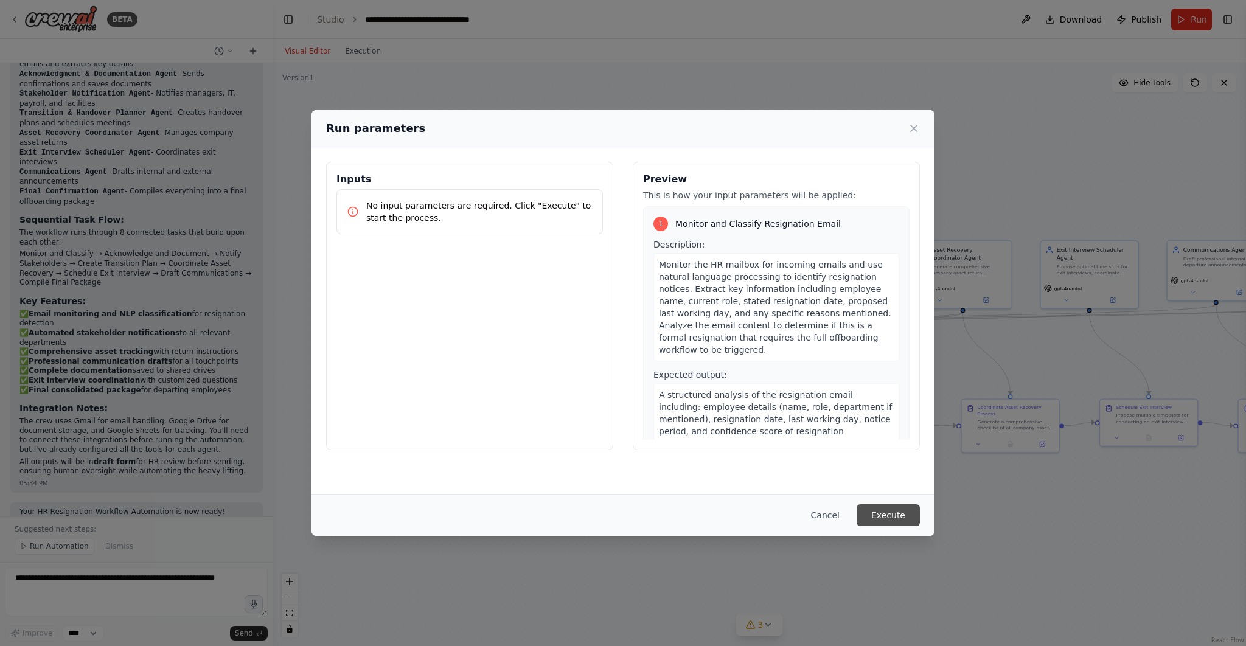
click at [879, 518] on button "Execute" at bounding box center [887, 515] width 63 height 22
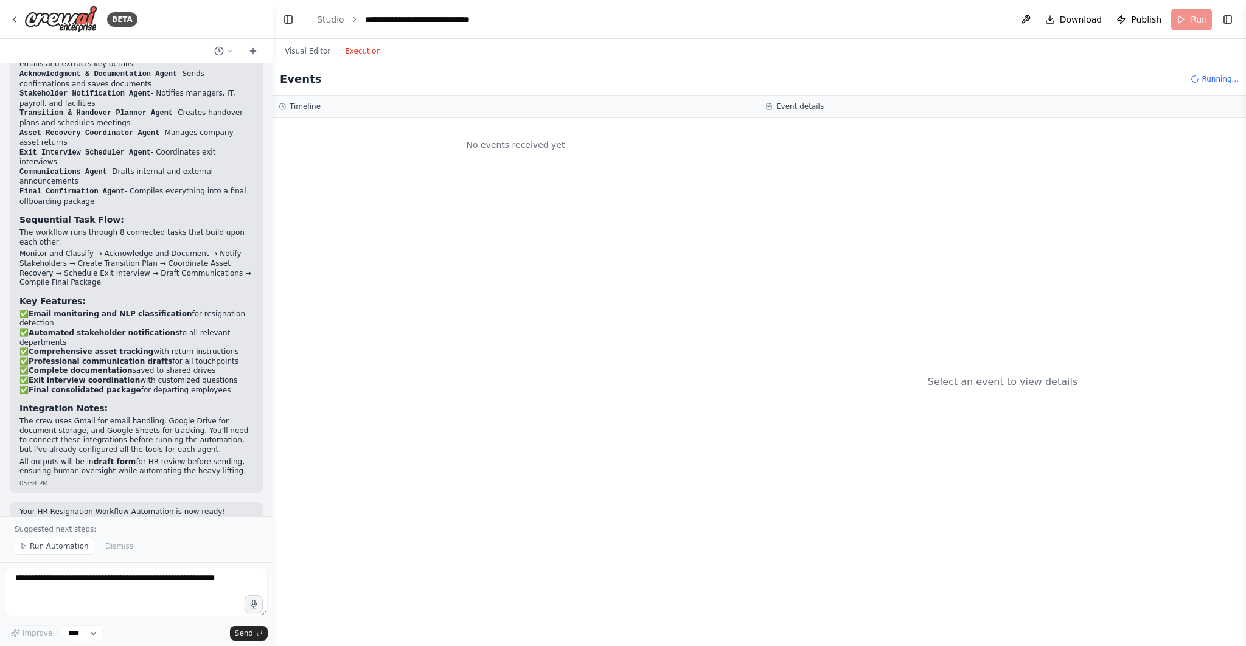
click at [355, 48] on button "Execution" at bounding box center [363, 51] width 50 height 15
click at [302, 52] on button "Visual Editor" at bounding box center [307, 51] width 60 height 15
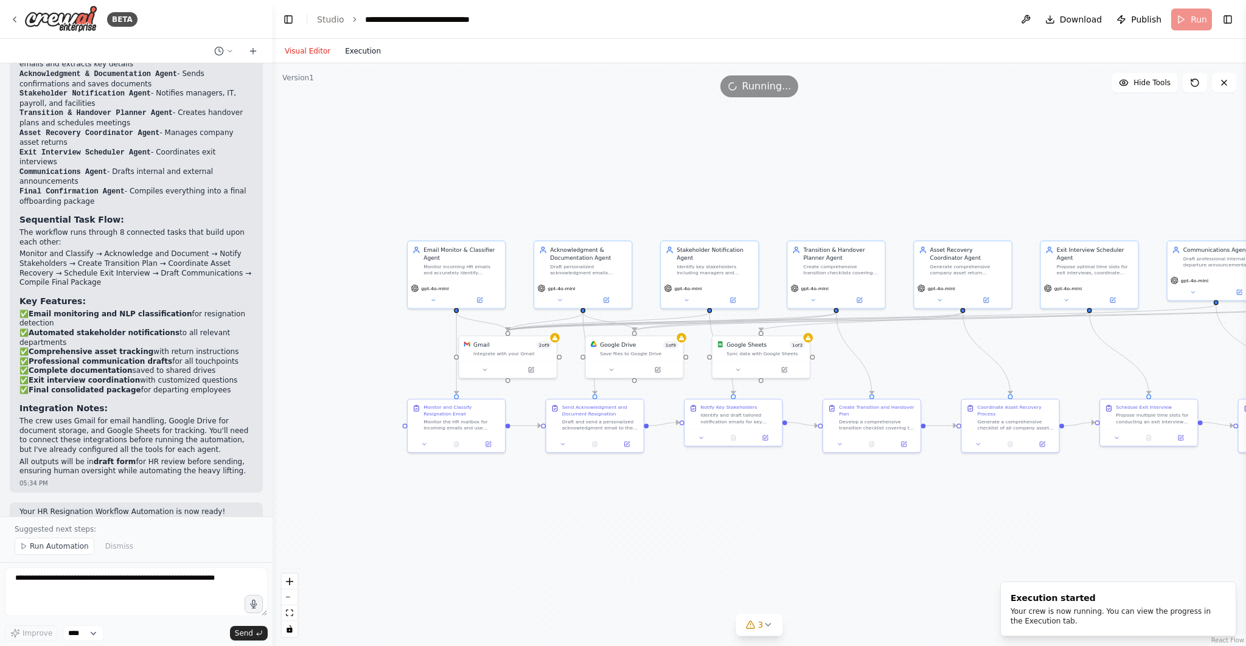
click at [372, 53] on button "Execution" at bounding box center [363, 51] width 50 height 15
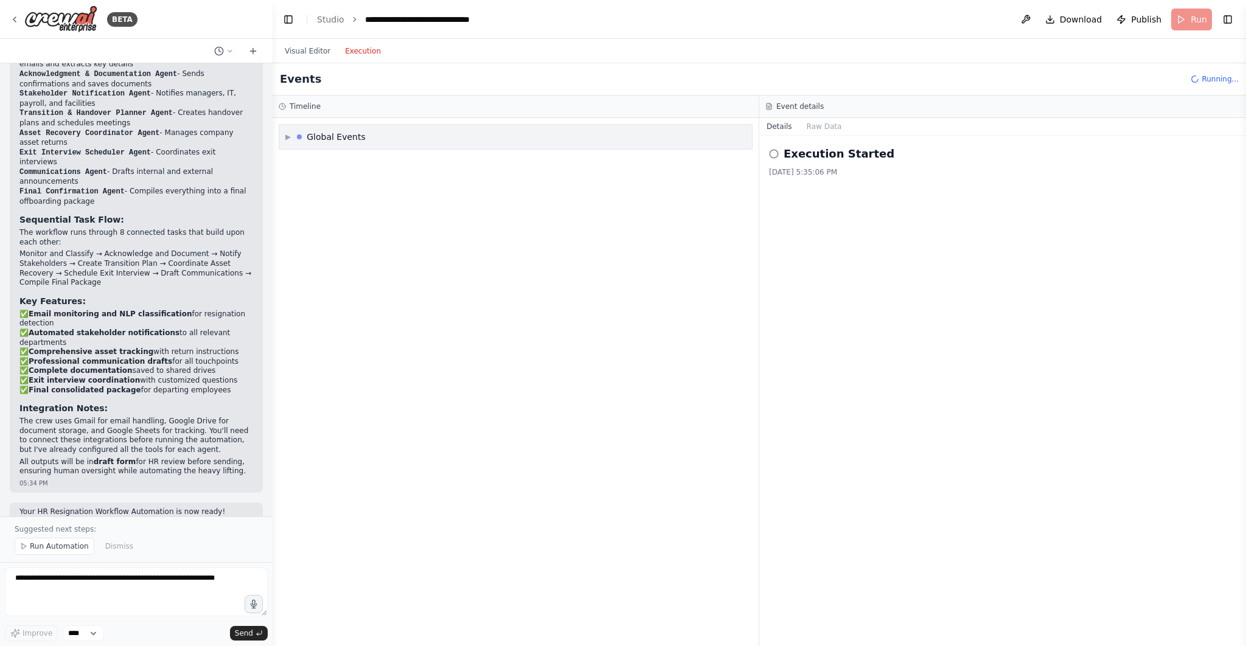
click at [289, 137] on span "▶" at bounding box center [287, 137] width 5 height 10
click at [295, 162] on icon at bounding box center [291, 162] width 7 height 7
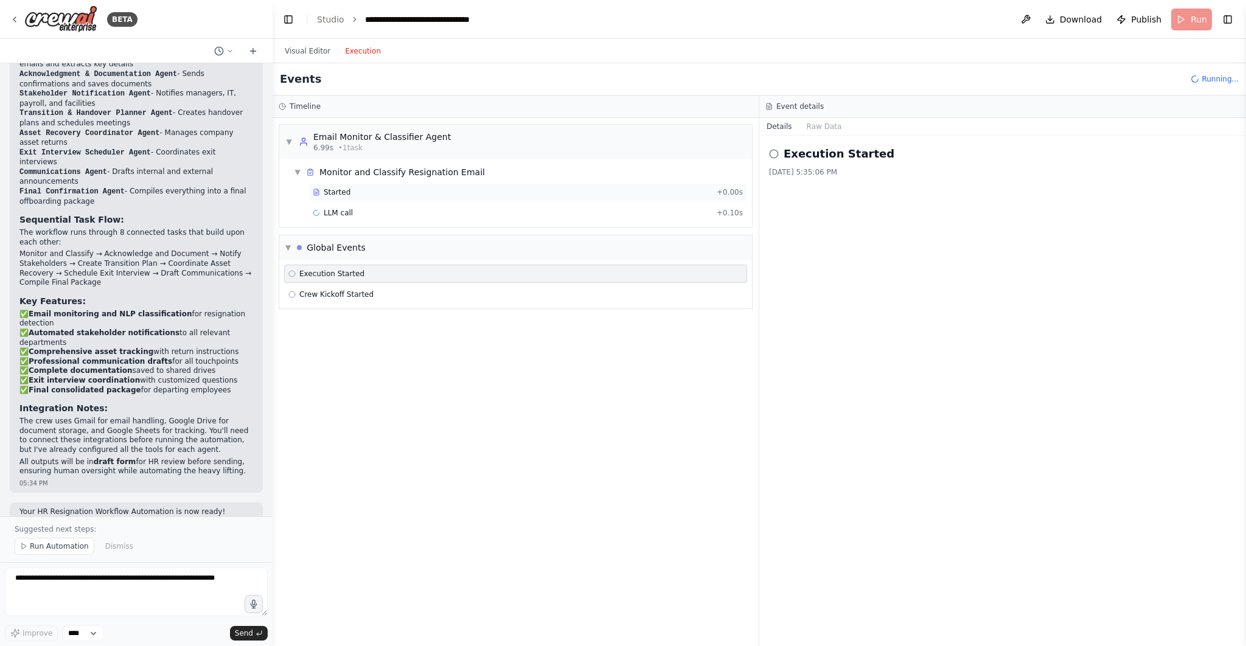
click at [374, 193] on div "Started" at bounding box center [512, 192] width 399 height 10
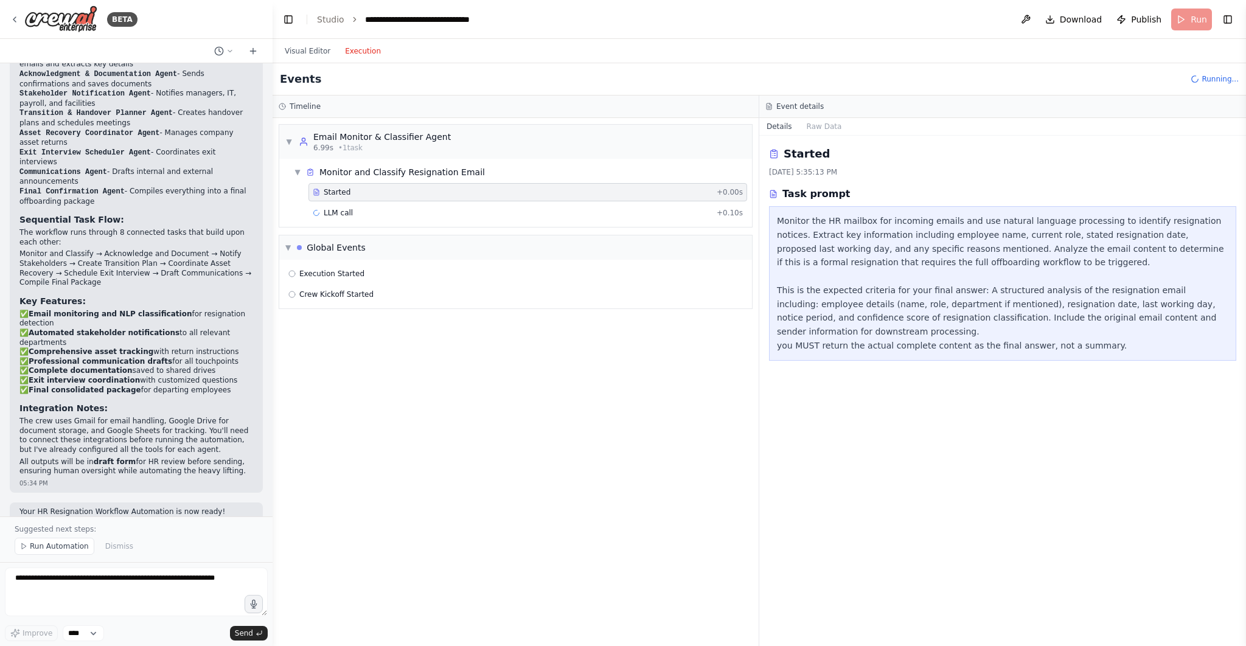
click at [376, 203] on div "Started + 0.00s LLM call + 0.10s" at bounding box center [520, 203] width 463 height 41
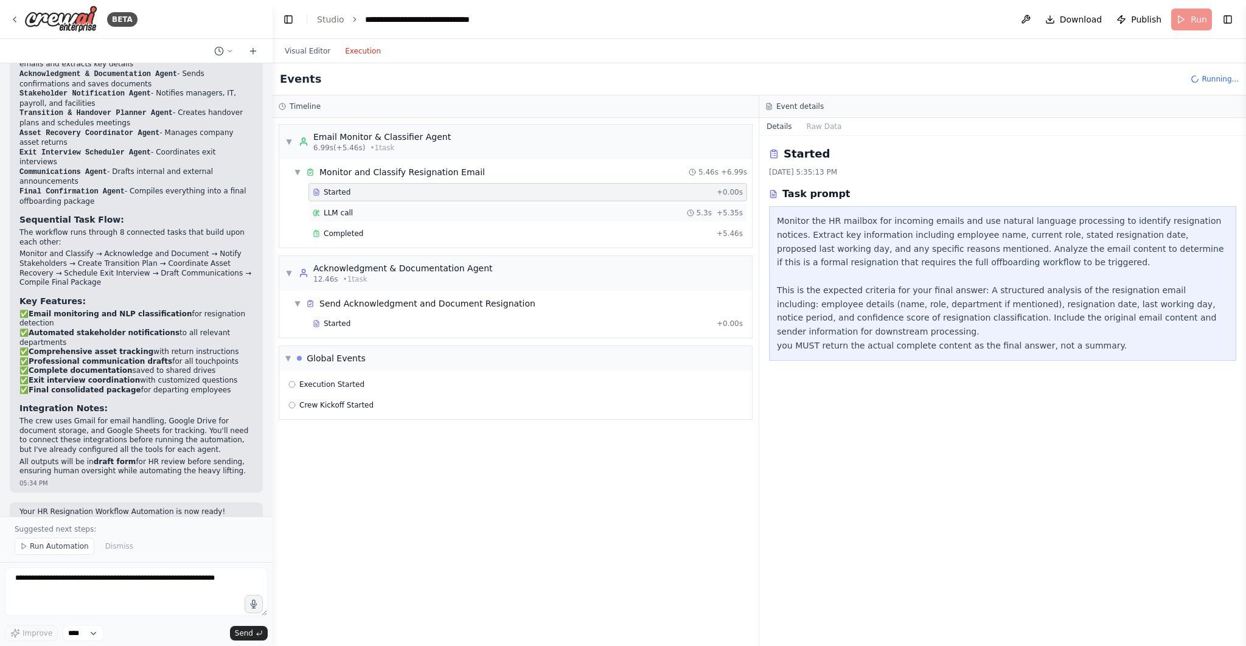
click at [370, 213] on div "LLM call 5.3s + 5.35s" at bounding box center [528, 213] width 430 height 10
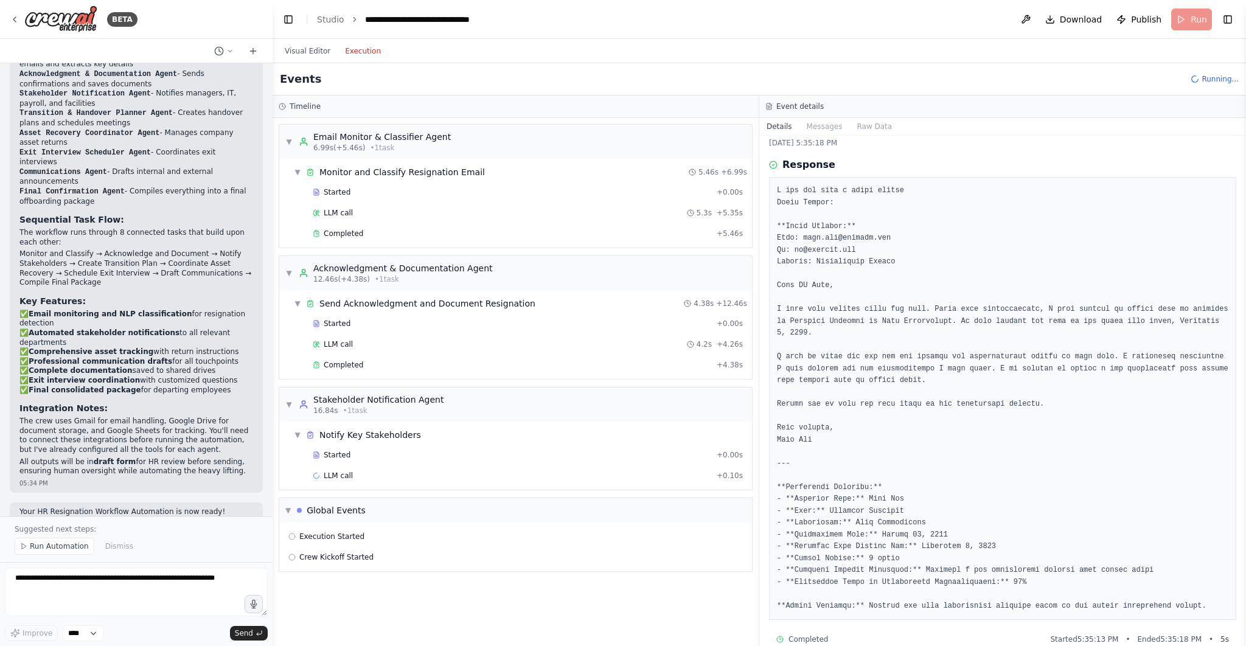
scroll to position [29, 0]
click at [408, 233] on div "Completed" at bounding box center [512, 234] width 399 height 10
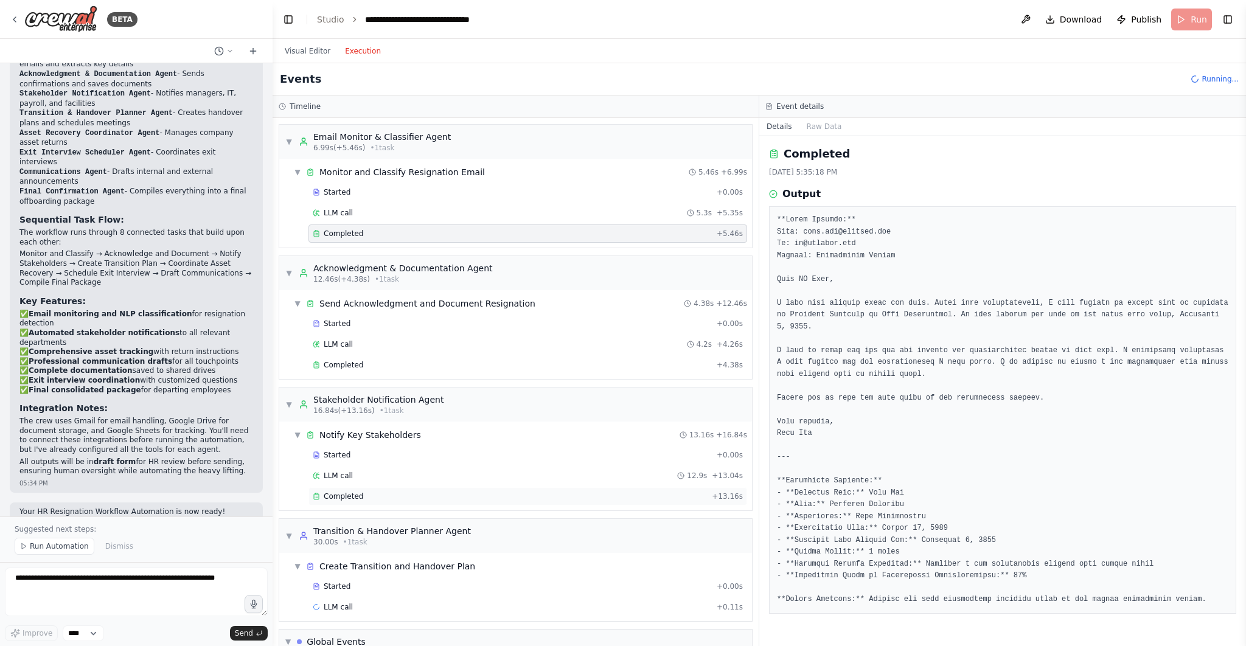
click at [484, 487] on div "Completed + 13.16s" at bounding box center [527, 496] width 439 height 18
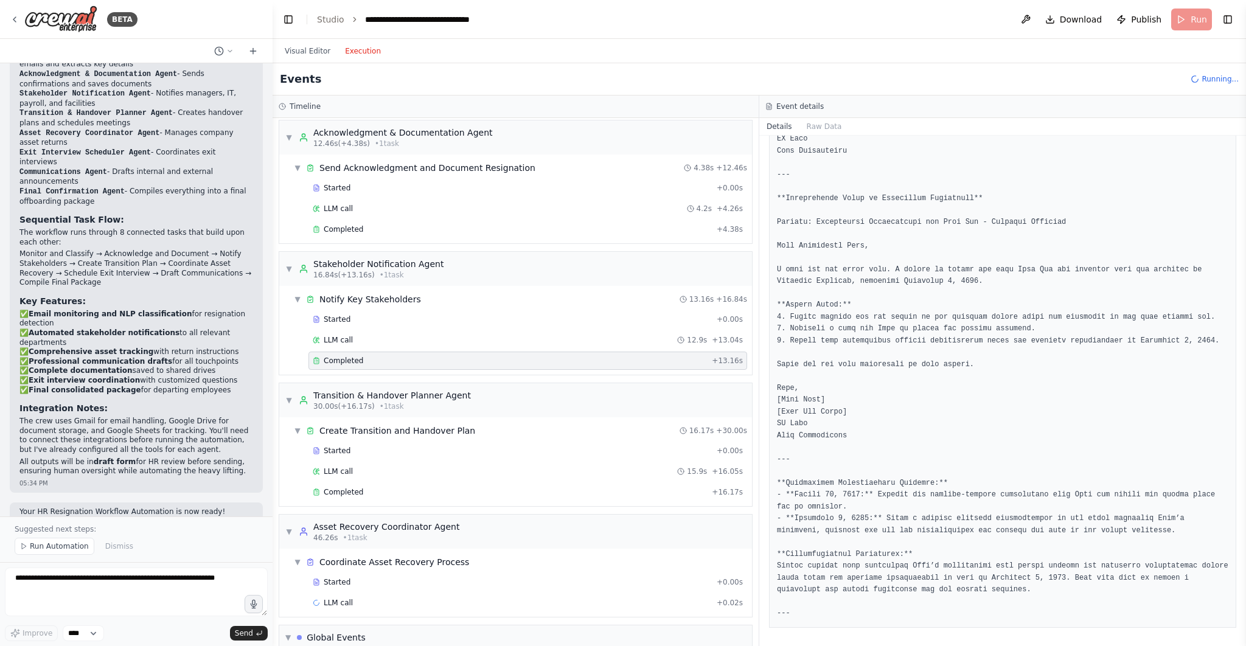
scroll to position [166, 0]
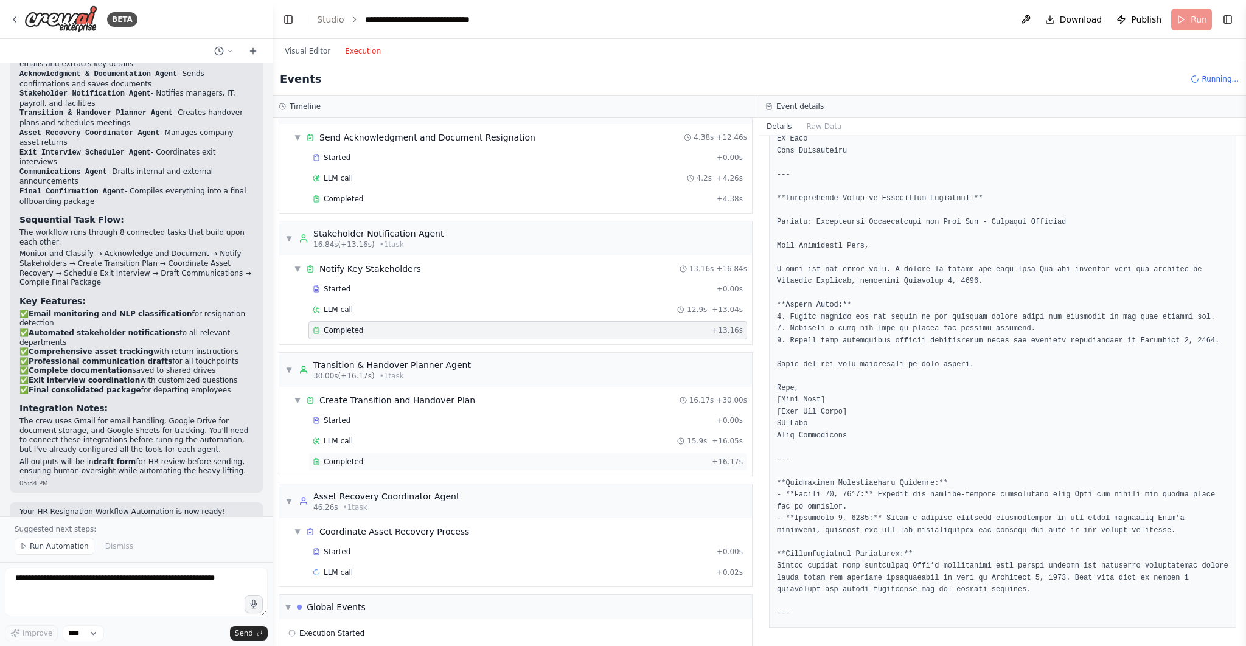
click at [389, 457] on div "Completed" at bounding box center [510, 462] width 394 height 10
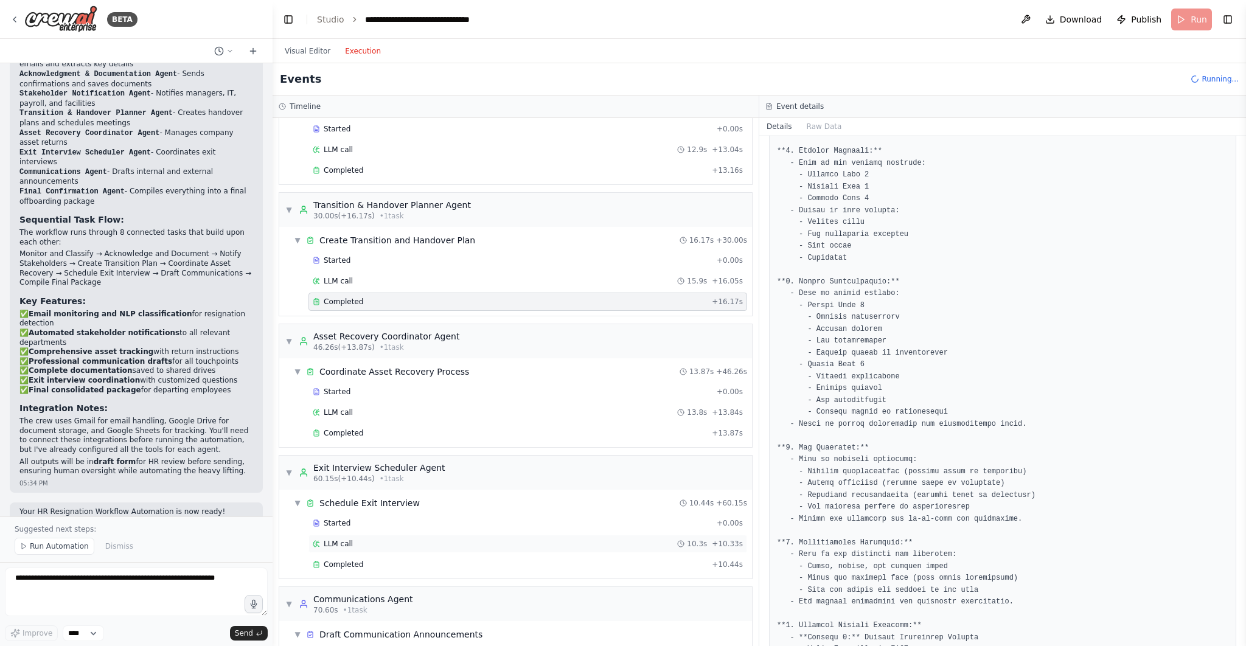
scroll to position [457, 0]
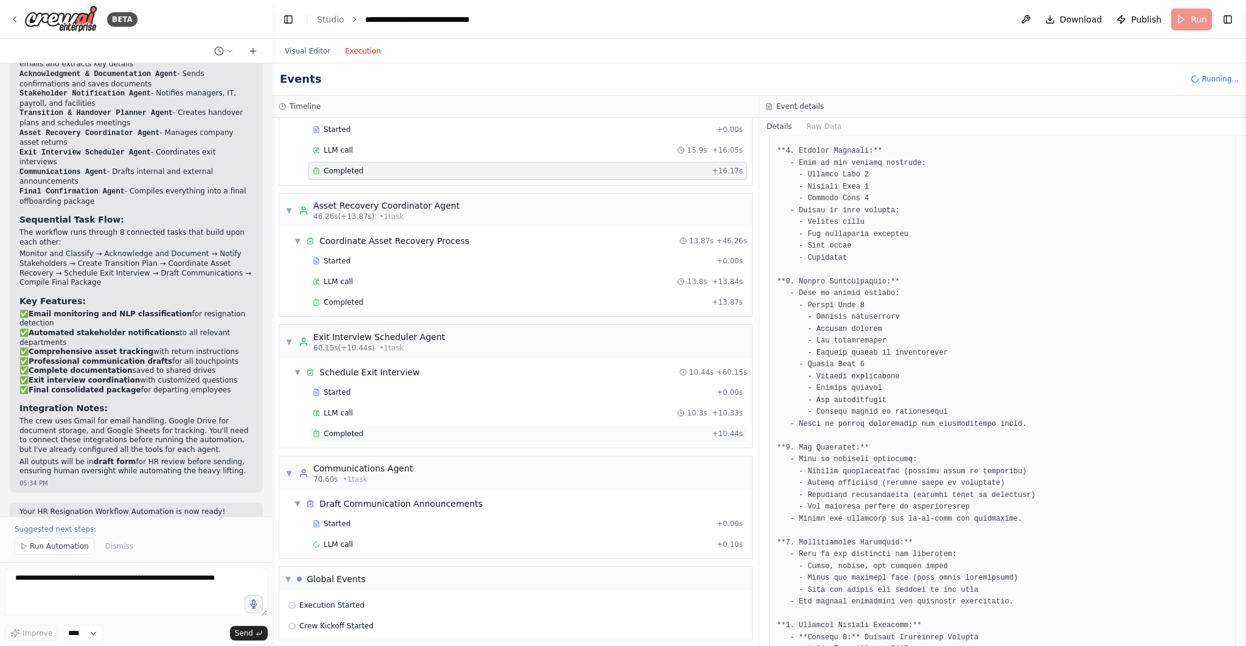
click at [407, 429] on div "Completed" at bounding box center [510, 434] width 394 height 10
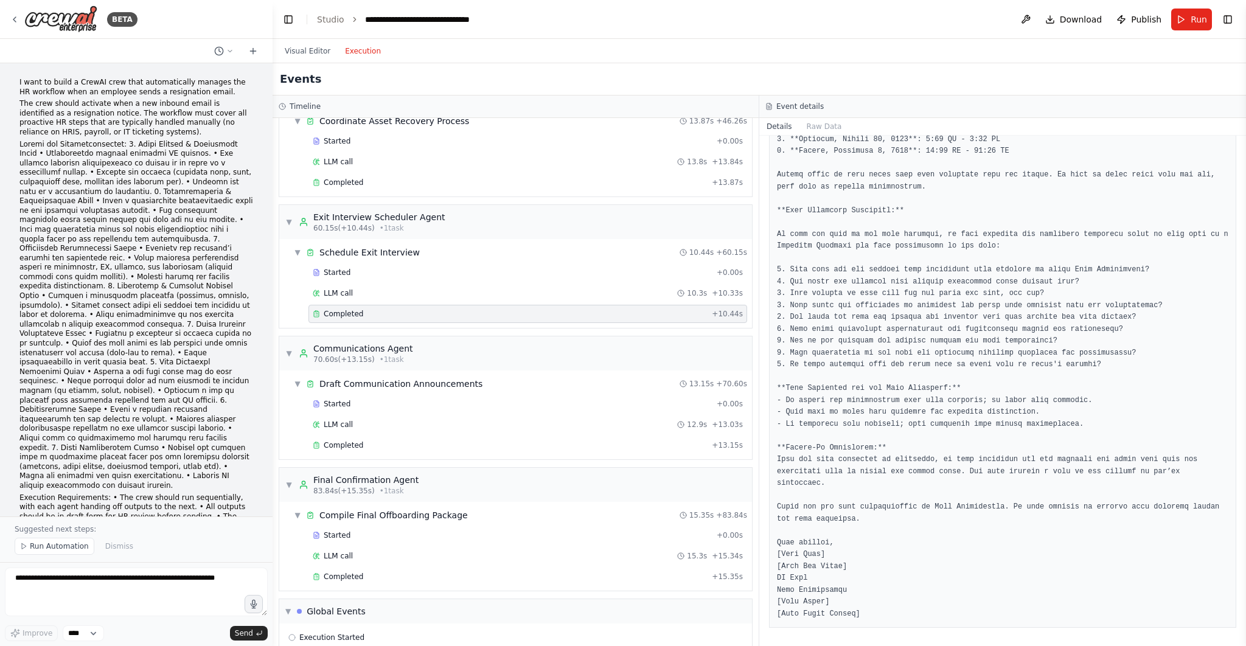
scroll to position [648, 0]
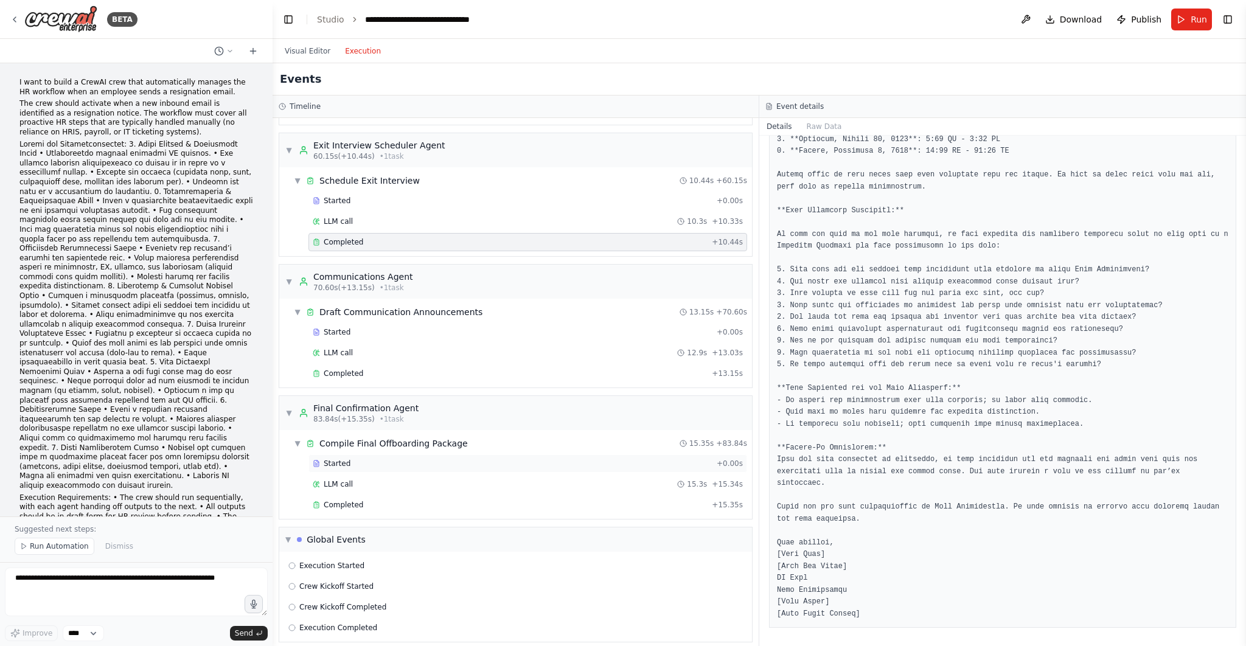
click at [362, 462] on div "Started + 0.00s" at bounding box center [527, 463] width 439 height 18
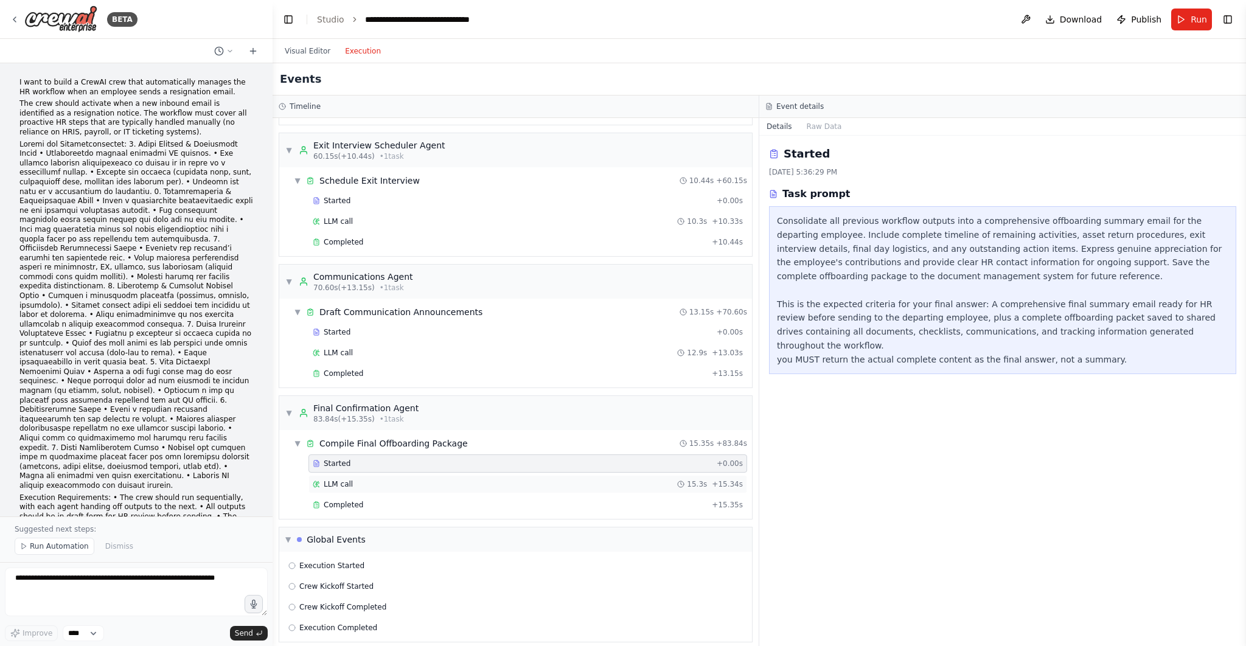
click at [369, 479] on div "LLM call 15.3s + 15.34s" at bounding box center [528, 484] width 430 height 10
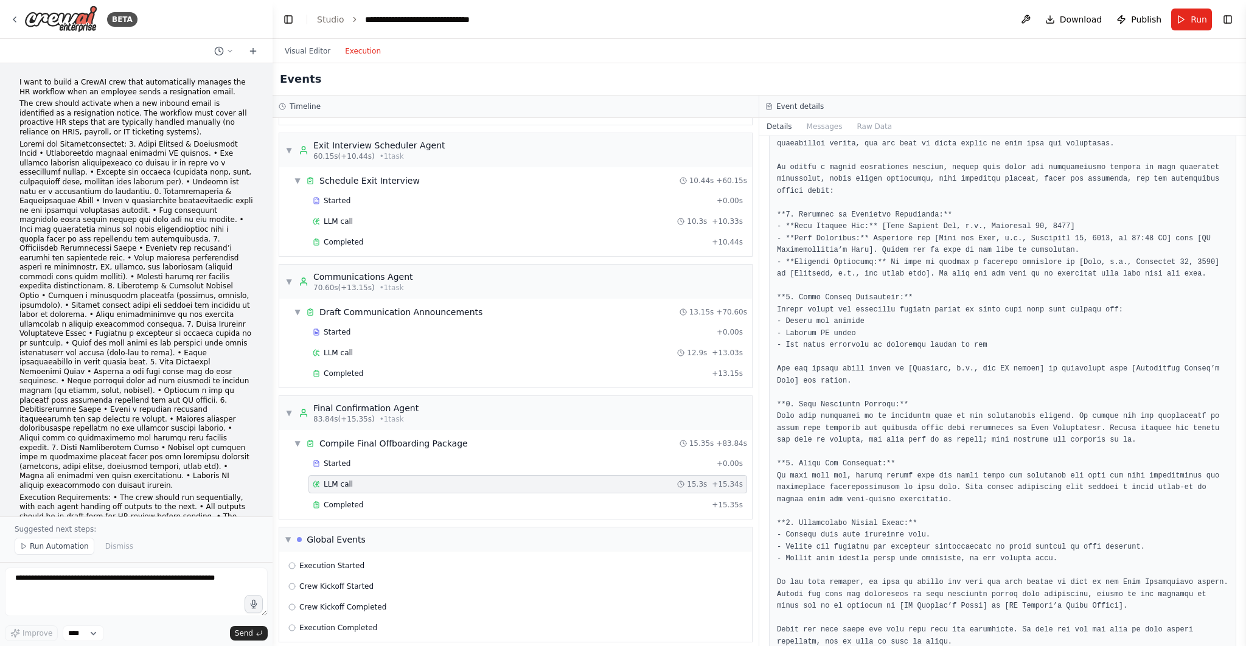
scroll to position [356, 0]
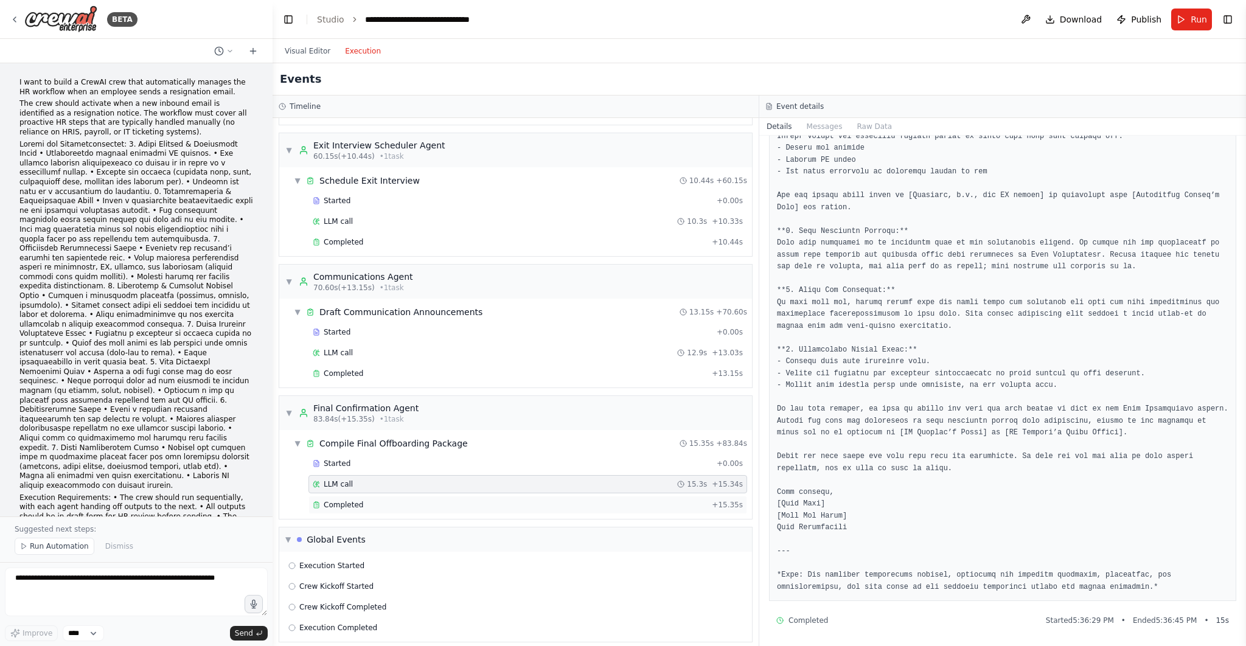
click at [463, 500] on div "Completed" at bounding box center [510, 505] width 394 height 10
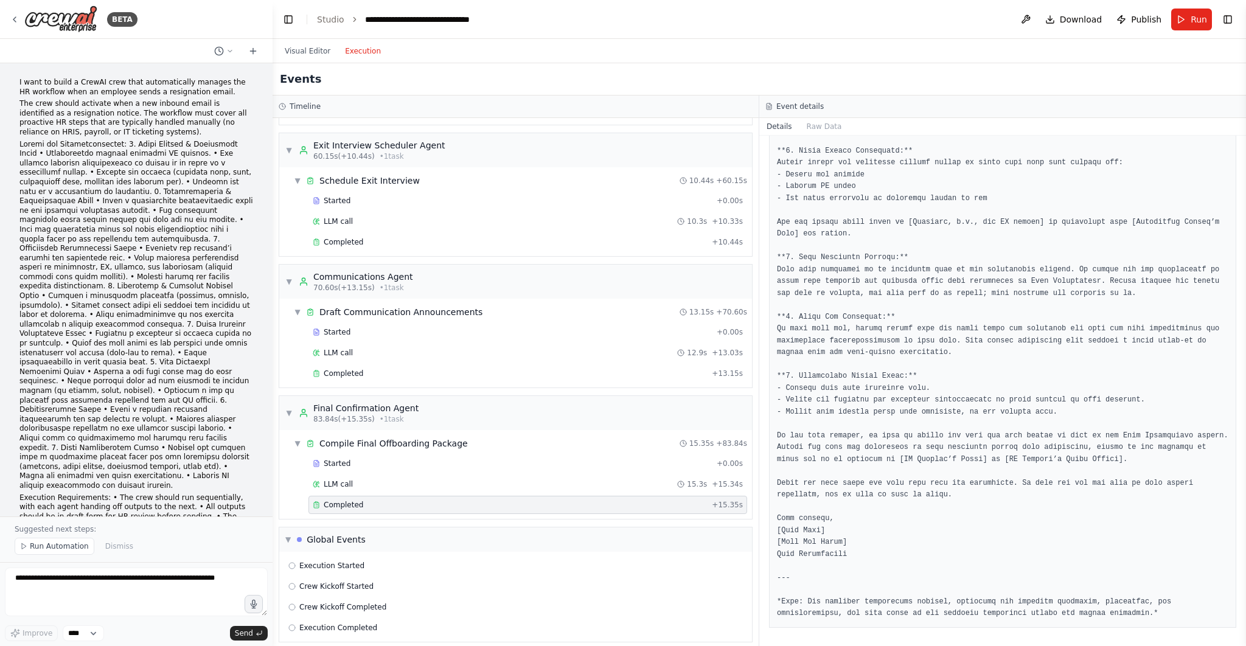
scroll to position [0, 0]
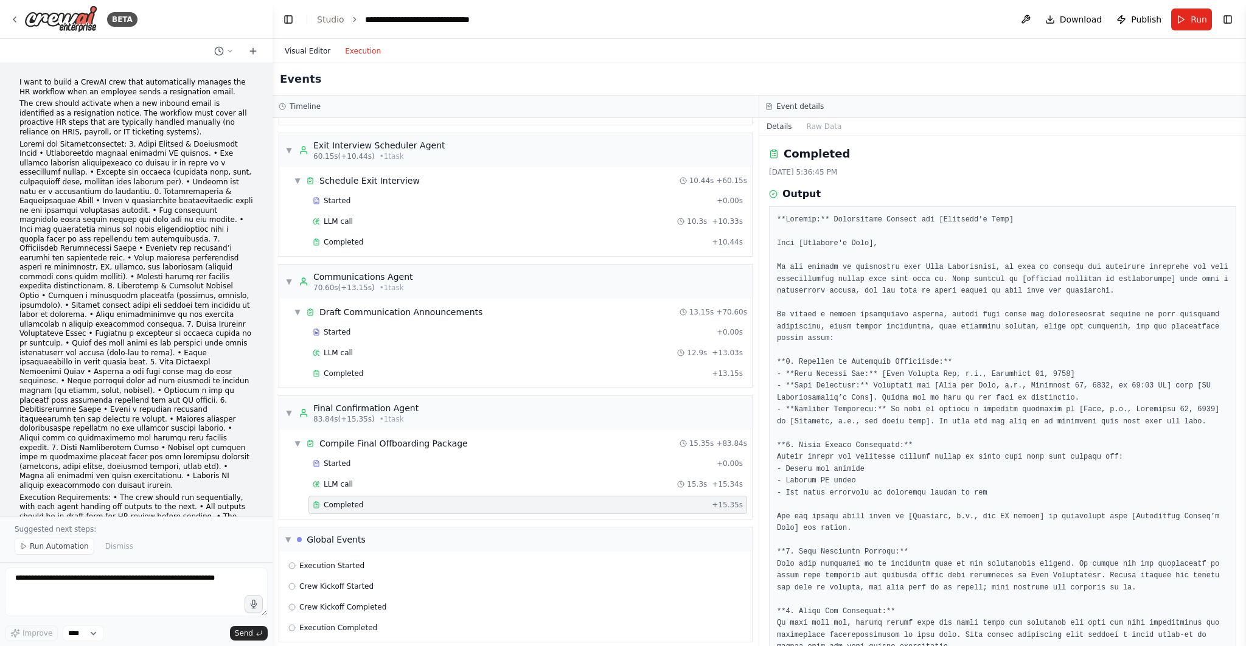
click at [302, 52] on button "Visual Editor" at bounding box center [307, 51] width 60 height 15
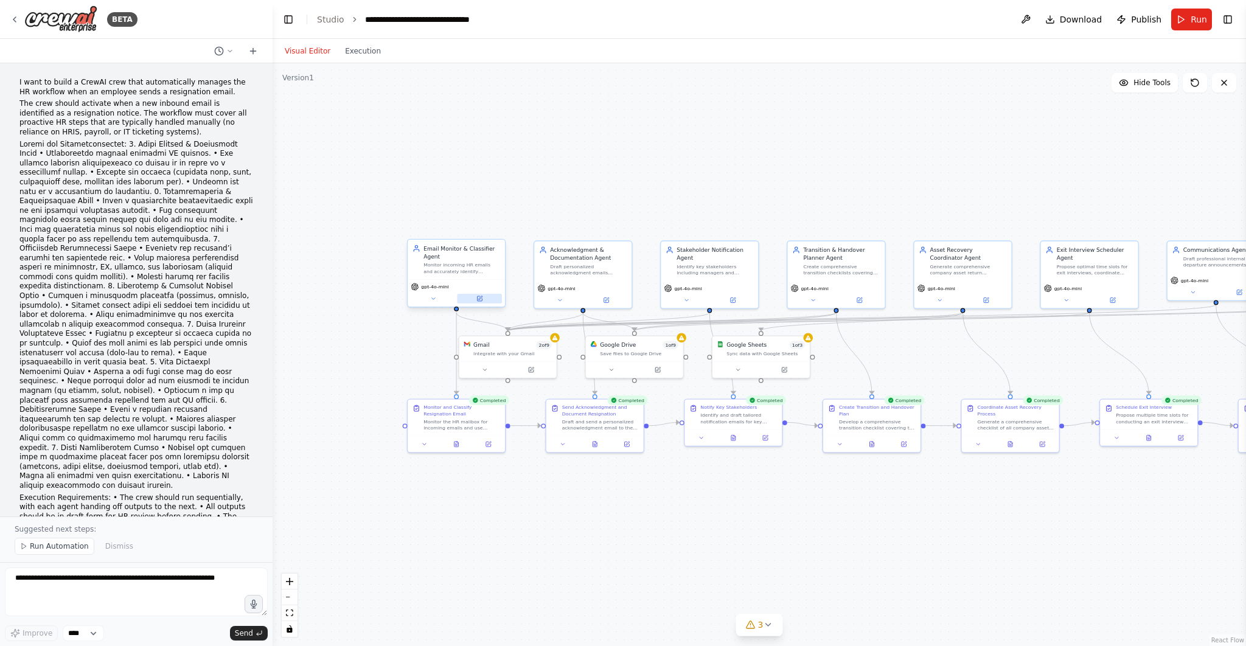
click at [488, 296] on button at bounding box center [479, 299] width 44 height 10
click at [486, 299] on button at bounding box center [479, 299] width 44 height 10
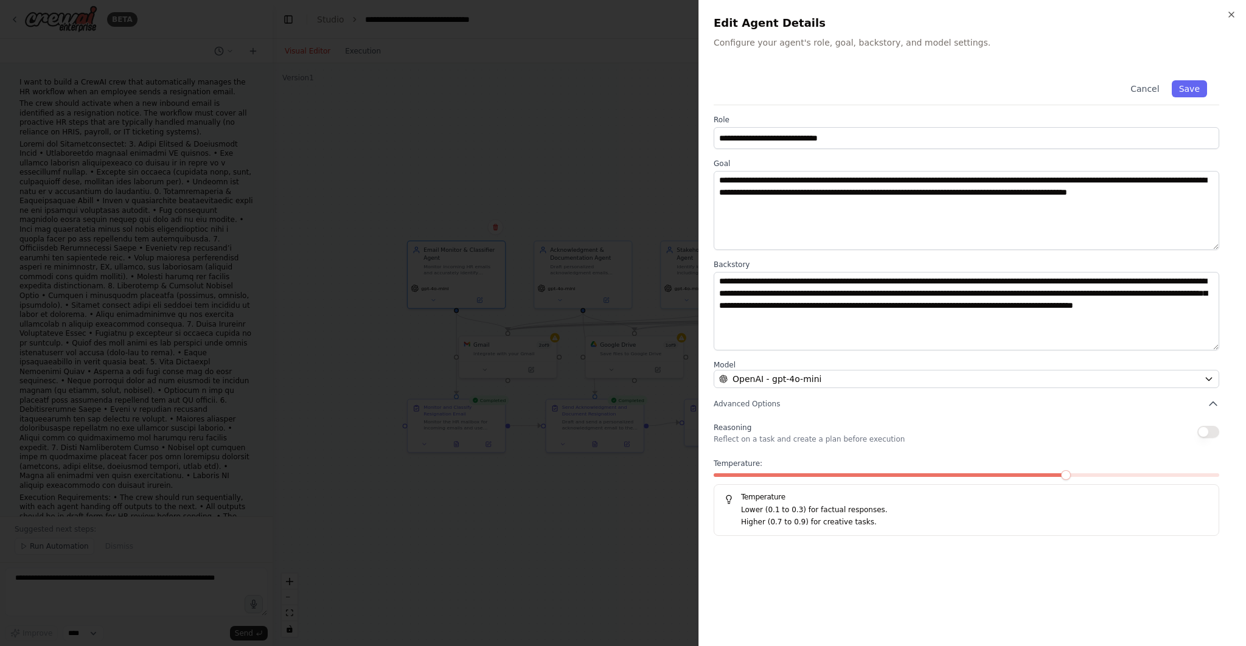
click at [1230, 9] on div "**********" at bounding box center [971, 323] width 547 height 646
click at [1230, 12] on icon "button" at bounding box center [1231, 15] width 10 height 10
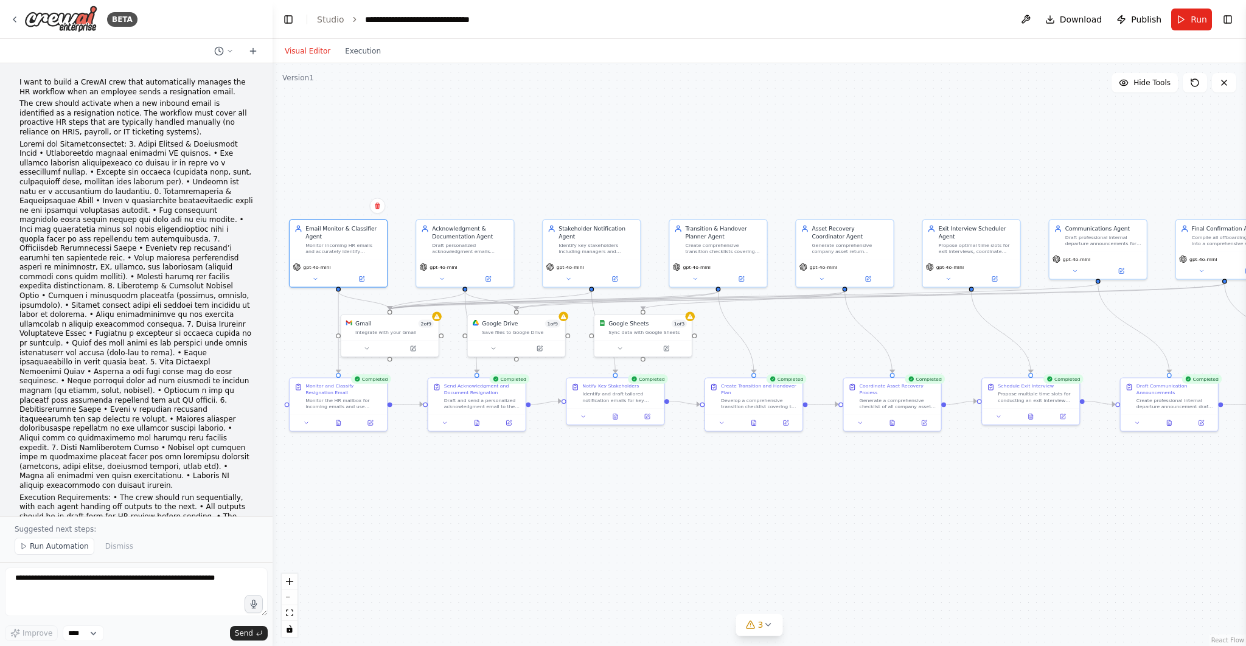
drag, startPoint x: 1058, startPoint y: 356, endPoint x: 940, endPoint y: 335, distance: 120.5
click at [940, 335] on div ".deletable-edge-delete-btn { width: 20px; height: 20px; border: 0px solid #ffff…" at bounding box center [758, 354] width 973 height 583
click at [763, 623] on icon at bounding box center [768, 625] width 10 height 10
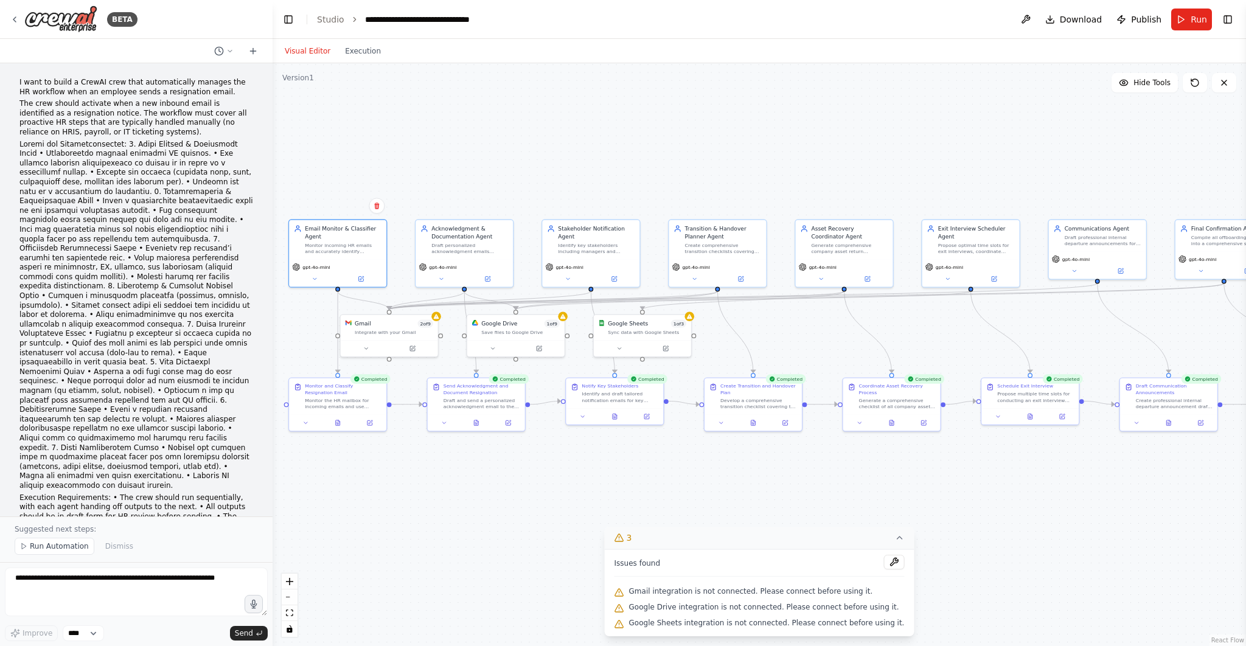
click at [894, 537] on icon at bounding box center [899, 538] width 10 height 10
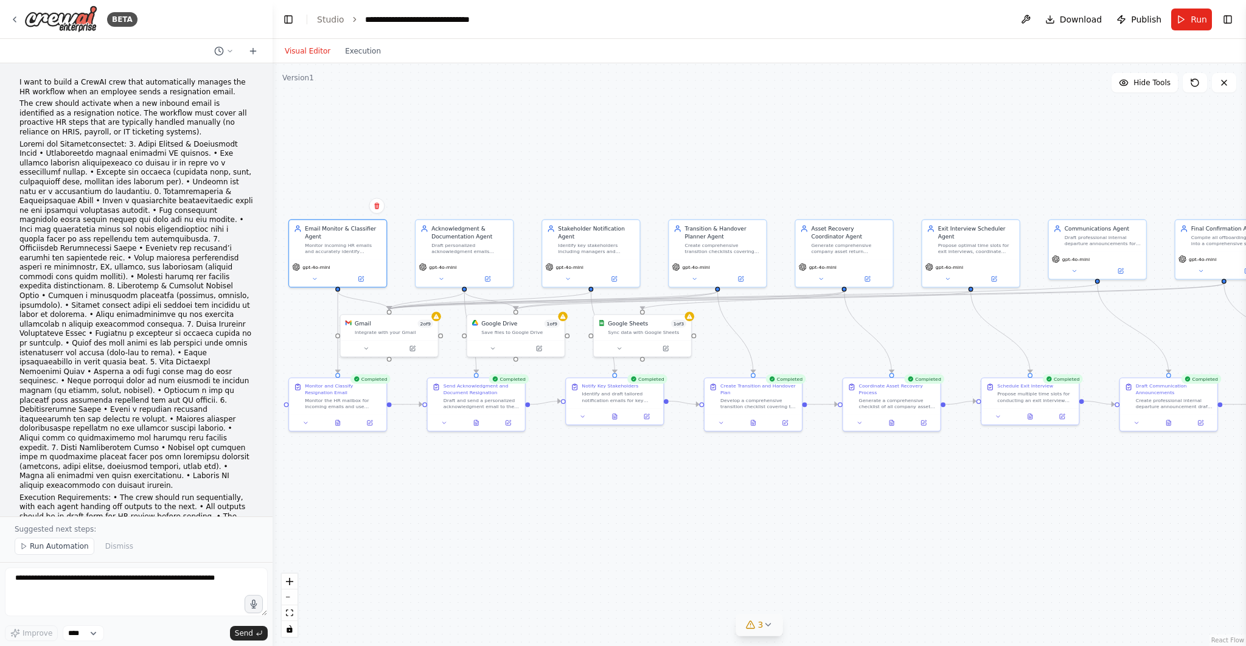
click at [735, 184] on div ".deletable-edge-delete-btn { width: 20px; height: 20px; border: 0px solid #ffff…" at bounding box center [758, 354] width 973 height 583
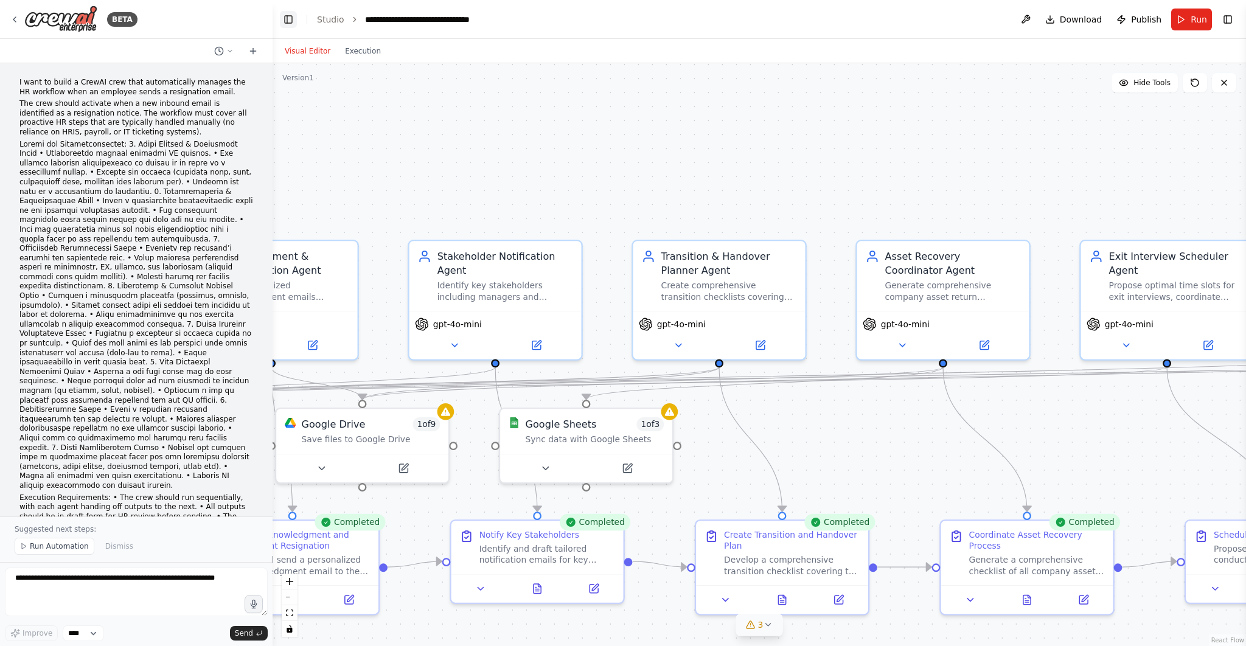
click at [285, 19] on button "Toggle Left Sidebar" at bounding box center [288, 19] width 17 height 17
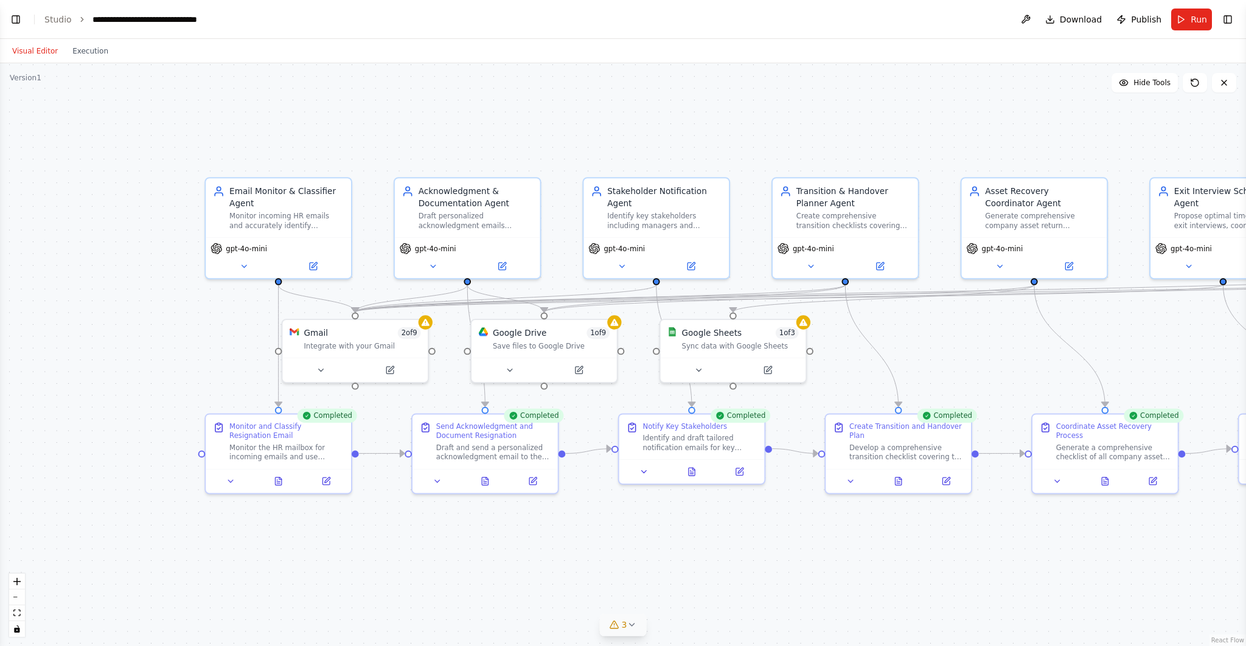
drag, startPoint x: 300, startPoint y: 155, endPoint x: 719, endPoint y: 109, distance: 422.2
click at [719, 106] on div ".deletable-edge-delete-btn { width: 20px; height: 20px; border: 0px solid #ffff…" at bounding box center [623, 354] width 1246 height 583
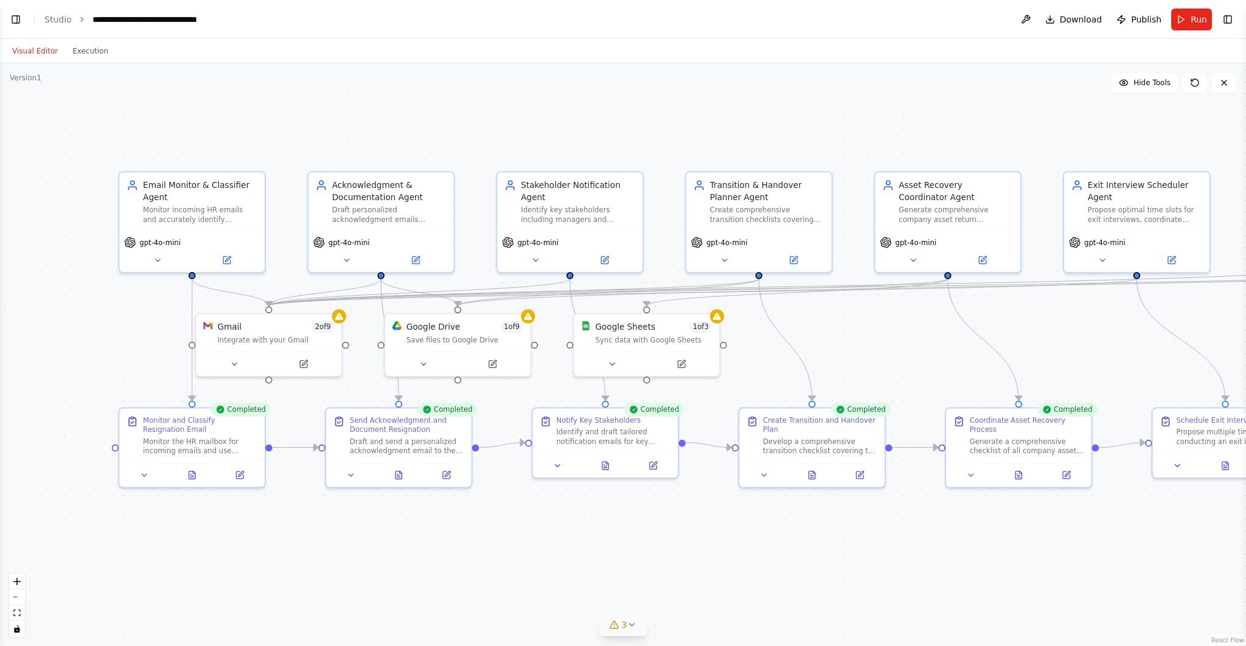
drag, startPoint x: 744, startPoint y: 118, endPoint x: 659, endPoint y: 111, distance: 85.4
click at [659, 111] on div ".deletable-edge-delete-btn { width: 20px; height: 20px; border: 0px solid #ffff…" at bounding box center [623, 354] width 1246 height 583
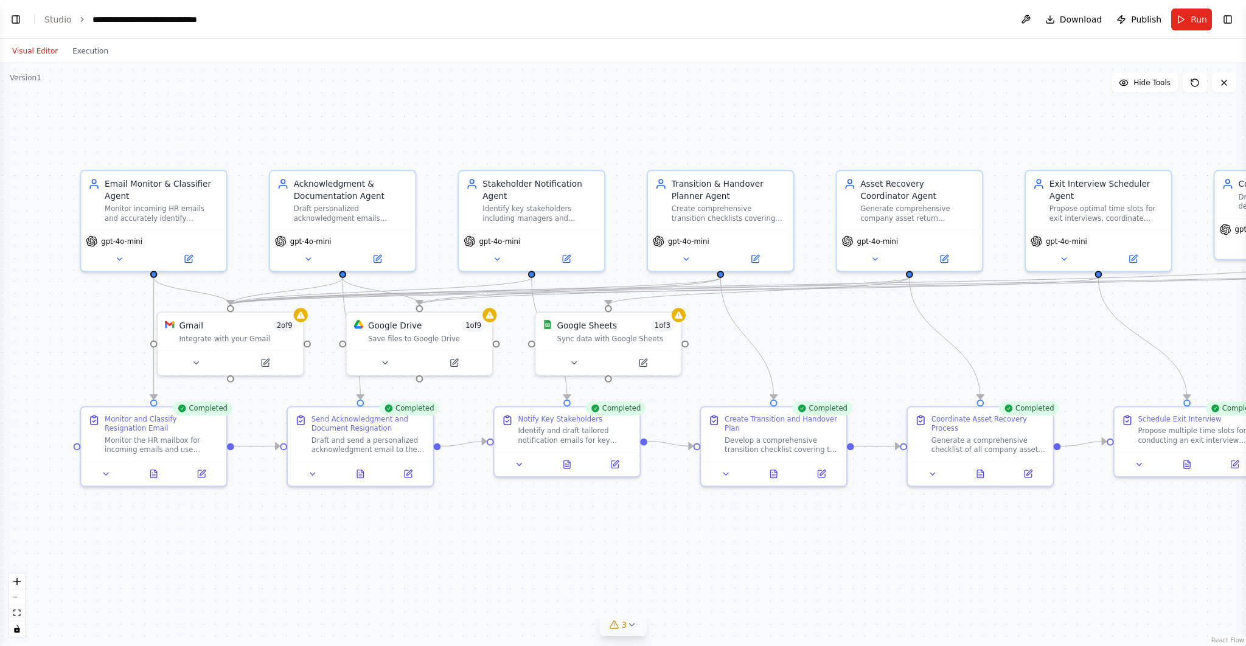
drag, startPoint x: 763, startPoint y: 144, endPoint x: 725, endPoint y: 143, distance: 38.3
click at [725, 143] on div ".deletable-edge-delete-btn { width: 20px; height: 20px; border: 0px solid #ffff…" at bounding box center [623, 354] width 1246 height 583
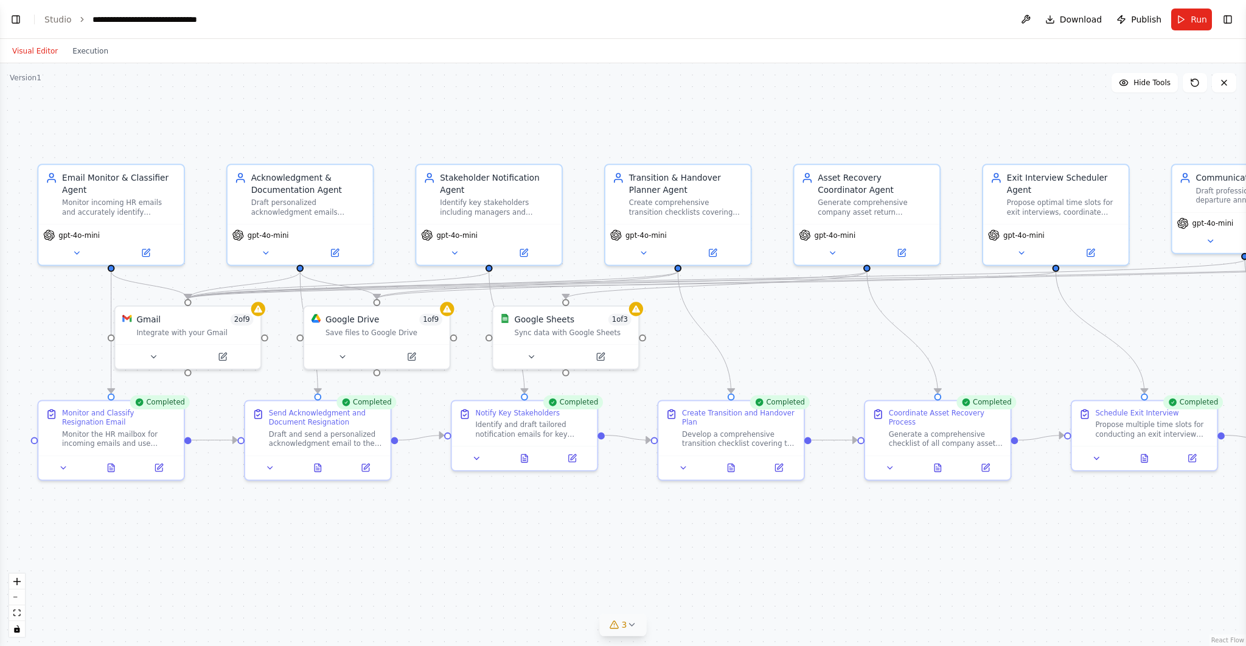
drag, startPoint x: 710, startPoint y: 148, endPoint x: 668, endPoint y: 142, distance: 43.0
click at [668, 142] on div ".deletable-edge-delete-btn { width: 20px; height: 20px; border: 0px solid #ffff…" at bounding box center [623, 354] width 1246 height 583
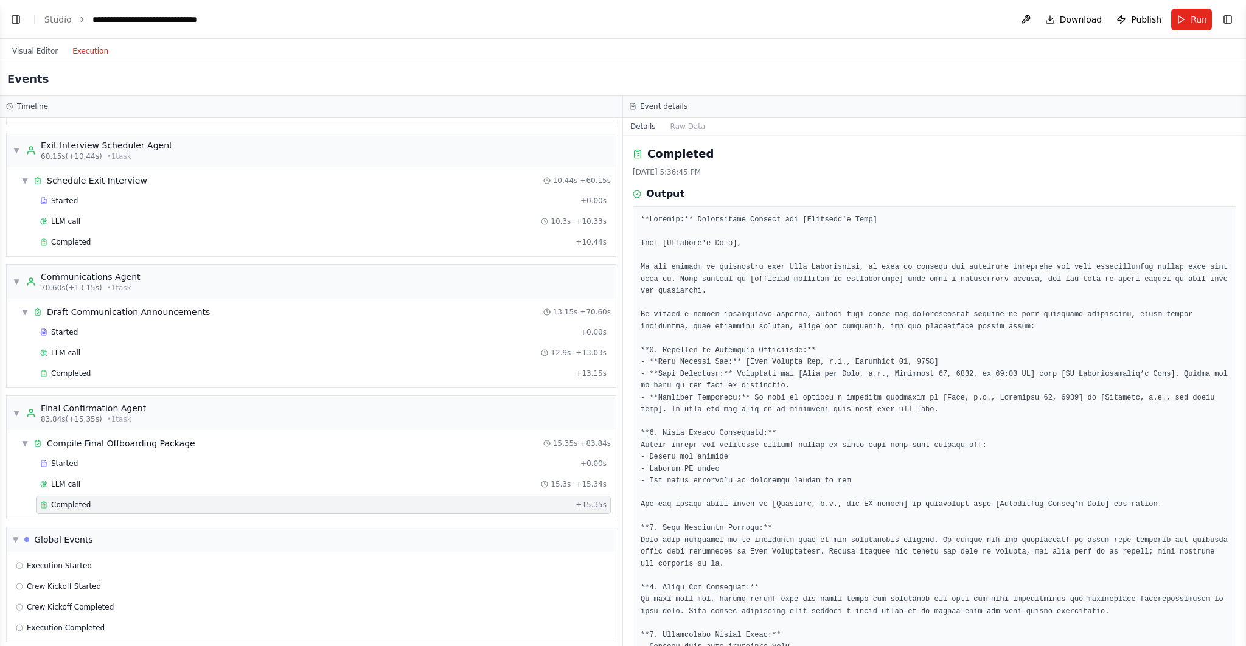
click at [86, 52] on button "Execution" at bounding box center [90, 51] width 50 height 15
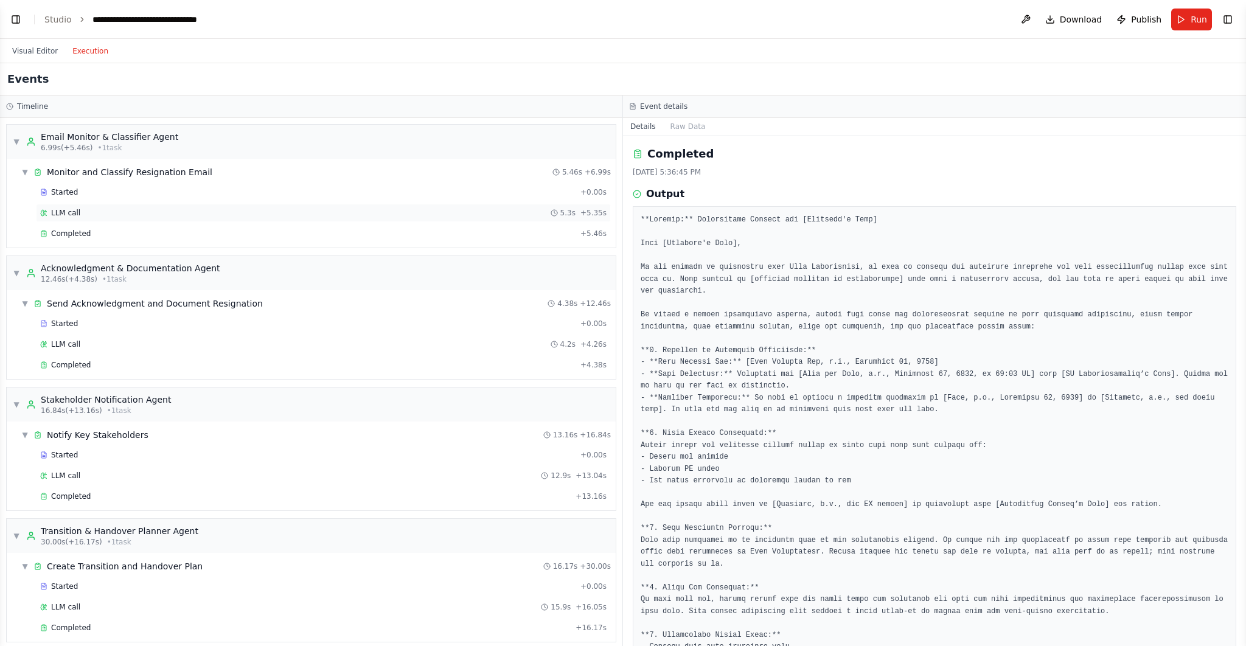
click at [131, 210] on div "LLM call 5.3s + 5.35s" at bounding box center [323, 213] width 566 height 10
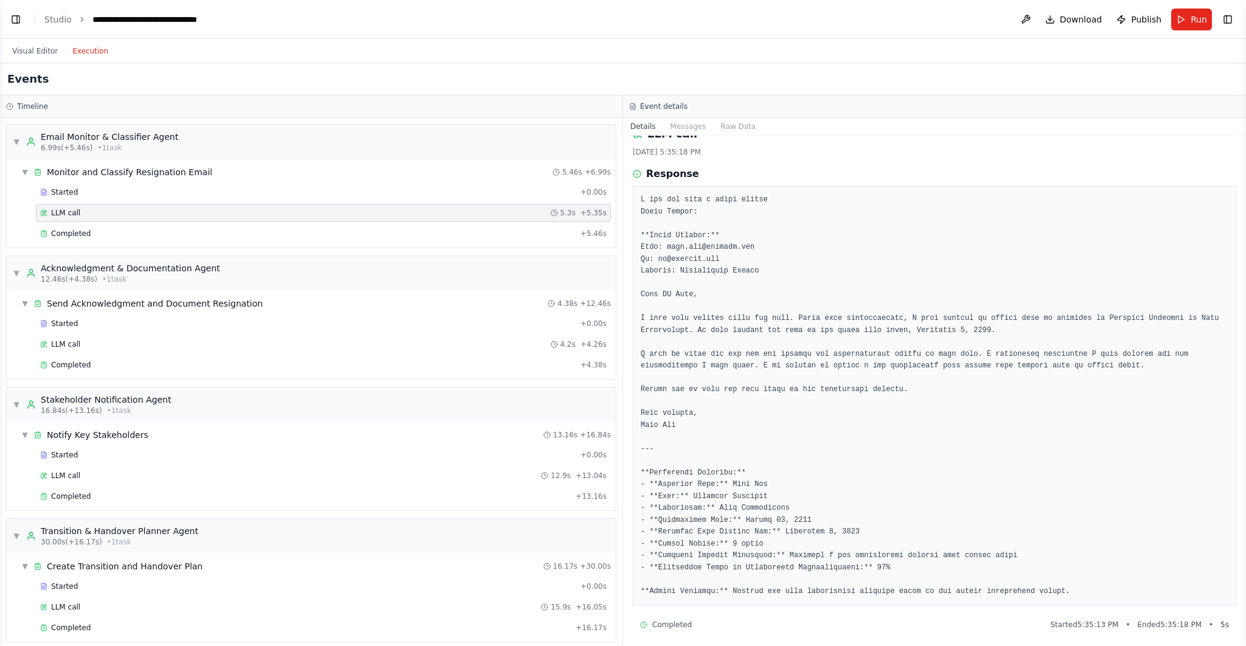
scroll to position [24, 0]
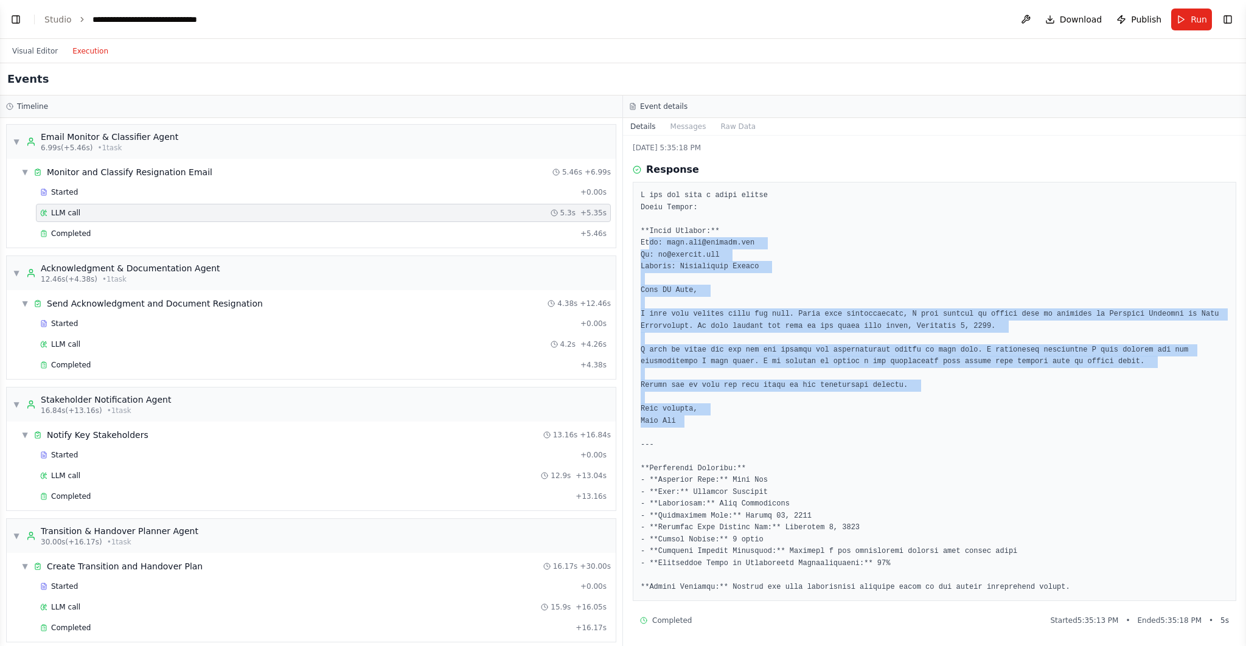
drag, startPoint x: 647, startPoint y: 237, endPoint x: 880, endPoint y: 424, distance: 298.9
click at [880, 424] on pre at bounding box center [934, 391] width 588 height 403
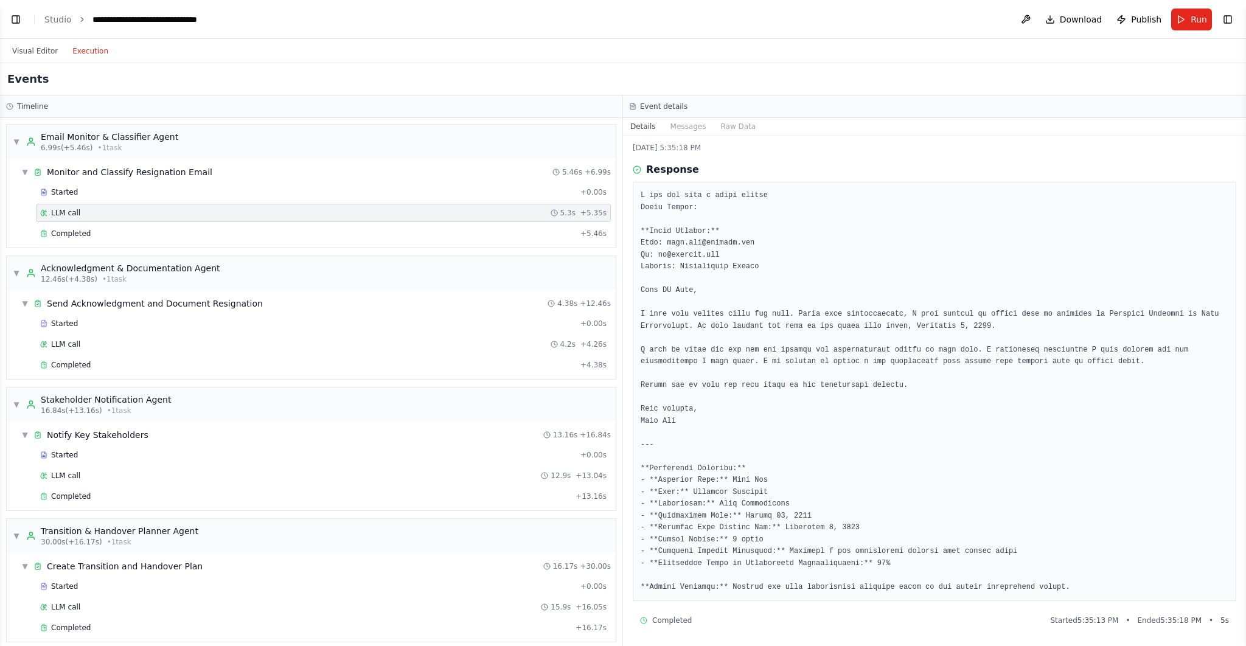
click at [665, 490] on pre at bounding box center [934, 391] width 588 height 403
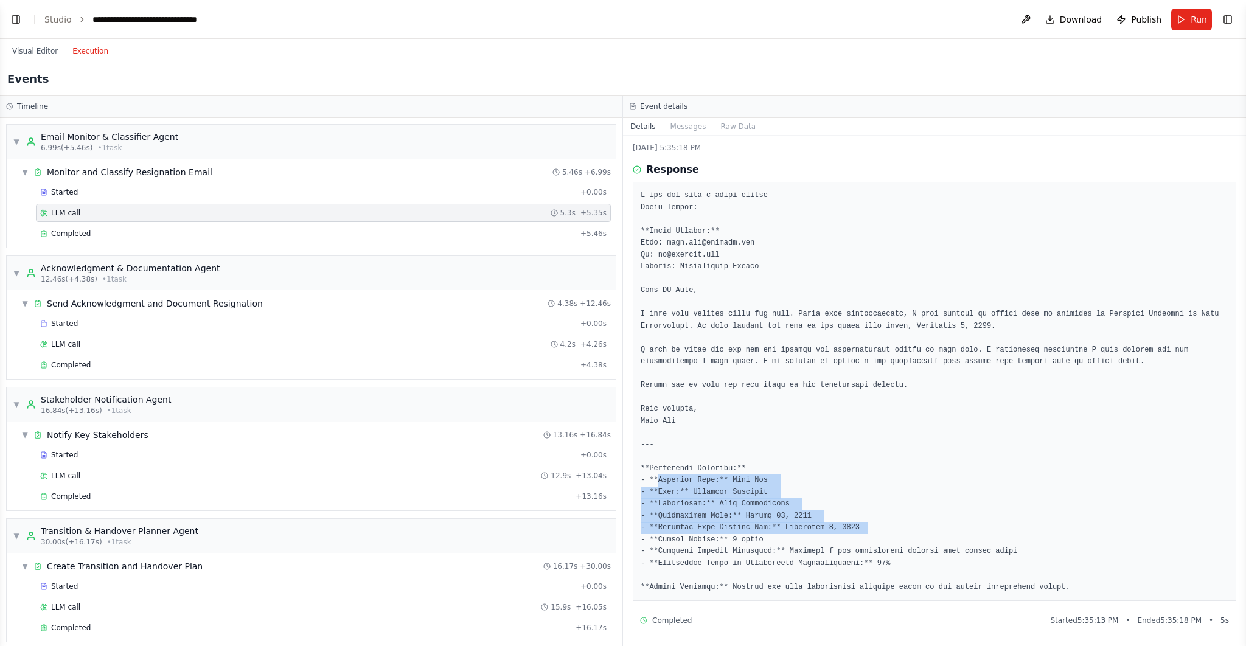
drag, startPoint x: 657, startPoint y: 477, endPoint x: 873, endPoint y: 524, distance: 220.9
click at [873, 524] on pre at bounding box center [934, 391] width 588 height 403
click at [825, 515] on pre at bounding box center [934, 391] width 588 height 403
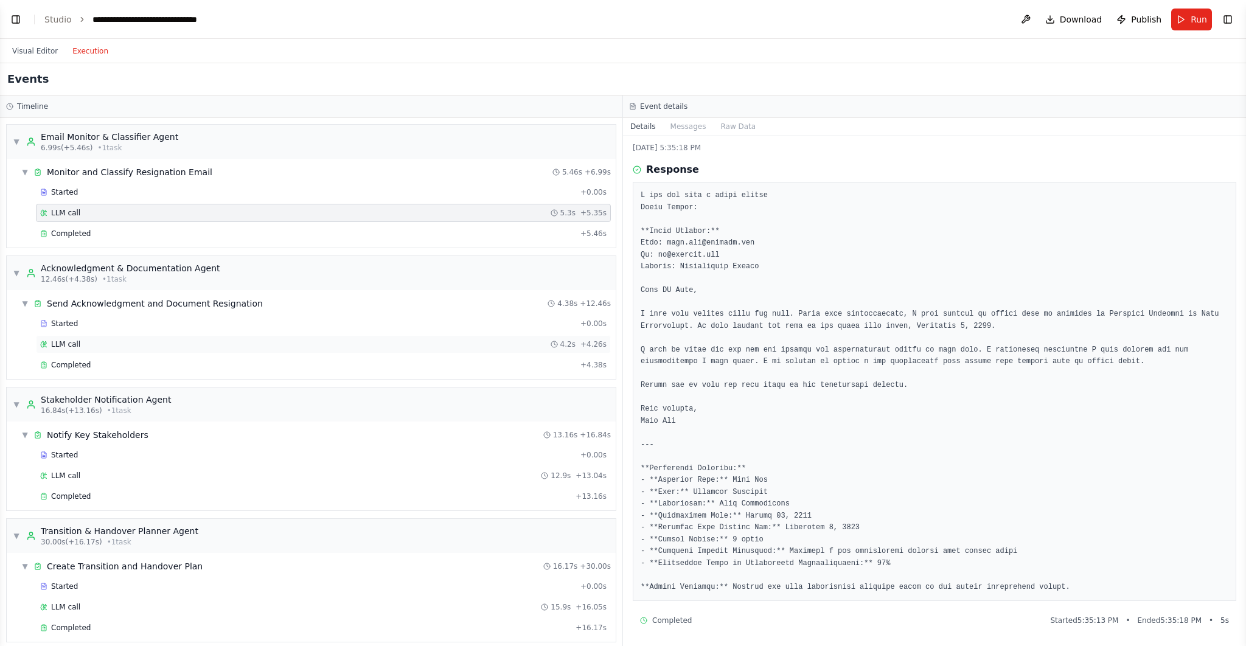
click at [107, 339] on div "LLM call 4.2s + 4.26s" at bounding box center [323, 344] width 566 height 10
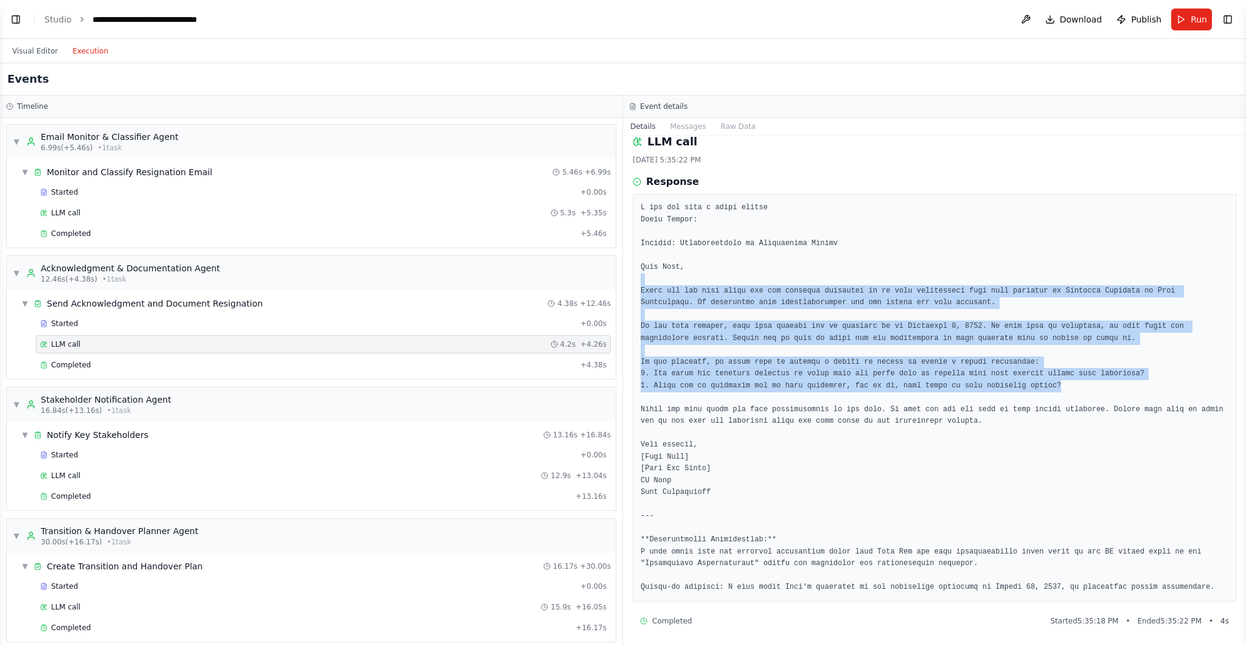
drag, startPoint x: 651, startPoint y: 274, endPoint x: 1070, endPoint y: 387, distance: 434.6
click at [1070, 387] on pre at bounding box center [934, 398] width 588 height 392
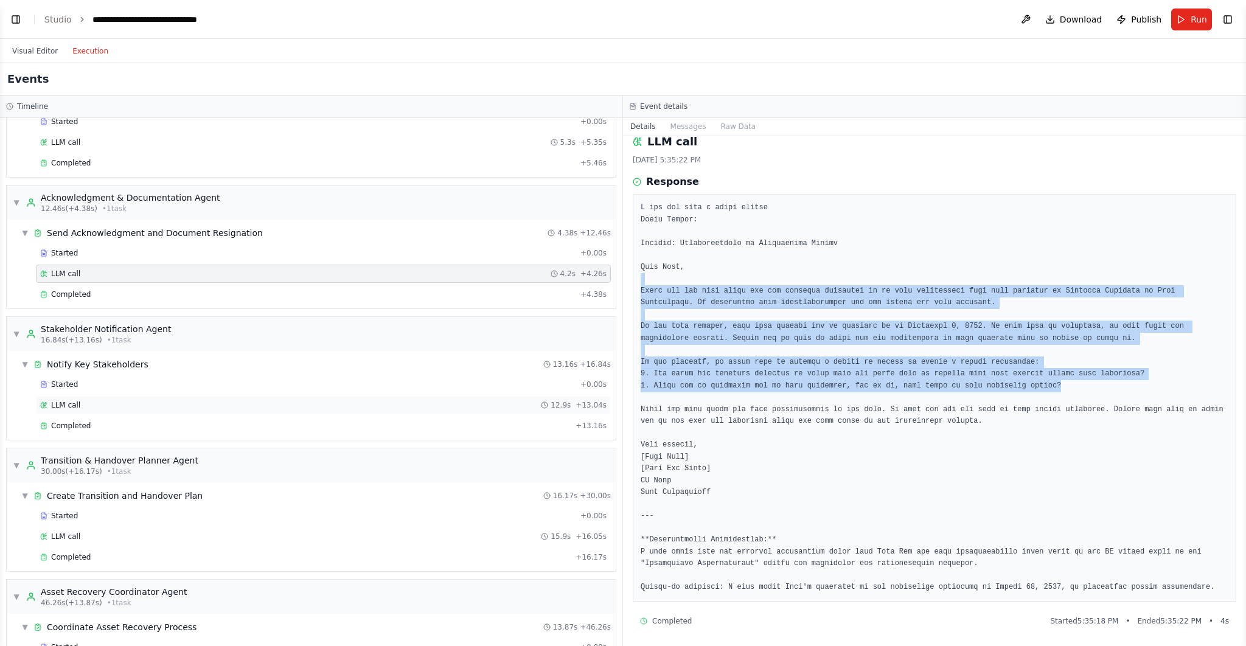
scroll to position [102, 0]
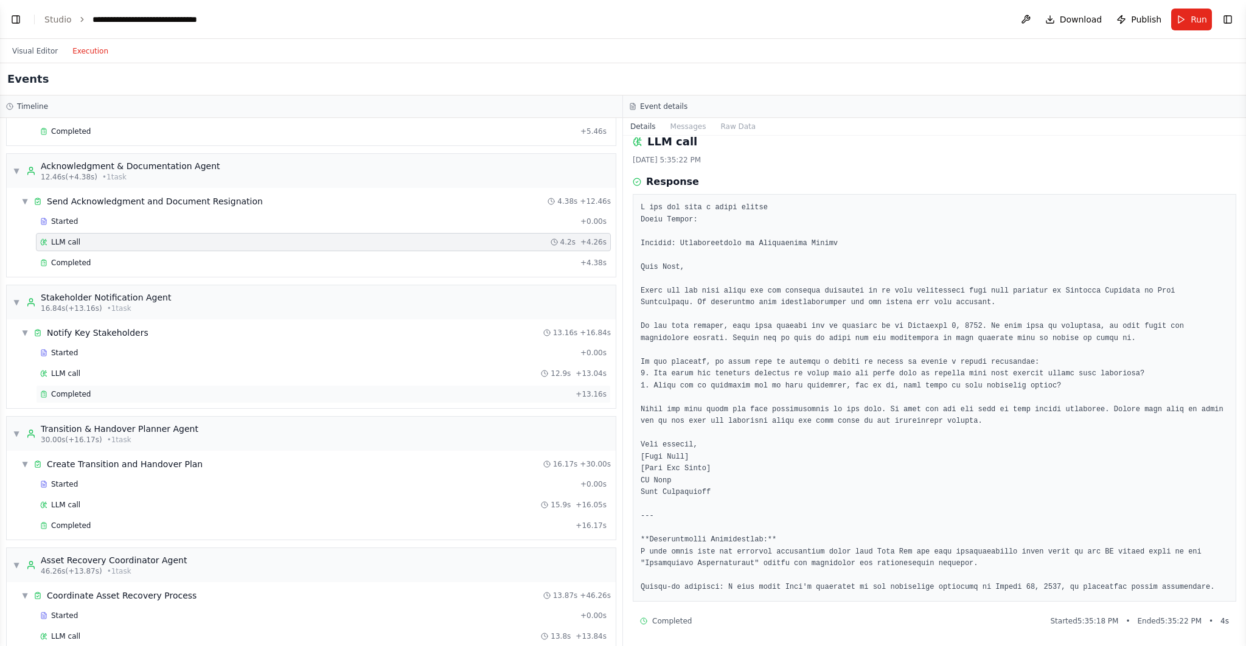
click at [225, 385] on div "Completed + 13.16s" at bounding box center [323, 394] width 575 height 18
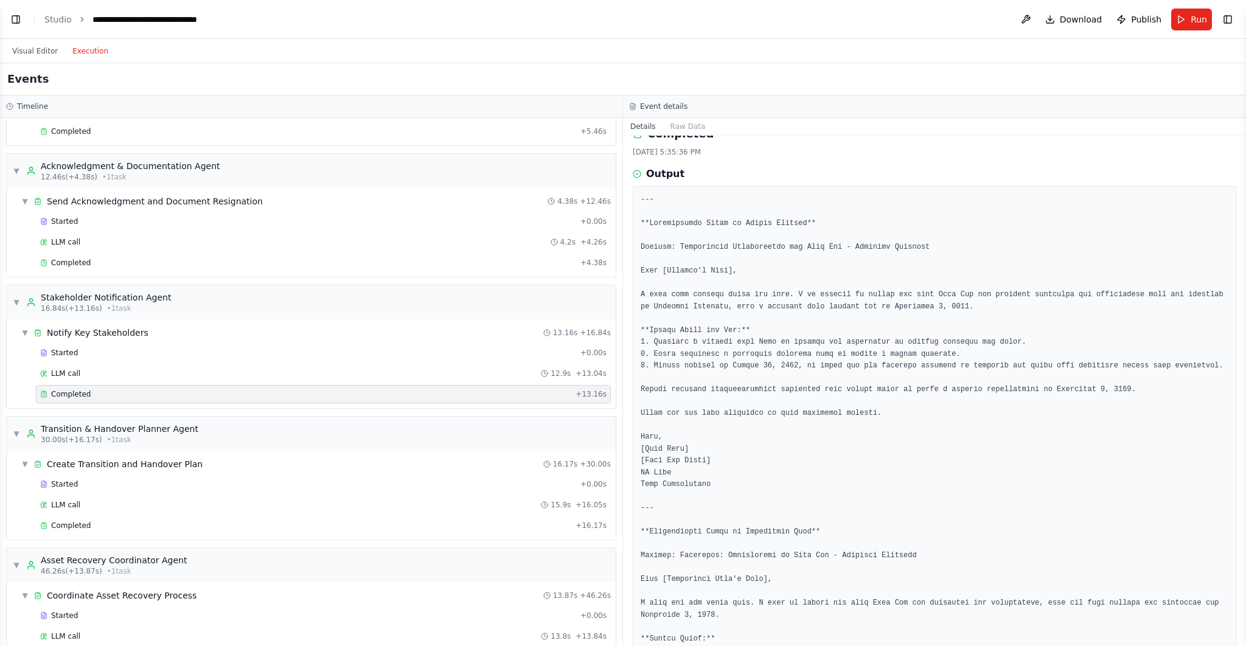
scroll to position [0, 0]
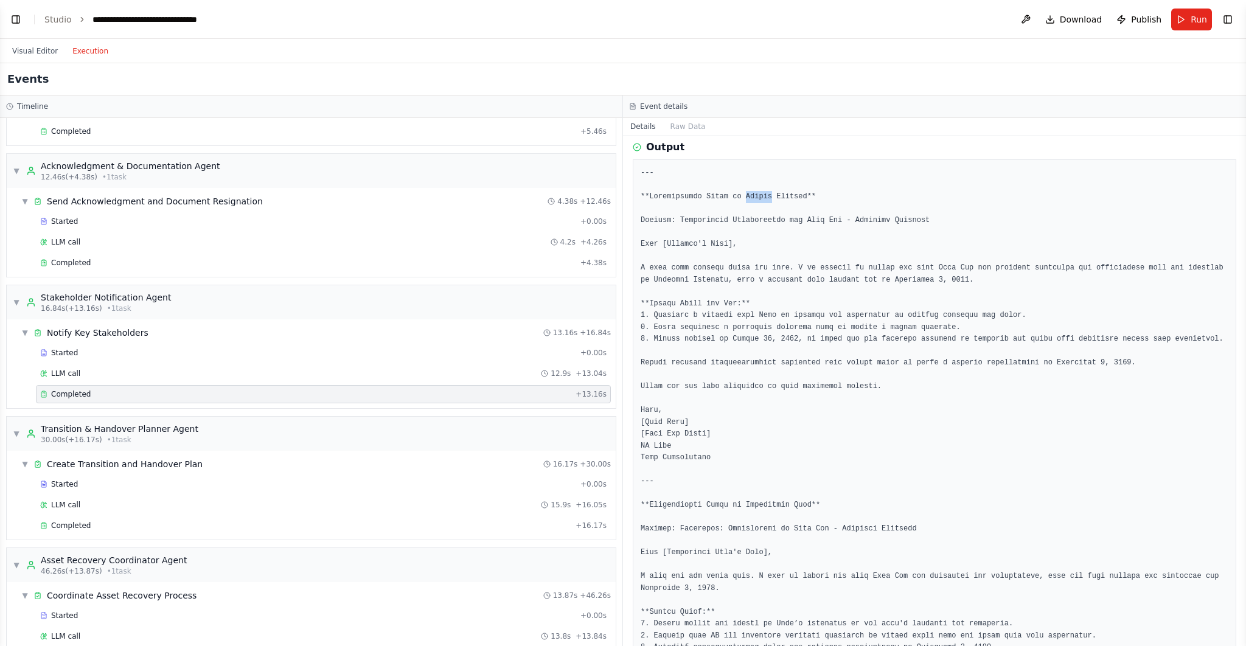
scroll to position [127, 0]
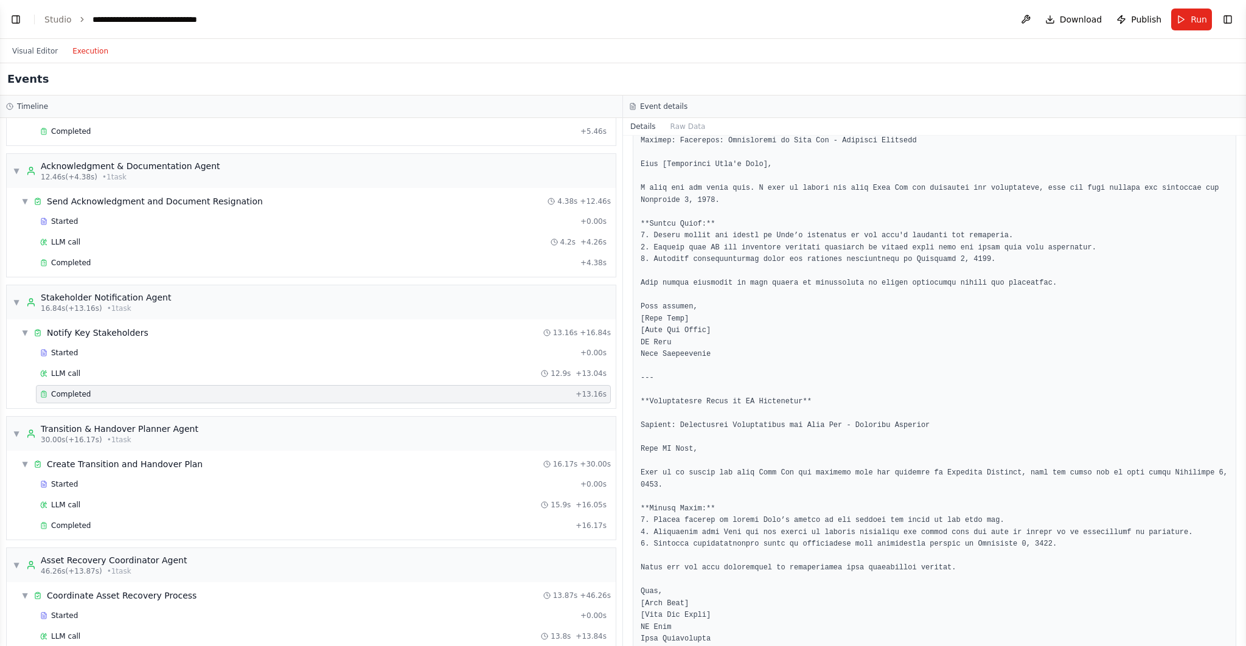
scroll to position [459, 0]
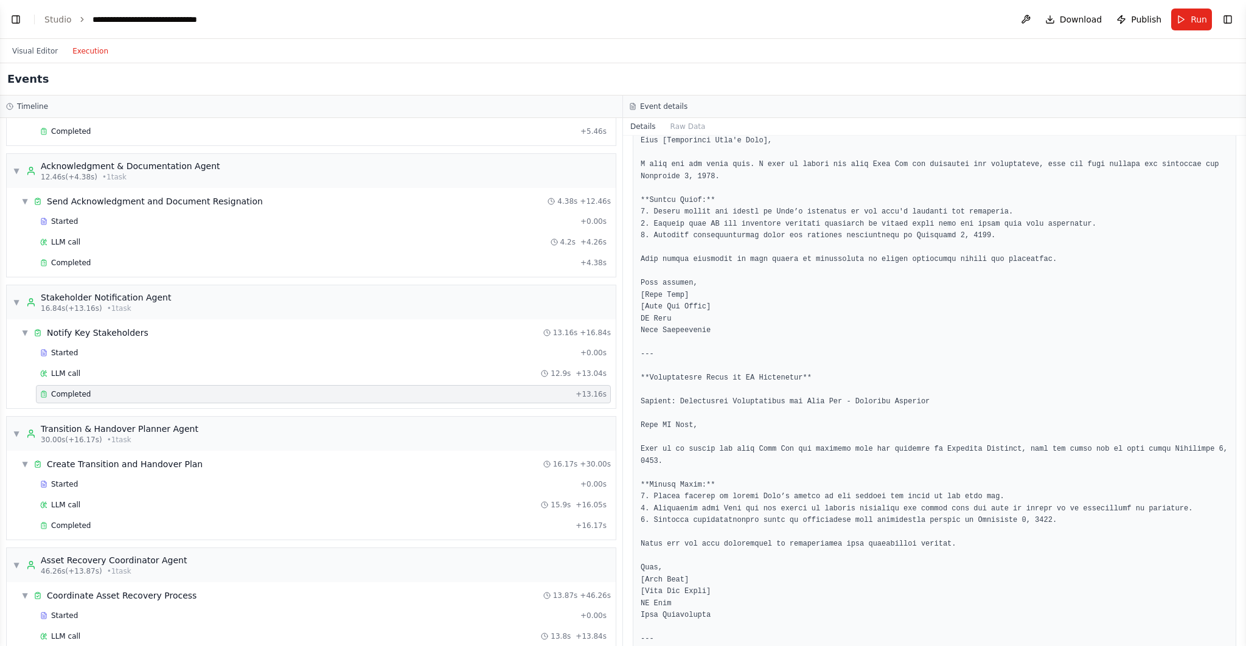
click at [747, 376] on pre at bounding box center [934, 545] width 588 height 1578
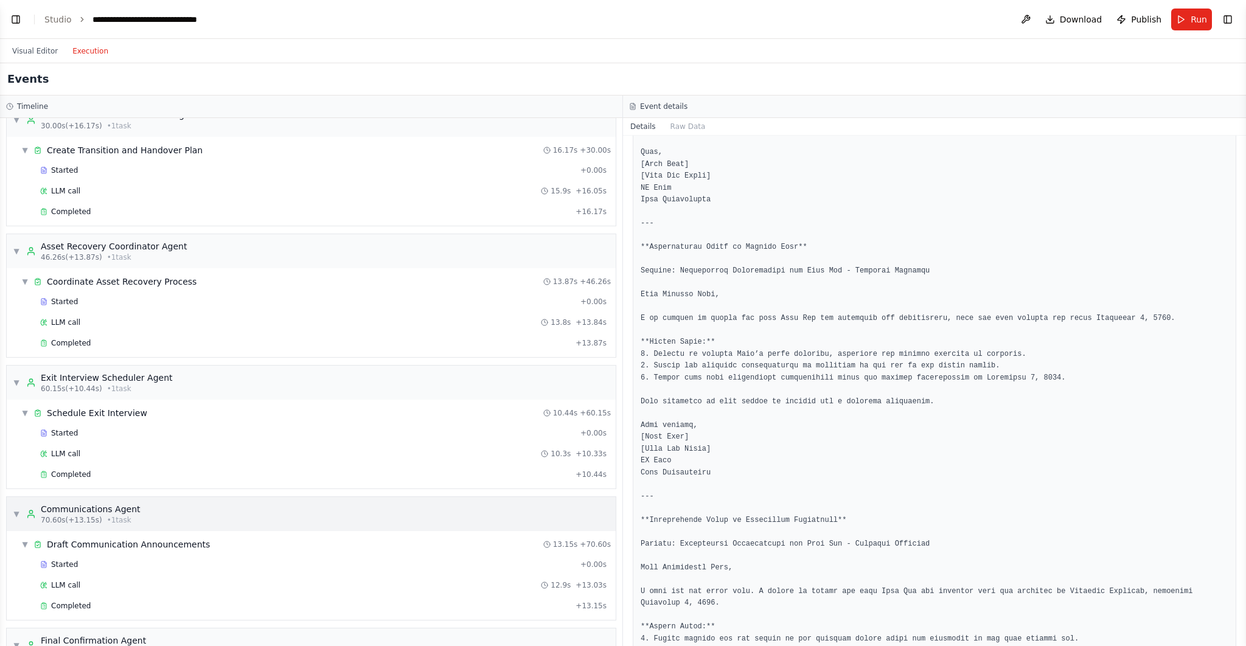
scroll to position [417, 0]
click at [187, 410] on div "▼ Schedule Exit Interview 10.44s + 60.15s" at bounding box center [315, 412] width 599 height 22
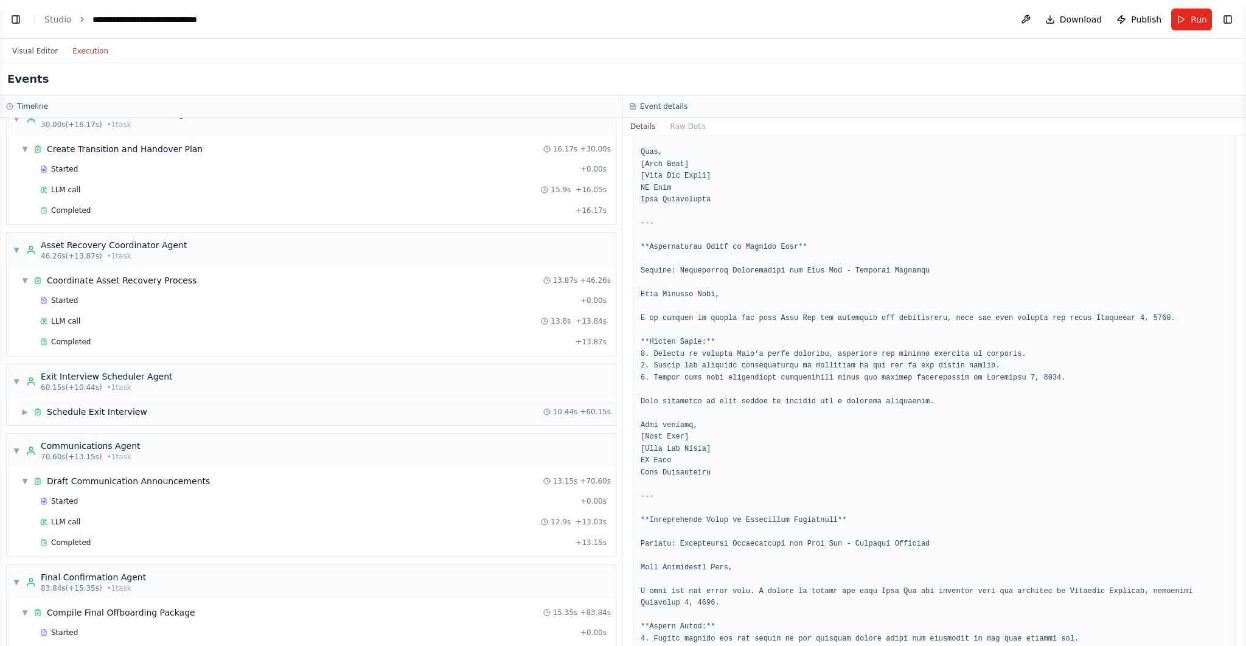
click at [28, 406] on div "▶ Schedule Exit Interview" at bounding box center [84, 412] width 126 height 12
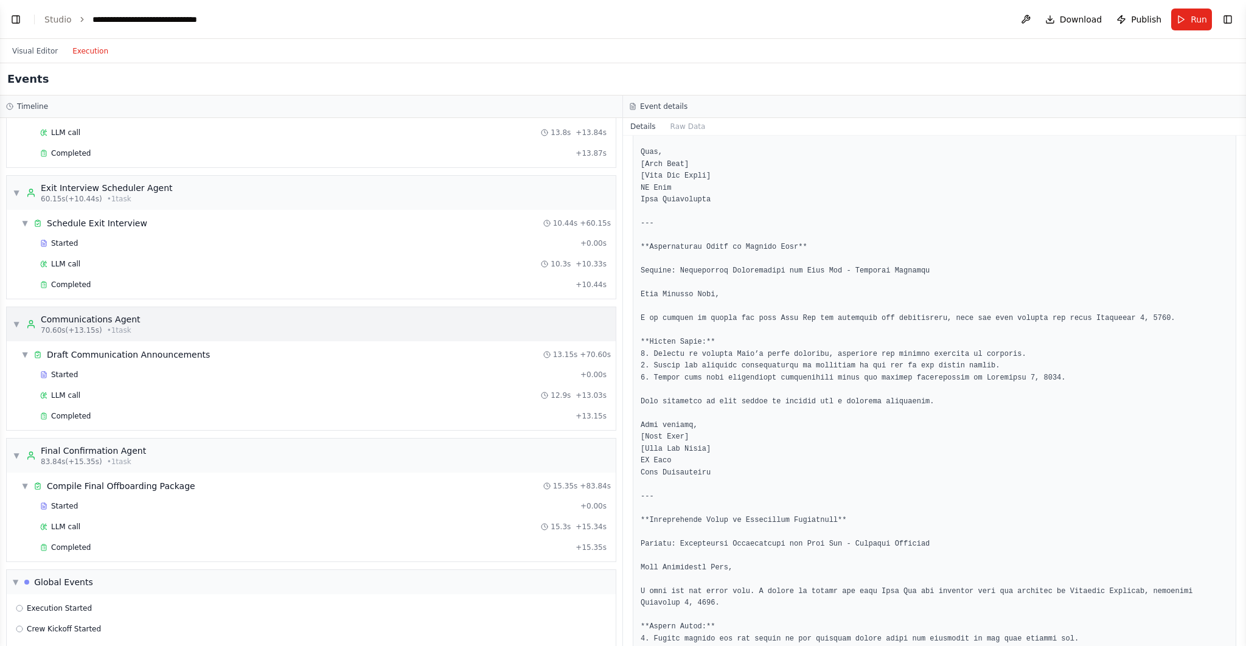
scroll to position [622, 0]
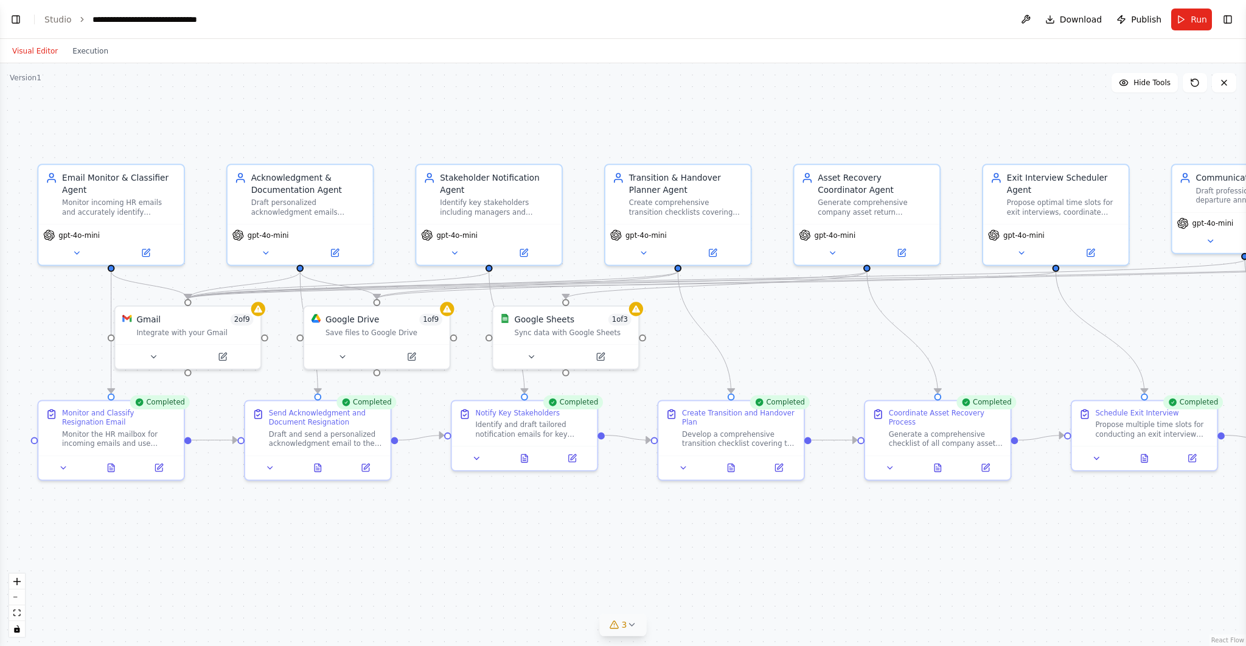
click at [51, 46] on button "Visual Editor" at bounding box center [35, 51] width 60 height 15
click at [61, 16] on link "Studio" at bounding box center [57, 20] width 27 height 10
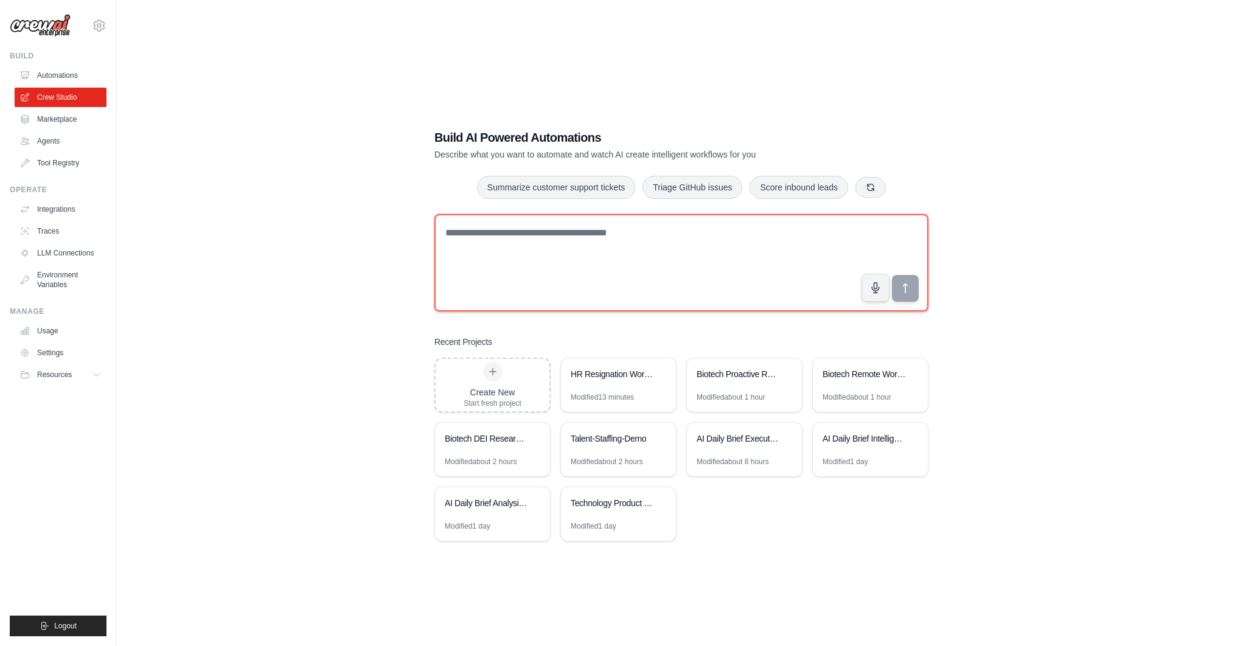
click at [480, 237] on textarea at bounding box center [681, 262] width 494 height 97
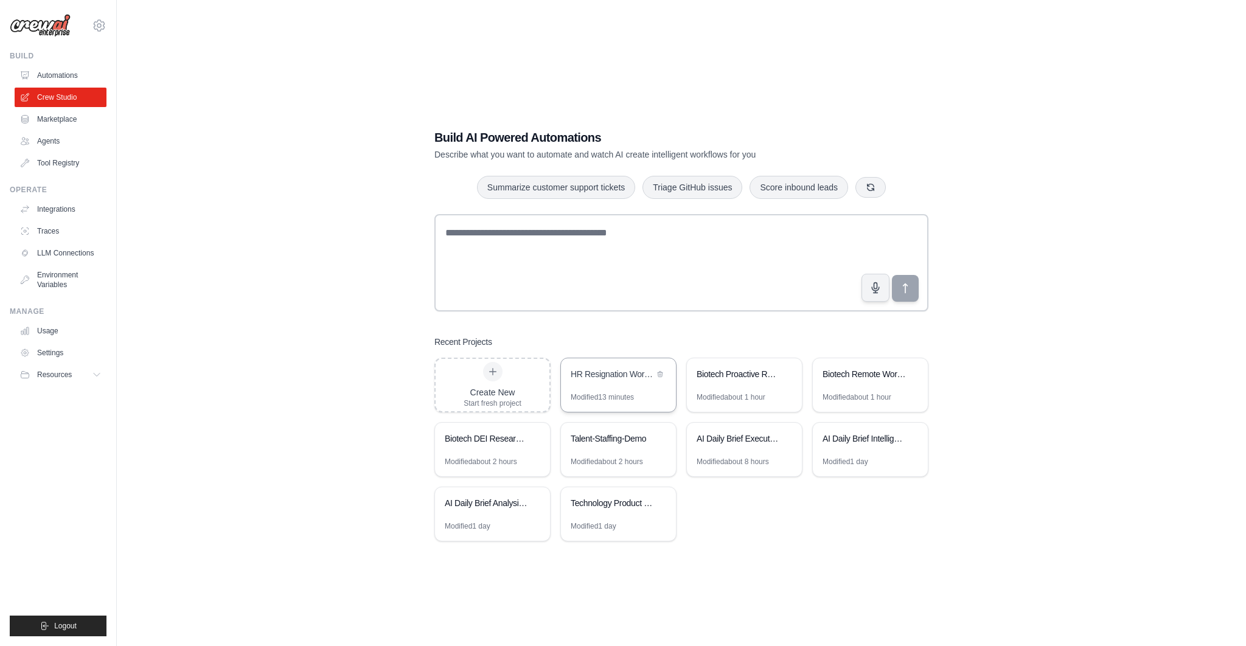
click at [629, 381] on div "HR Resignation Workflow Automation" at bounding box center [611, 375] width 83 height 15
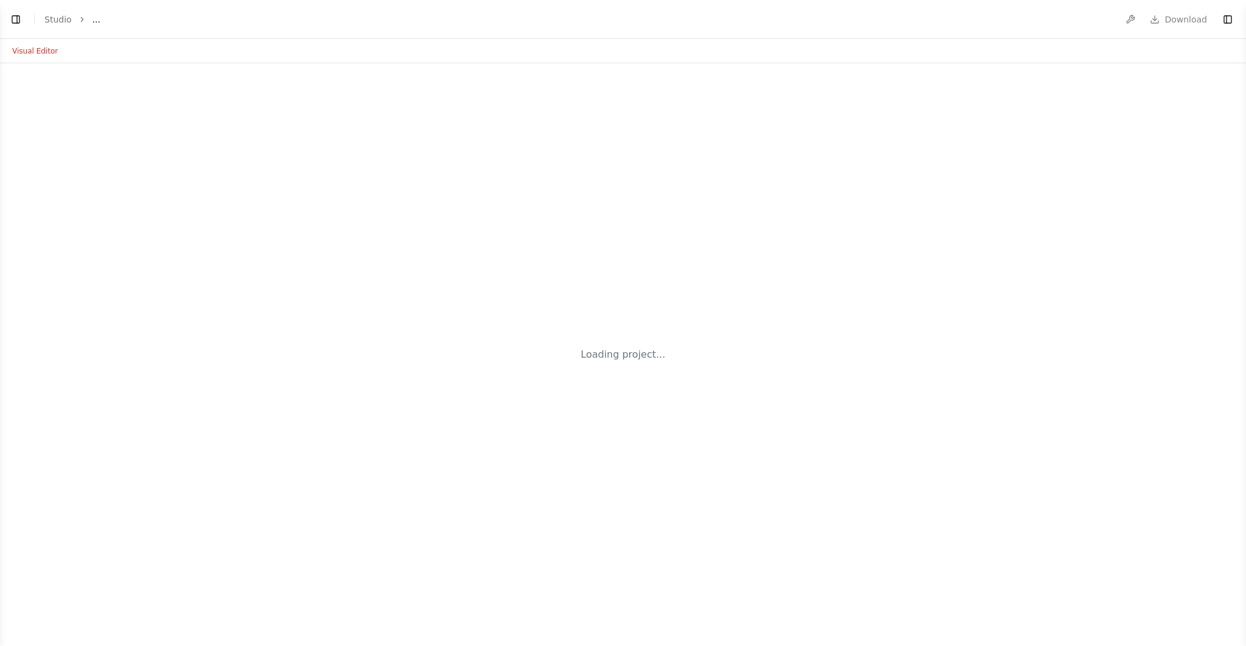
select select "****"
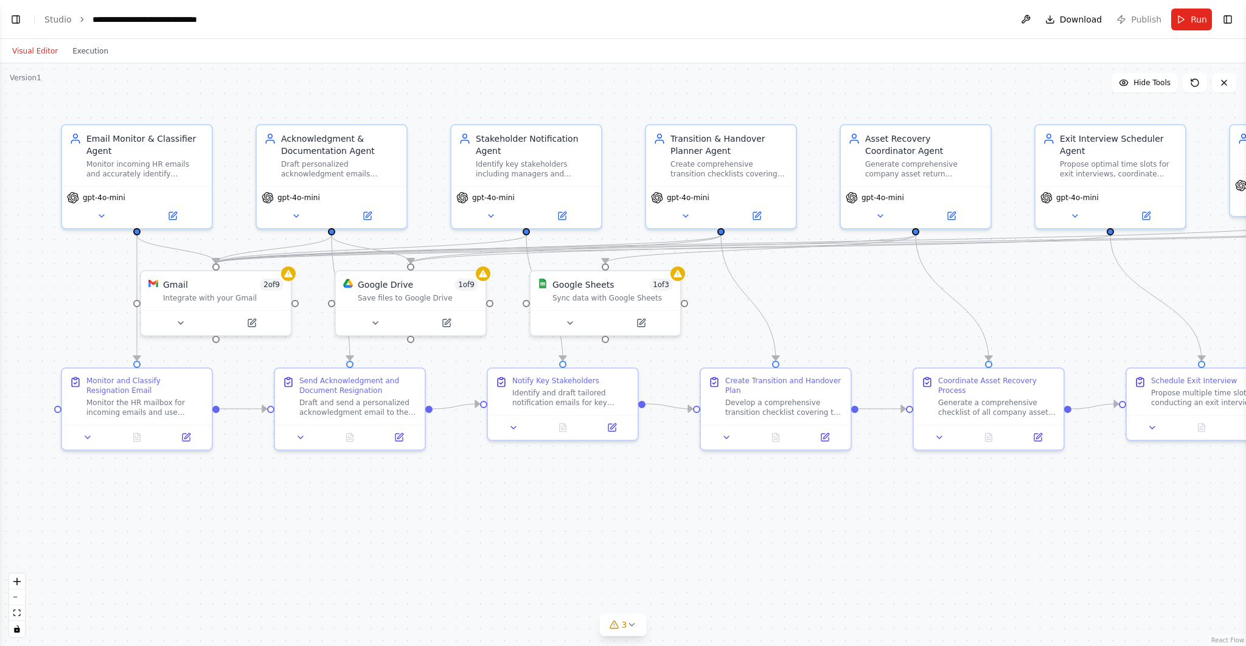
scroll to position [1757, 0]
click at [1230, 20] on button "Toggle Right Sidebar" at bounding box center [1227, 19] width 17 height 17
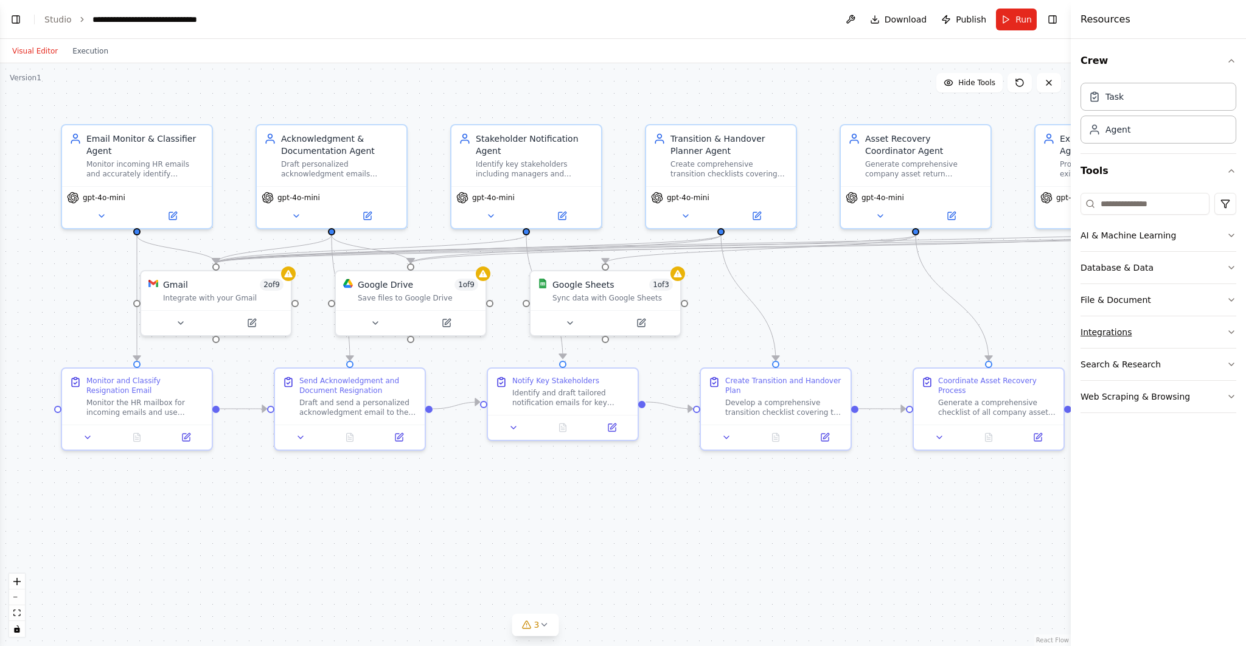
click at [1210, 336] on button "Integrations" at bounding box center [1158, 332] width 156 height 32
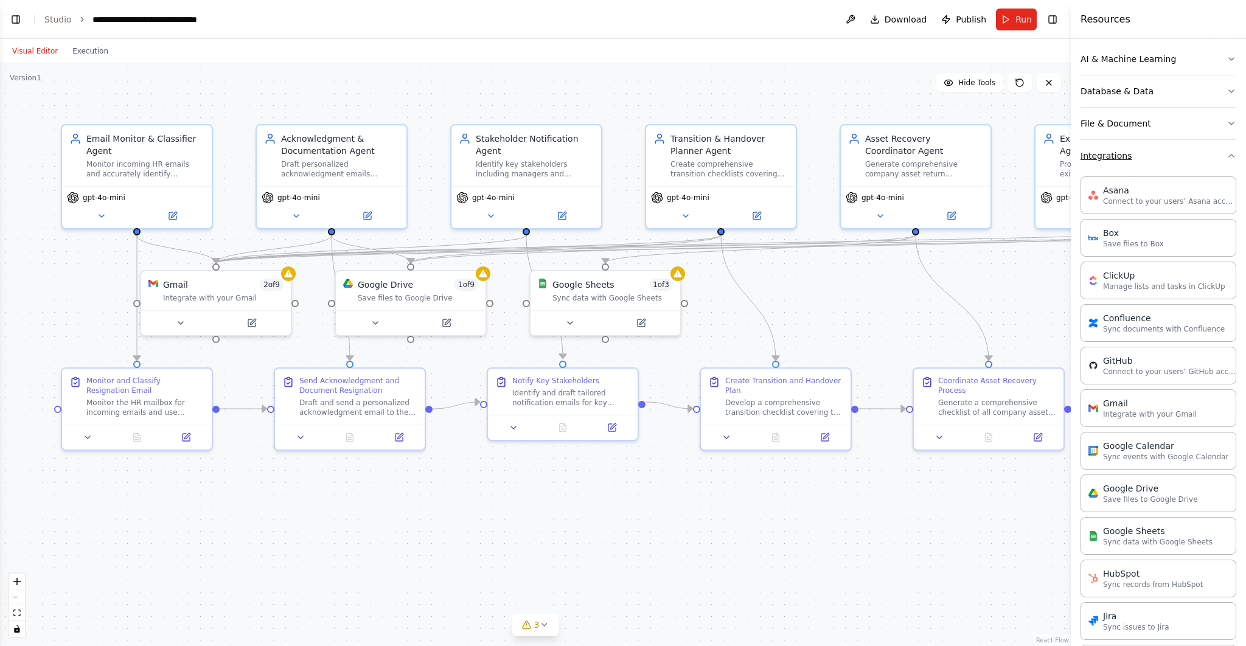
scroll to position [148, 0]
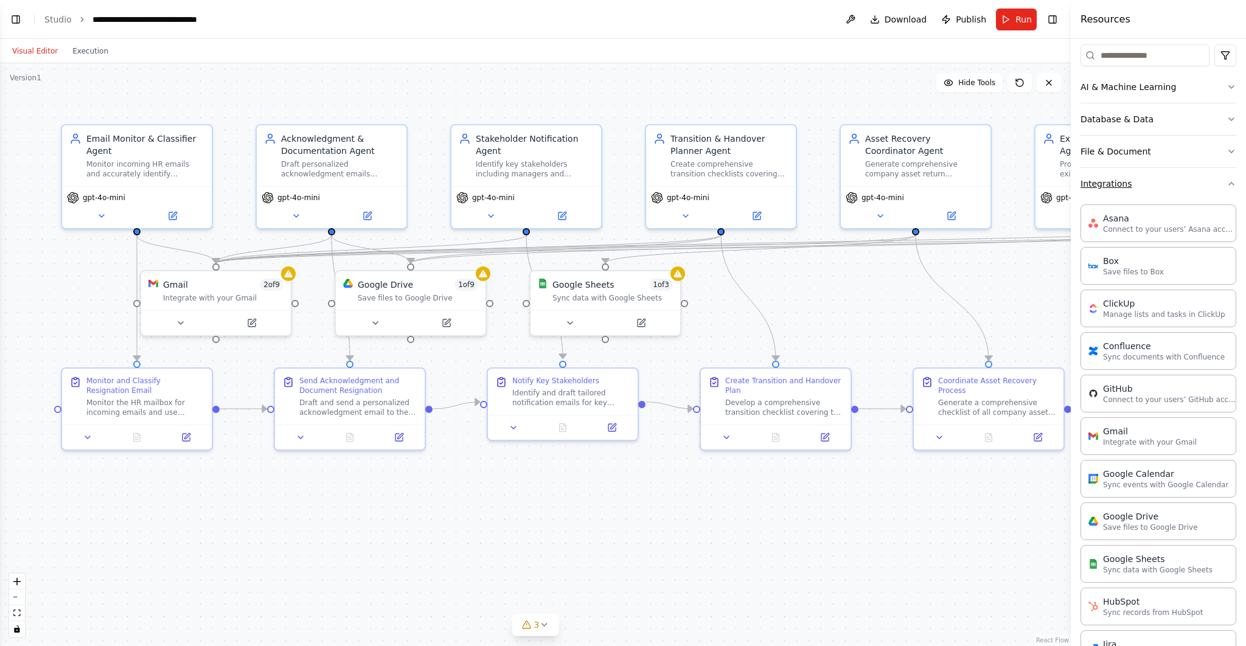
click at [1228, 184] on icon "button" at bounding box center [1231, 184] width 10 height 10
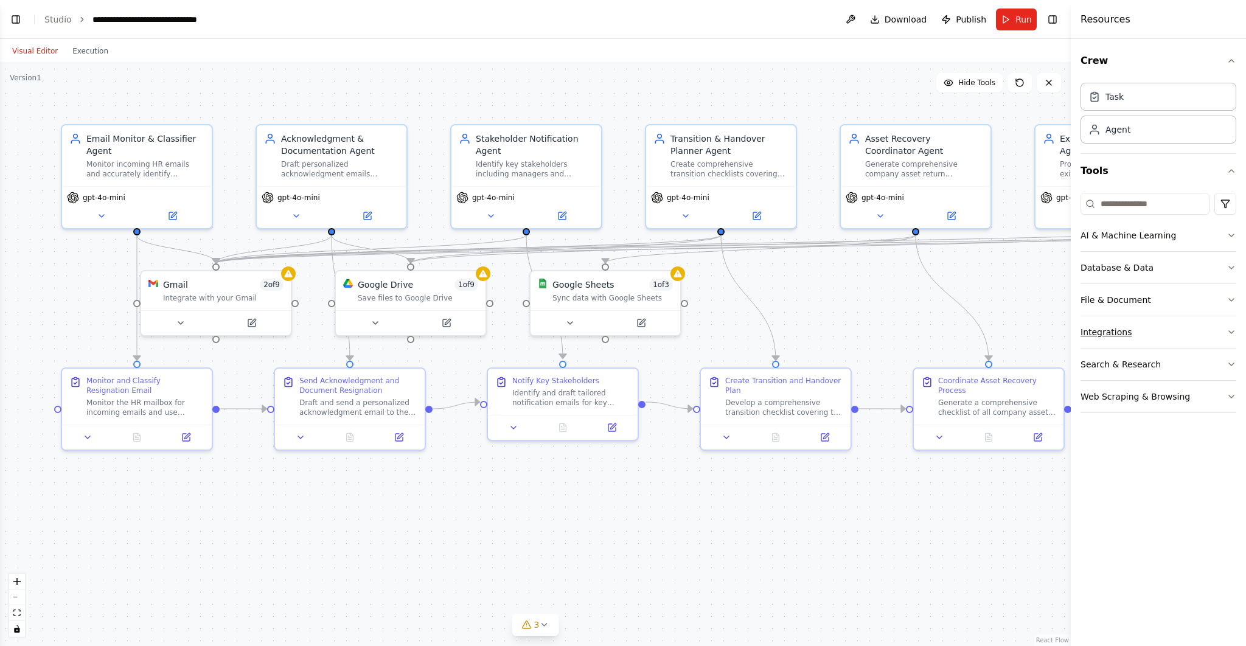
click at [1145, 324] on button "Integrations" at bounding box center [1158, 332] width 156 height 32
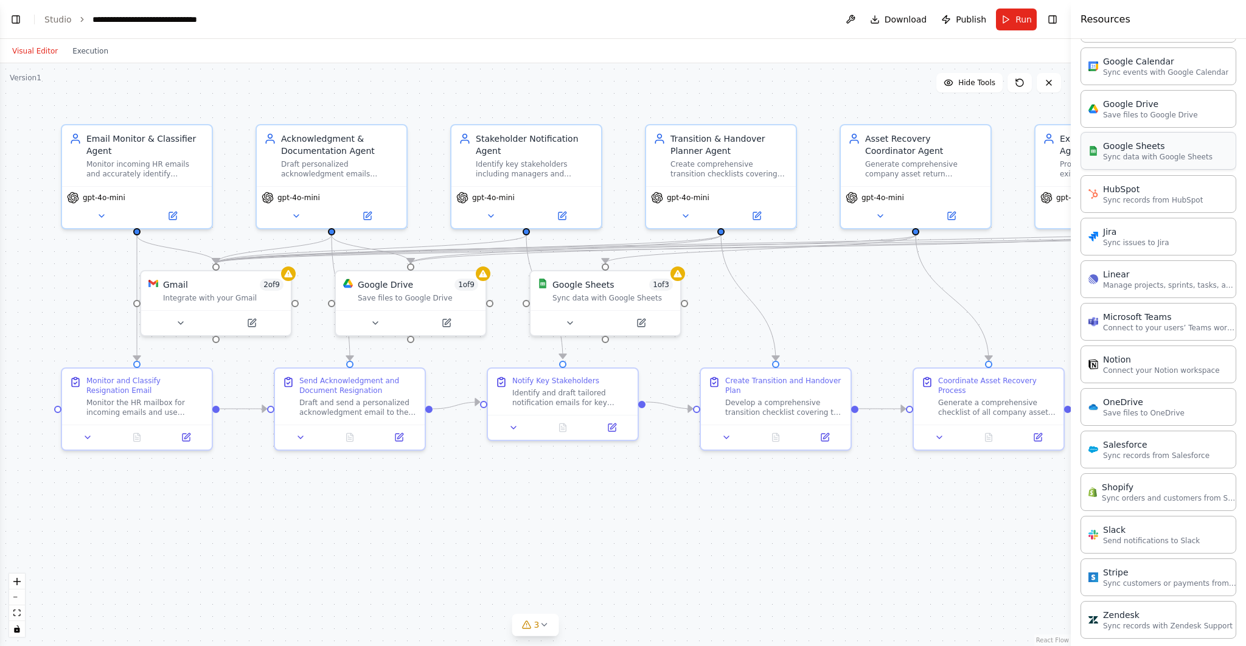
scroll to position [562, 0]
